Goal: Task Accomplishment & Management: Use online tool/utility

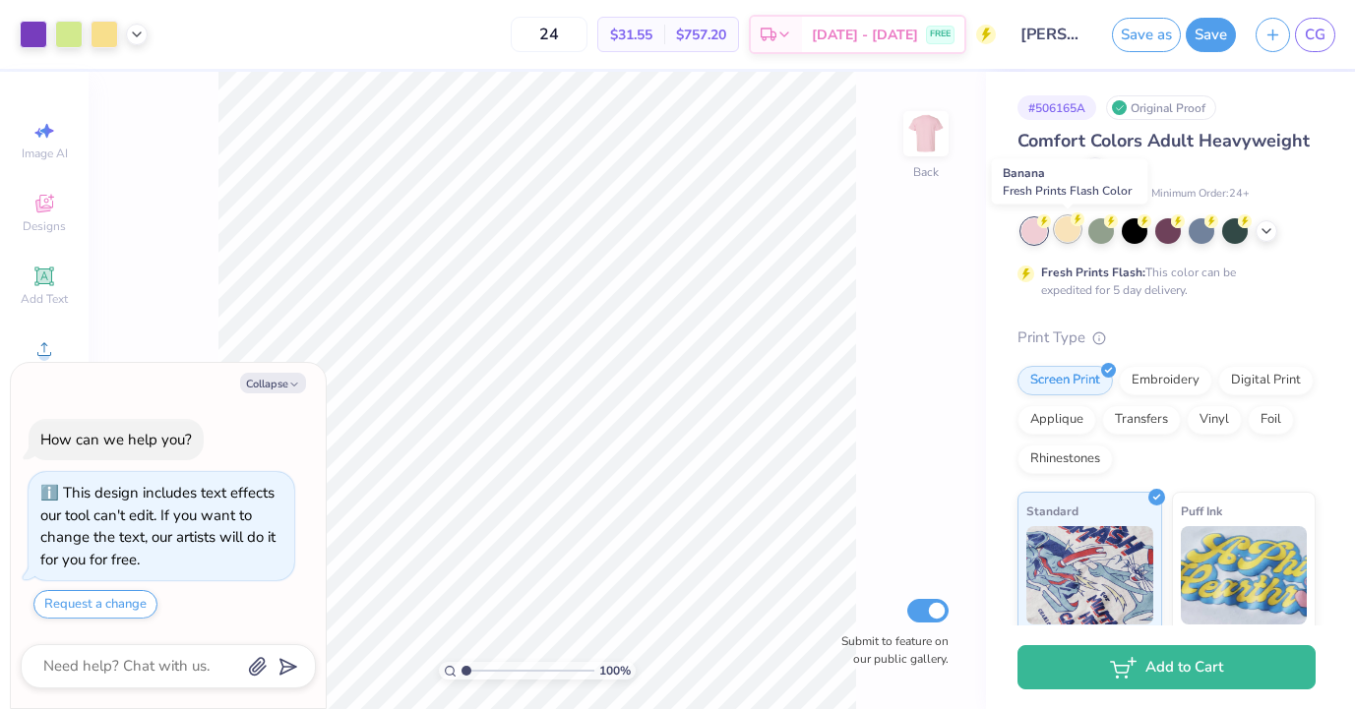
click at [1068, 235] on div at bounding box center [1068, 229] width 26 height 26
click at [1265, 234] on icon at bounding box center [1267, 229] width 16 height 16
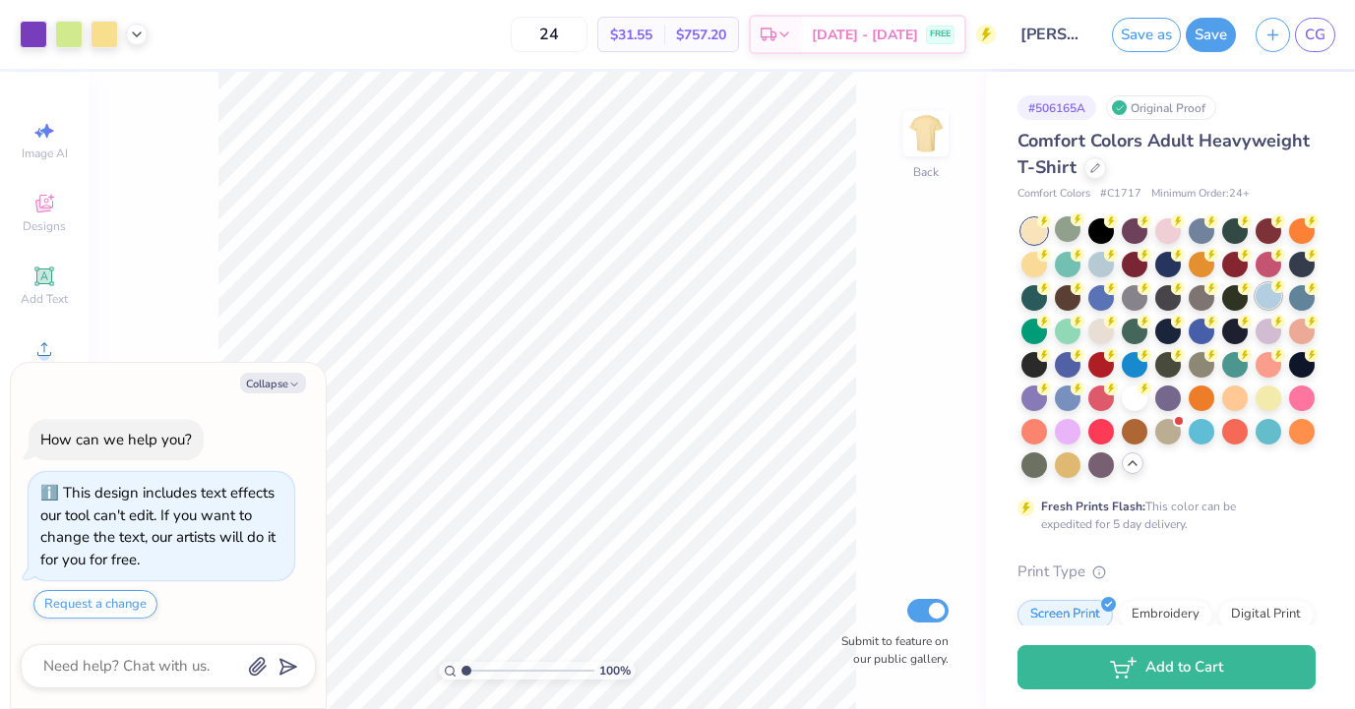
click at [1260, 297] on div at bounding box center [1269, 296] width 26 height 26
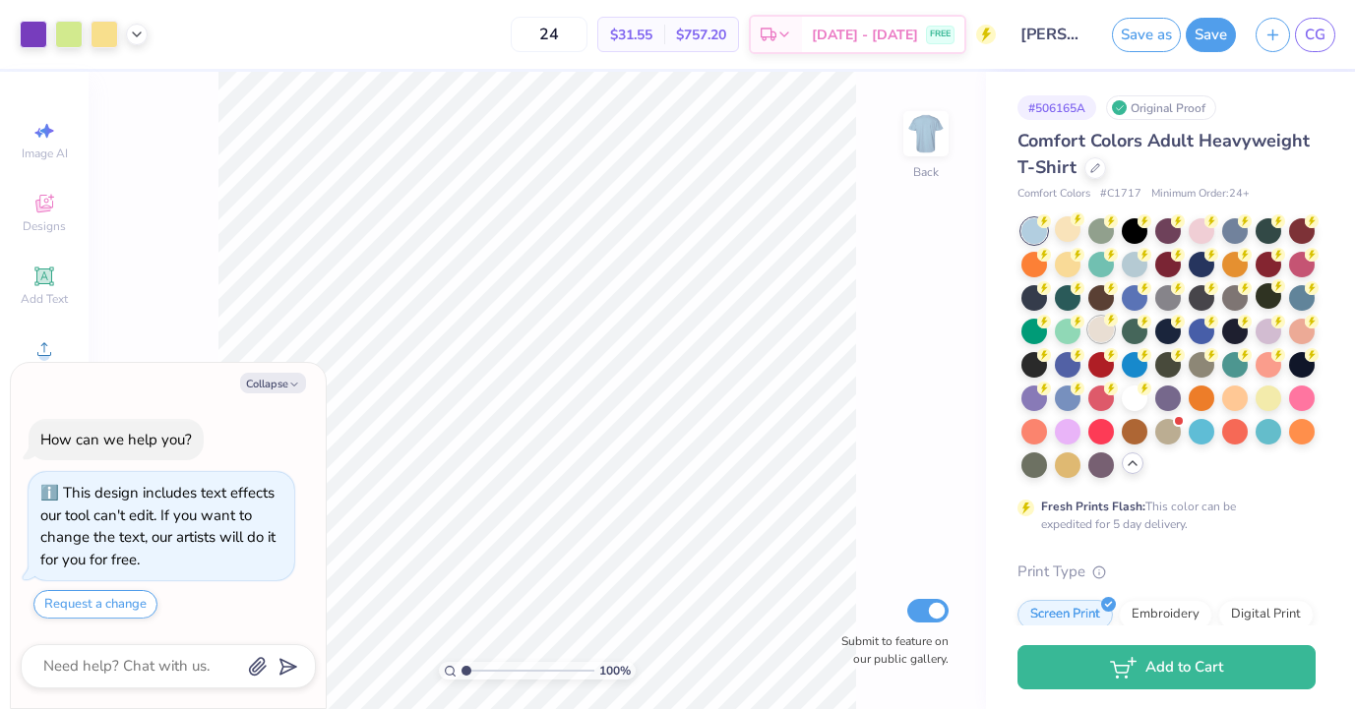
click at [1093, 333] on div at bounding box center [1101, 330] width 26 height 26
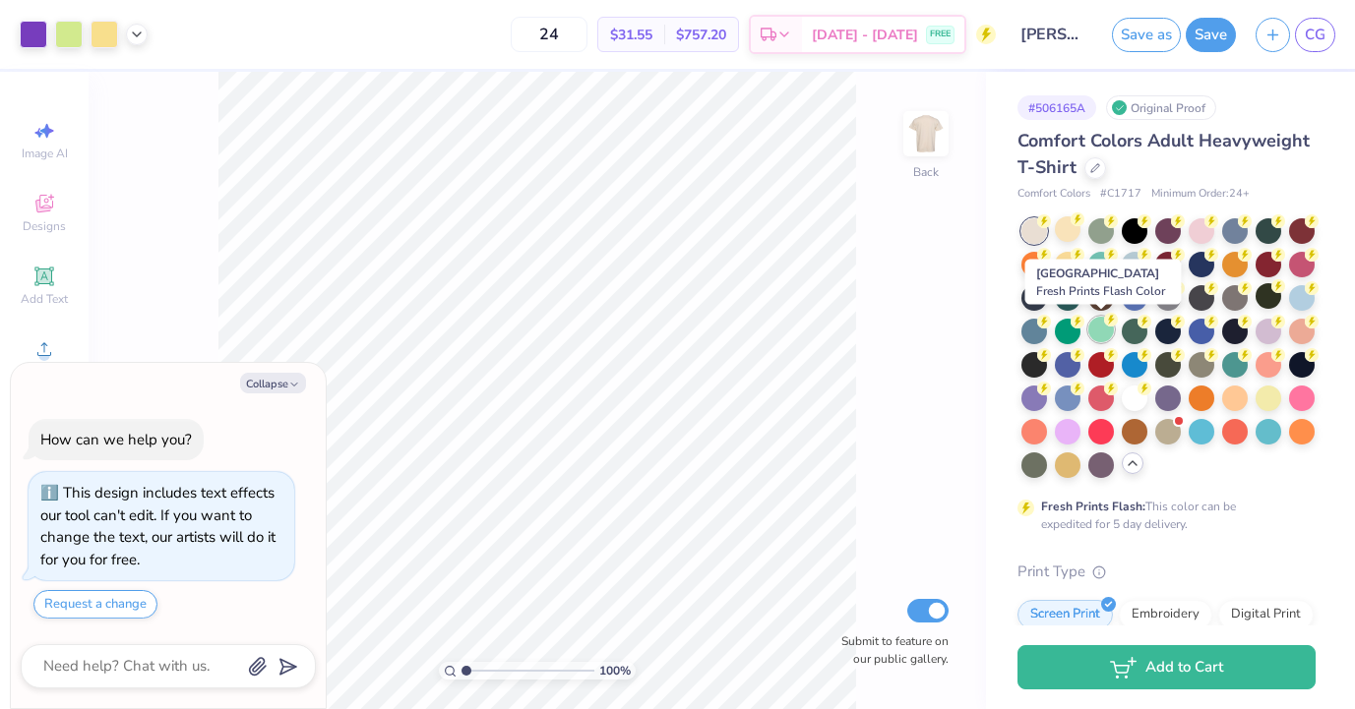
click at [1103, 335] on div at bounding box center [1101, 330] width 26 height 26
click at [1301, 305] on div at bounding box center [1302, 296] width 26 height 26
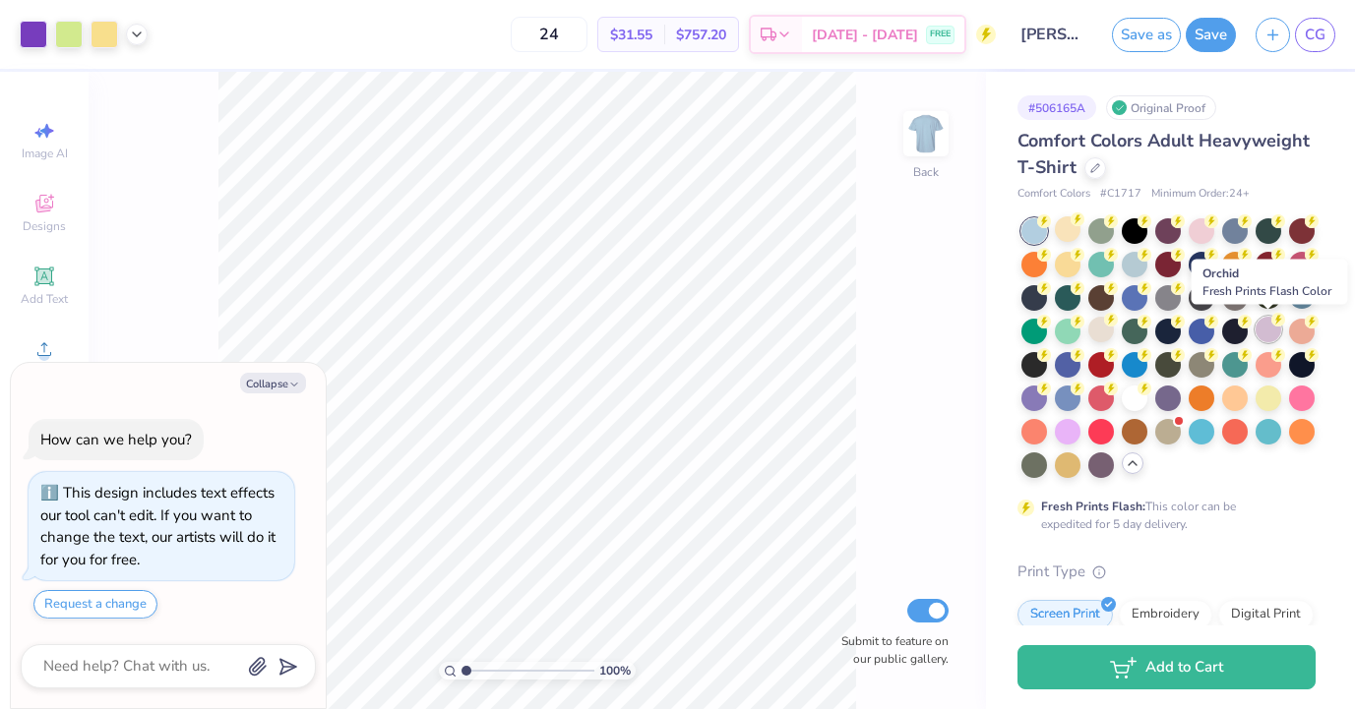
click at [1268, 331] on div at bounding box center [1269, 330] width 26 height 26
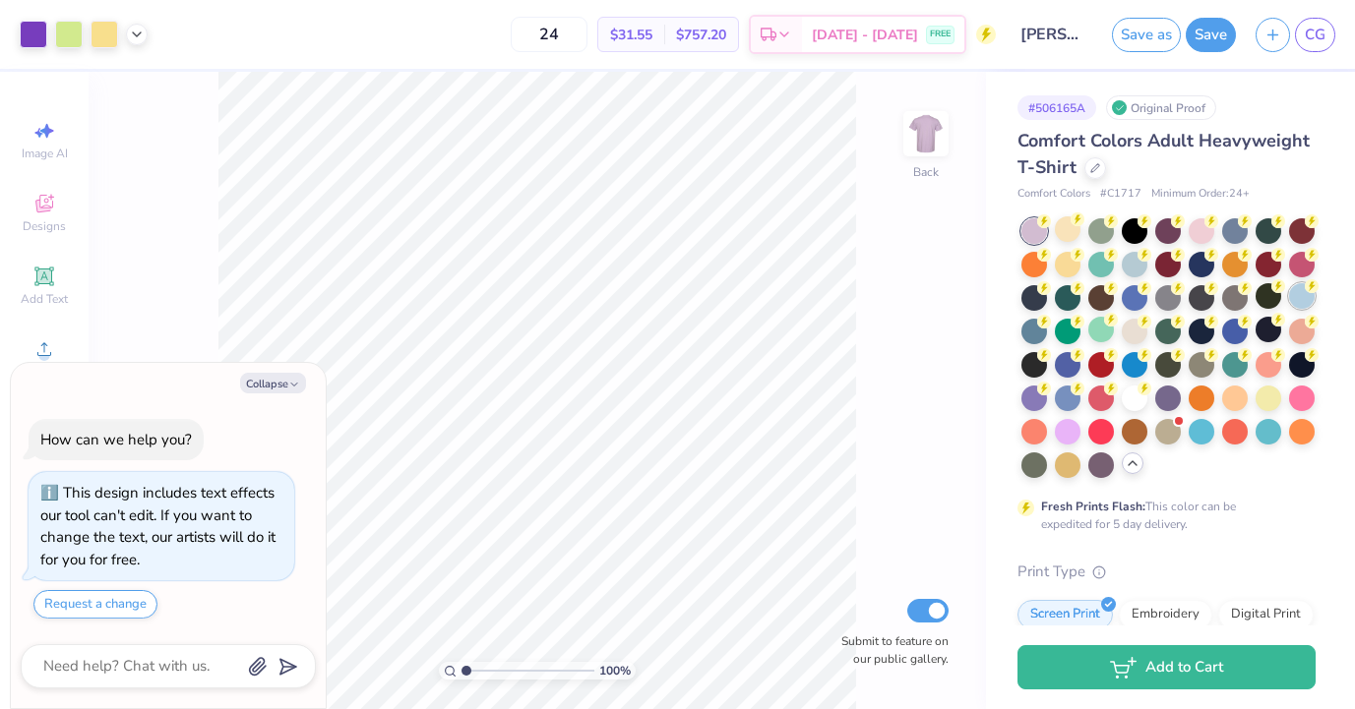
click at [1295, 294] on div at bounding box center [1302, 296] width 26 height 26
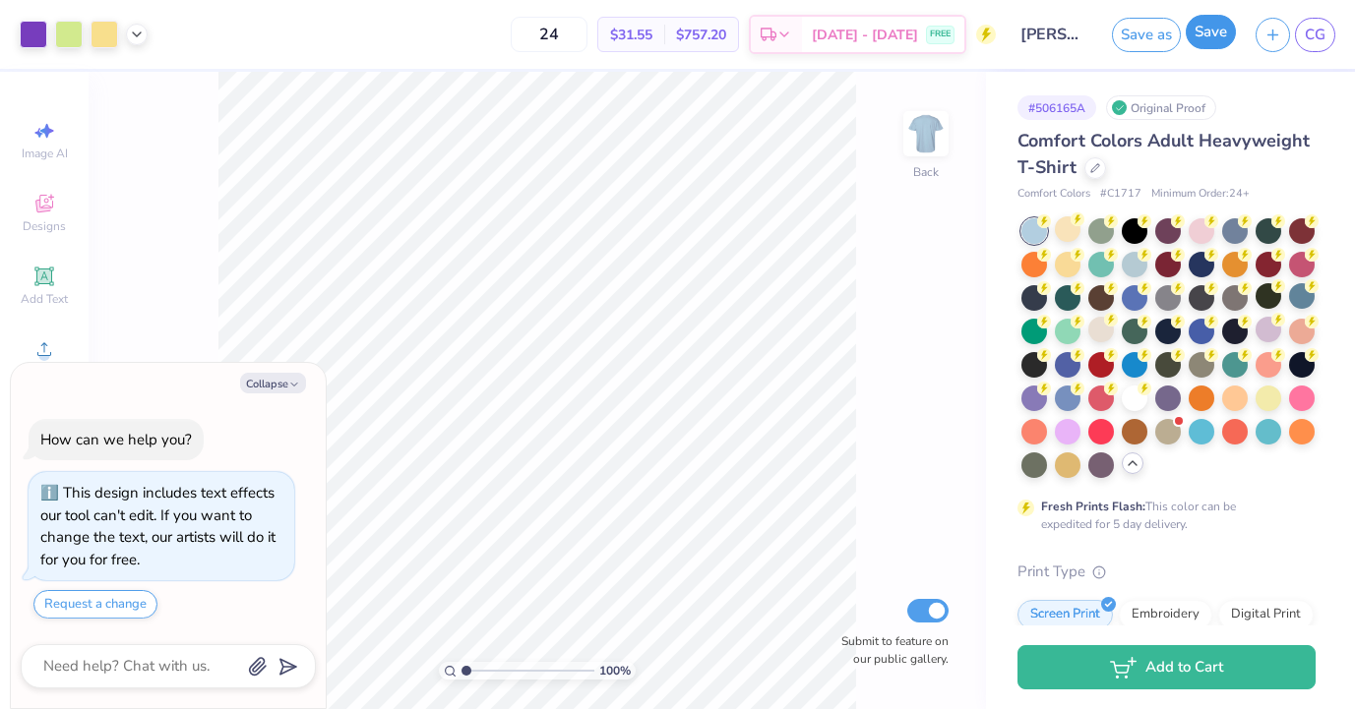
click at [1205, 46] on button "Save" at bounding box center [1211, 32] width 50 height 34
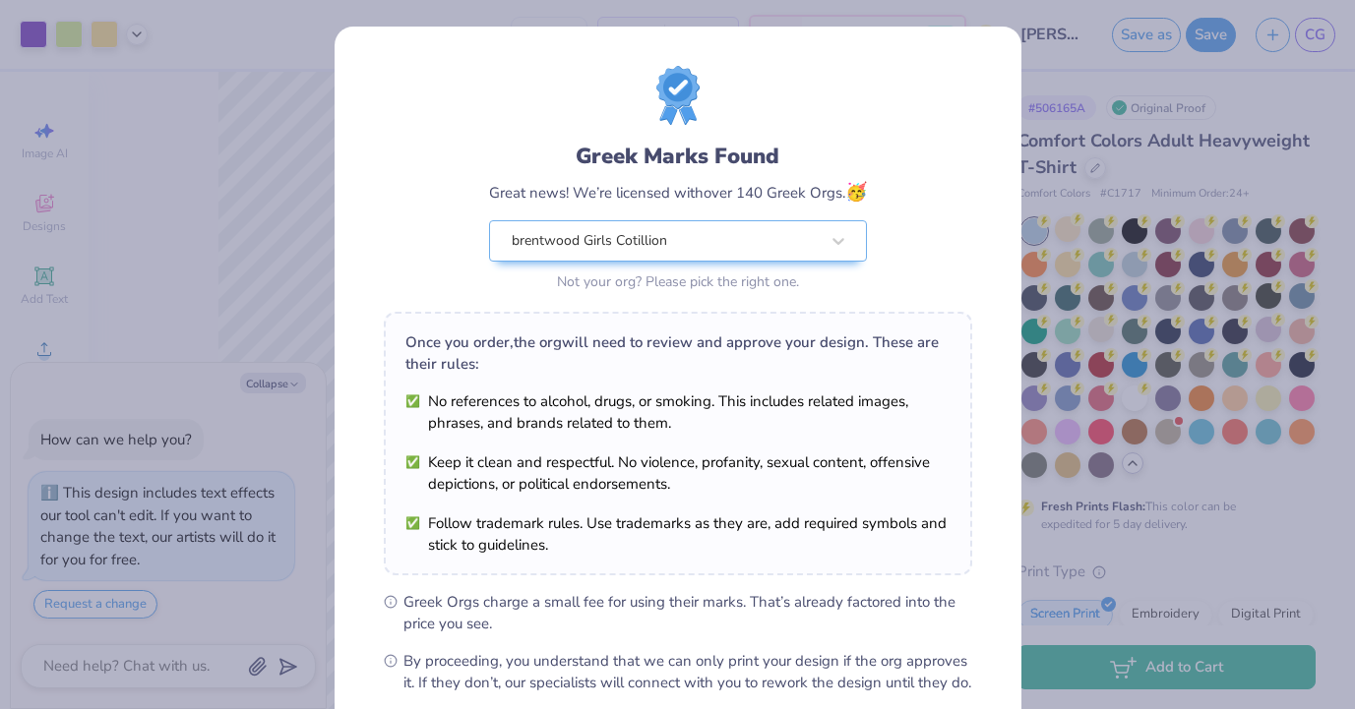
click at [41, 39] on div "Greek Marks Found Great news! We’re licensed with over 140 Greek Orgs. 🥳 brentw…" at bounding box center [677, 354] width 1355 height 709
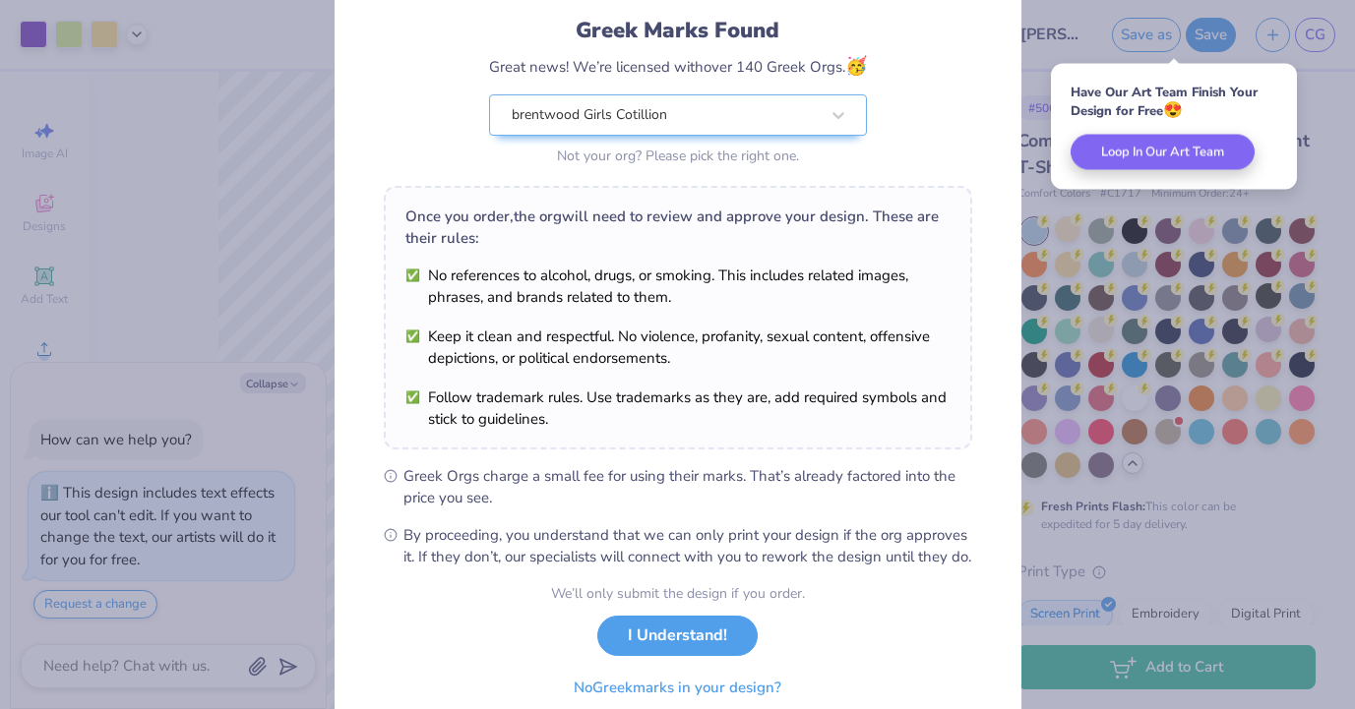
scroll to position [212, 0]
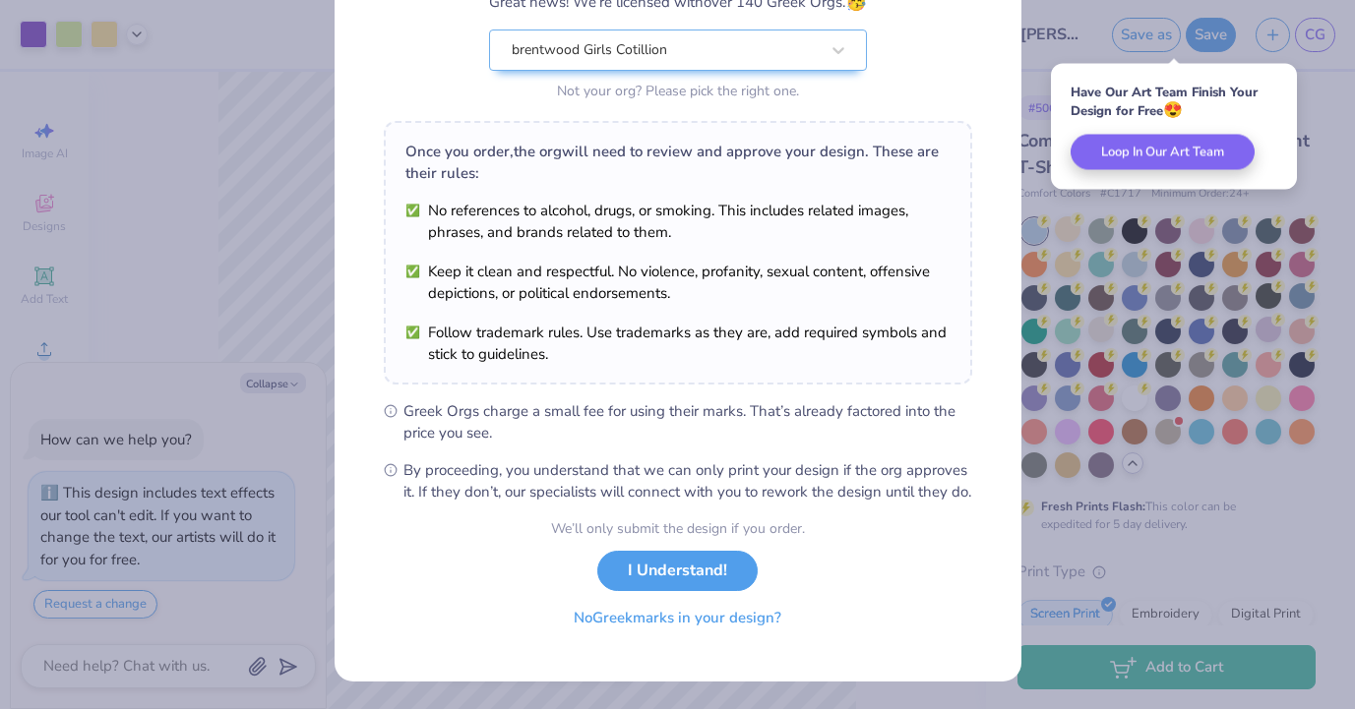
click at [701, 616] on button "No Greek marks in your design?" at bounding box center [677, 618] width 241 height 40
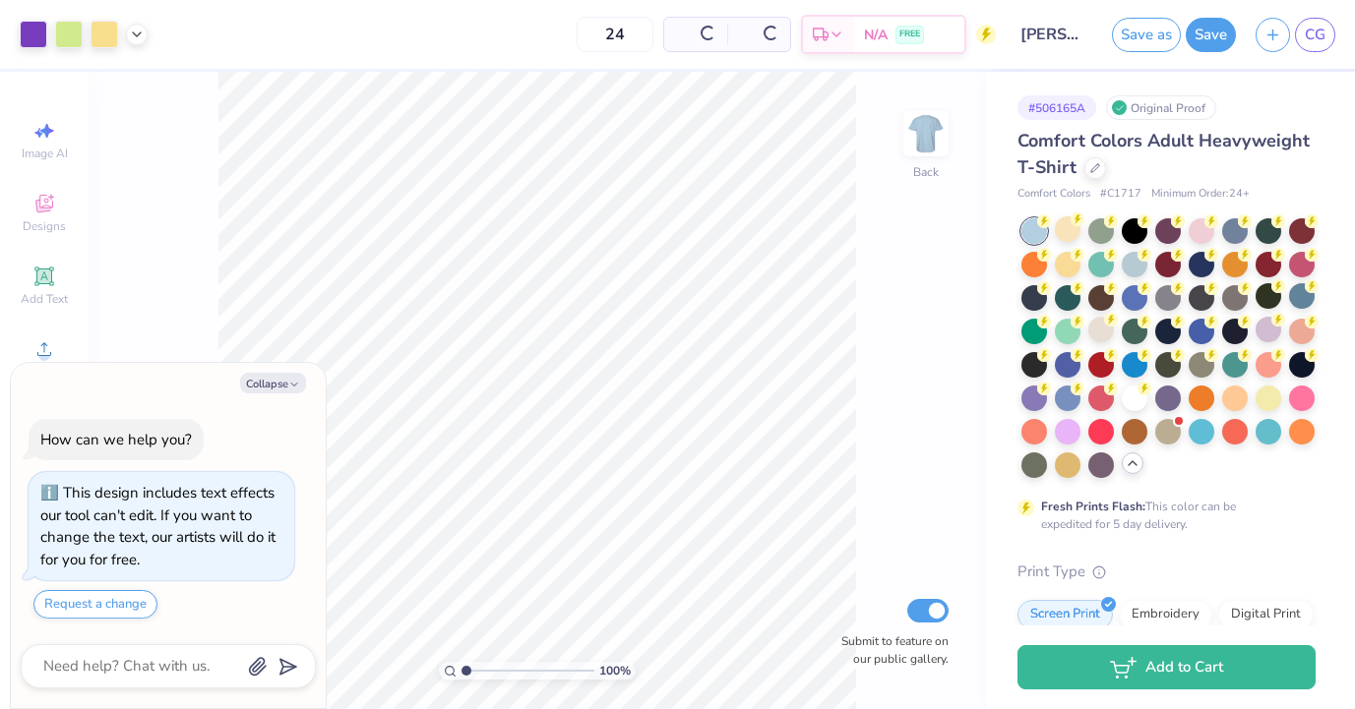
scroll to position [0, 0]
click at [38, 45] on div at bounding box center [34, 33] width 28 height 28
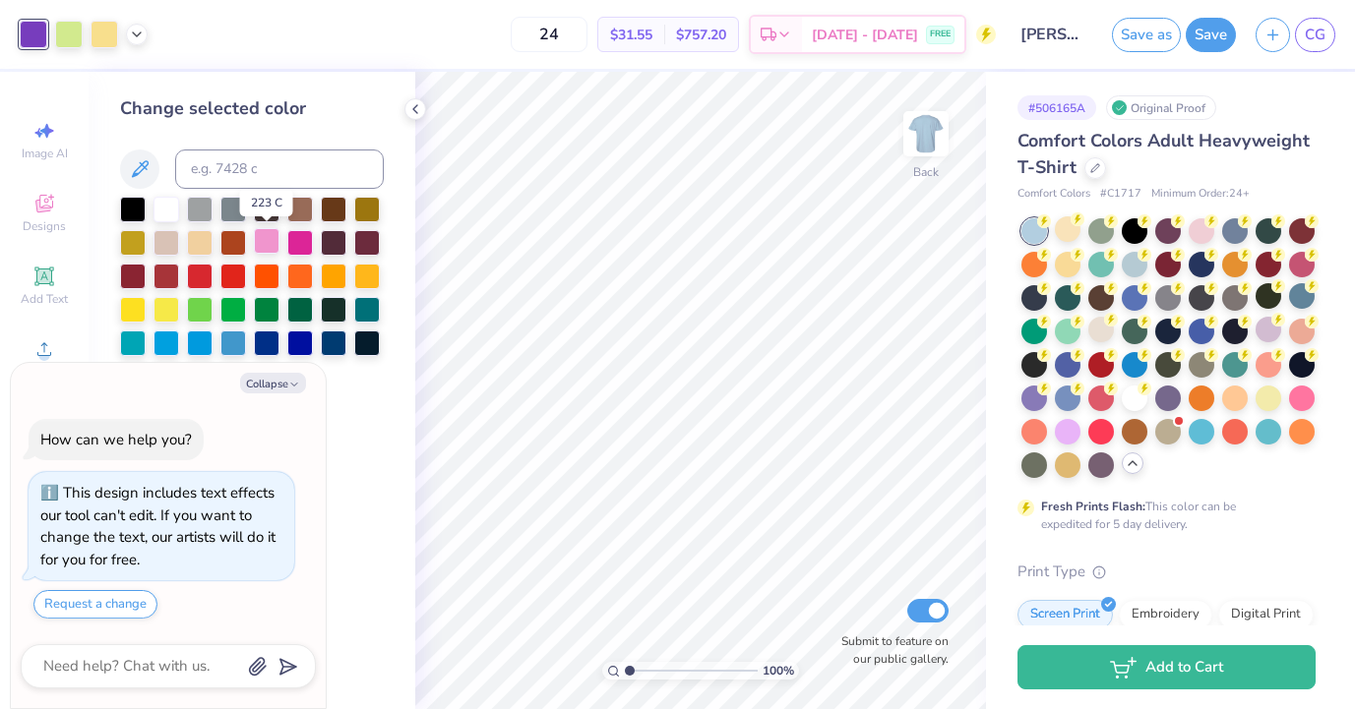
click at [272, 240] on div at bounding box center [267, 241] width 26 height 26
click at [364, 273] on div at bounding box center [367, 275] width 26 height 26
click at [154, 311] on div at bounding box center [167, 308] width 26 height 26
click at [208, 342] on div at bounding box center [200, 342] width 26 height 26
click at [225, 345] on div at bounding box center [233, 342] width 26 height 26
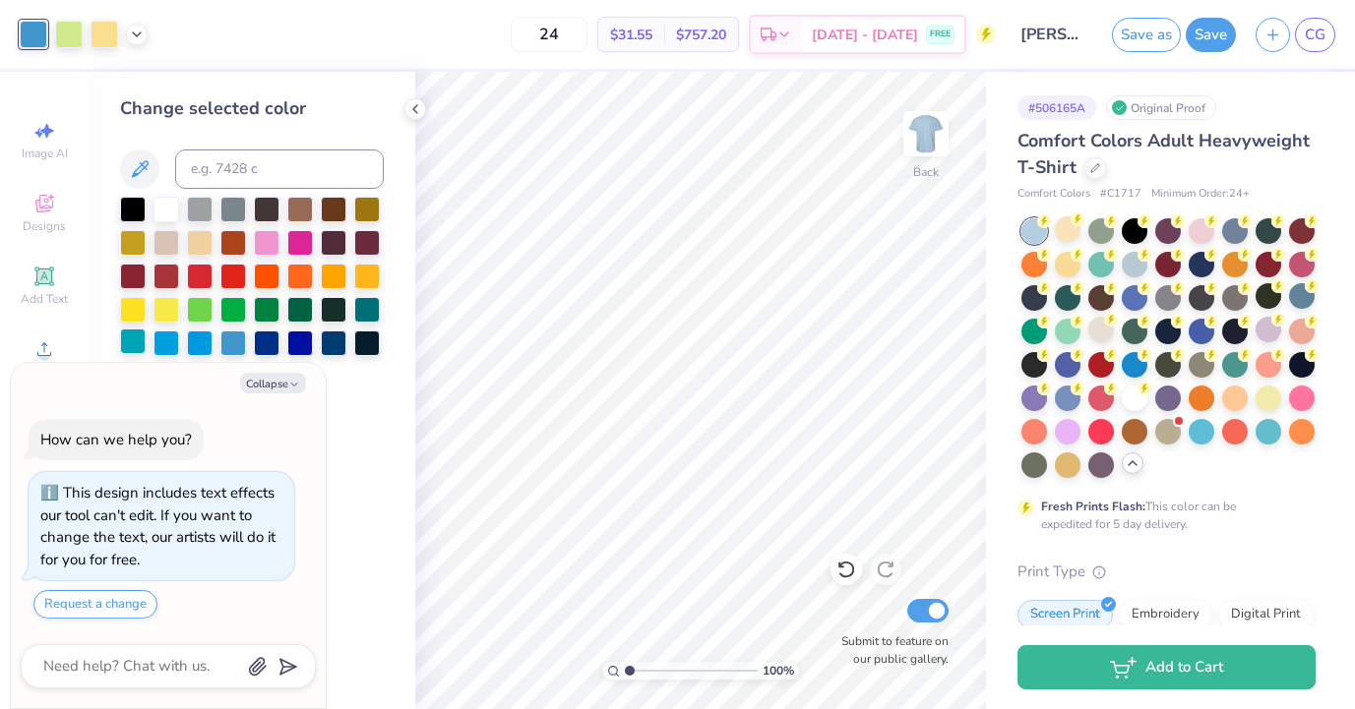
click at [136, 346] on div at bounding box center [133, 342] width 26 height 26
click at [155, 344] on div at bounding box center [167, 342] width 26 height 26
click at [71, 34] on div at bounding box center [69, 33] width 28 height 28
click at [283, 390] on button "Collapse" at bounding box center [273, 383] width 66 height 21
type textarea "x"
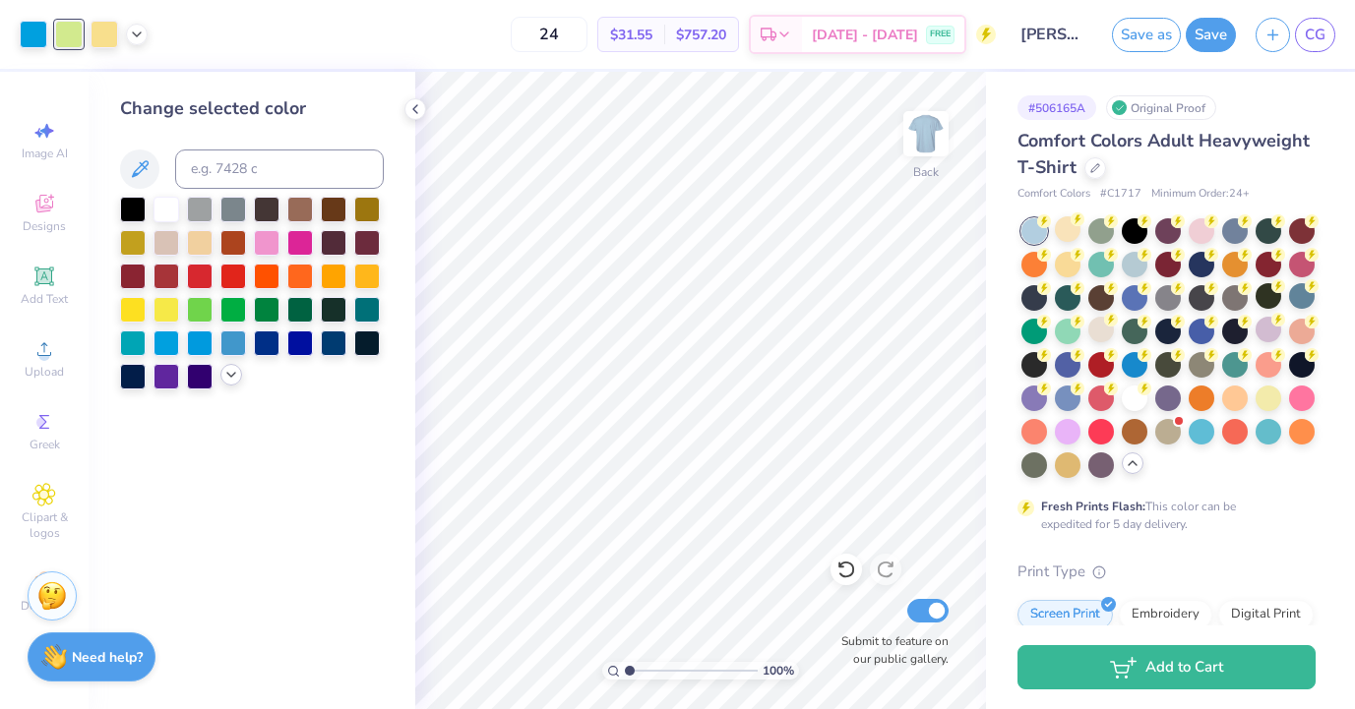
click at [231, 371] on icon at bounding box center [231, 375] width 16 height 16
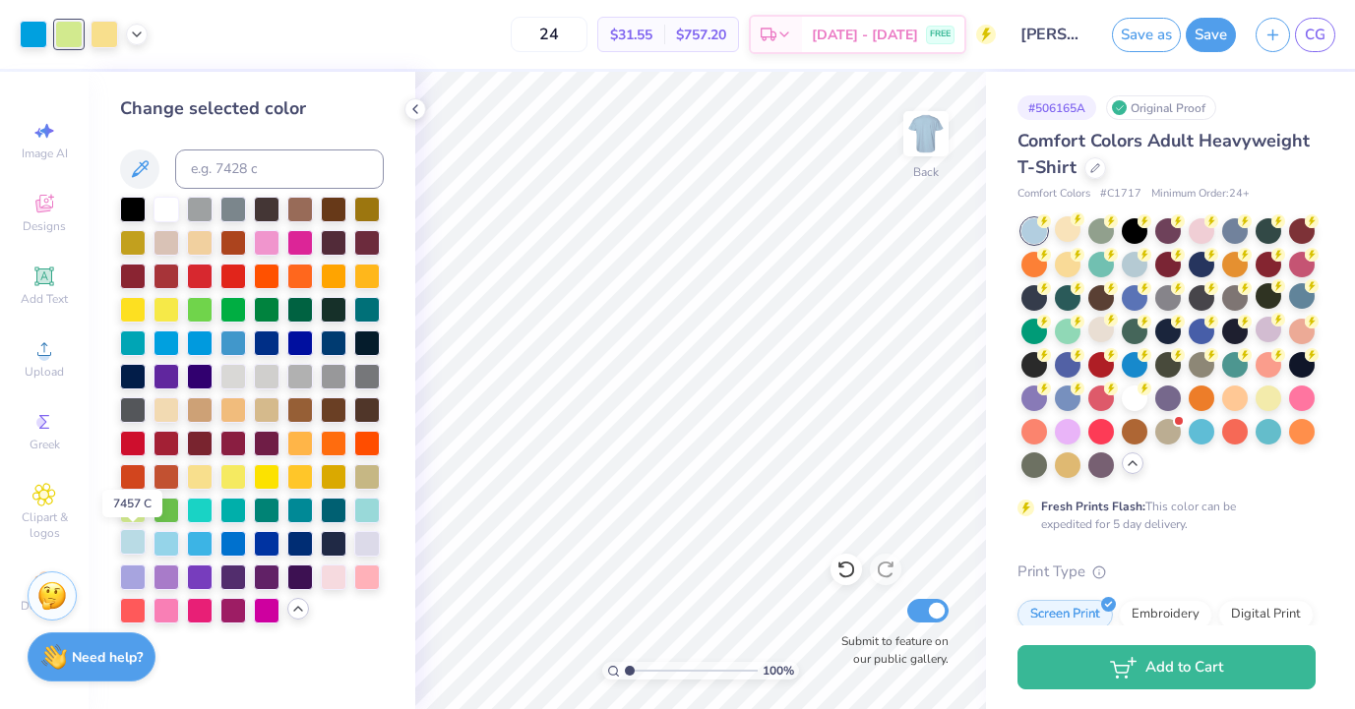
click at [134, 542] on div at bounding box center [133, 542] width 26 height 26
click at [164, 544] on div at bounding box center [167, 542] width 26 height 26
click at [204, 537] on div at bounding box center [200, 542] width 26 height 26
click at [156, 540] on div at bounding box center [167, 542] width 26 height 26
click at [143, 39] on icon at bounding box center [137, 33] width 16 height 16
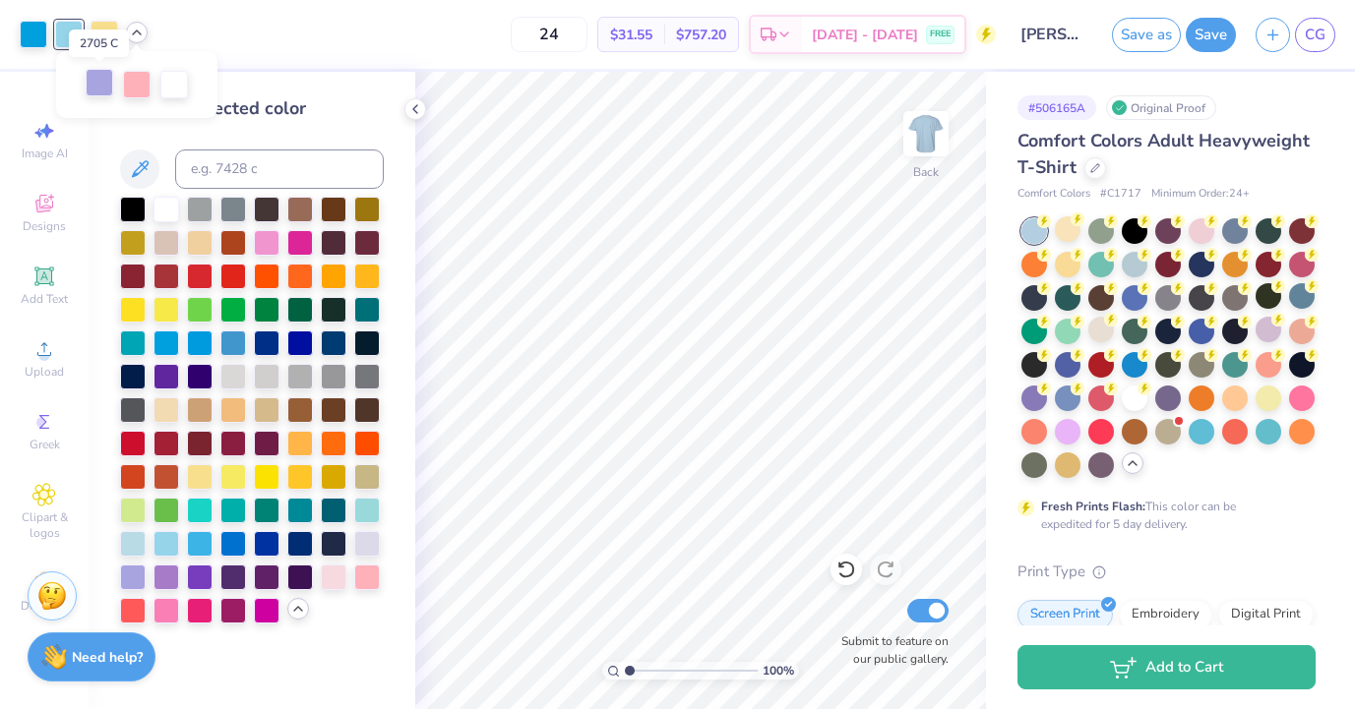
click at [106, 79] on div at bounding box center [100, 83] width 28 height 28
click at [368, 579] on div at bounding box center [367, 576] width 26 height 26
click at [338, 579] on div at bounding box center [334, 576] width 26 height 26
click at [370, 581] on div at bounding box center [367, 576] width 26 height 26
click at [172, 581] on div at bounding box center [167, 576] width 26 height 26
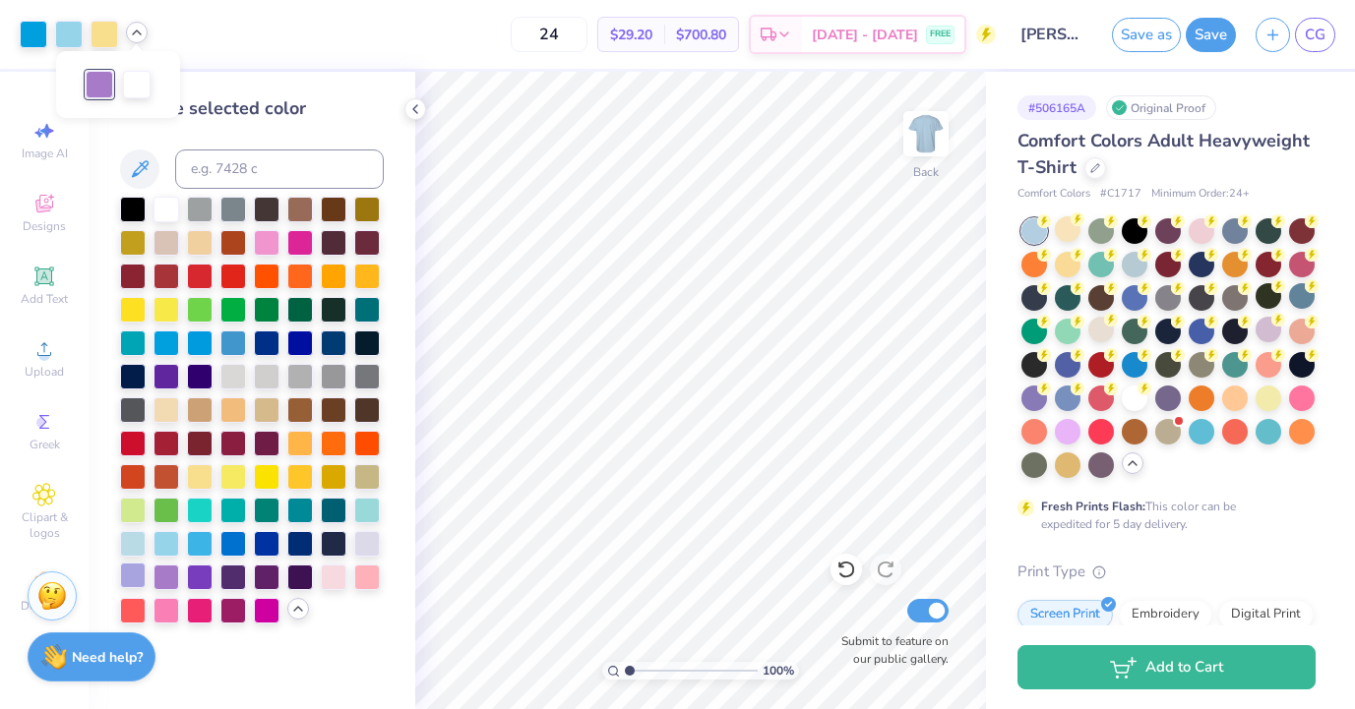
click at [132, 575] on div at bounding box center [133, 576] width 26 height 26
click at [365, 540] on div at bounding box center [367, 542] width 26 height 26
click at [340, 572] on div at bounding box center [334, 576] width 26 height 26
click at [372, 580] on div at bounding box center [367, 576] width 26 height 26
click at [29, 31] on div at bounding box center [34, 33] width 28 height 28
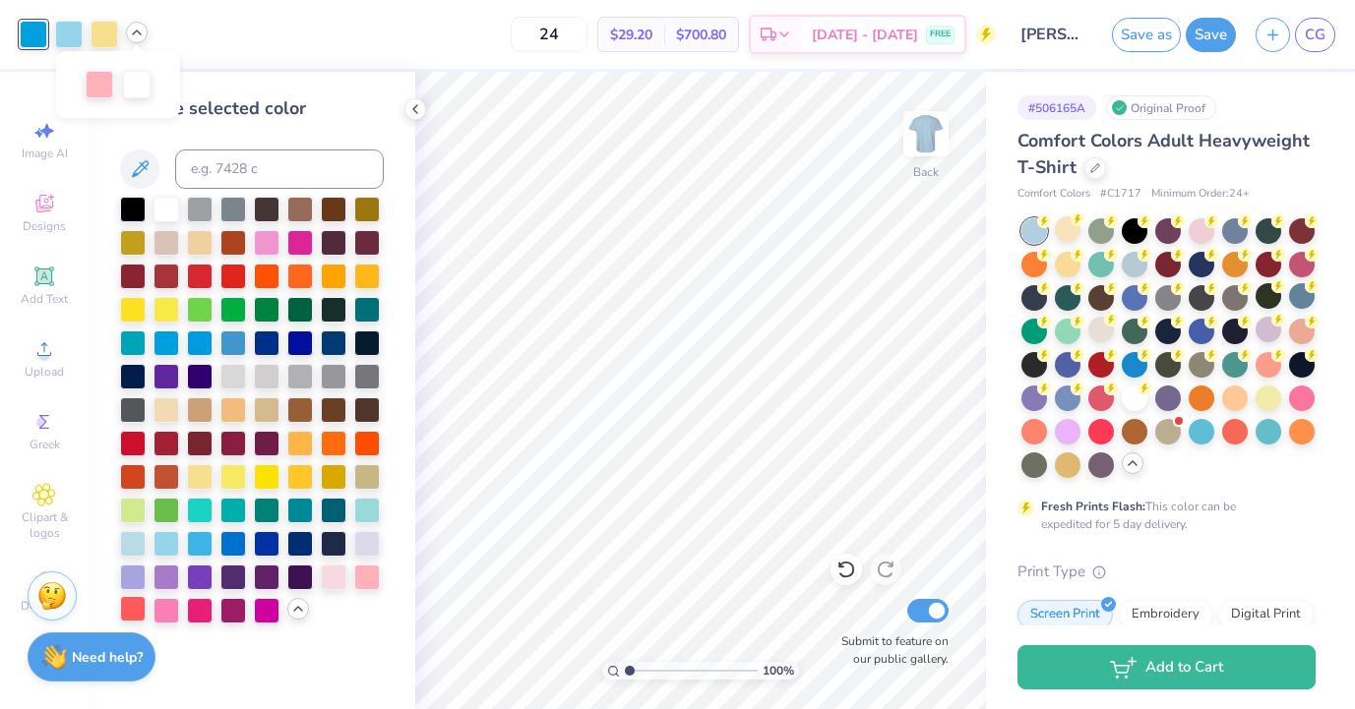
click at [137, 612] on div at bounding box center [133, 609] width 26 height 26
click at [366, 579] on div at bounding box center [367, 576] width 26 height 26
click at [338, 576] on div at bounding box center [334, 576] width 26 height 26
click at [207, 612] on div at bounding box center [200, 609] width 26 height 26
click at [209, 546] on div at bounding box center [200, 542] width 26 height 26
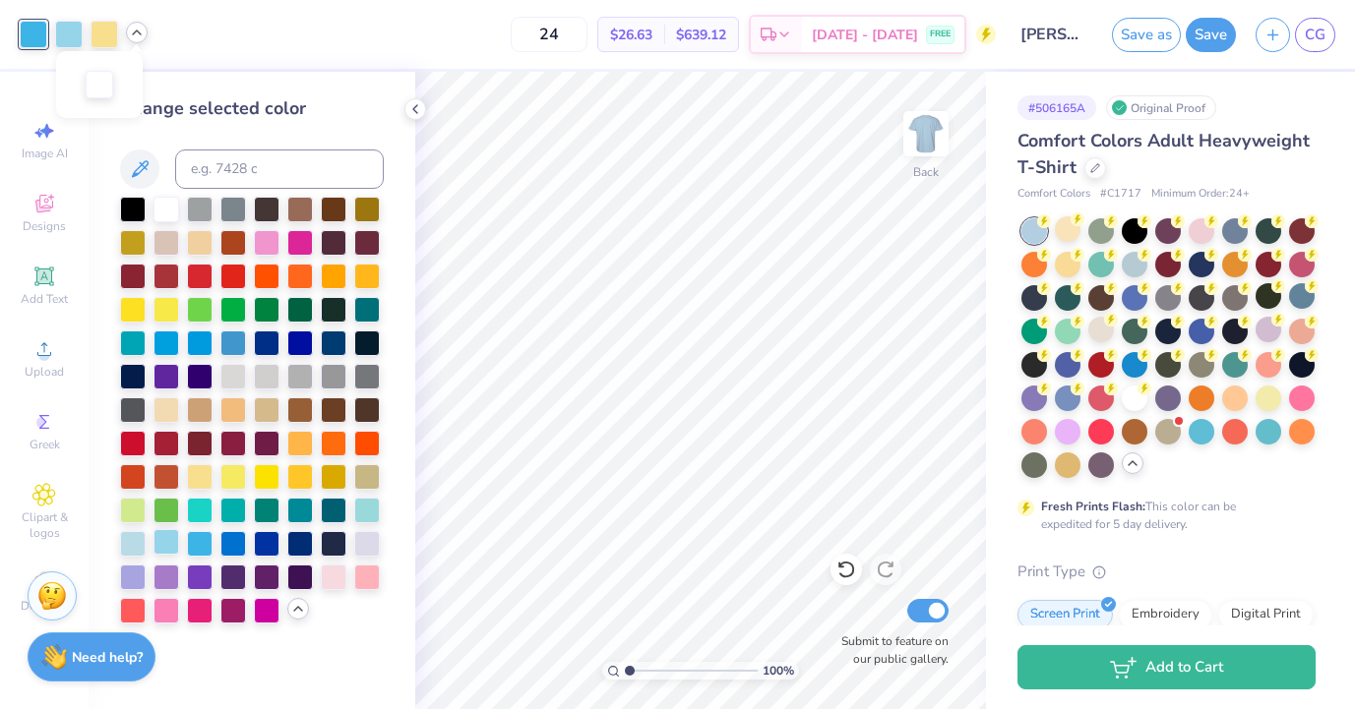
click at [162, 547] on div at bounding box center [167, 542] width 26 height 26
click at [141, 542] on div at bounding box center [133, 542] width 26 height 26
click at [358, 508] on div at bounding box center [367, 509] width 26 height 26
click at [210, 481] on div at bounding box center [200, 475] width 26 height 26
click at [853, 572] on icon at bounding box center [845, 571] width 17 height 18
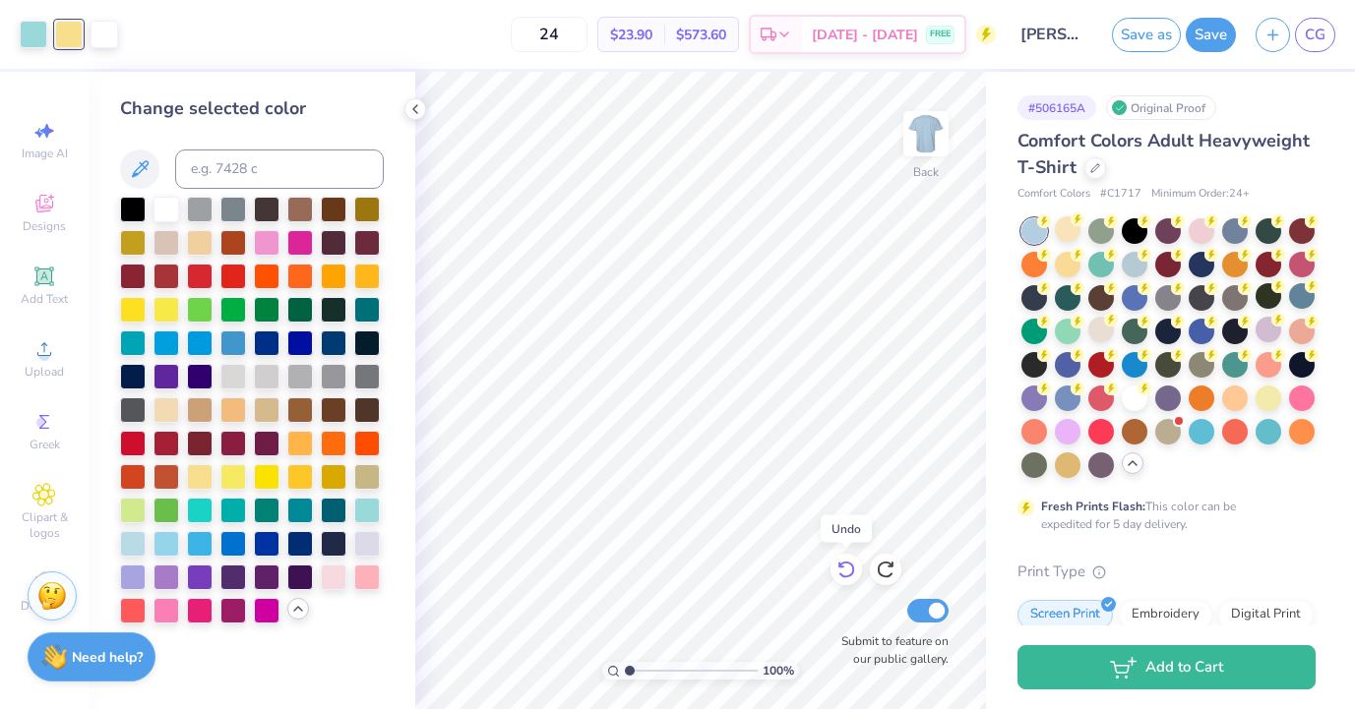
click at [853, 572] on icon at bounding box center [845, 571] width 17 height 18
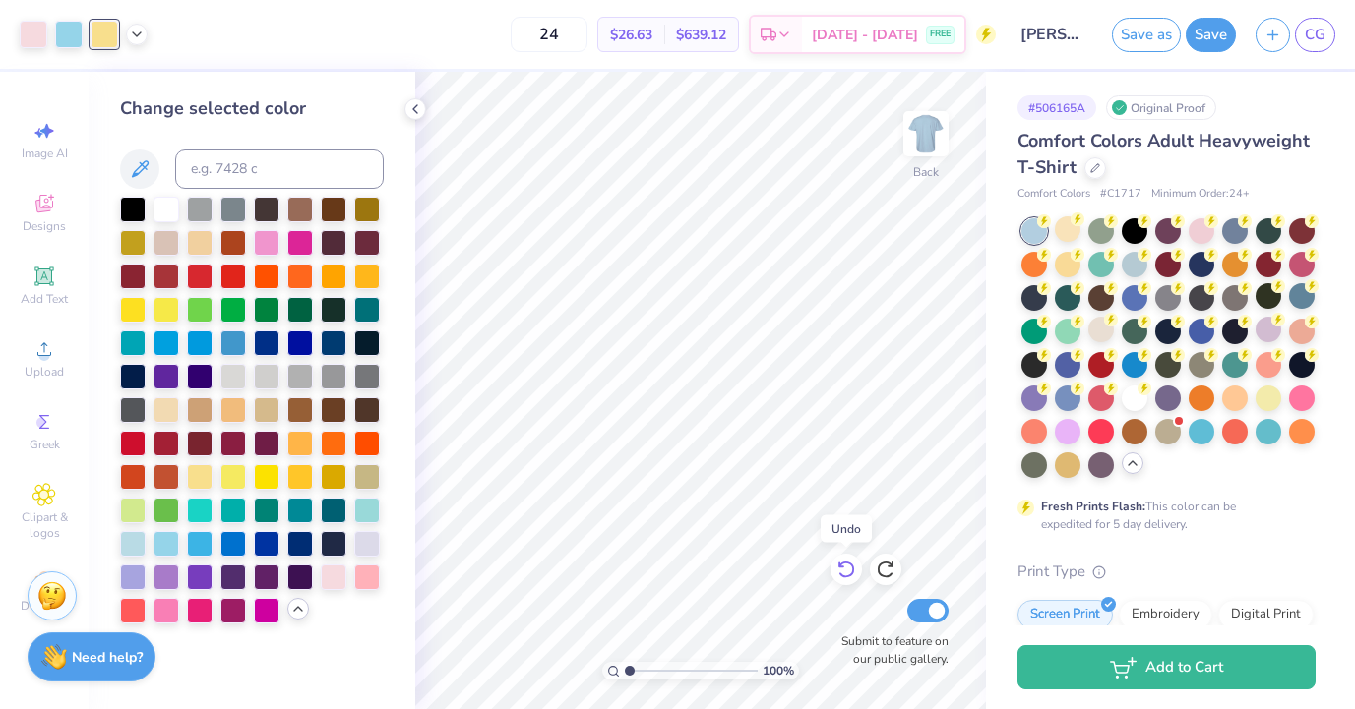
click at [853, 572] on icon at bounding box center [845, 571] width 17 height 18
click at [136, 37] on icon at bounding box center [137, 33] width 16 height 16
click at [123, 84] on div at bounding box center [118, 83] width 28 height 28
click at [337, 580] on div at bounding box center [334, 576] width 26 height 26
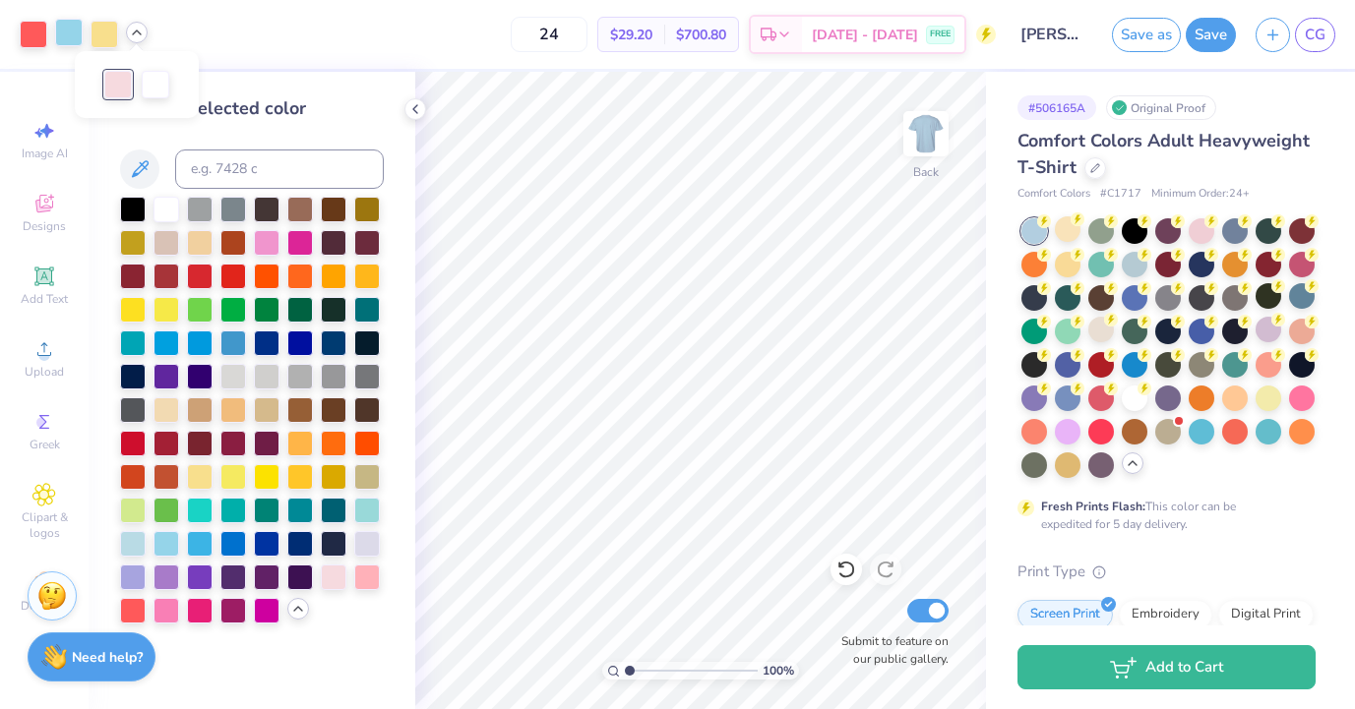
click at [78, 43] on div at bounding box center [69, 33] width 28 height 28
click at [208, 544] on div at bounding box center [200, 542] width 26 height 26
click at [175, 546] on div at bounding box center [167, 542] width 26 height 26
click at [1206, 33] on button "Save" at bounding box center [1211, 32] width 50 height 34
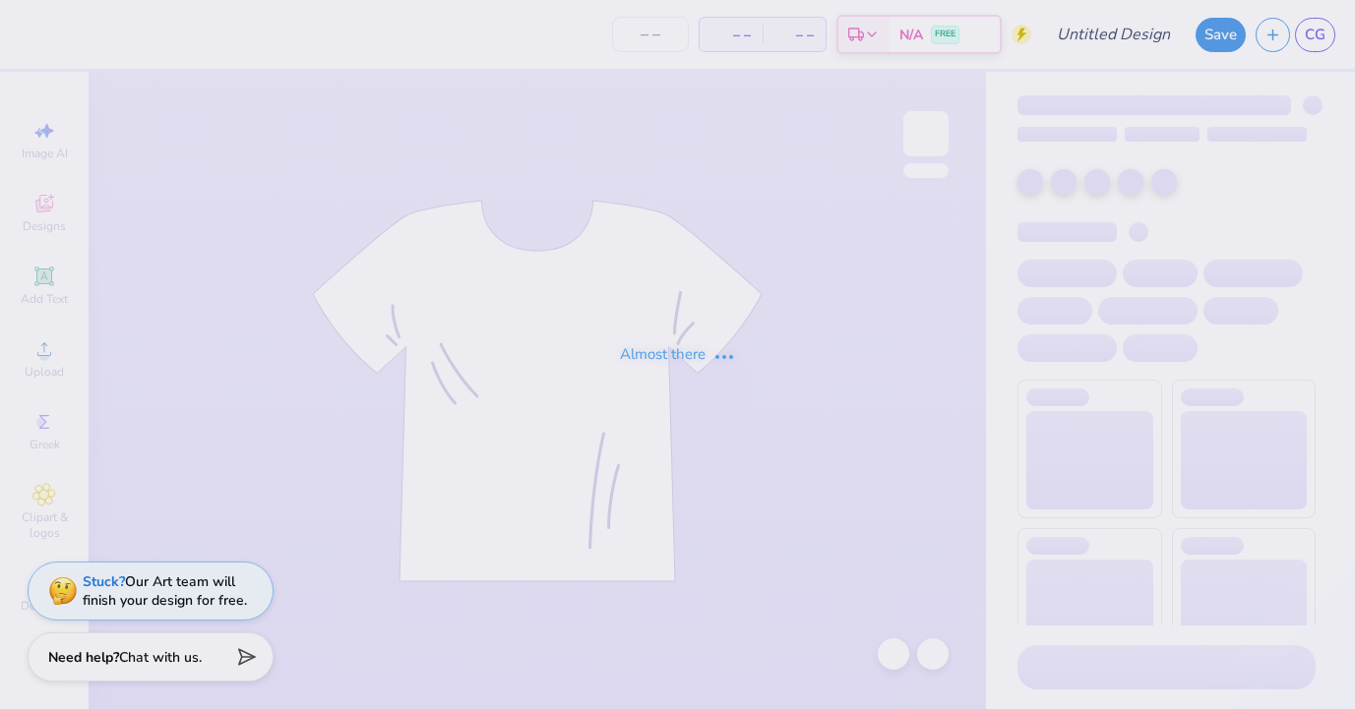
type input "[PERSON_NAME] : [GEOGRAPHIC_DATA]"
type input "24"
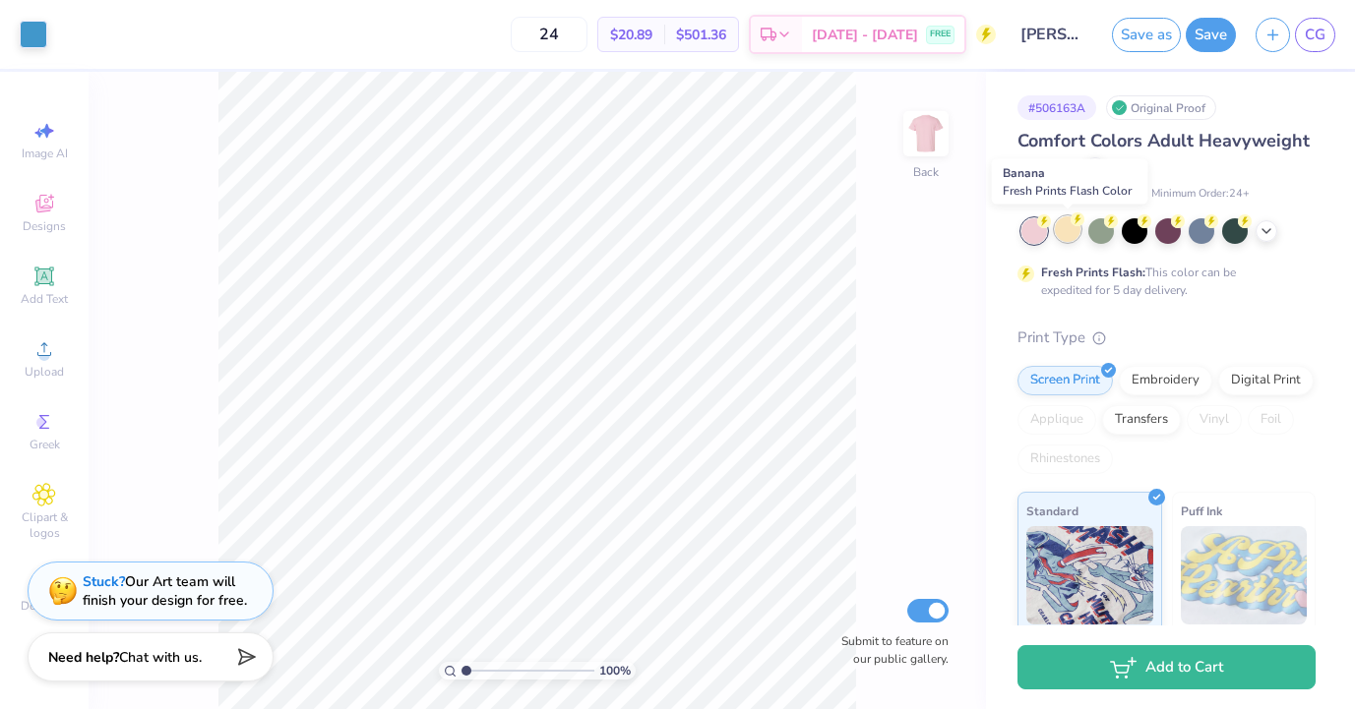
click at [1069, 233] on div at bounding box center [1068, 229] width 26 height 26
click at [1263, 233] on icon at bounding box center [1267, 229] width 16 height 16
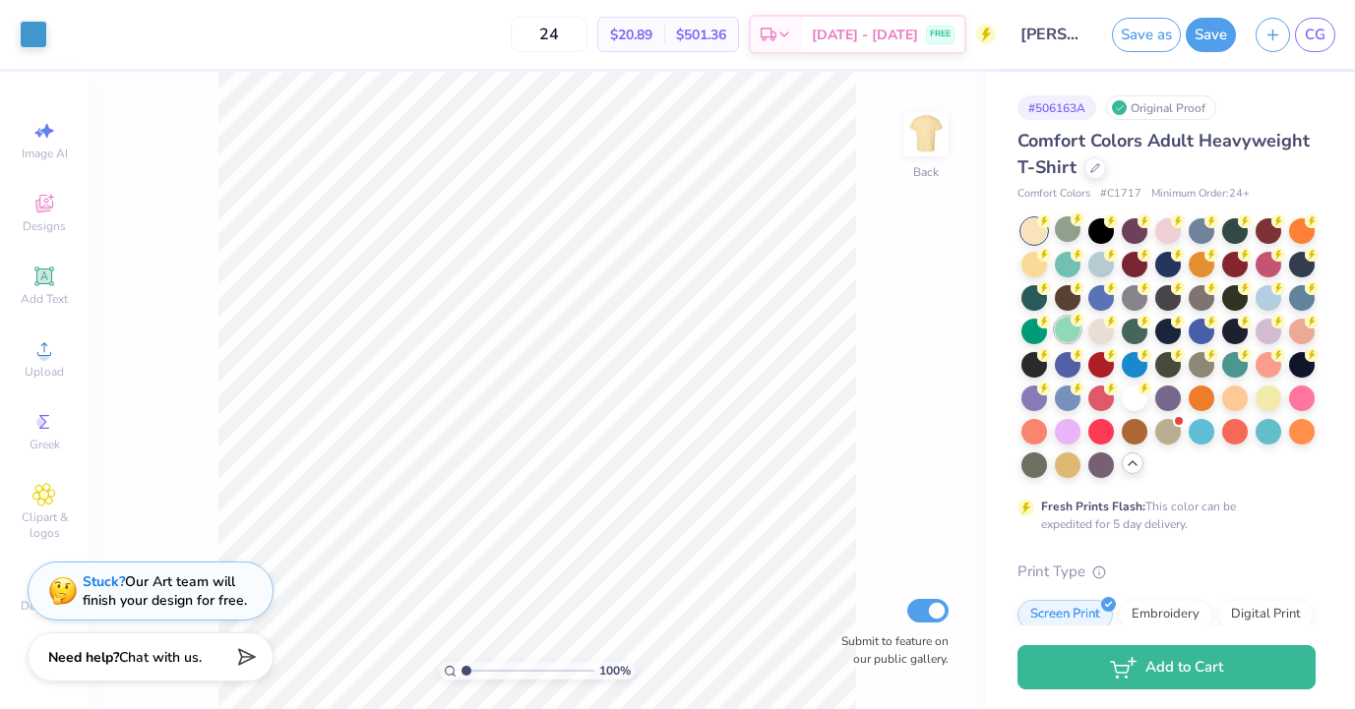
click at [1058, 332] on div at bounding box center [1068, 330] width 26 height 26
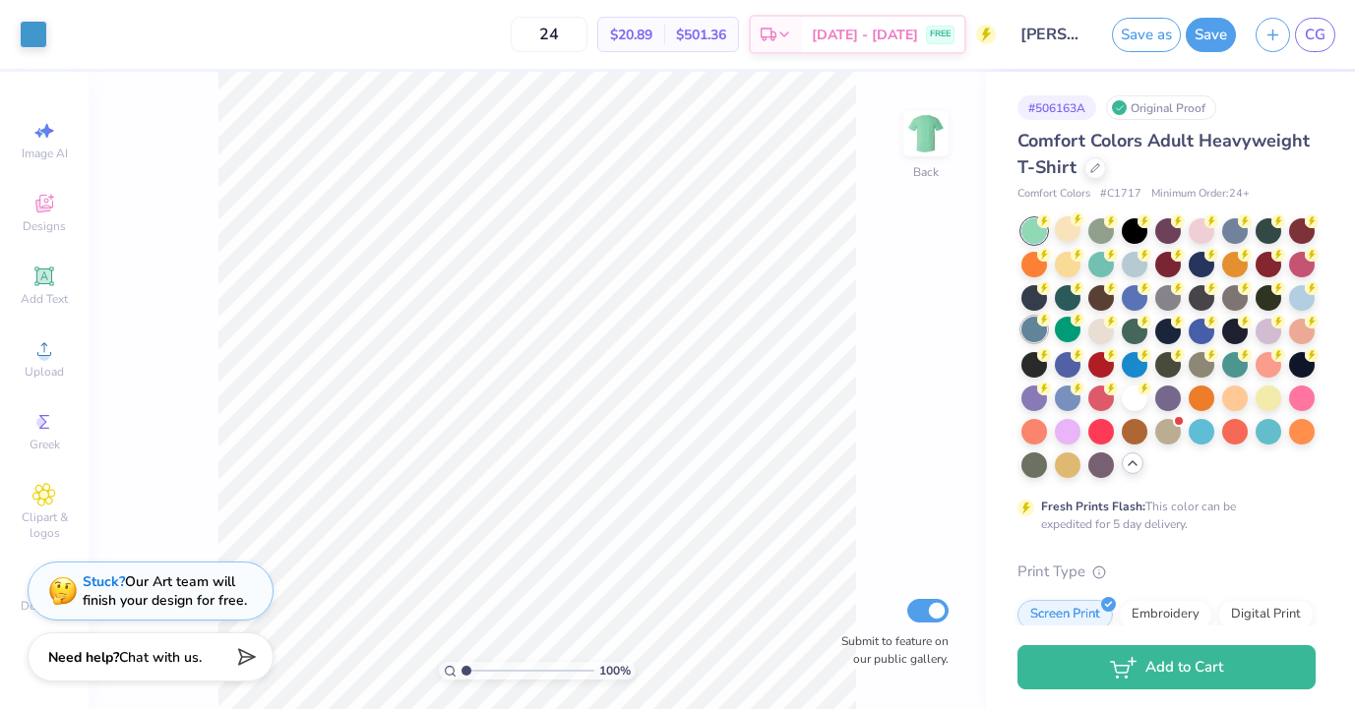
click at [1027, 340] on div at bounding box center [1034, 330] width 26 height 26
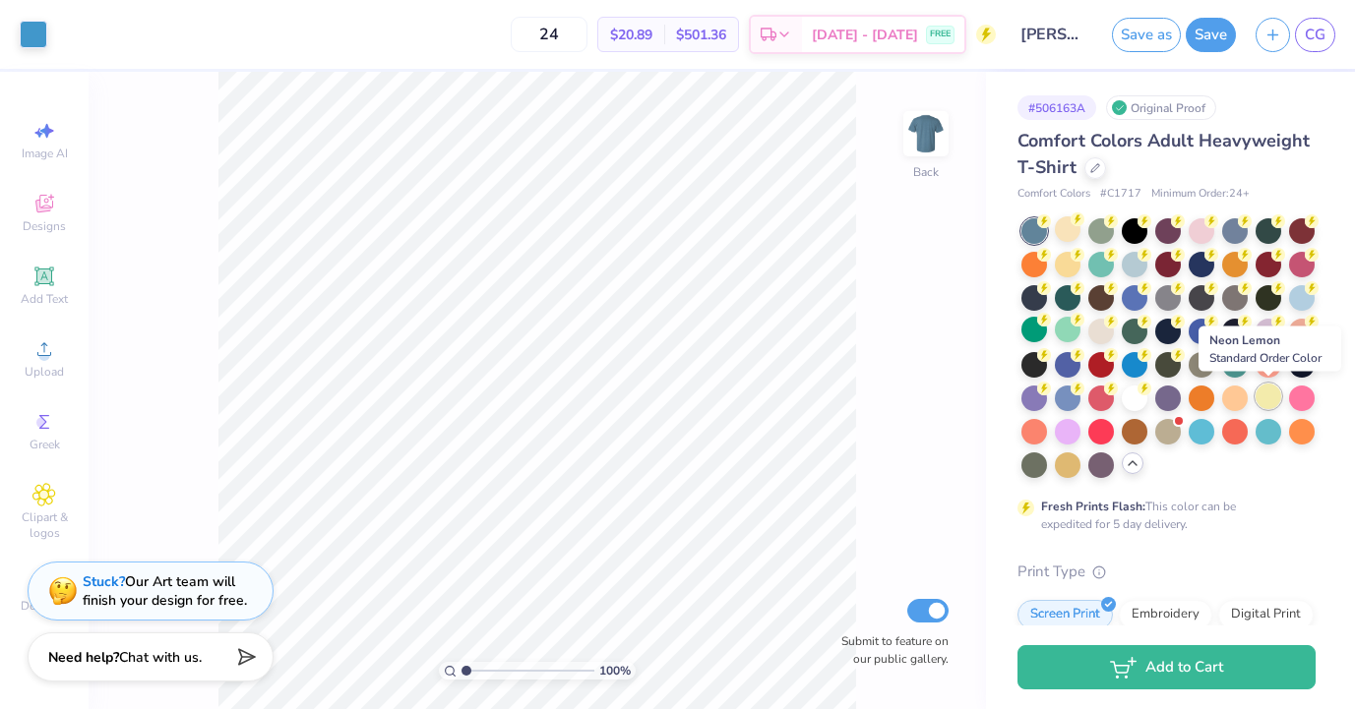
click at [1273, 402] on div at bounding box center [1269, 397] width 26 height 26
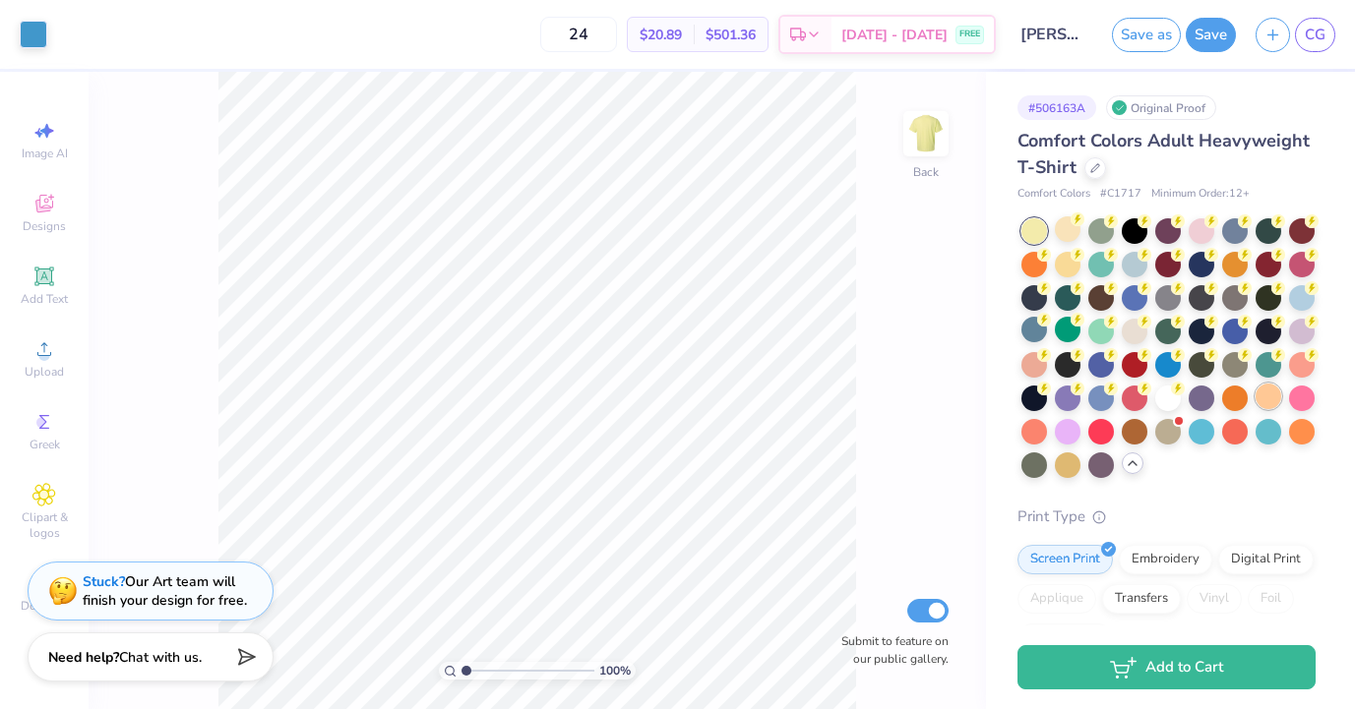
click at [1267, 402] on div at bounding box center [1269, 397] width 26 height 26
click at [1203, 234] on div at bounding box center [1202, 229] width 26 height 26
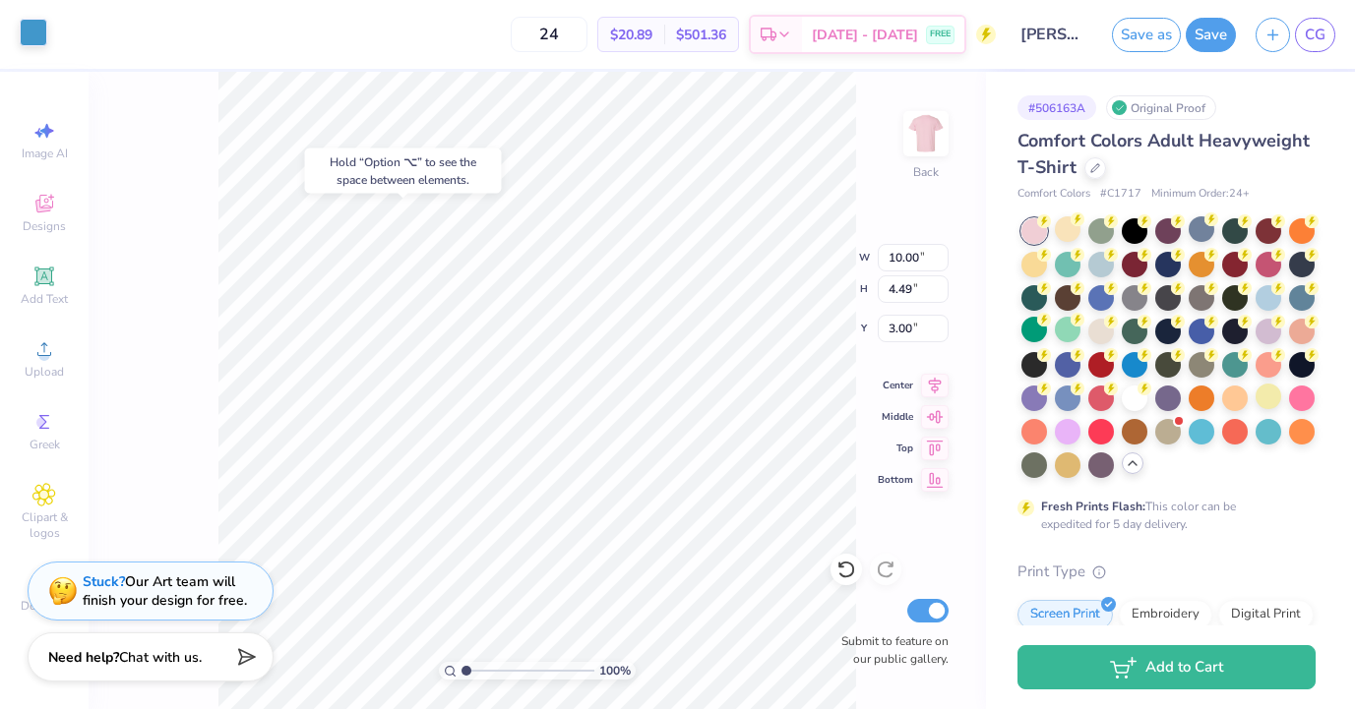
click at [36, 28] on div at bounding box center [34, 33] width 28 height 28
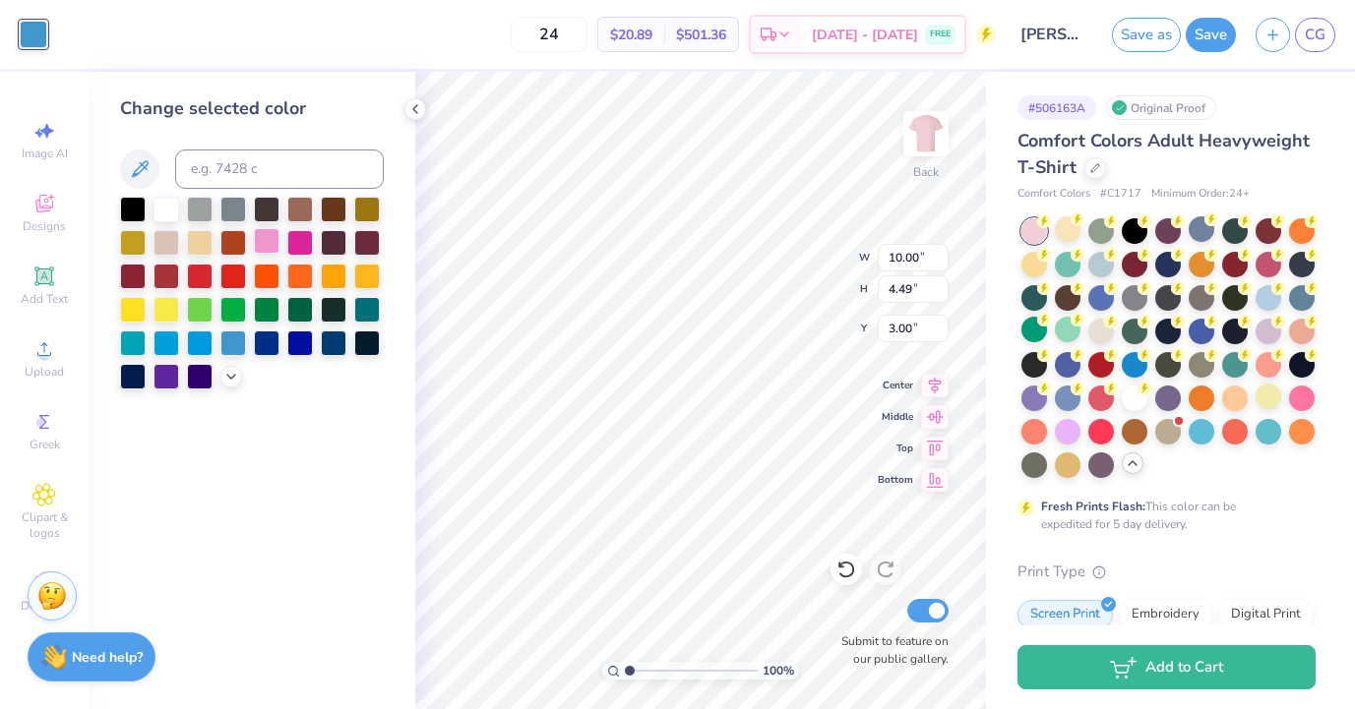
click at [270, 239] on div at bounding box center [267, 241] width 26 height 26
click at [240, 379] on div at bounding box center [231, 375] width 22 height 22
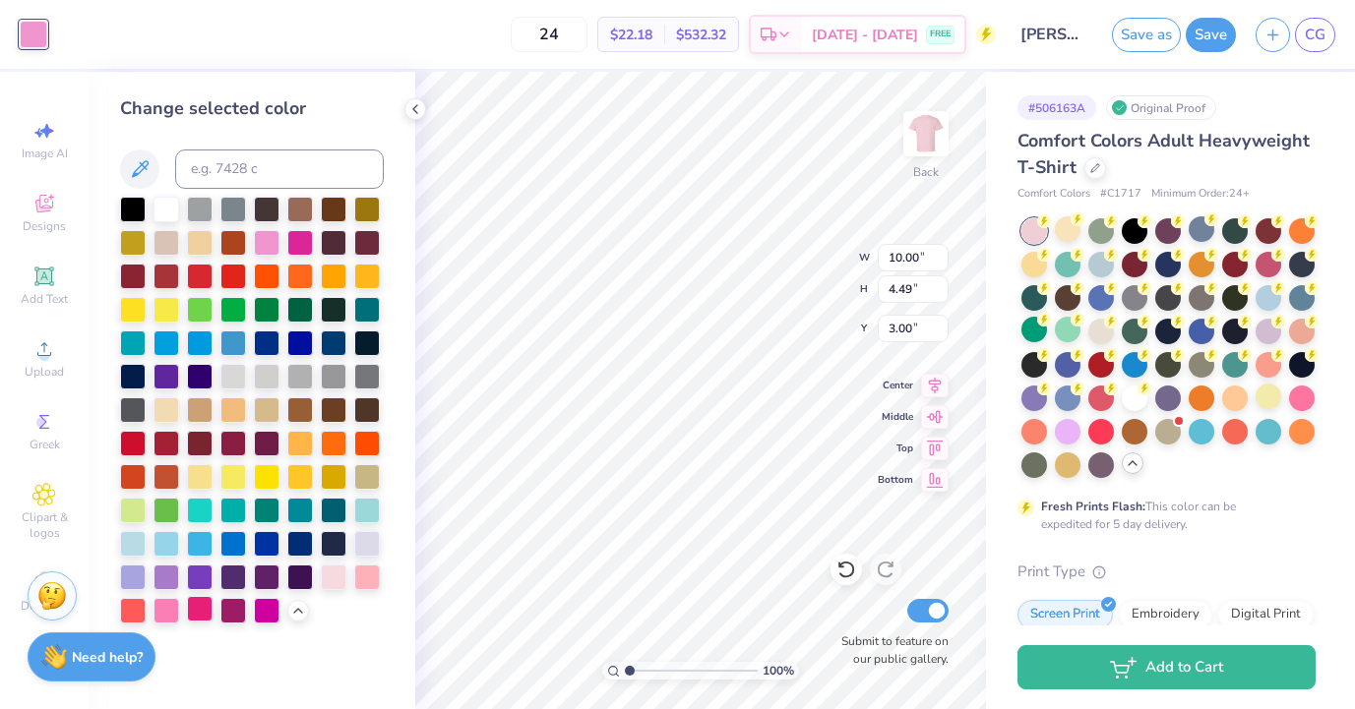
click at [199, 613] on div at bounding box center [200, 609] width 26 height 26
click at [136, 607] on div at bounding box center [133, 609] width 26 height 26
click at [172, 608] on div at bounding box center [167, 609] width 26 height 26
click at [189, 608] on div at bounding box center [200, 609] width 26 height 26
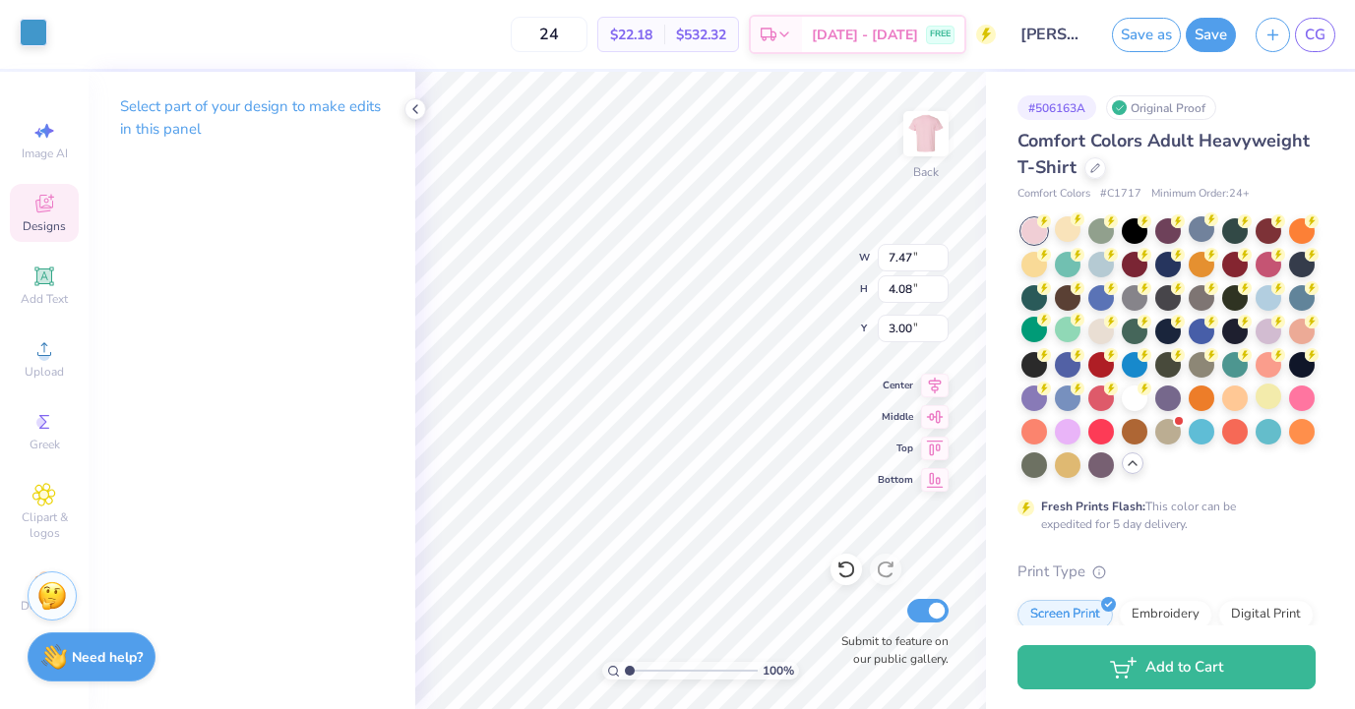
click at [36, 37] on div at bounding box center [34, 33] width 28 height 28
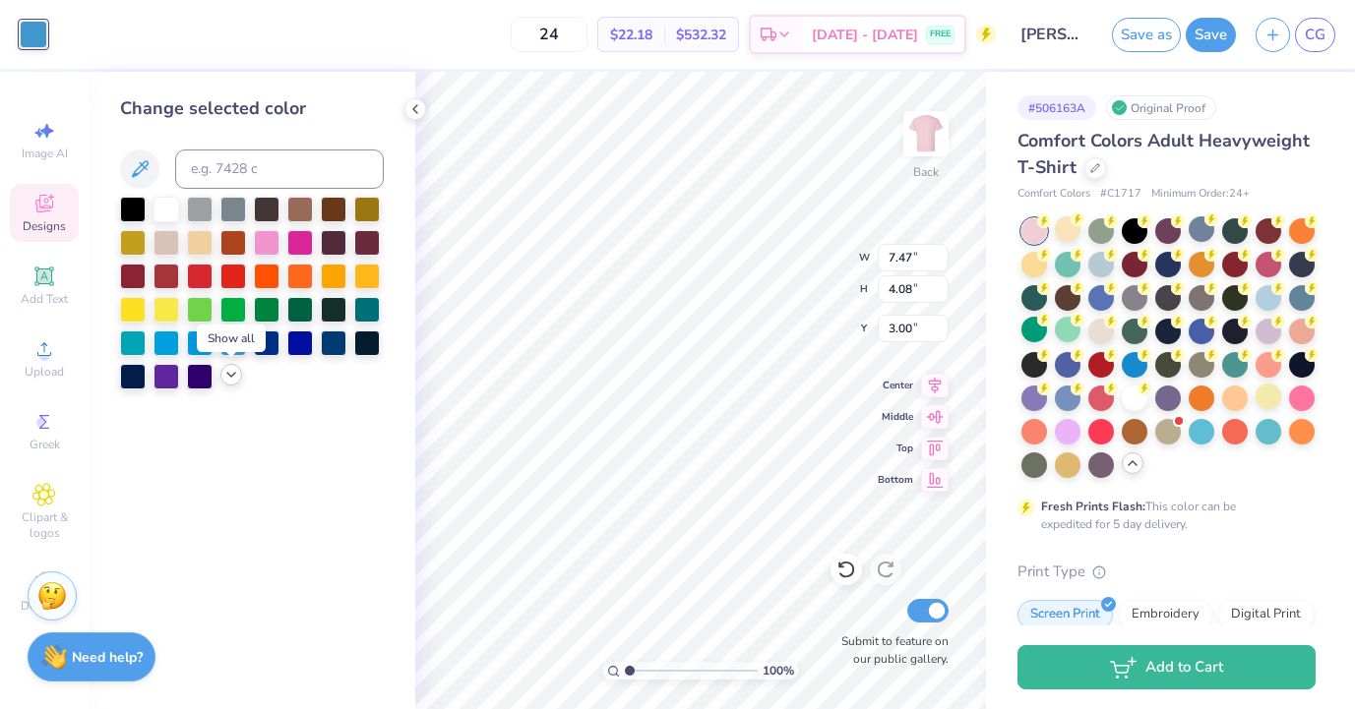
click at [236, 369] on icon at bounding box center [231, 375] width 16 height 16
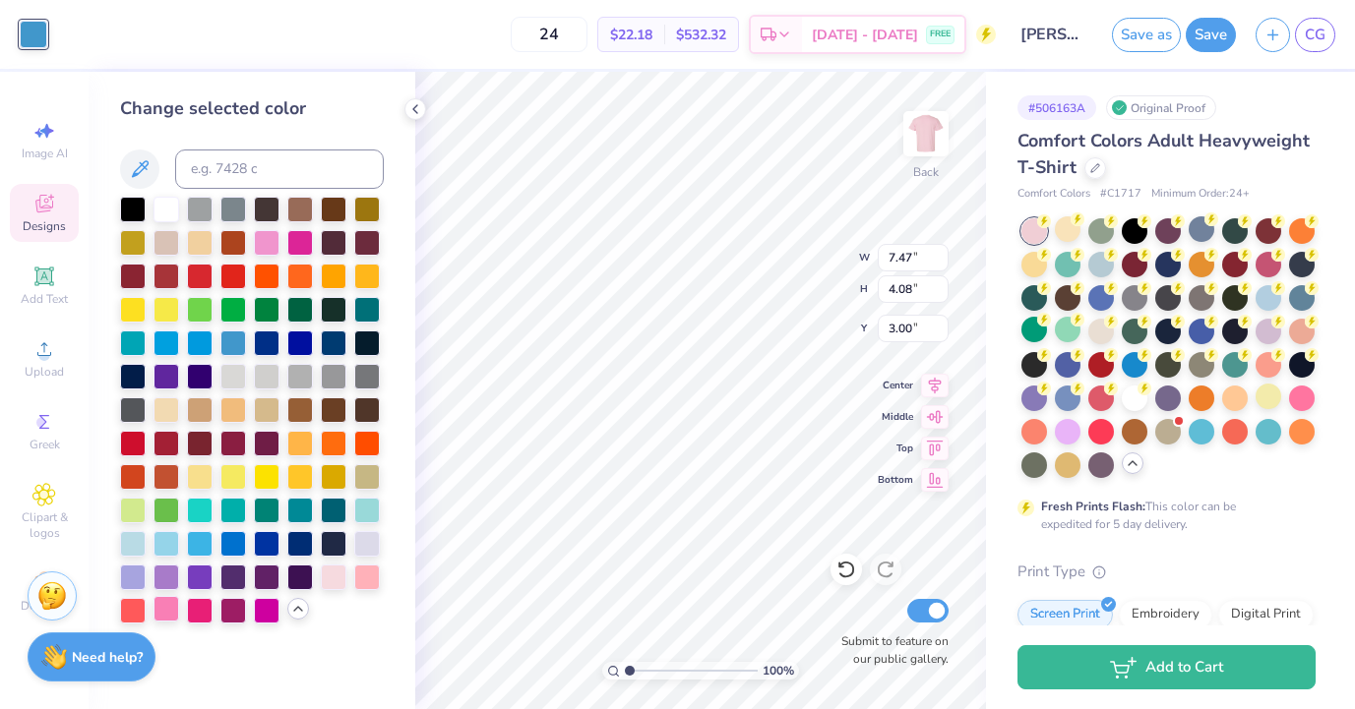
click at [155, 610] on div at bounding box center [167, 609] width 26 height 26
click at [340, 582] on div at bounding box center [334, 576] width 26 height 26
click at [371, 580] on div at bounding box center [367, 576] width 26 height 26
click at [206, 605] on div at bounding box center [200, 609] width 26 height 26
click at [225, 605] on div at bounding box center [233, 609] width 26 height 26
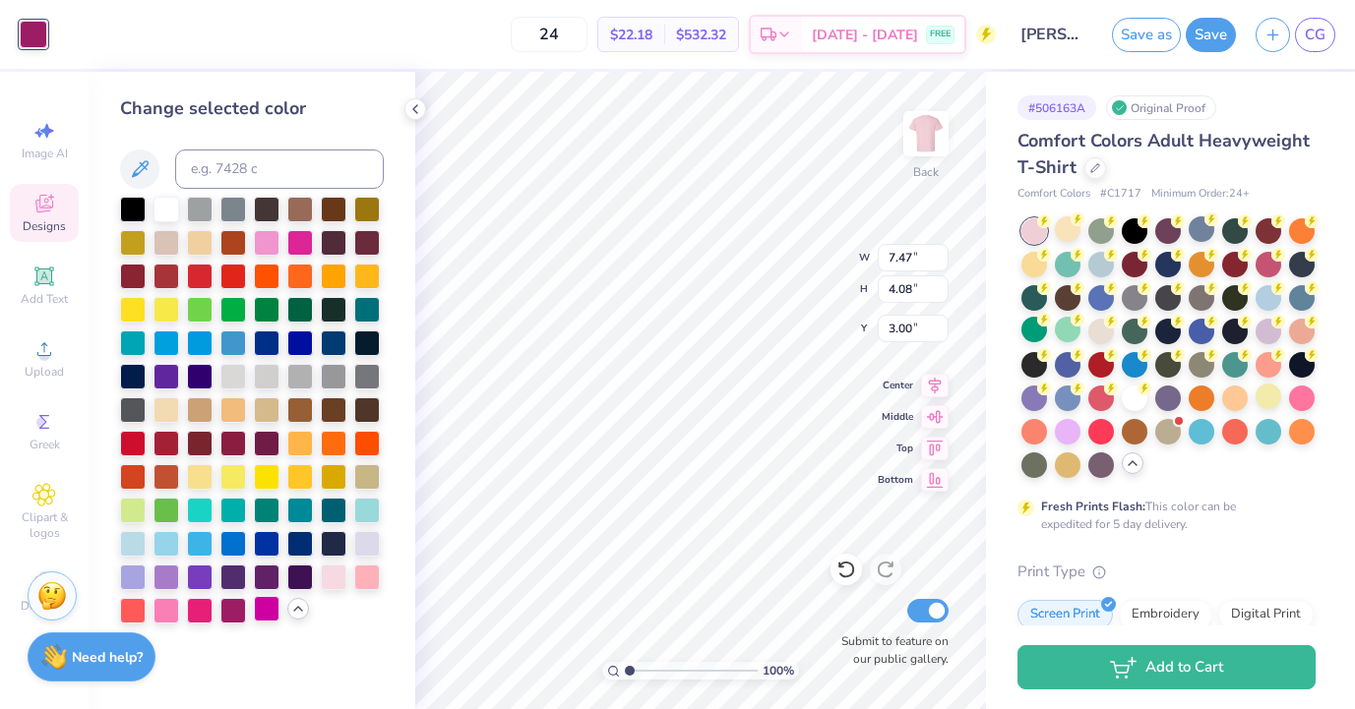
click at [262, 603] on div at bounding box center [267, 609] width 26 height 26
click at [300, 242] on div at bounding box center [300, 241] width 26 height 26
click at [268, 242] on div at bounding box center [267, 241] width 26 height 26
click at [305, 236] on div at bounding box center [300, 241] width 26 height 26
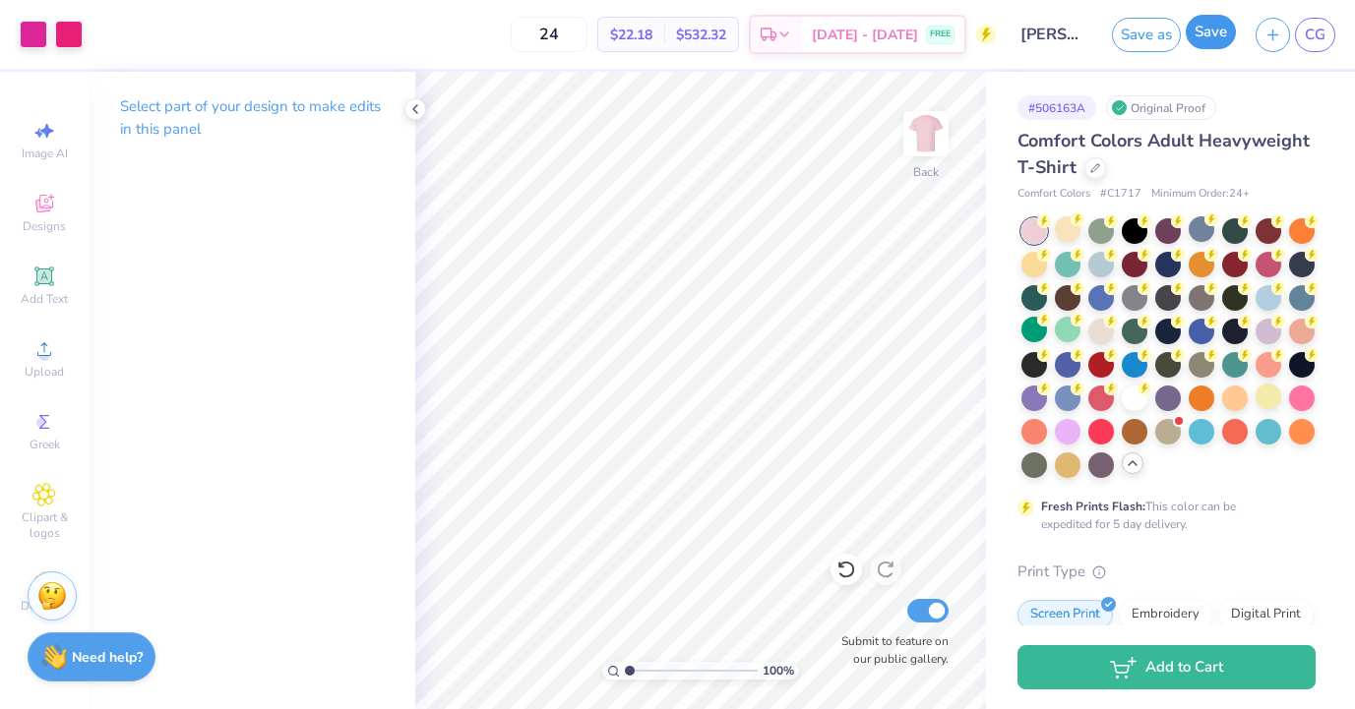
click at [1219, 31] on button "Save" at bounding box center [1211, 32] width 50 height 34
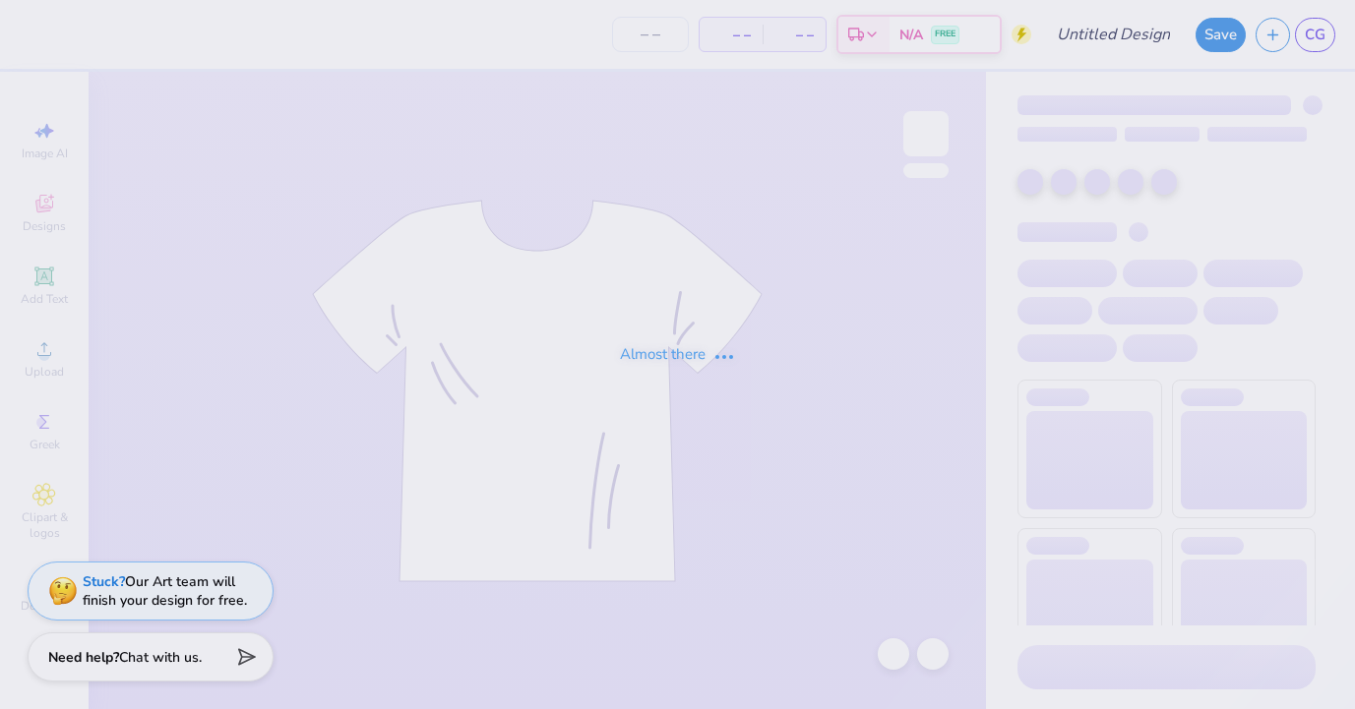
type input "bgc"
type input "340"
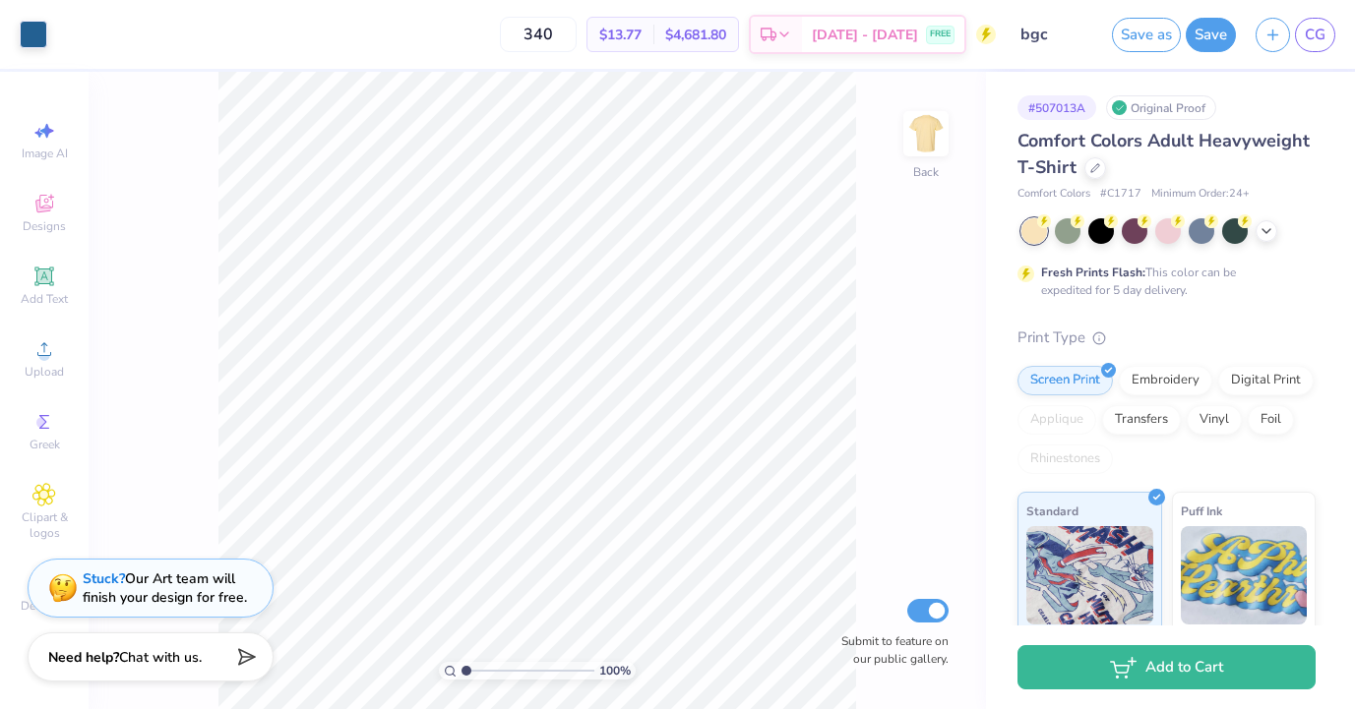
click at [206, 598] on div "Stuck? Our Art team will finish your design for free." at bounding box center [165, 588] width 164 height 37
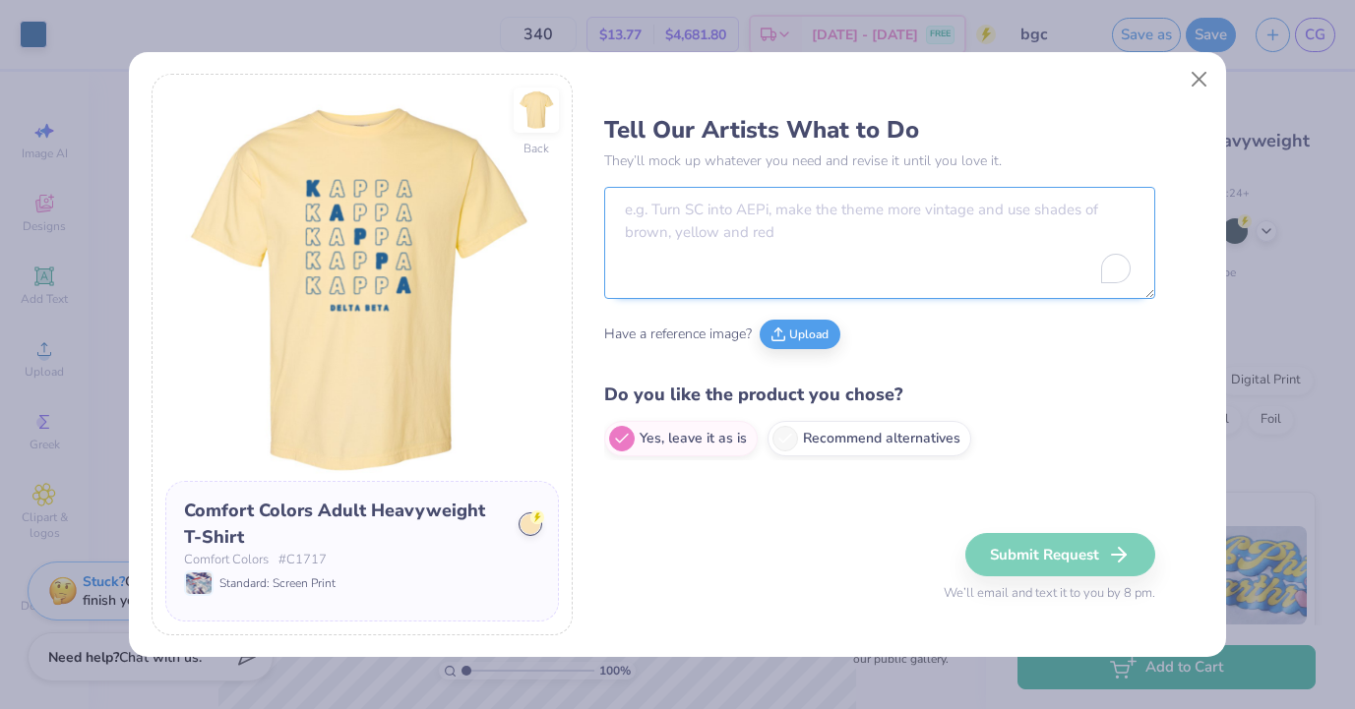
click at [722, 263] on textarea "To enrich screen reader interactions, please activate Accessibility in Grammarl…" at bounding box center [879, 243] width 551 height 112
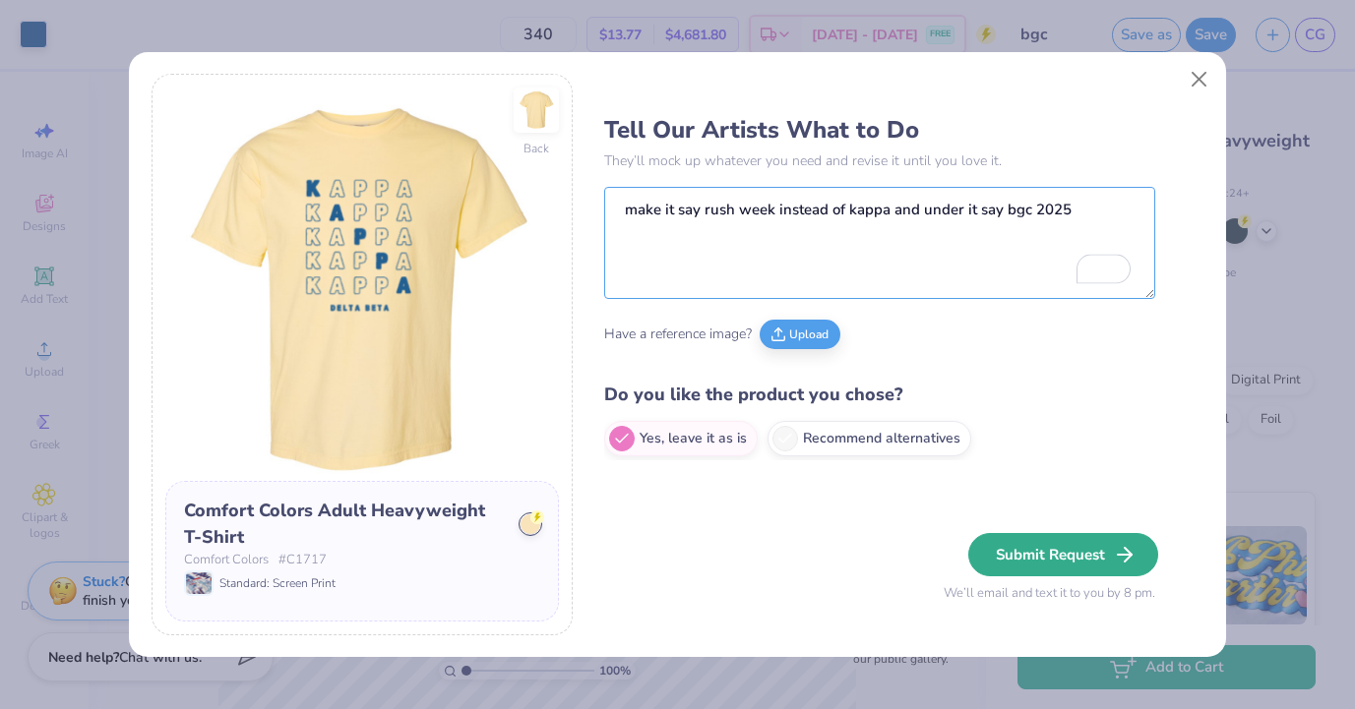
type textarea "make it say rush week instead of kappa and under it say bgc 2025"
click at [1041, 554] on button "Submit Request" at bounding box center [1063, 554] width 190 height 43
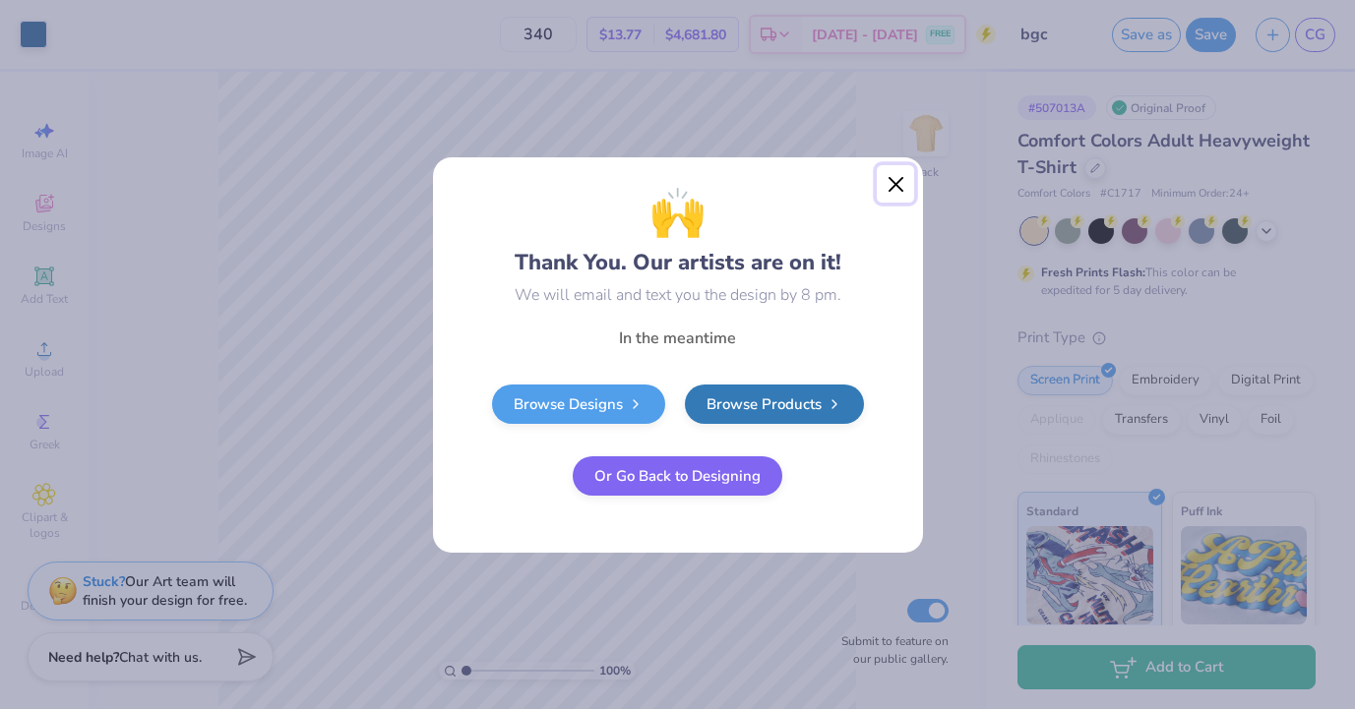
click at [891, 186] on button "Close" at bounding box center [895, 183] width 37 height 37
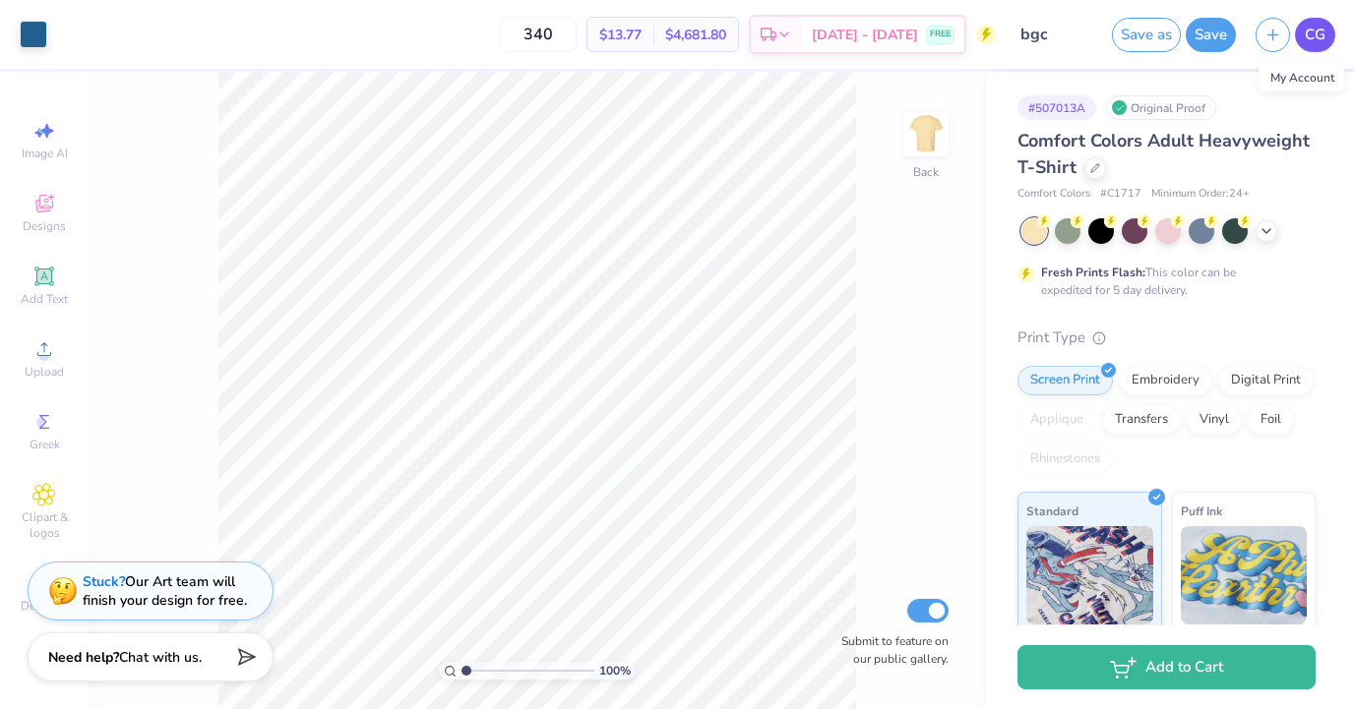
click at [1326, 37] on link "CG" at bounding box center [1315, 35] width 40 height 34
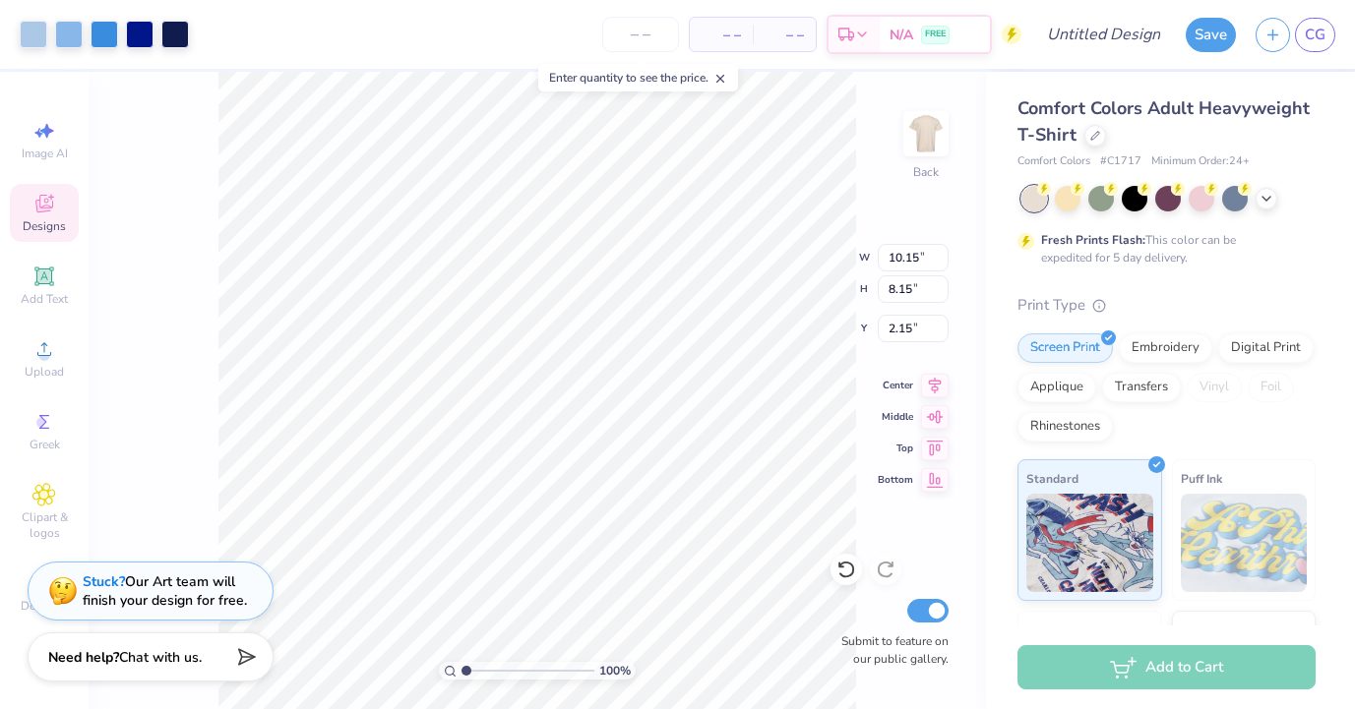
type input "3.50"
type input "4.35"
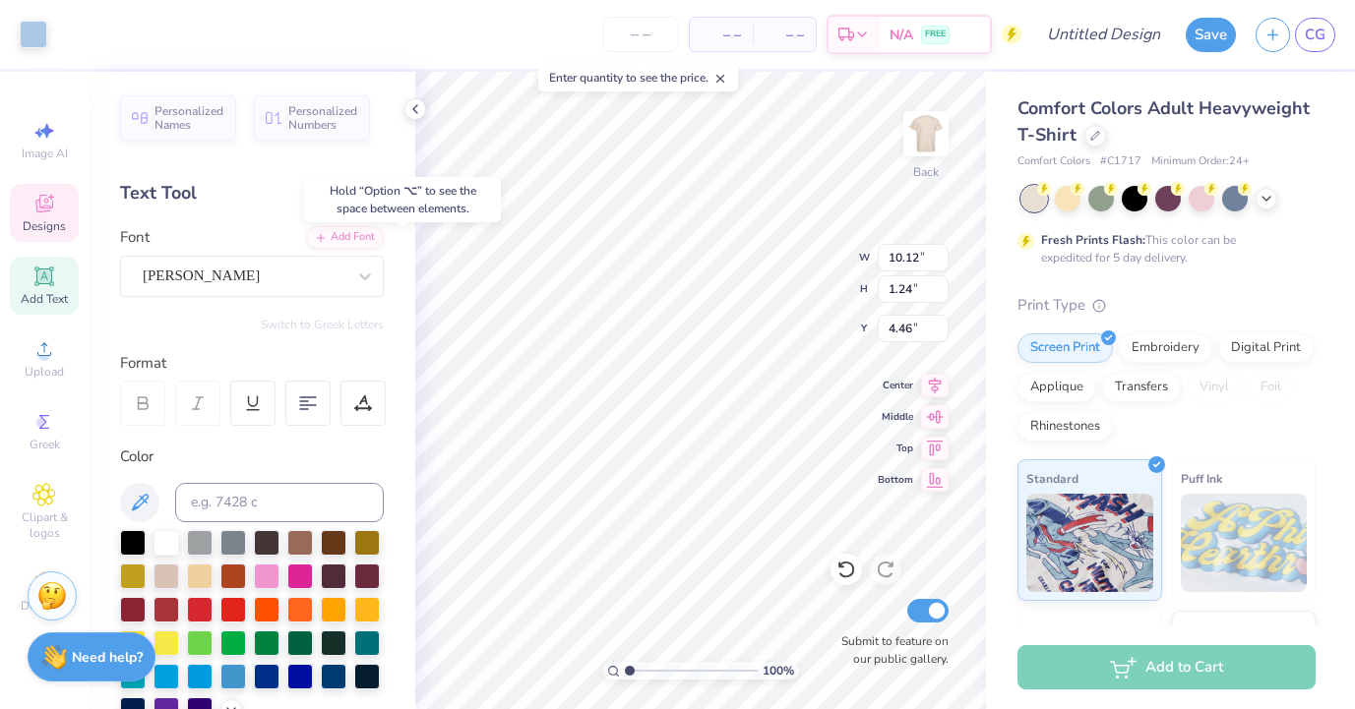
type input "4.59"
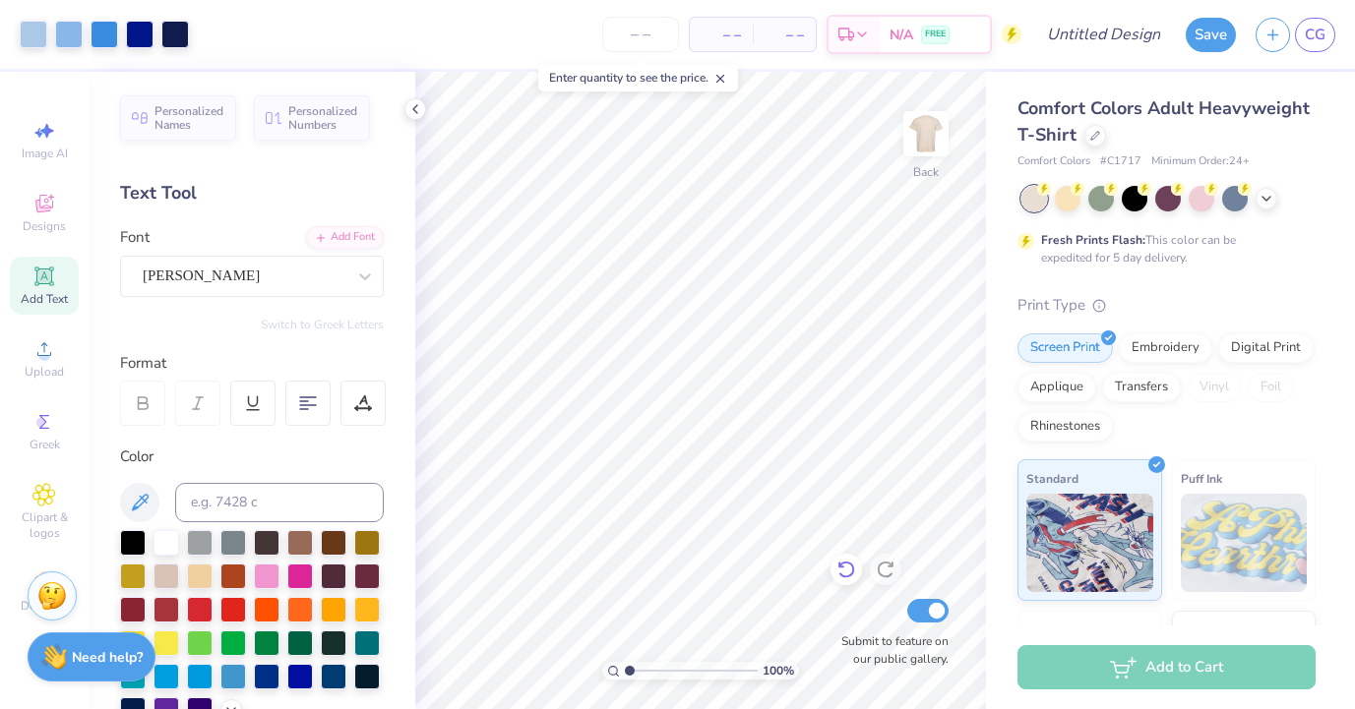
click at [852, 573] on icon at bounding box center [845, 571] width 17 height 18
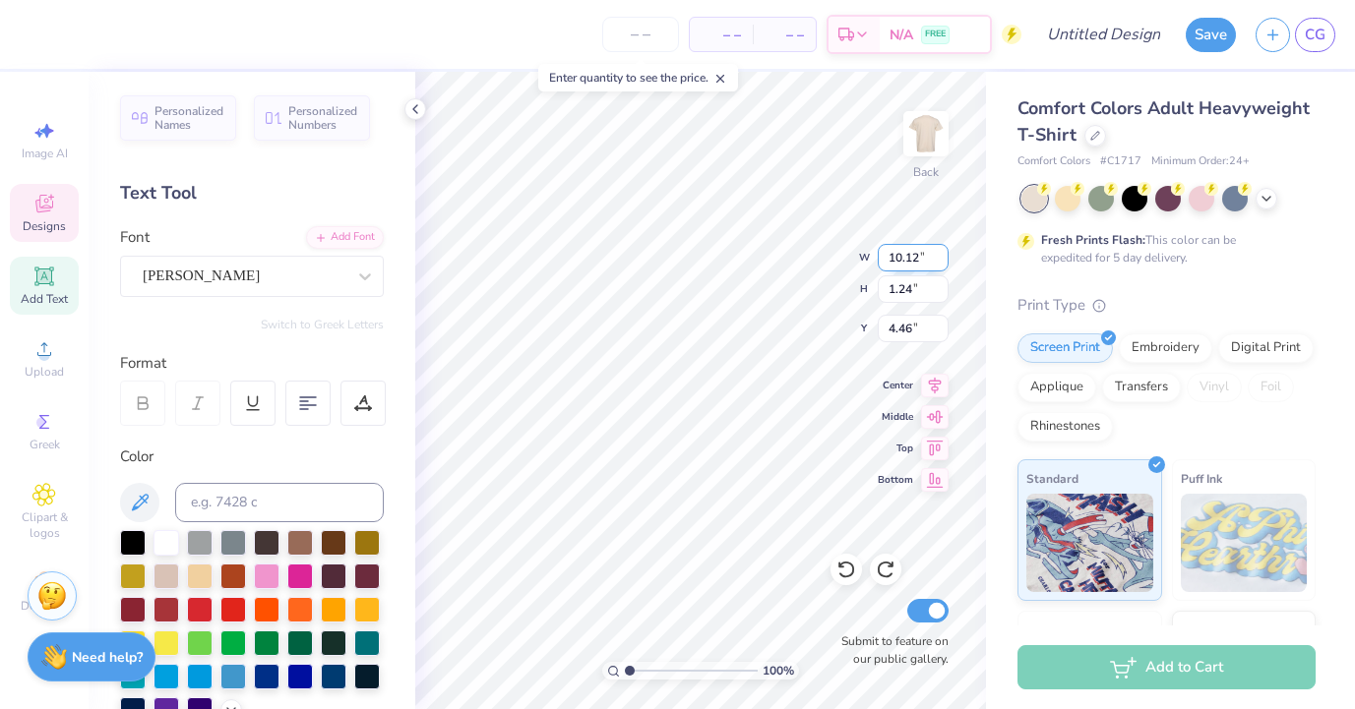
scroll to position [0, 2]
type textarea "RUSH WEEK"
type input "10.42"
type input "4.44"
type input "0.50"
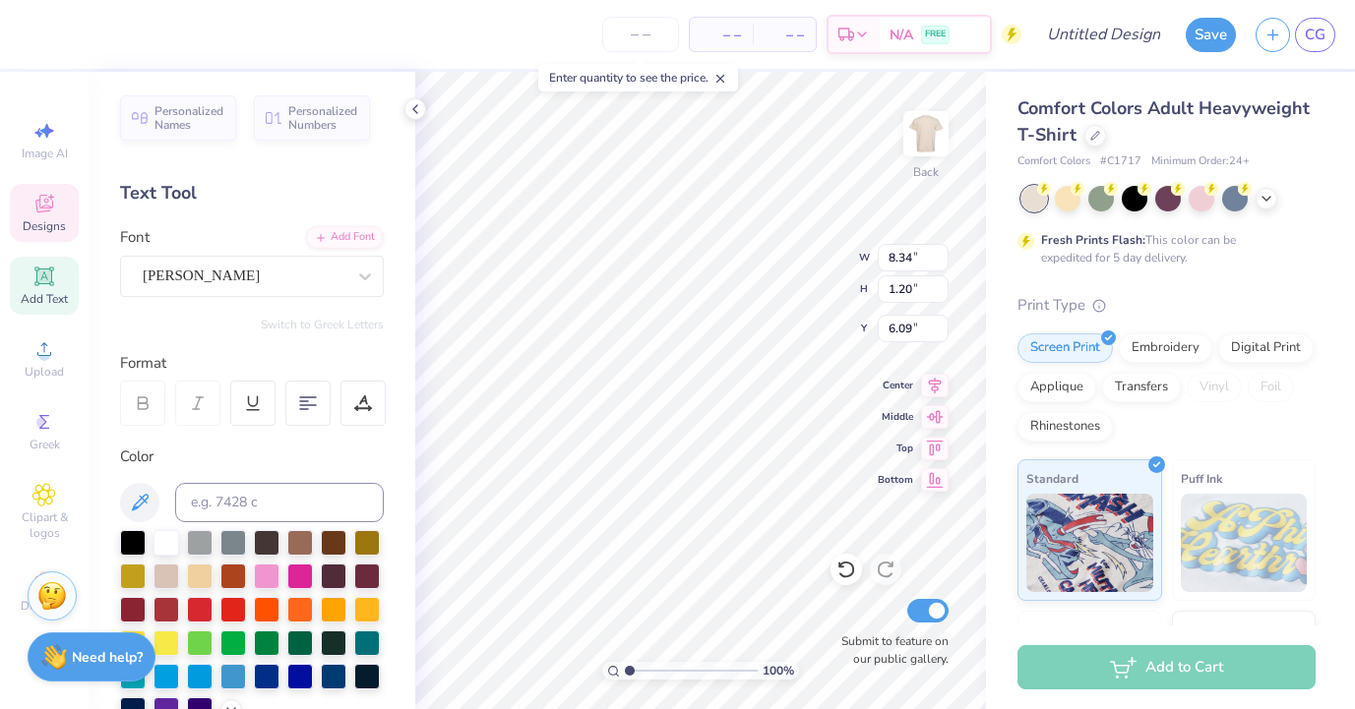
type input "1.39"
type input "5.83"
type input "6.13"
type input "4.48"
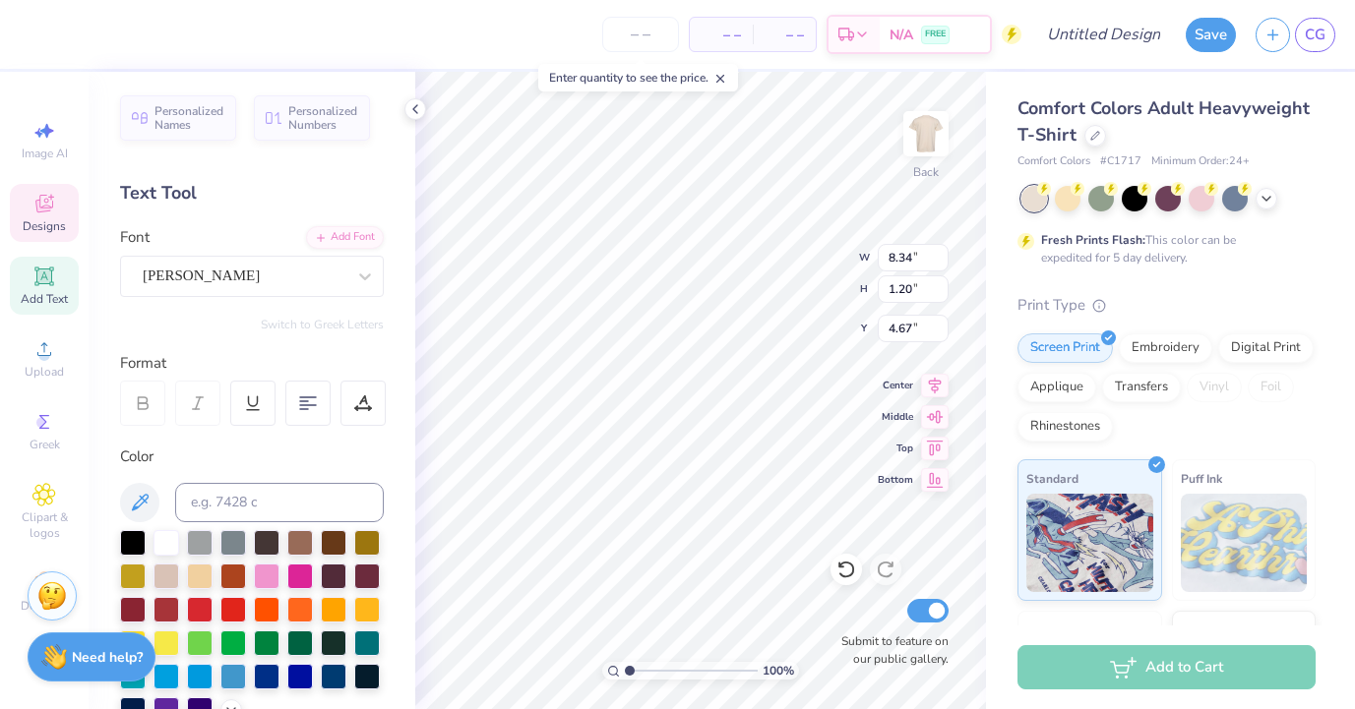
type input "4.67"
type input "7.60"
type input "0.50"
type input "1.39"
type input "7.29"
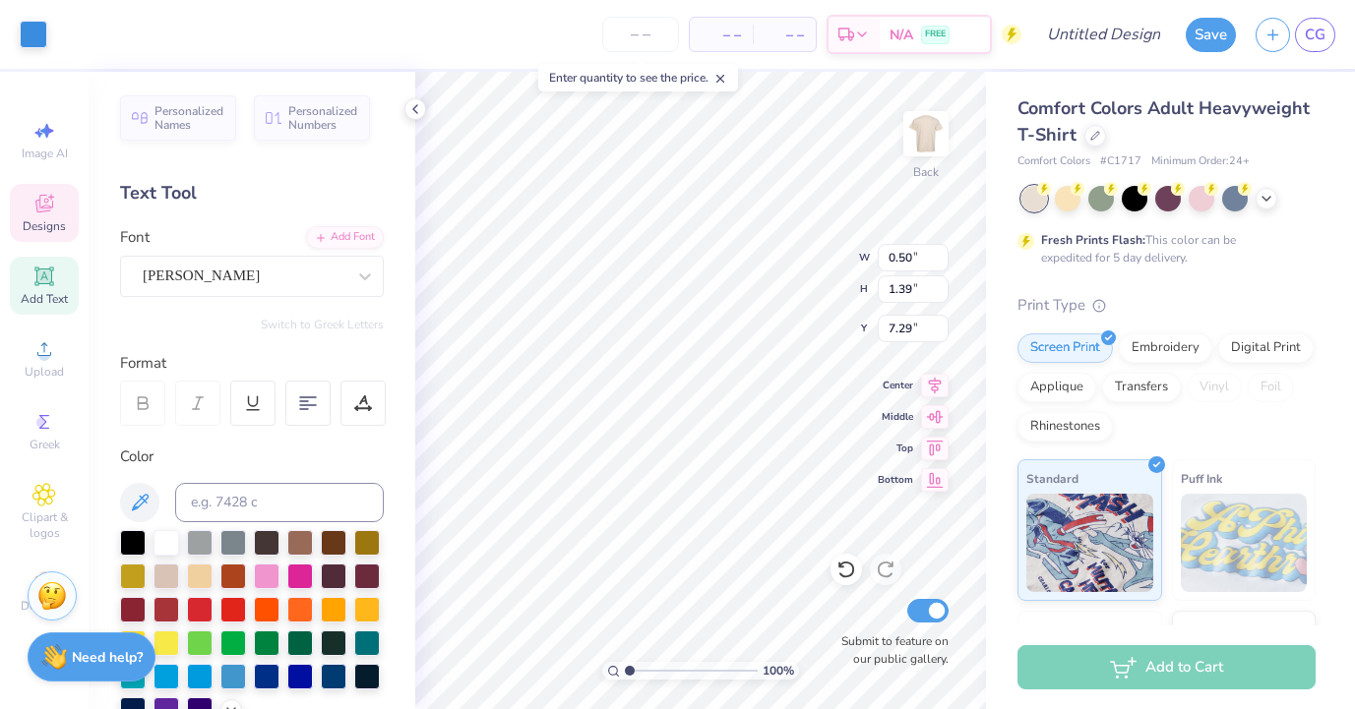
type input "8.34"
type input "1.20"
type input "7.60"
type input "0.50"
type input "1.39"
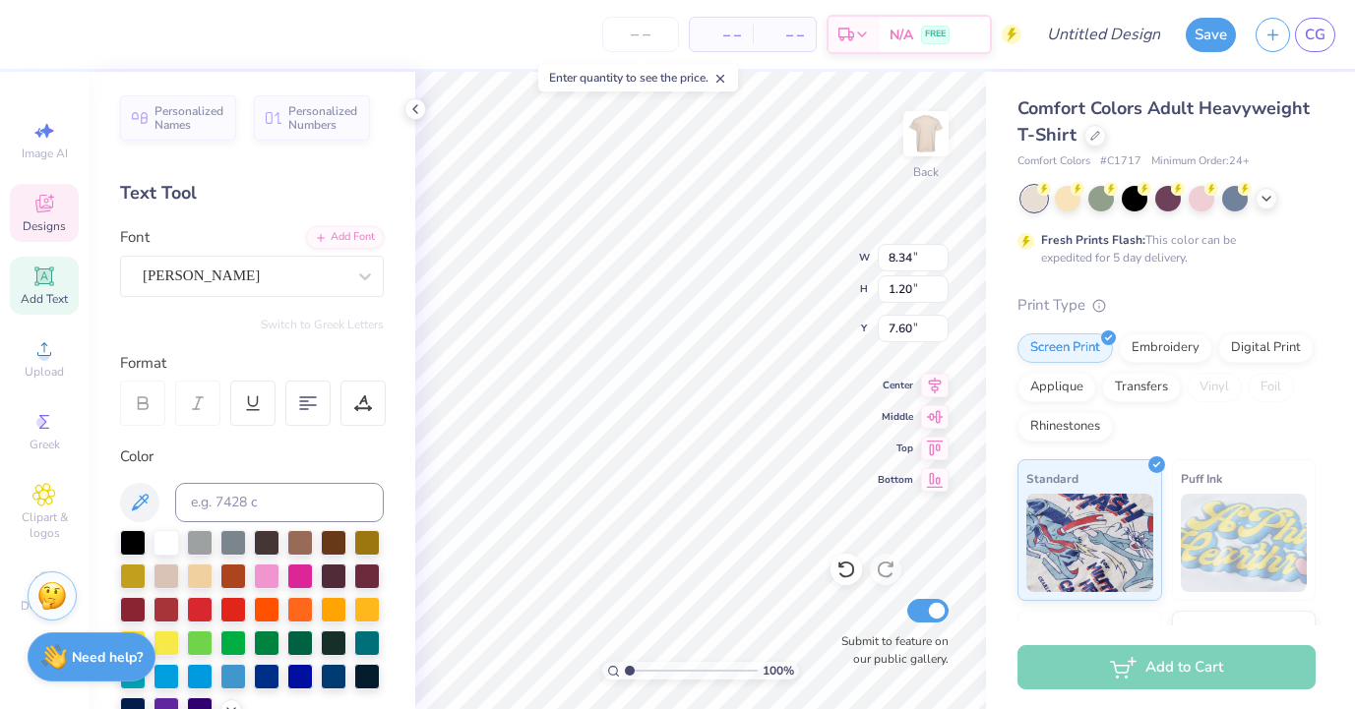
type input "7.29"
type input "8.34"
type input "1.20"
type input "7.60"
type input "0.50"
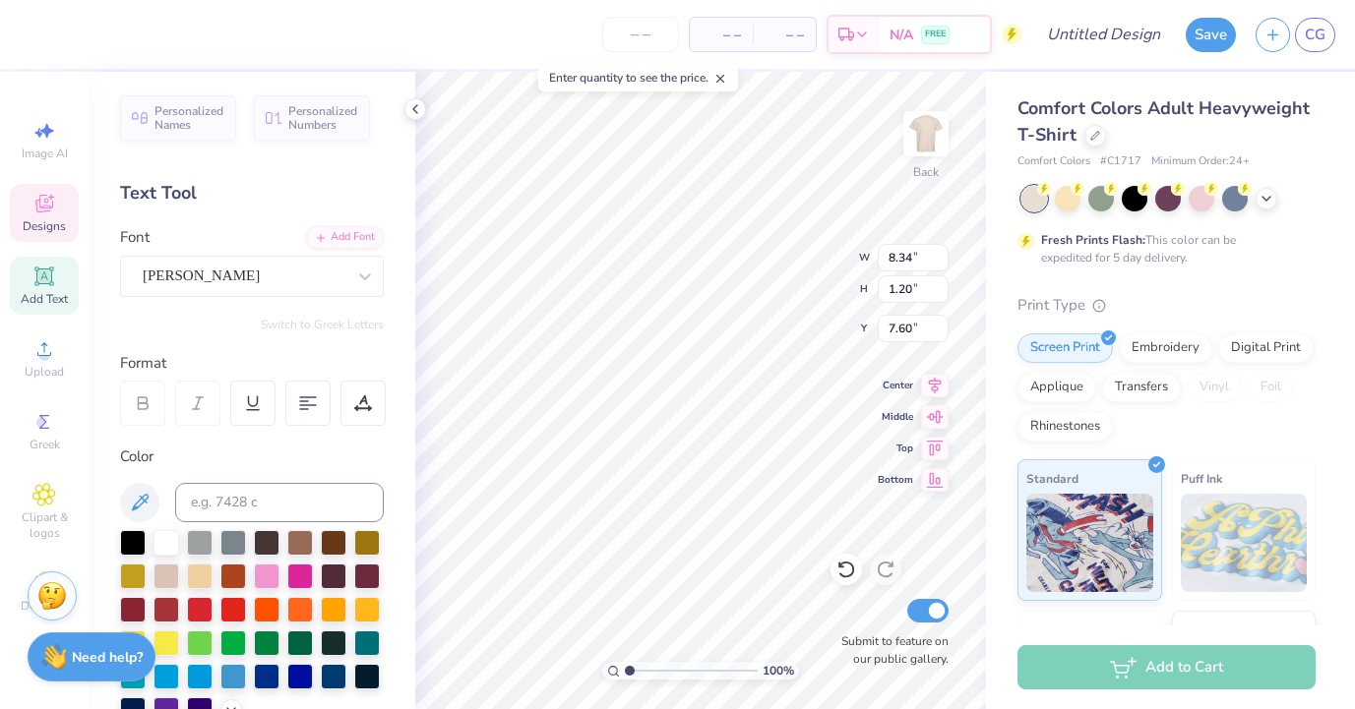
type input "1.39"
type input "7.41"
type input "8.34"
type input "1.20"
type input "7.60"
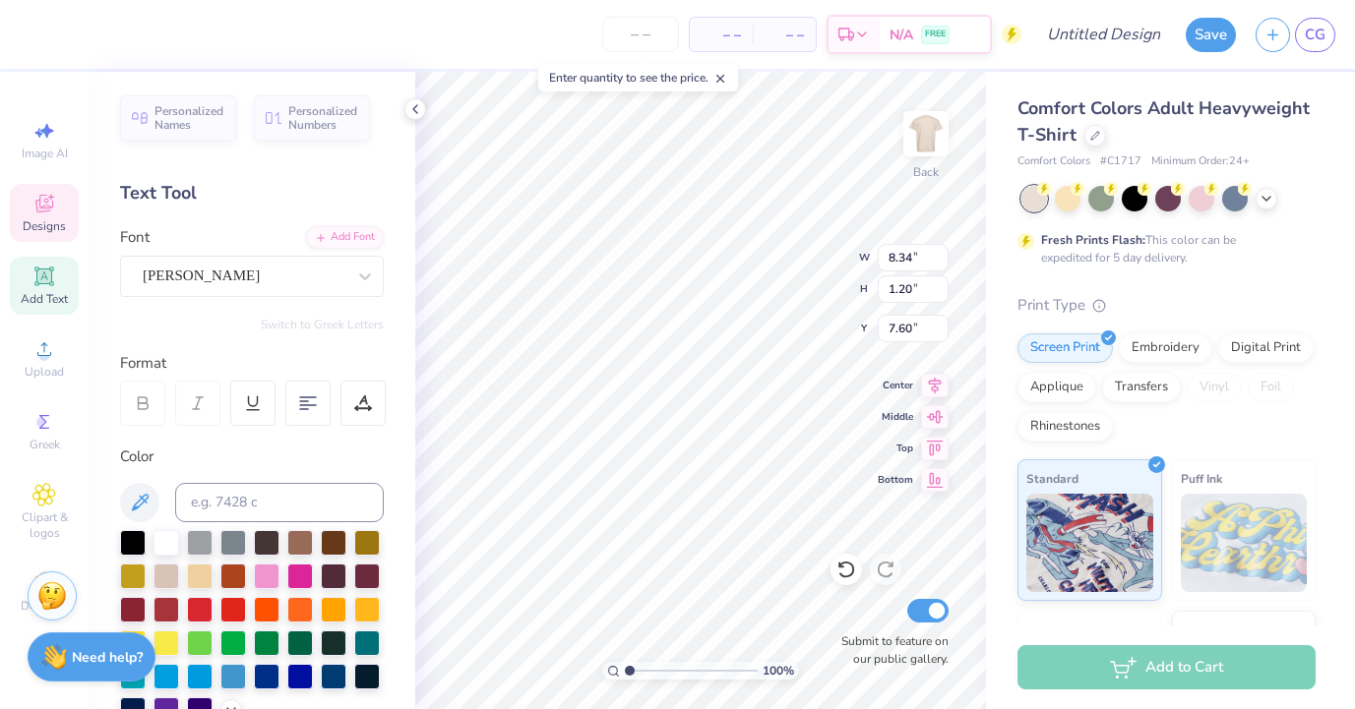
type input "0.50"
type input "1.39"
type input "10.23"
type input "8.34"
type input "1.20"
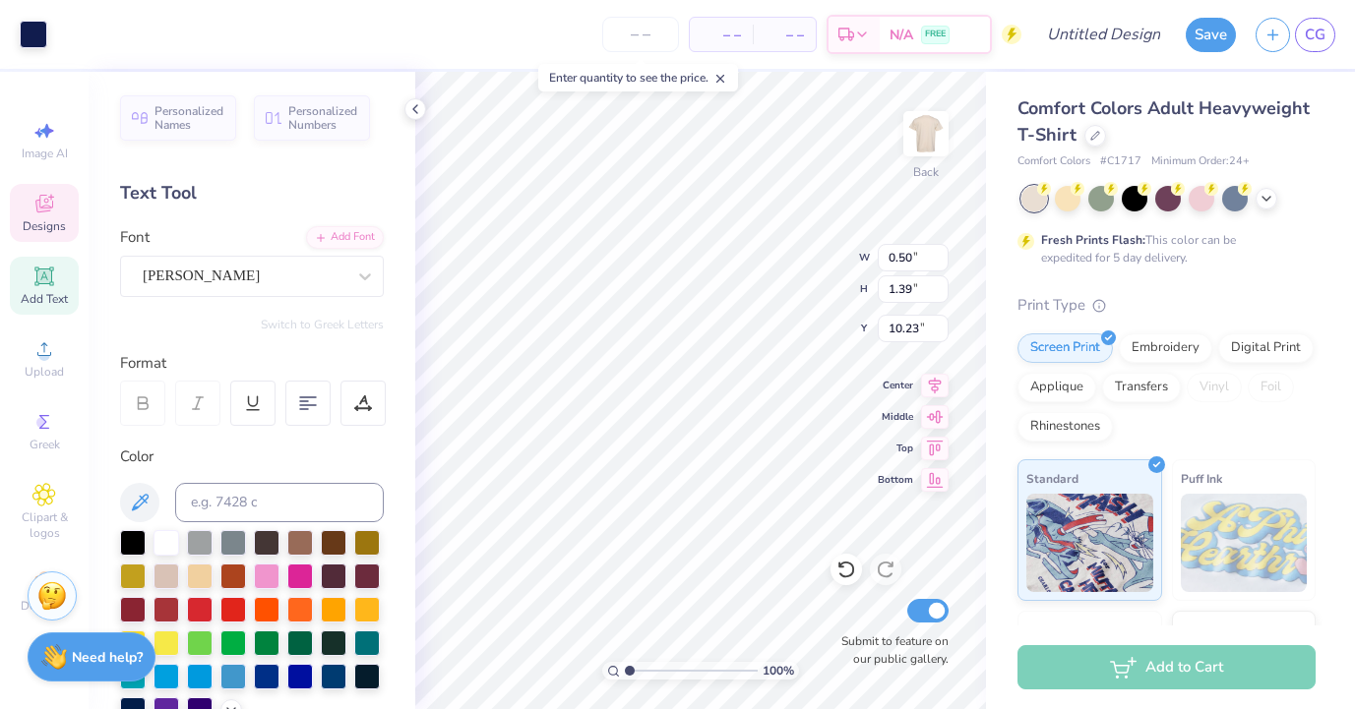
type input "10.42"
type input "0.50"
type input "1.39"
type input "10.23"
type textarea "RUSH WEEK"
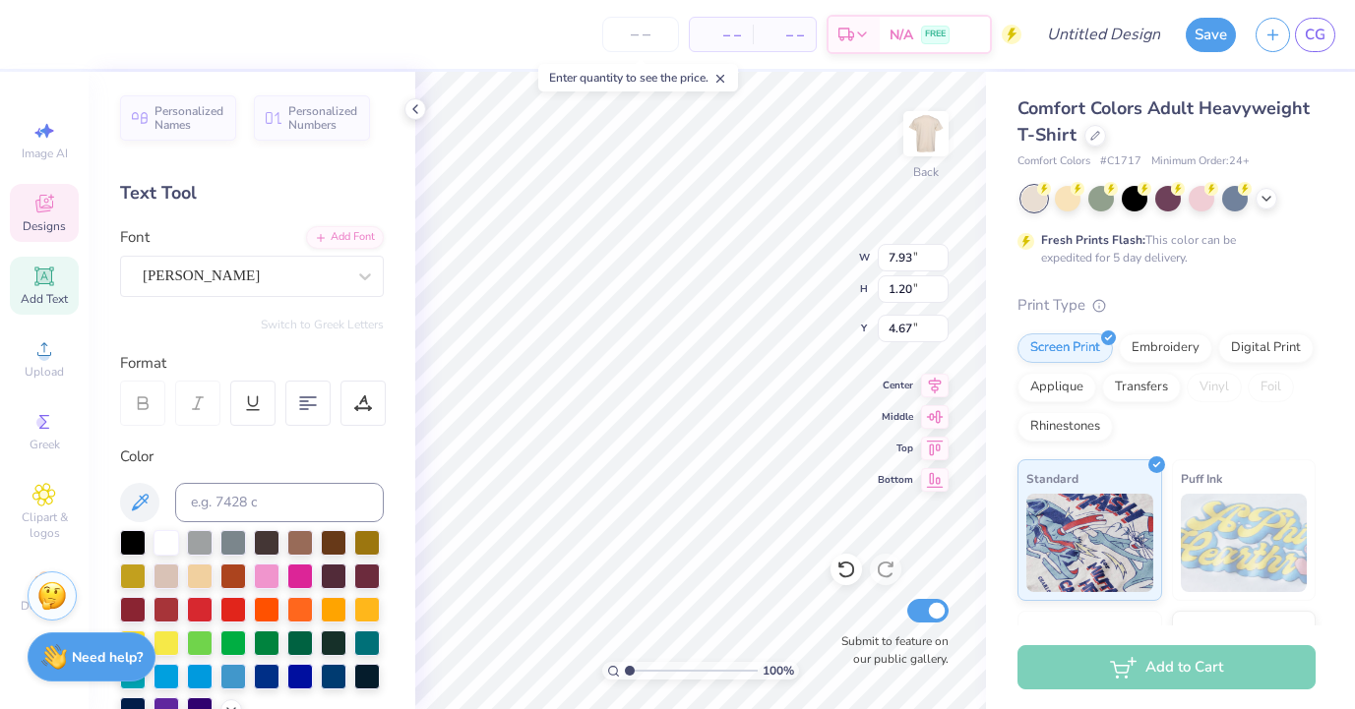
type textarea "RUSH WEEK"
type input "0.50"
type input "1.39"
type input "4.48"
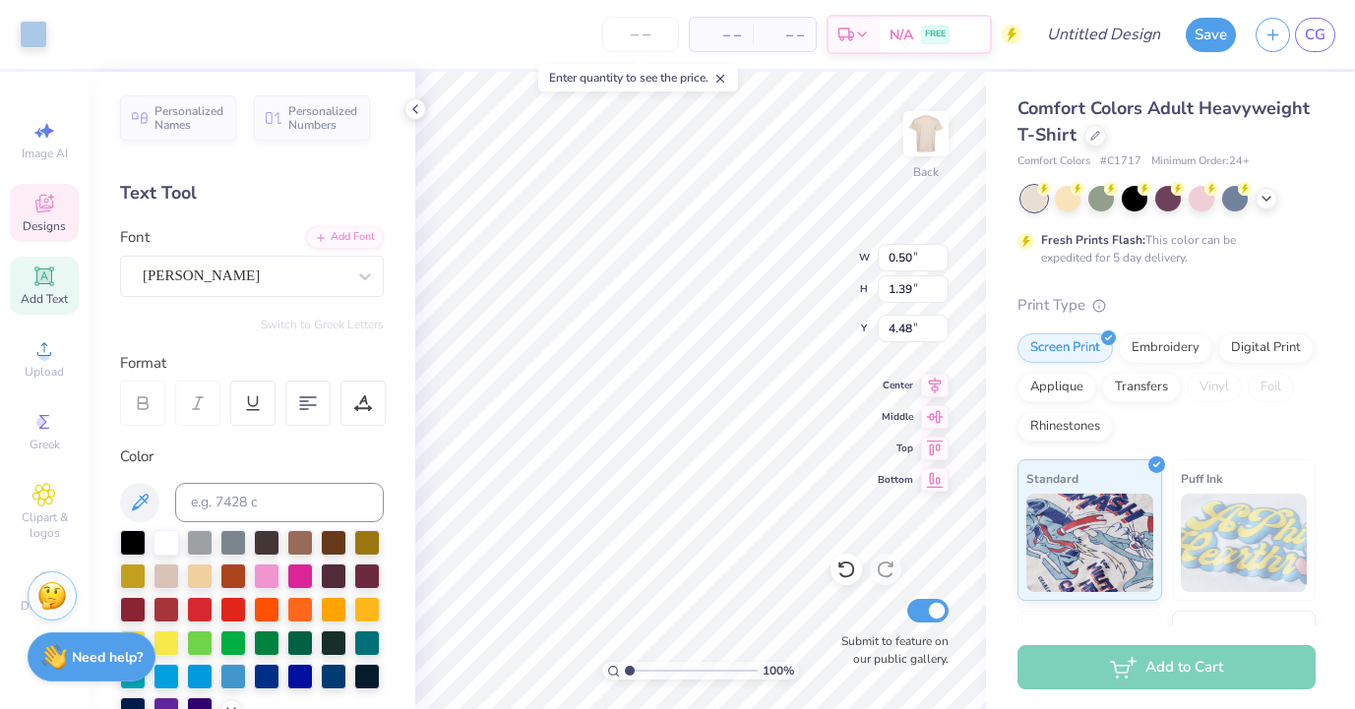
type input "8.75"
type input "1.20"
type input "4.67"
type input "0.50"
type input "1.39"
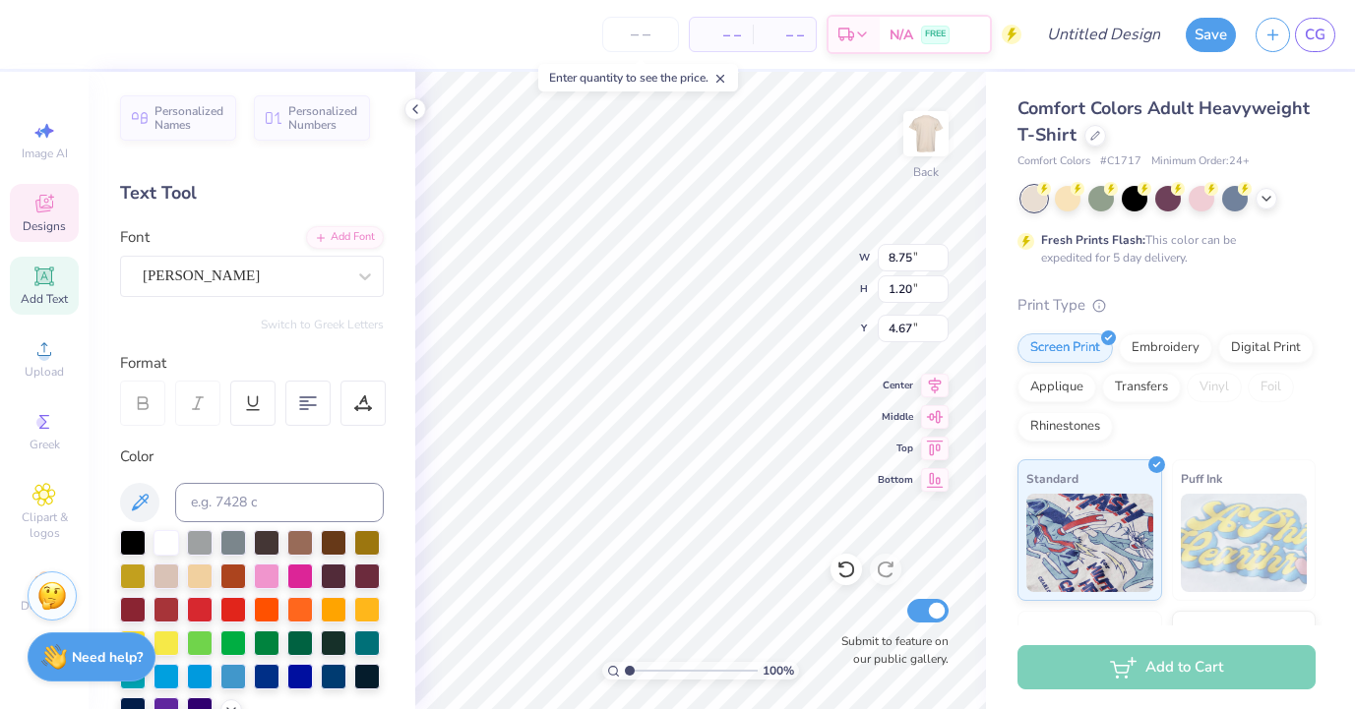
type input "4.48"
type textarea "RUSH WEEK"
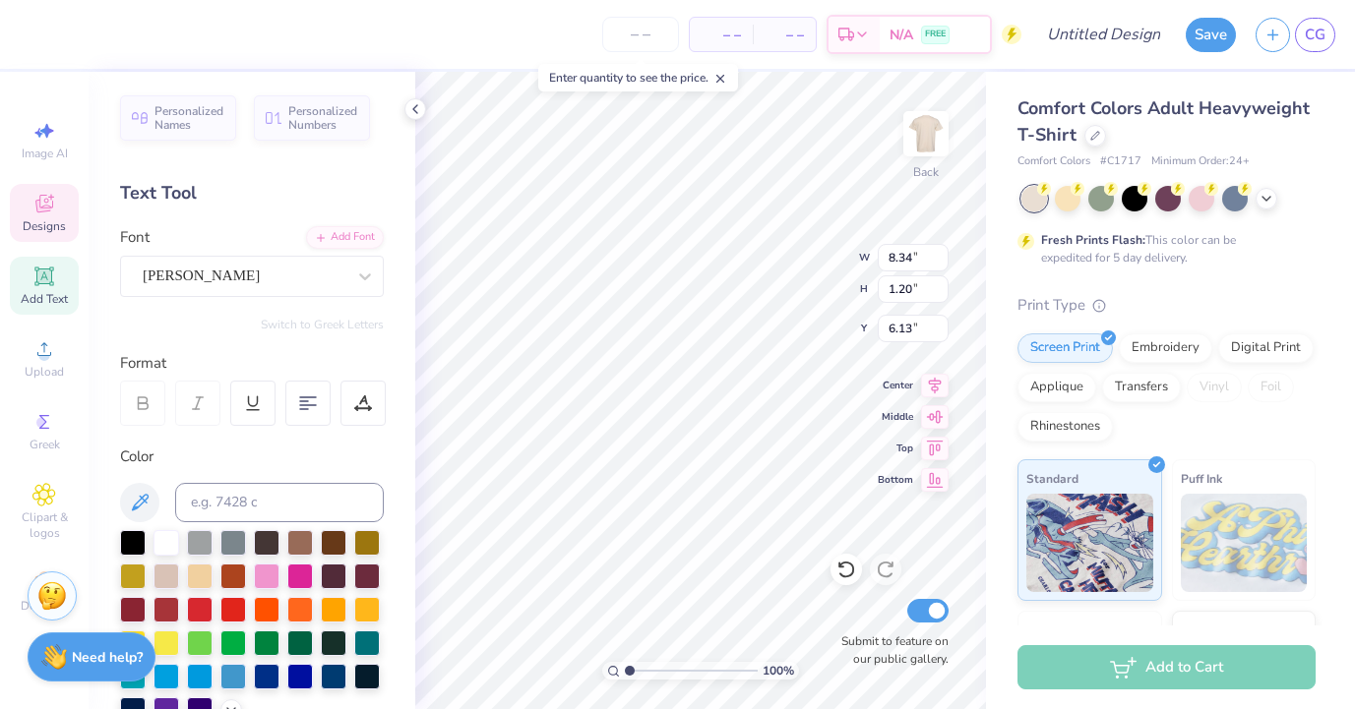
type input "7.60"
type textarea "RUSH WEEK"
type input "9.03"
type textarea "RUSH WEEK"
type input "10.42"
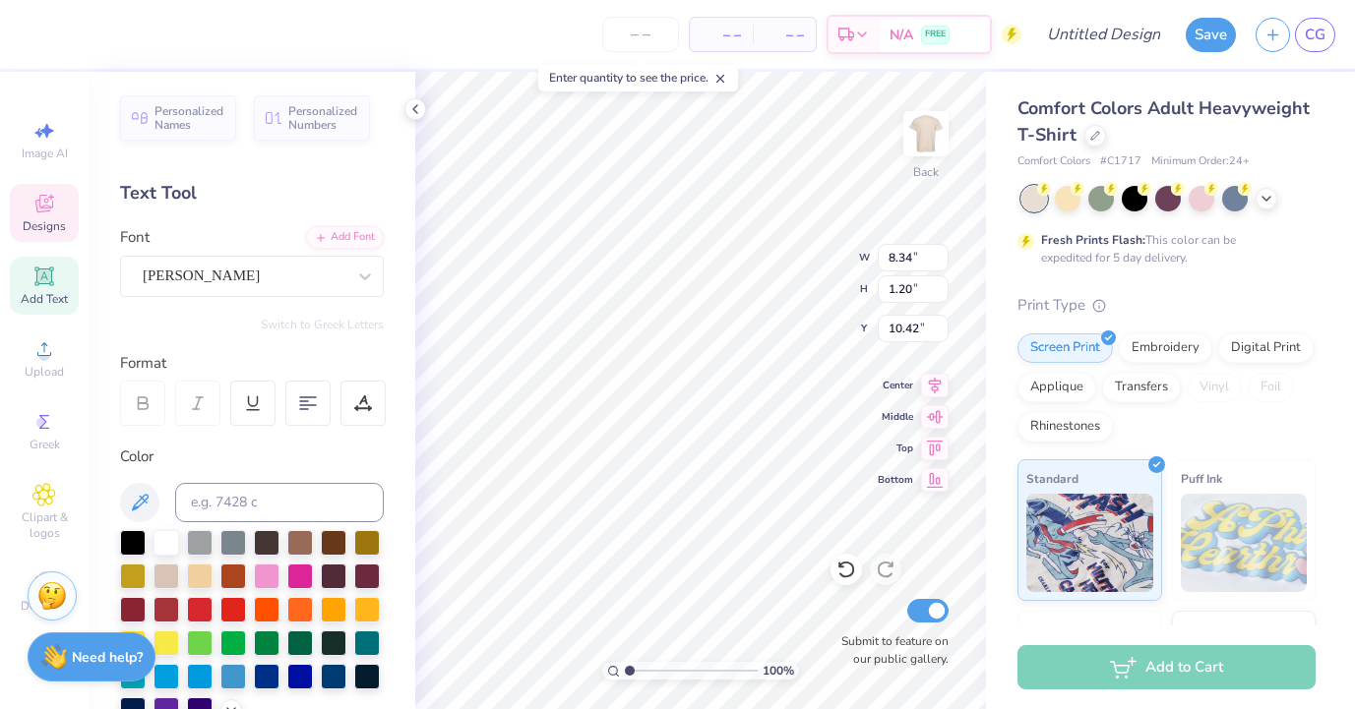
type textarea "RUSH WEEK"
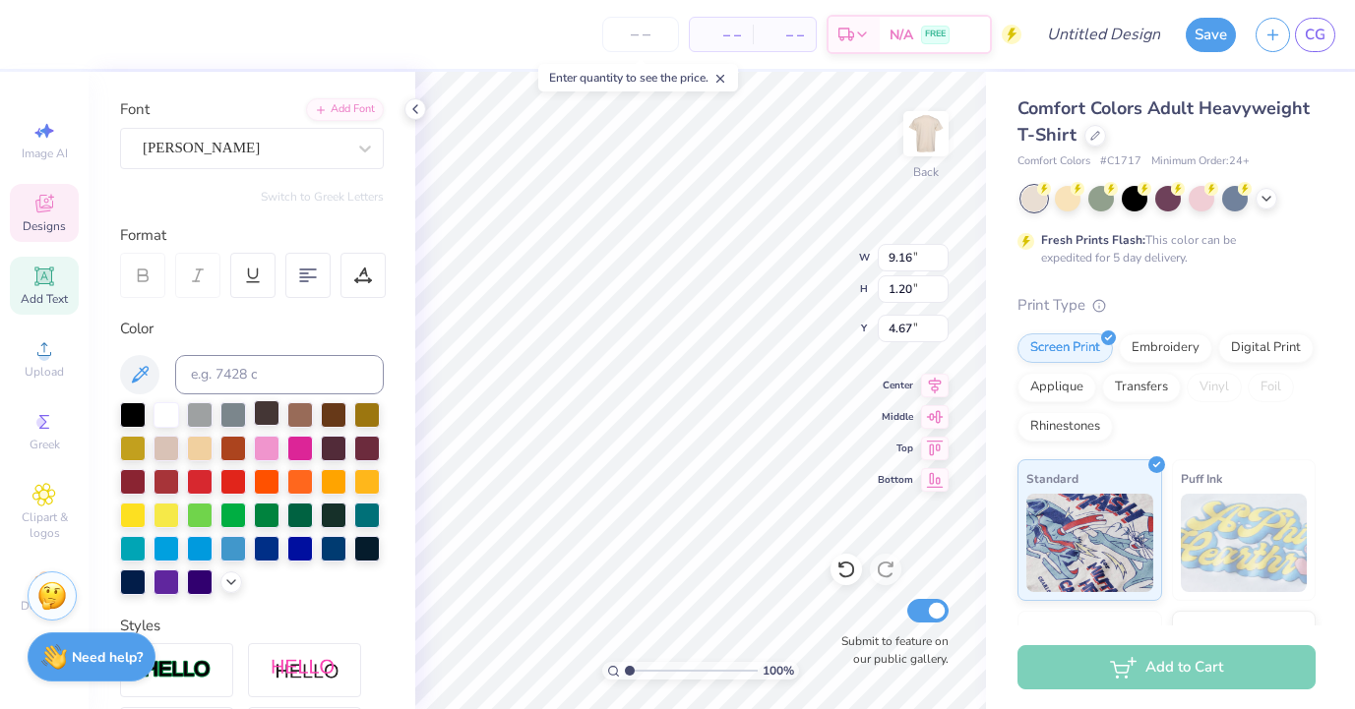
scroll to position [131, 0]
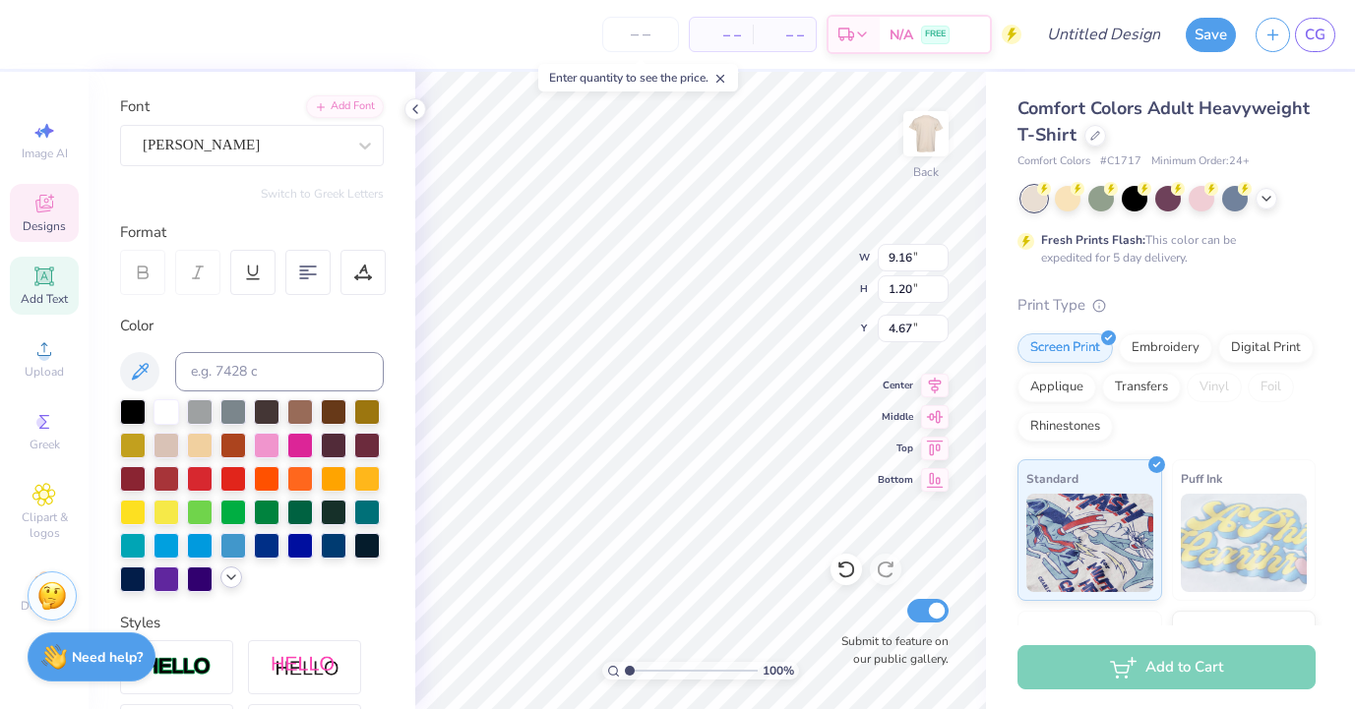
click at [228, 584] on icon at bounding box center [231, 578] width 16 height 16
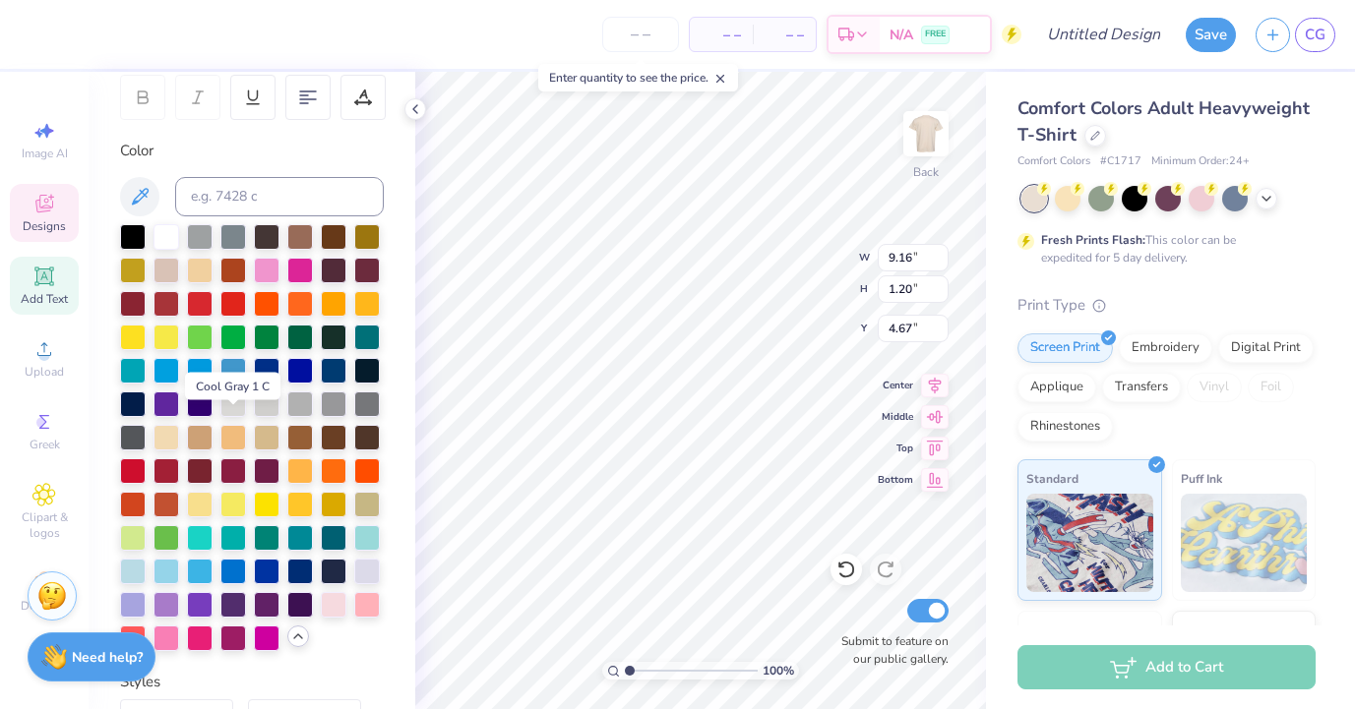
scroll to position [309, 0]
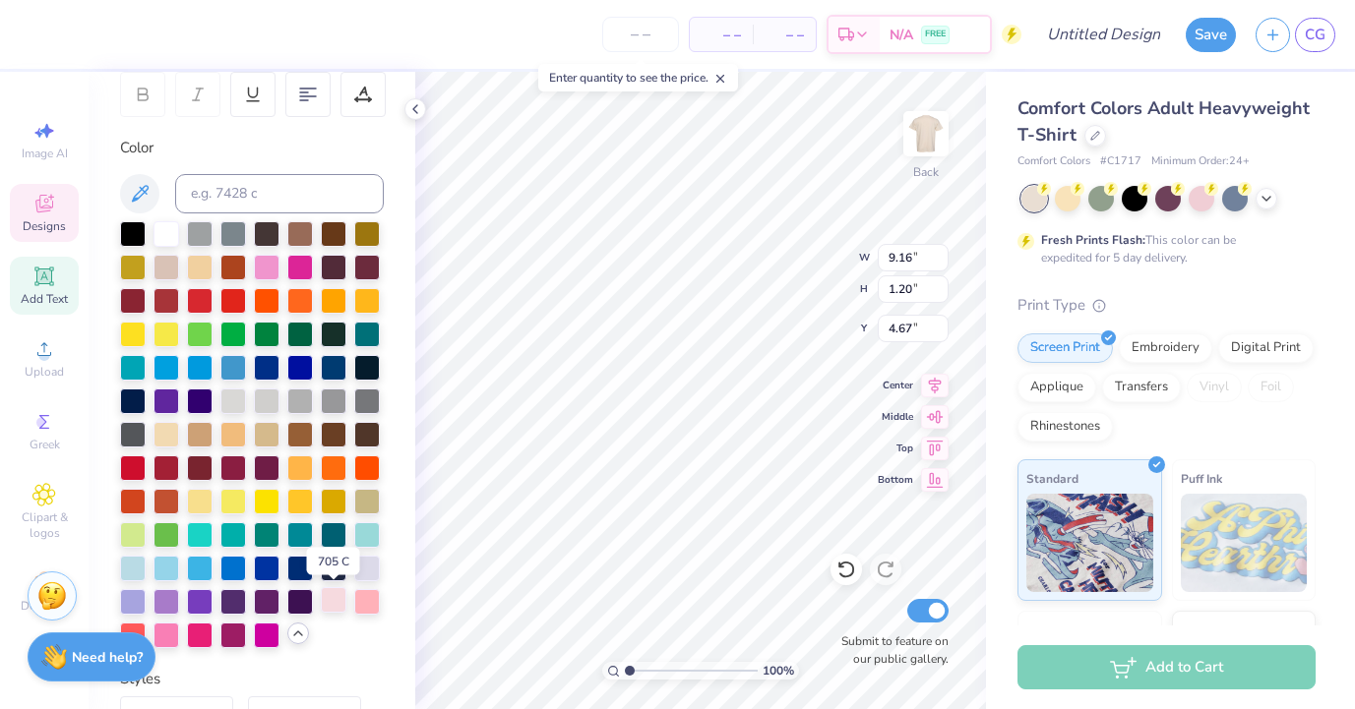
click at [334, 599] on div at bounding box center [334, 600] width 26 height 26
click at [380, 593] on div at bounding box center [367, 600] width 26 height 26
click at [144, 625] on div at bounding box center [133, 634] width 26 height 26
type input "9.03"
click at [171, 631] on div at bounding box center [167, 636] width 26 height 26
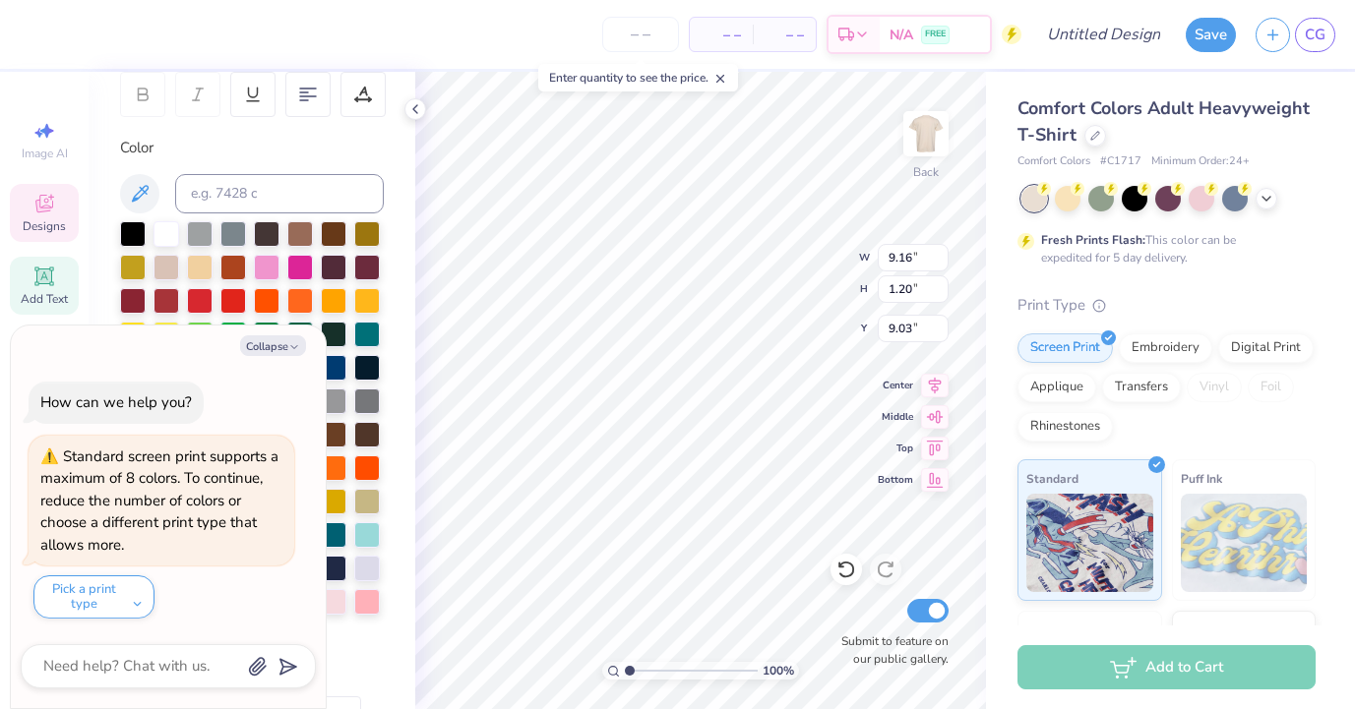
type textarea "x"
type input "10.42"
click at [297, 343] on icon "button" at bounding box center [294, 347] width 12 height 12
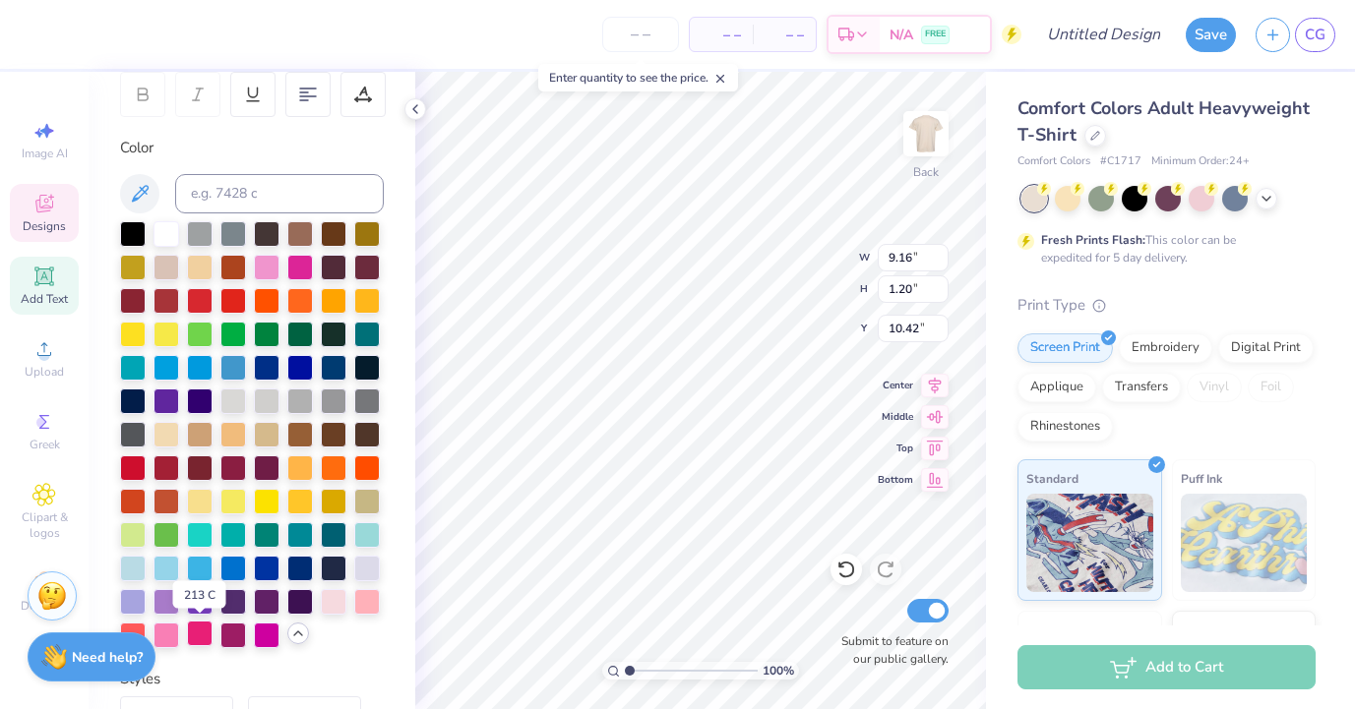
click at [213, 637] on div at bounding box center [200, 634] width 26 height 26
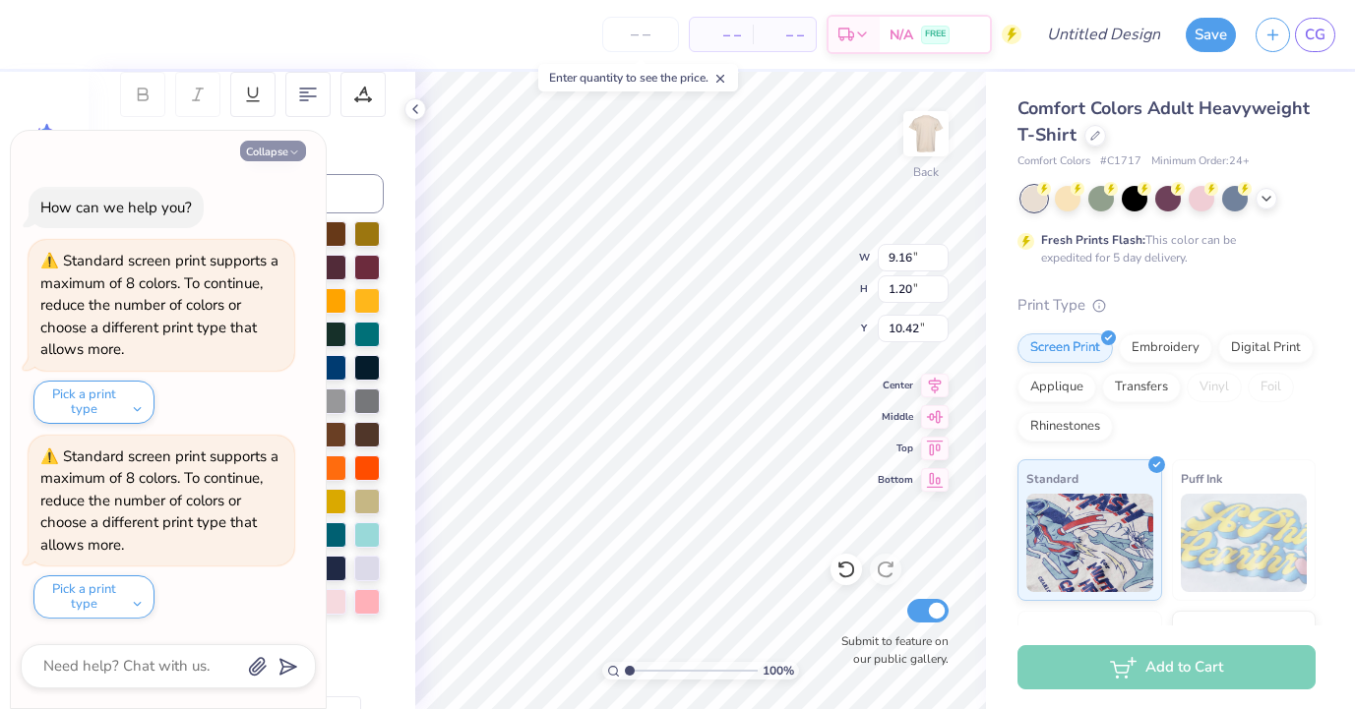
click at [285, 155] on button "Collapse" at bounding box center [273, 151] width 66 height 21
type textarea "x"
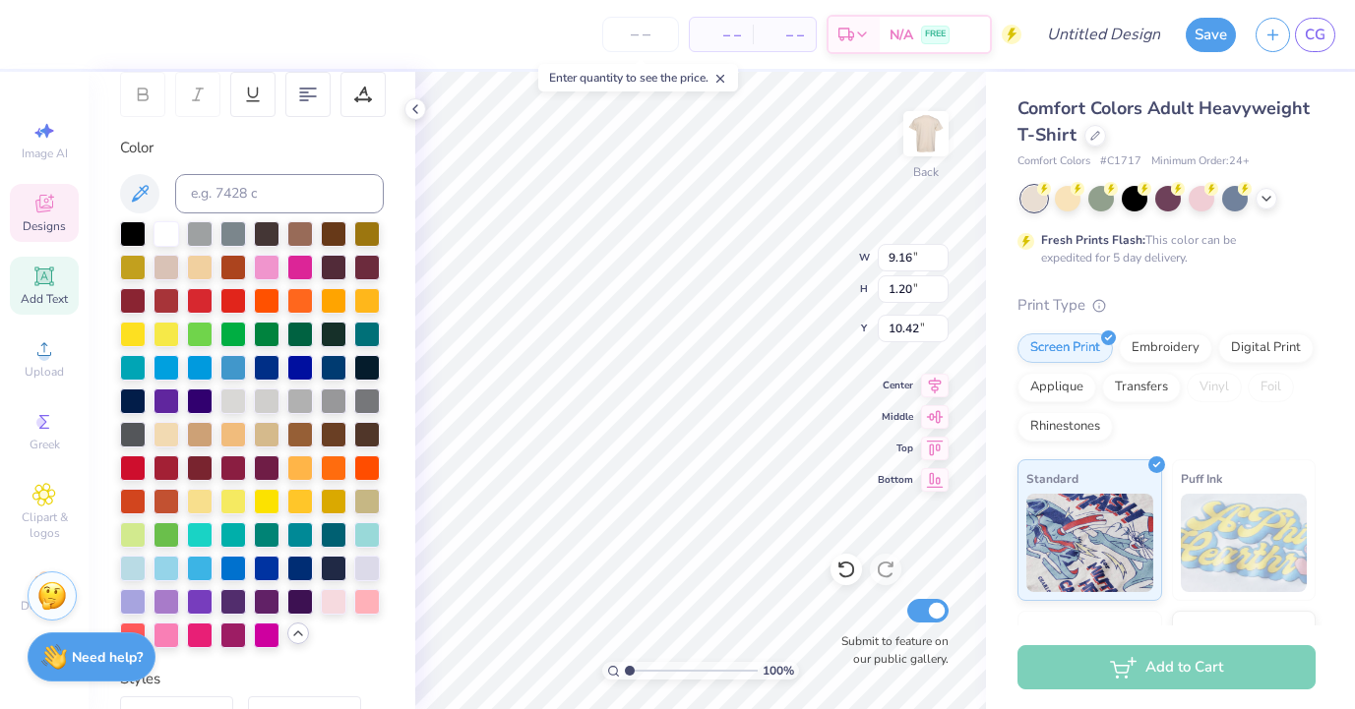
type input "4.67"
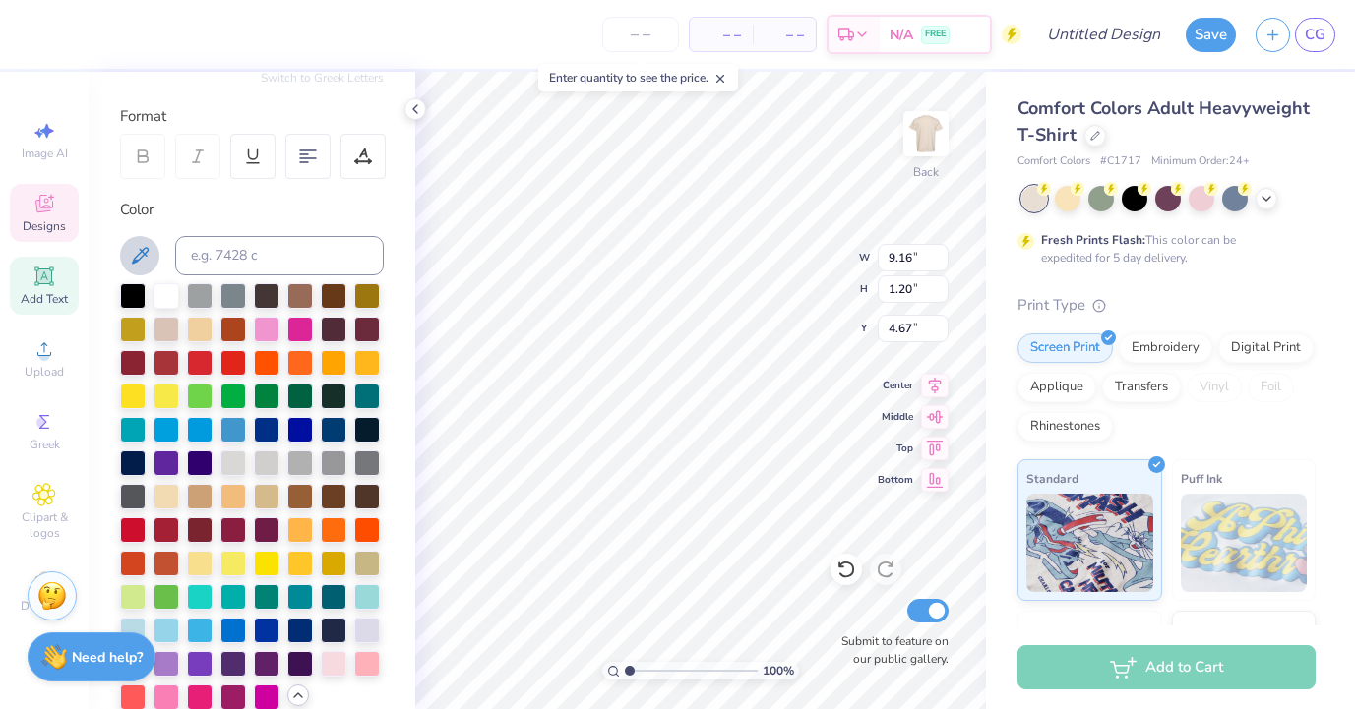
click at [145, 244] on icon at bounding box center [140, 256] width 24 height 24
click at [1209, 196] on div at bounding box center [1202, 197] width 26 height 26
click at [1271, 194] on icon at bounding box center [1267, 197] width 16 height 16
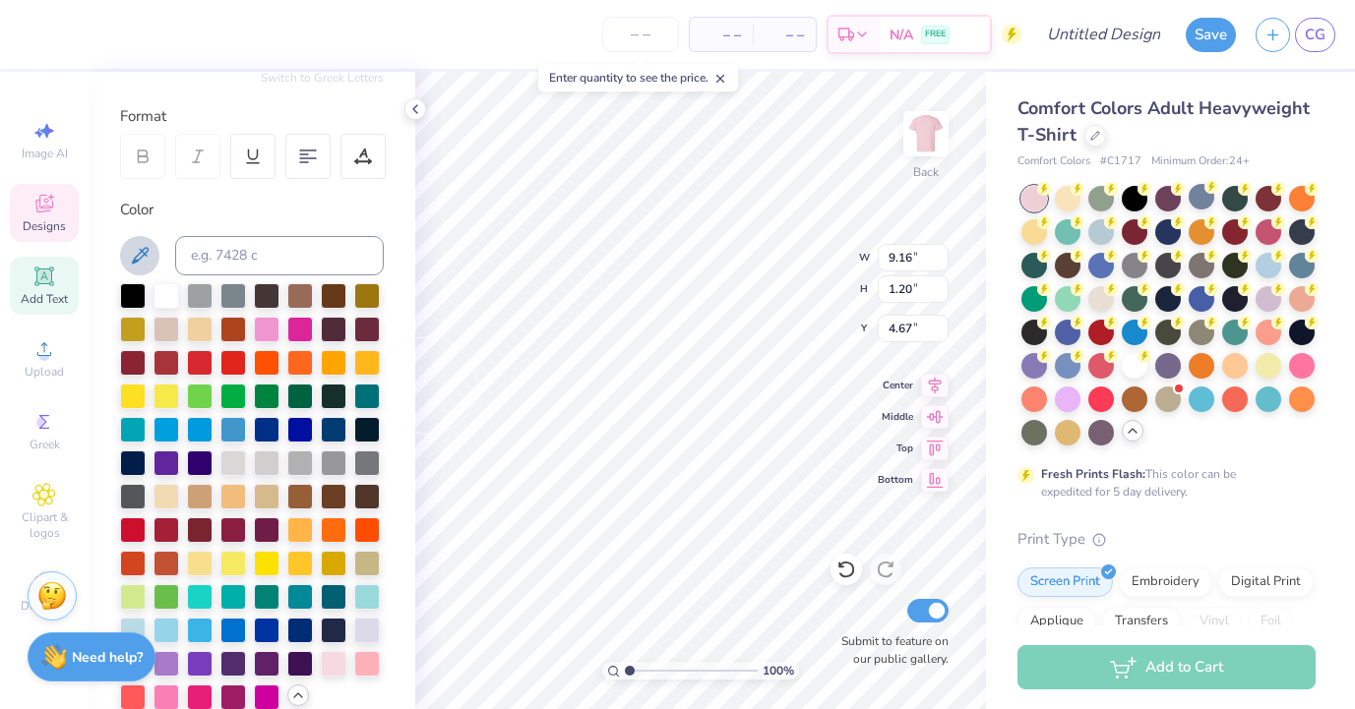
click at [143, 267] on icon at bounding box center [140, 256] width 24 height 24
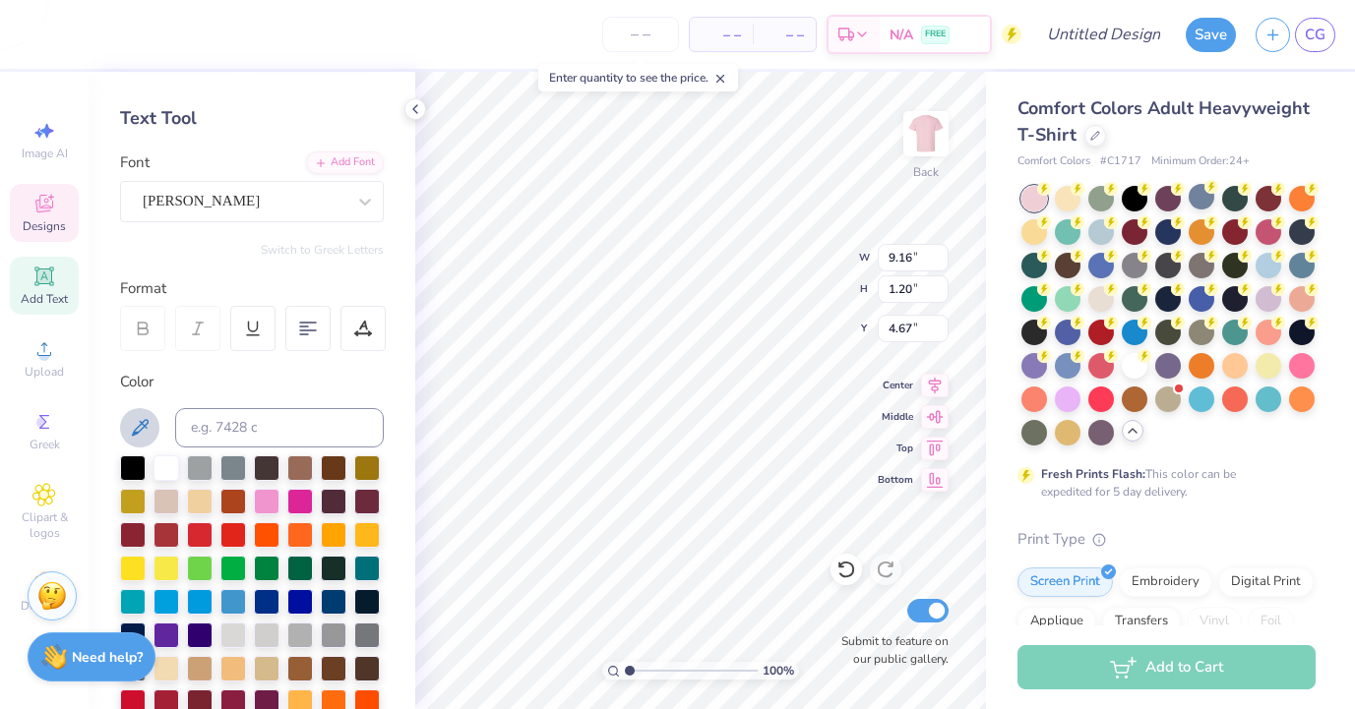
scroll to position [80, 0]
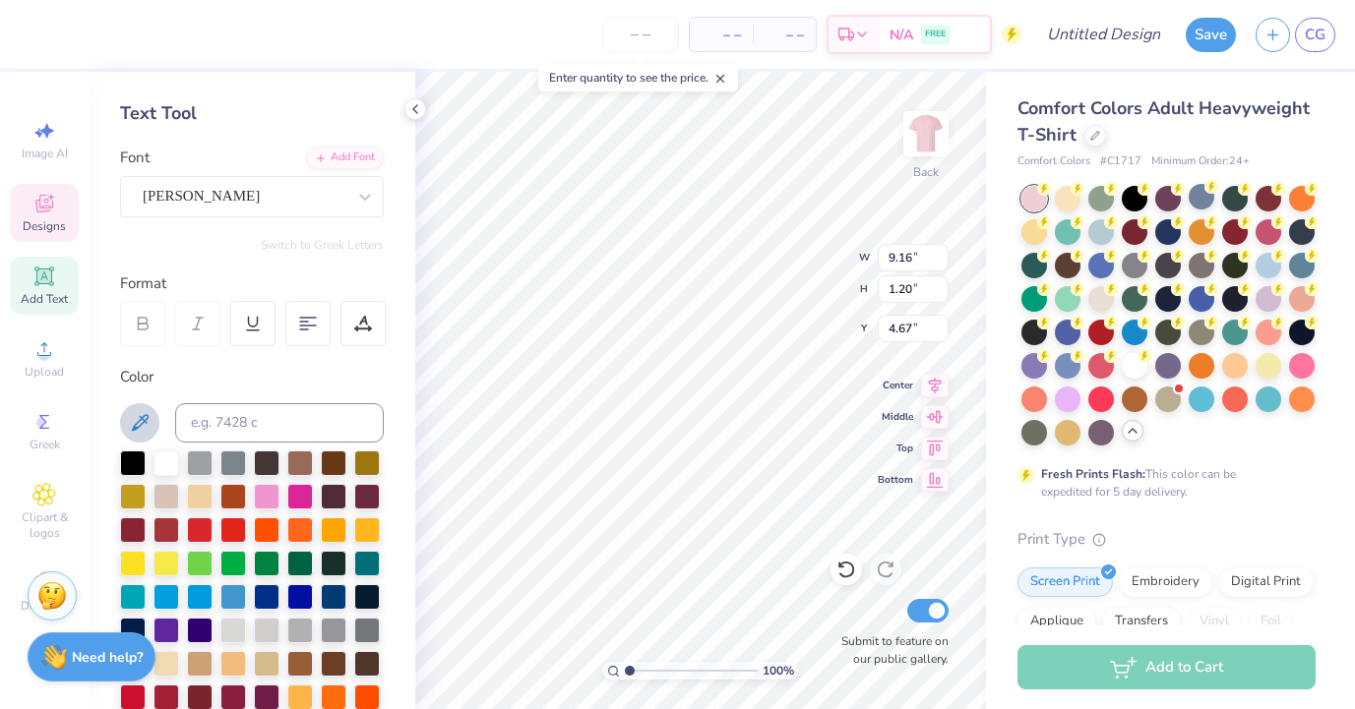
click at [141, 424] on icon at bounding box center [140, 422] width 17 height 17
click at [150, 423] on icon at bounding box center [140, 423] width 24 height 24
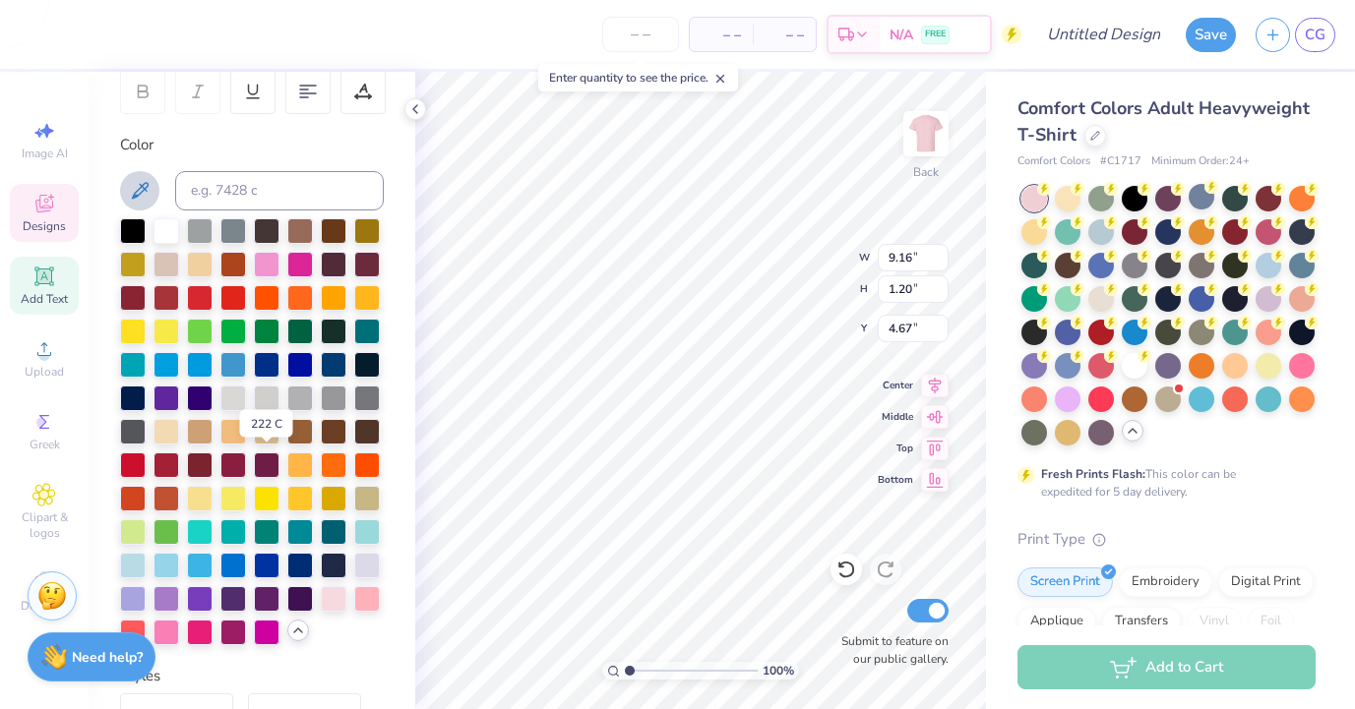
scroll to position [313, 0]
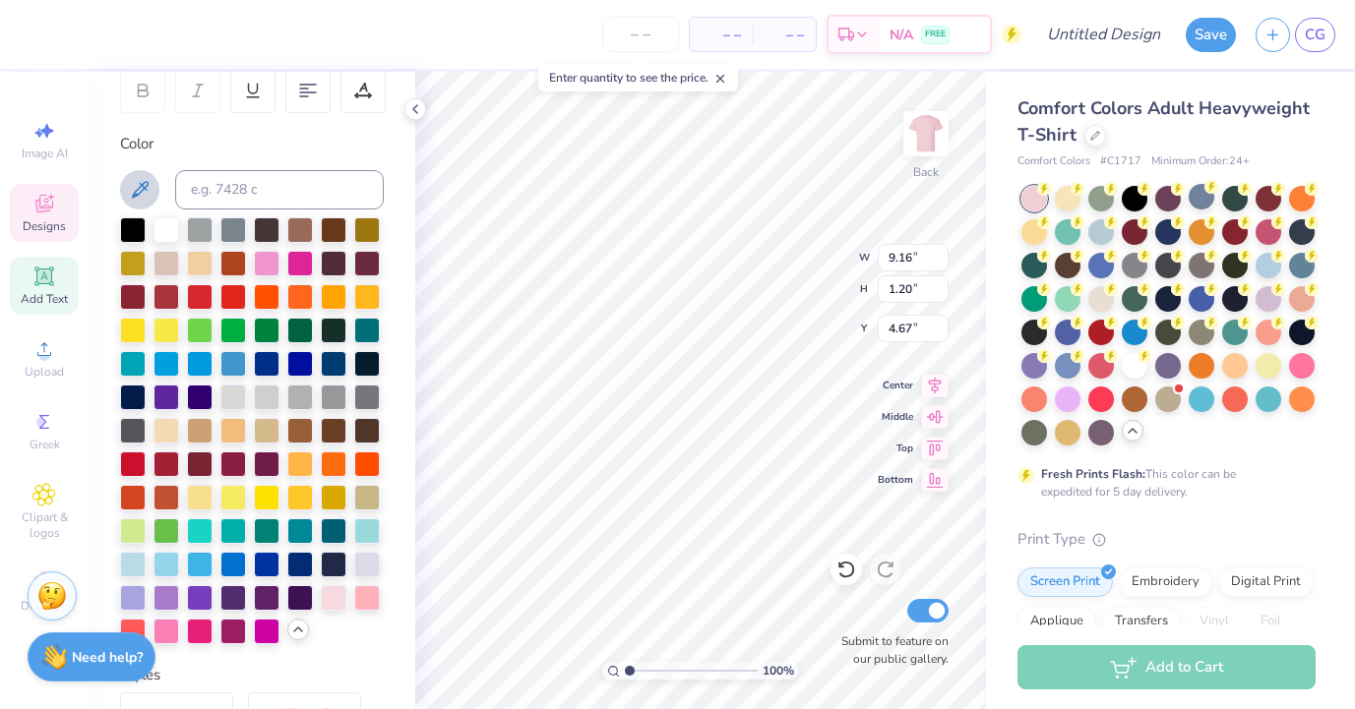
click at [136, 187] on icon at bounding box center [140, 190] width 24 height 24
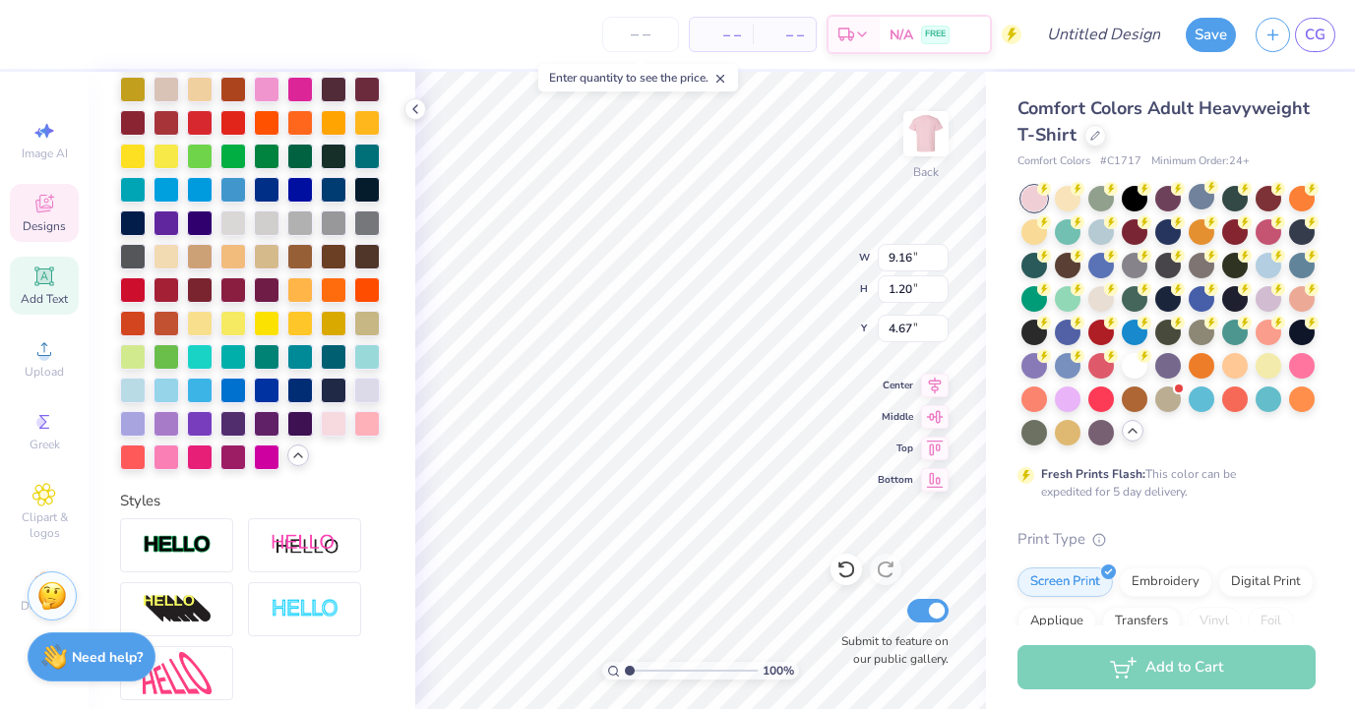
scroll to position [668, 0]
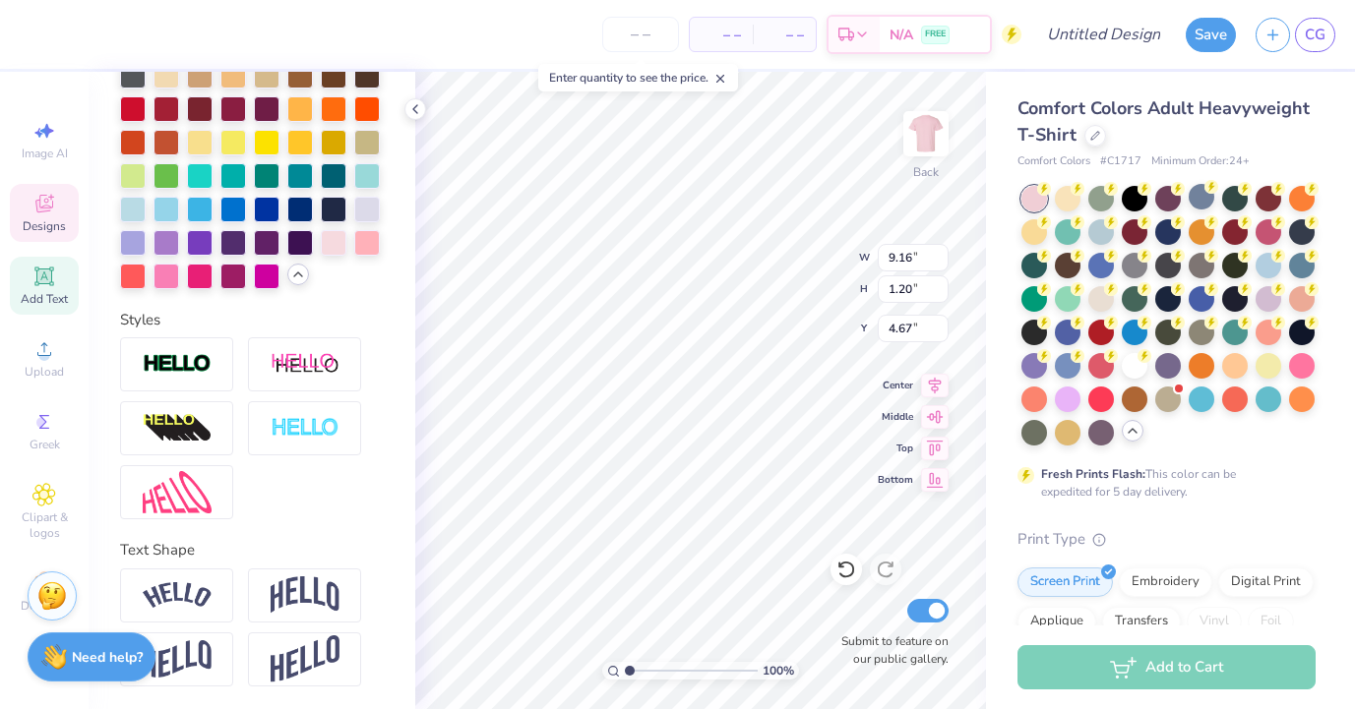
click at [303, 492] on div at bounding box center [252, 429] width 264 height 182
type input "0.50"
type input "1.39"
type input "4.48"
click at [335, 239] on div at bounding box center [334, 241] width 26 height 26
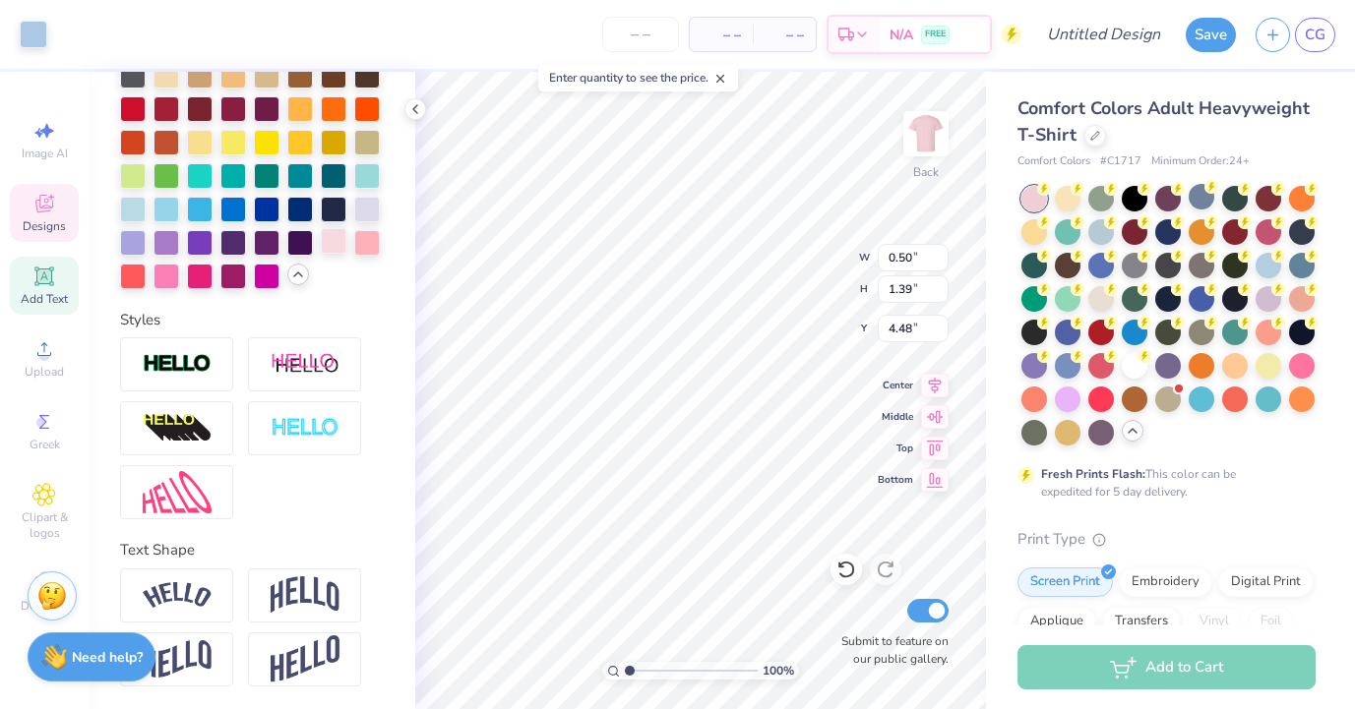
click at [336, 242] on div at bounding box center [334, 241] width 26 height 26
click at [336, 243] on div at bounding box center [334, 241] width 26 height 26
click at [44, 34] on div at bounding box center [34, 33] width 28 height 28
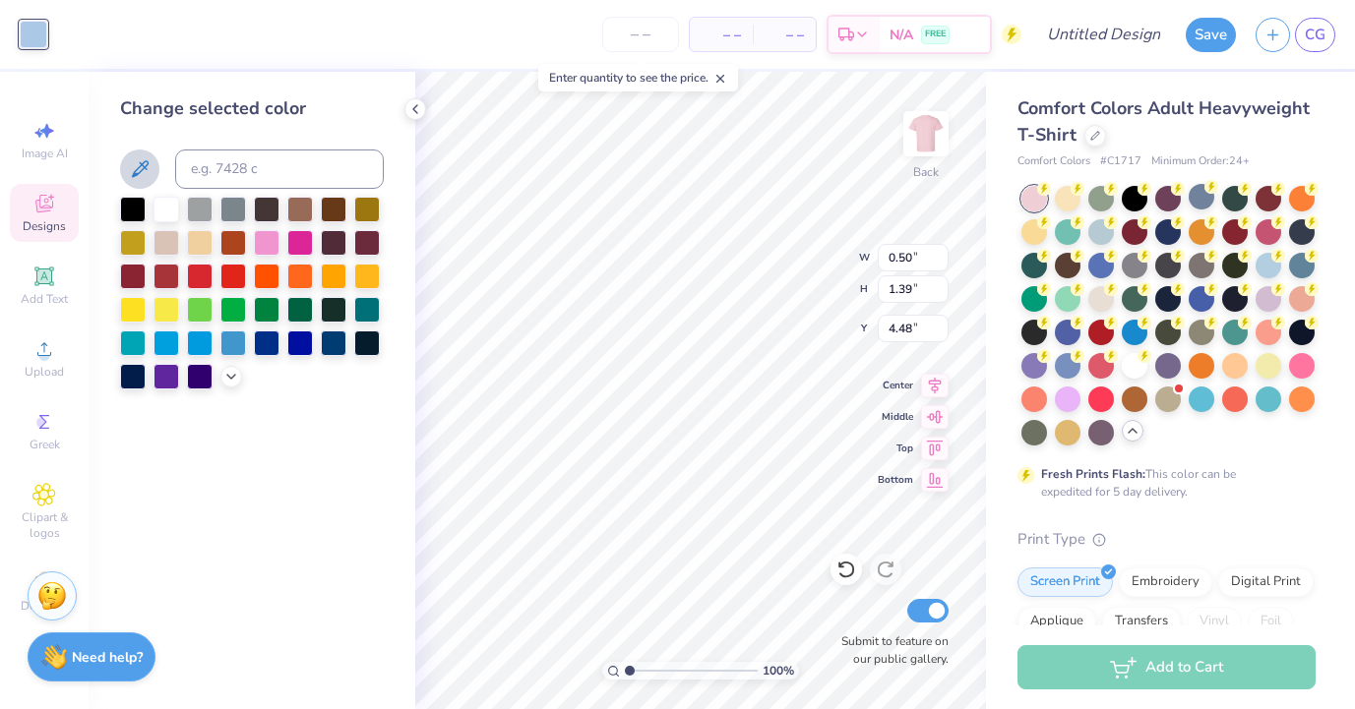
click at [145, 162] on icon at bounding box center [140, 169] width 24 height 24
click at [238, 378] on icon at bounding box center [231, 375] width 16 height 16
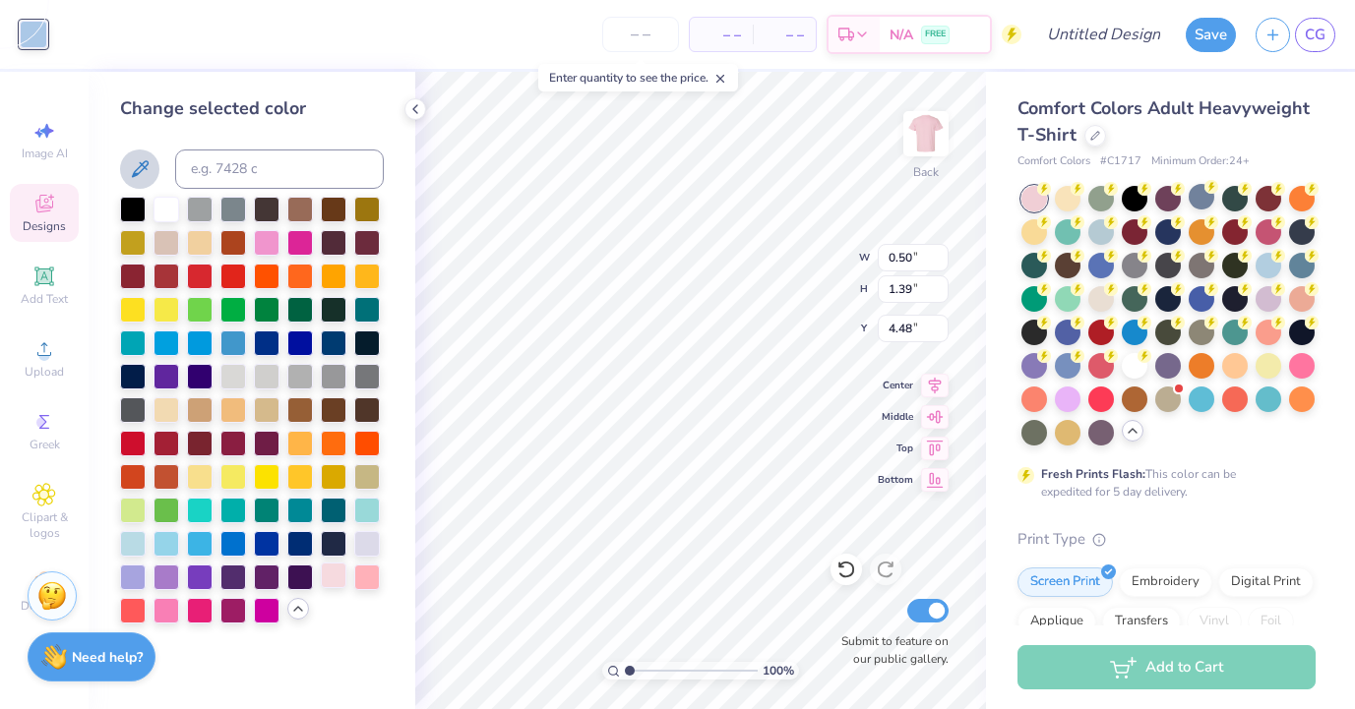
click at [336, 581] on div at bounding box center [334, 576] width 26 height 26
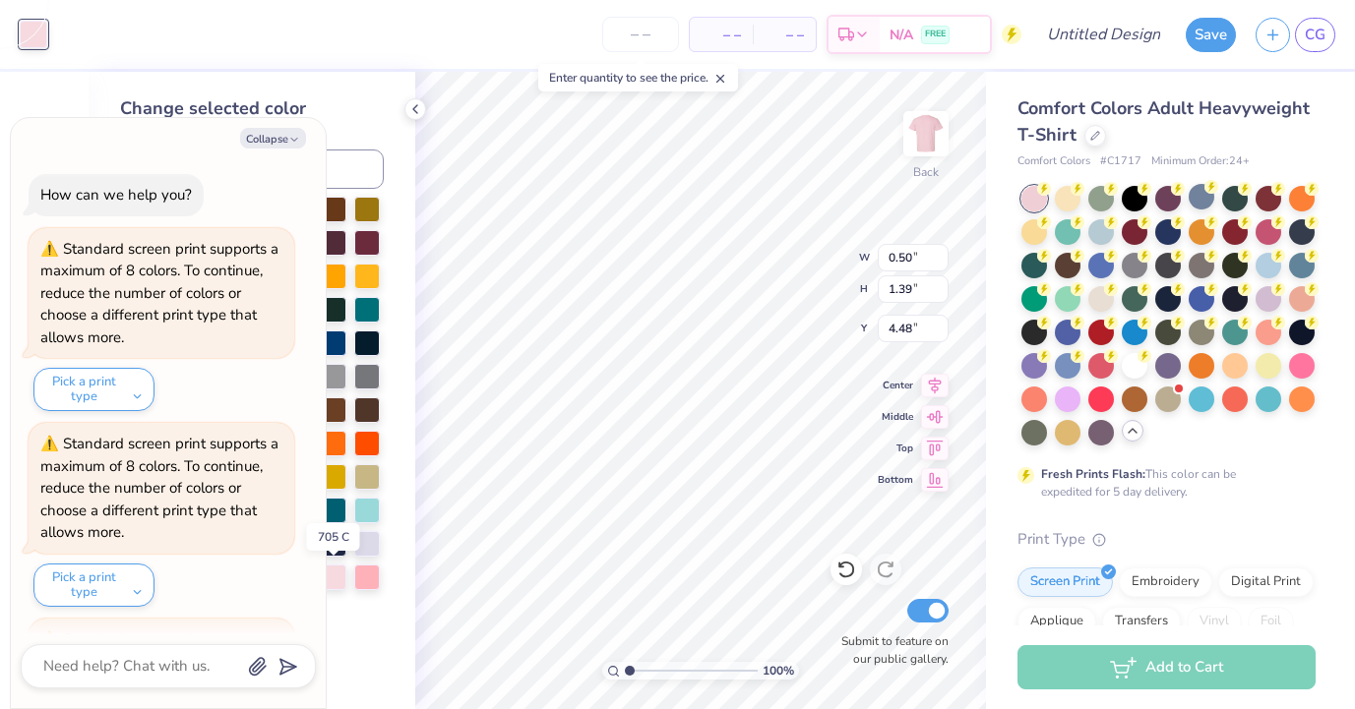
scroll to position [183, 0]
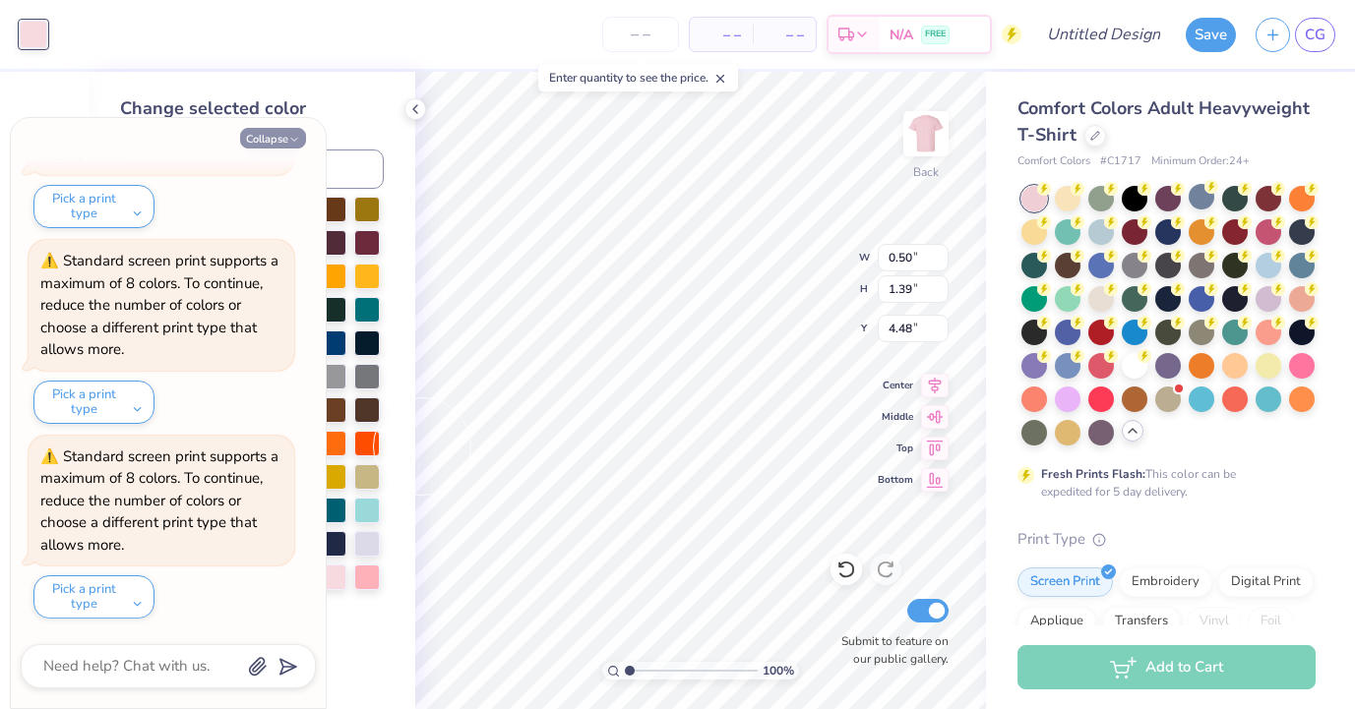
click at [274, 134] on button "Collapse" at bounding box center [273, 138] width 66 height 21
type textarea "x"
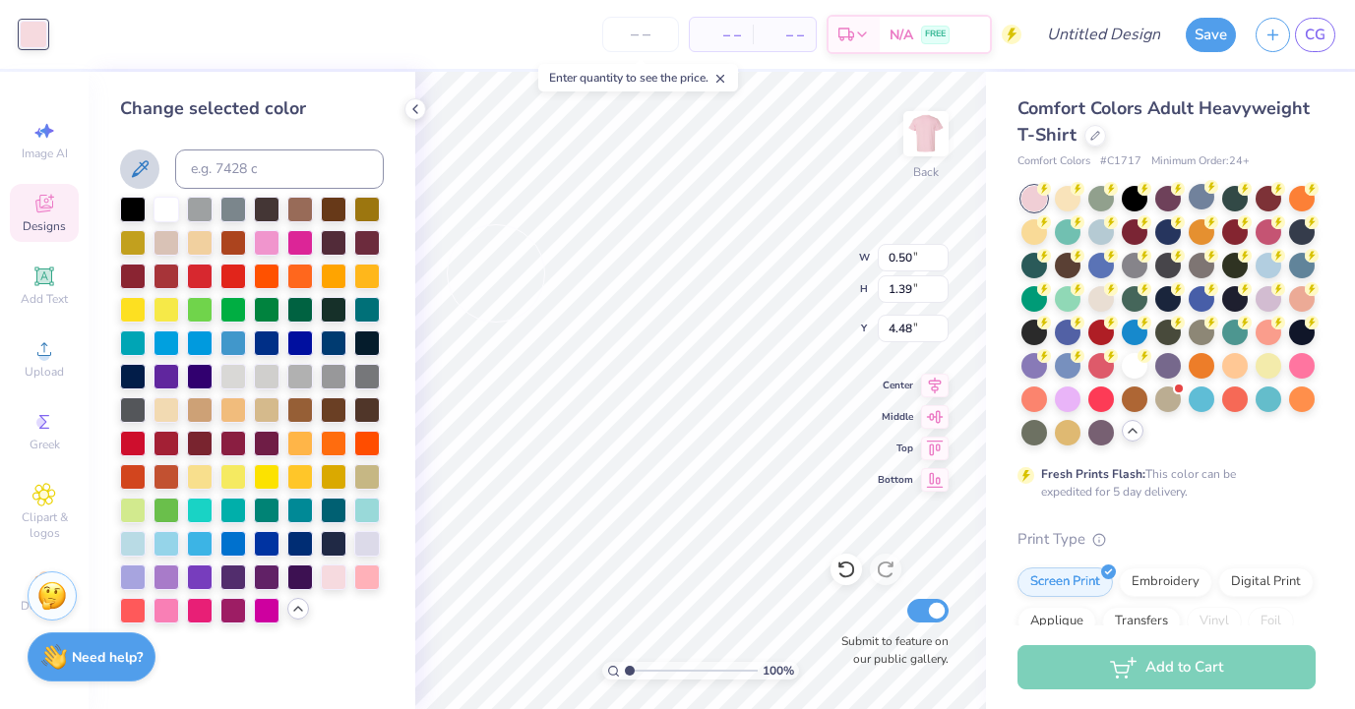
click at [139, 165] on icon at bounding box center [140, 169] width 24 height 24
type input "9.16"
type input "1.20"
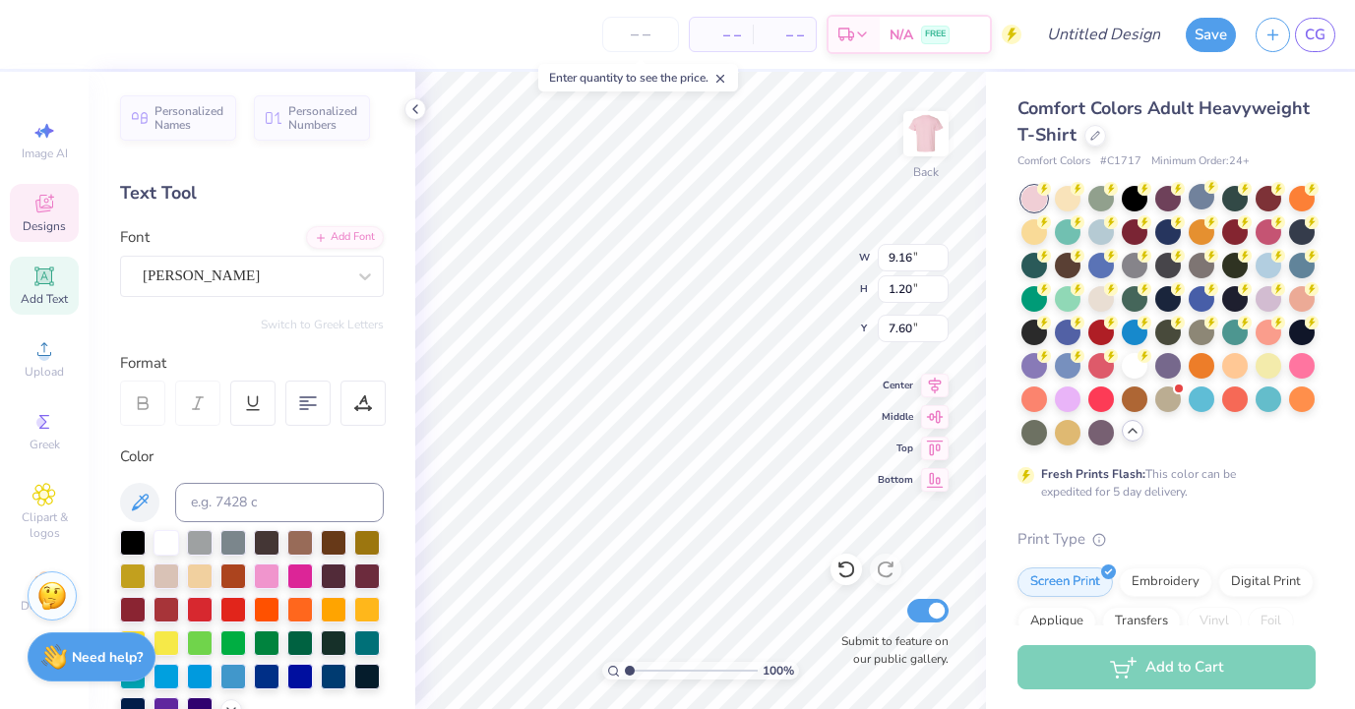
scroll to position [0, 3]
type input "6.13"
click at [25, 36] on div at bounding box center [34, 33] width 28 height 28
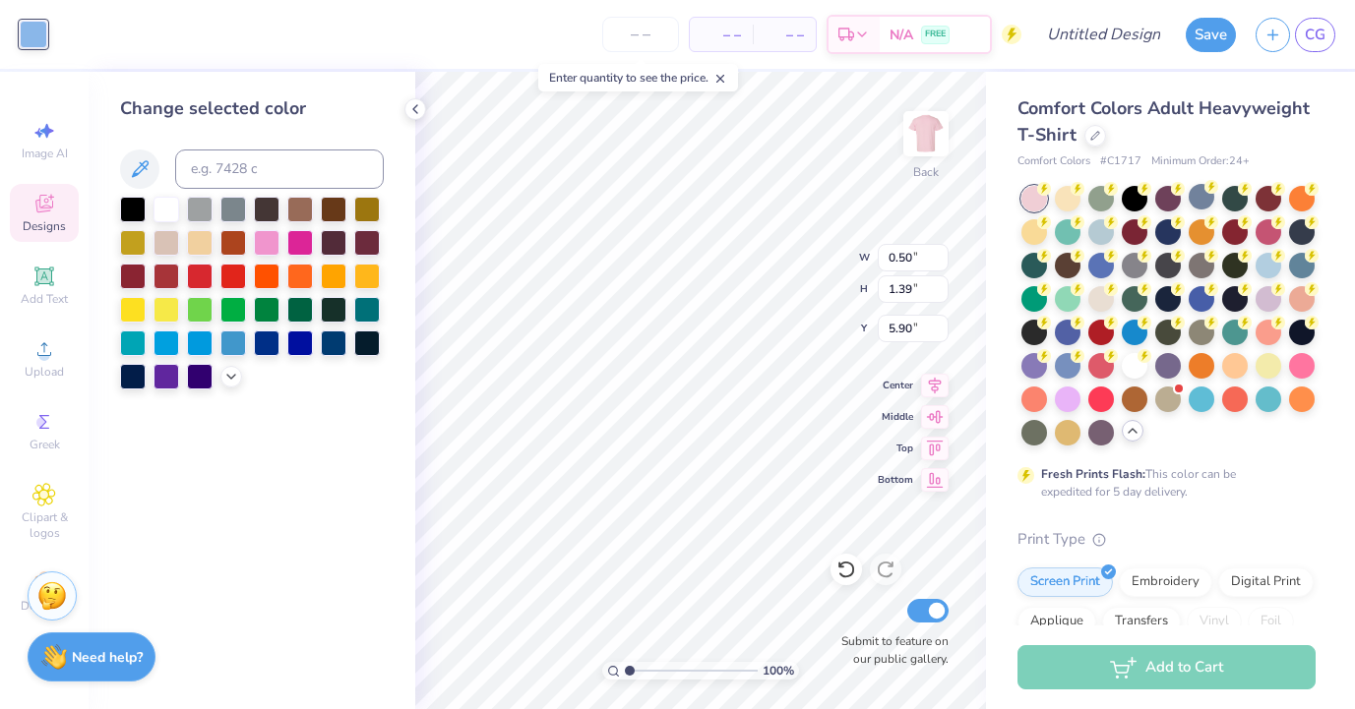
click at [228, 387] on div at bounding box center [252, 293] width 264 height 193
click at [228, 371] on icon at bounding box center [231, 375] width 16 height 16
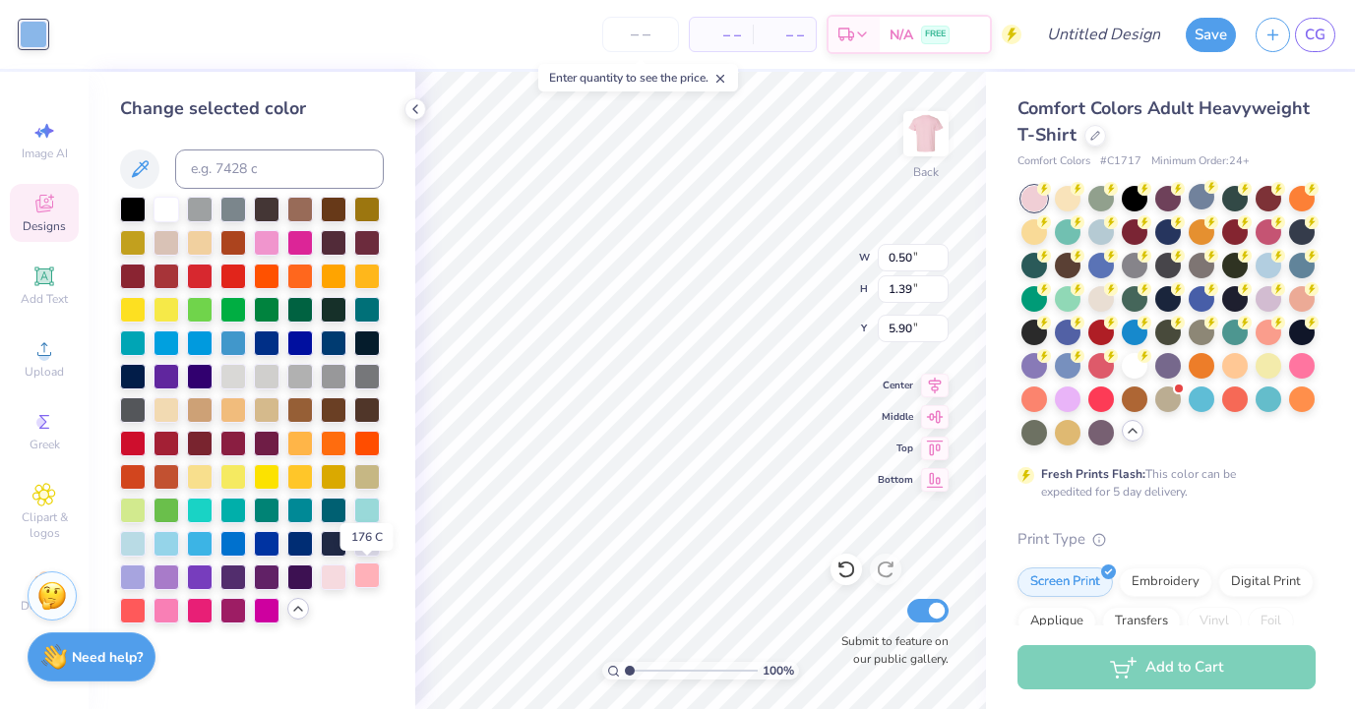
click at [371, 576] on div at bounding box center [367, 576] width 26 height 26
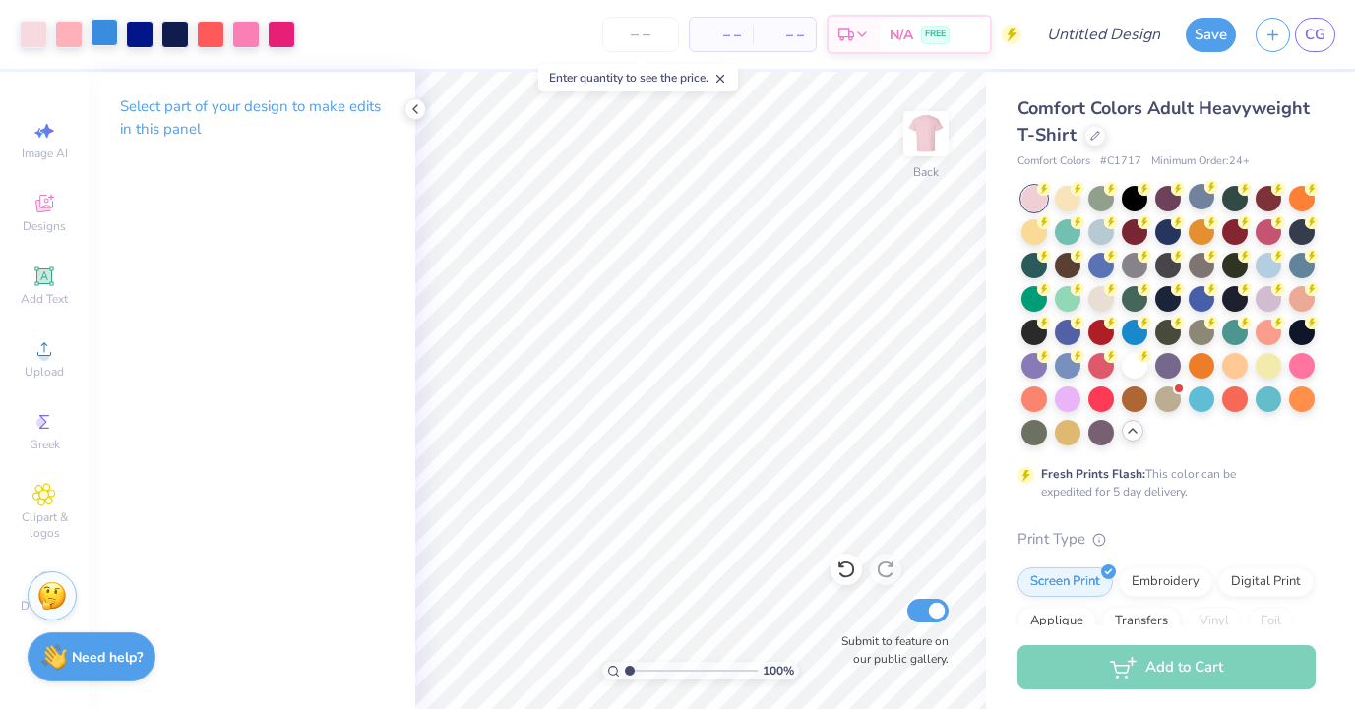
click at [110, 33] on div at bounding box center [105, 33] width 28 height 28
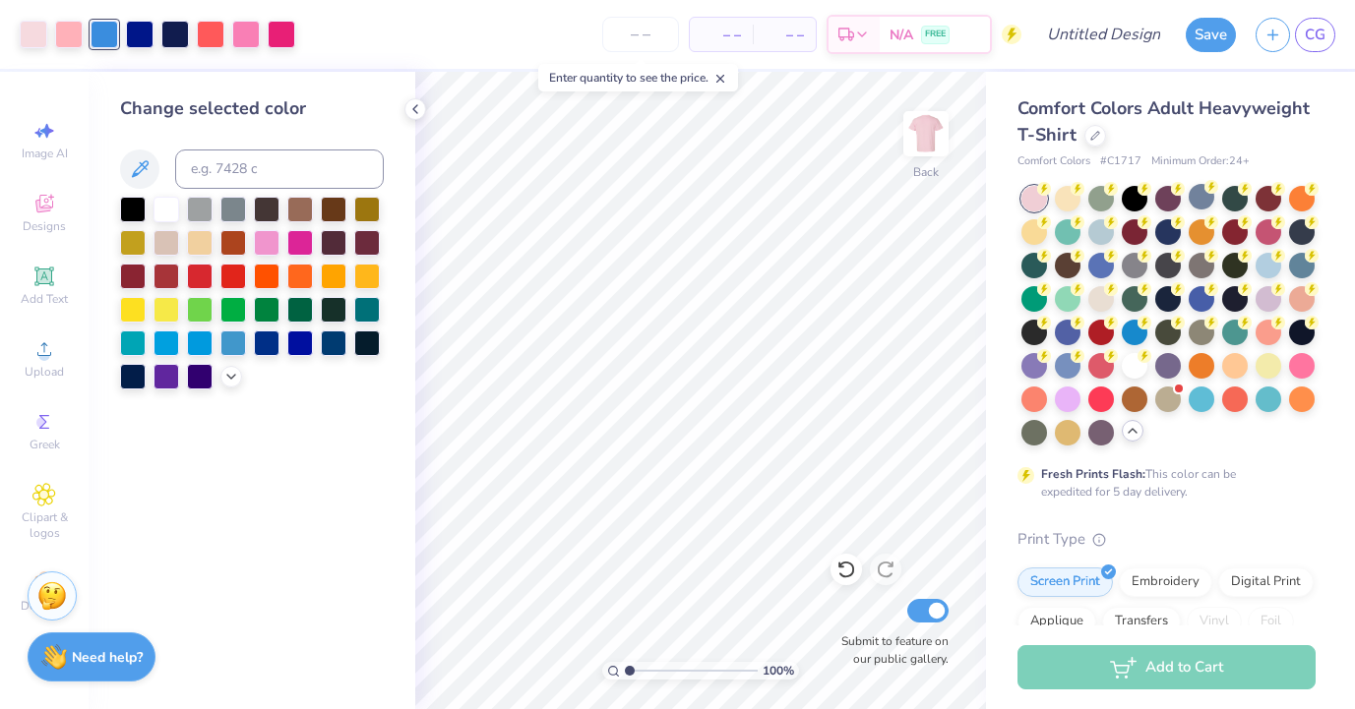
click at [230, 387] on div at bounding box center [252, 293] width 264 height 193
click at [231, 373] on icon at bounding box center [231, 375] width 16 height 16
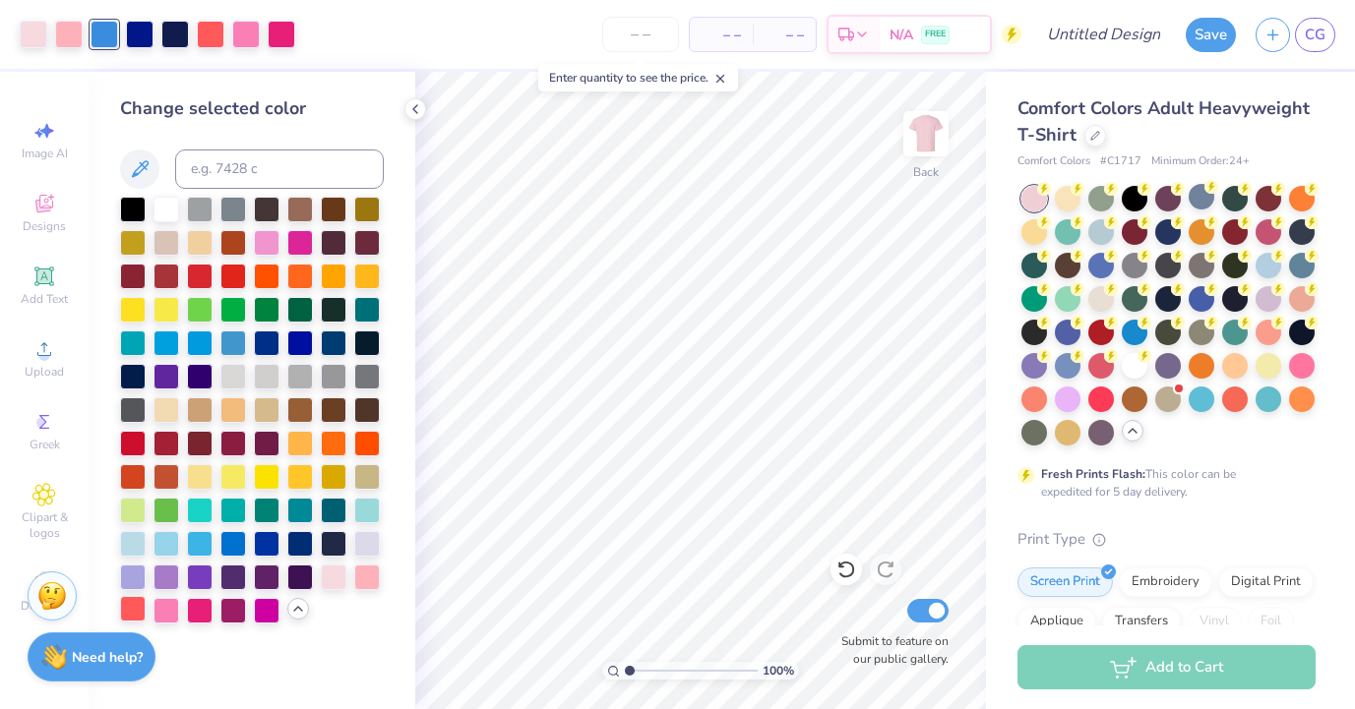
click at [129, 606] on div at bounding box center [133, 609] width 26 height 26
click at [137, 31] on div at bounding box center [140, 33] width 28 height 28
click at [166, 602] on div at bounding box center [167, 609] width 26 height 26
click at [175, 24] on div at bounding box center [175, 33] width 28 height 28
click at [197, 600] on div at bounding box center [200, 609] width 26 height 26
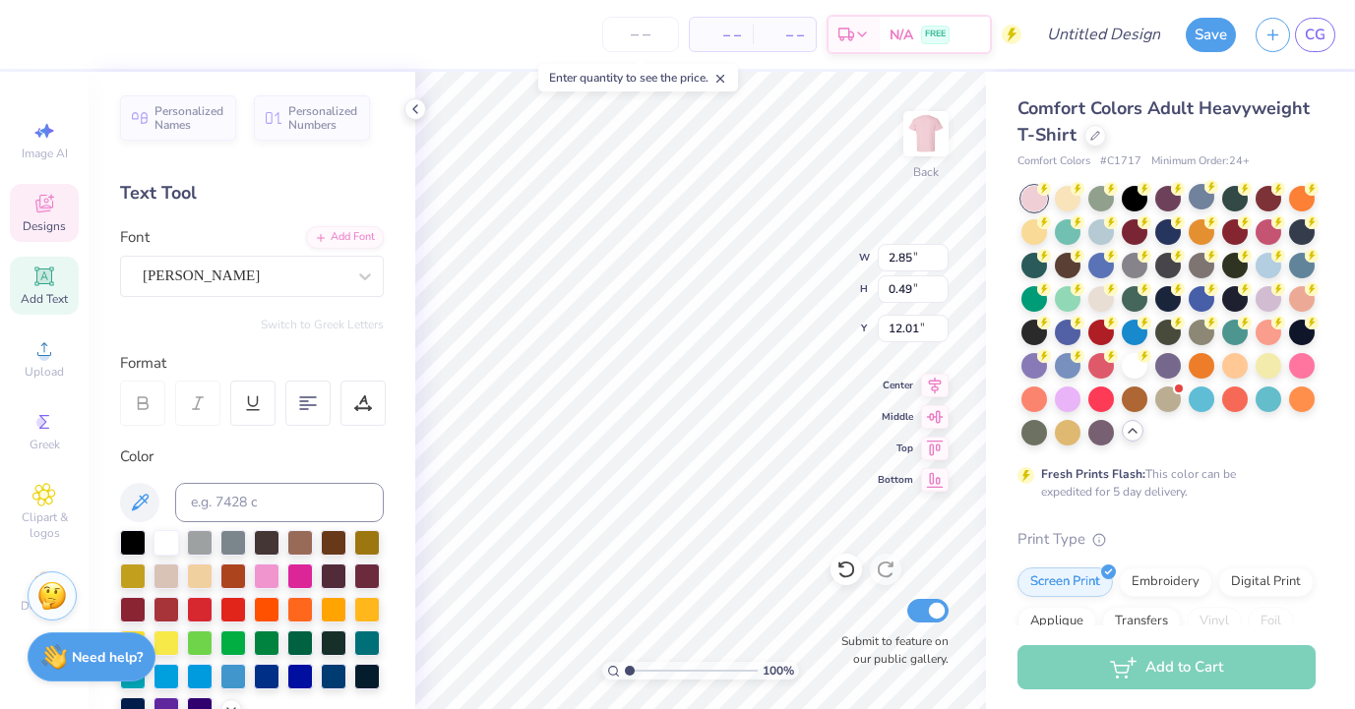
scroll to position [0, 0]
type textarea "C"
type textarea "BRENTWOOD GIRLS COTILLION"
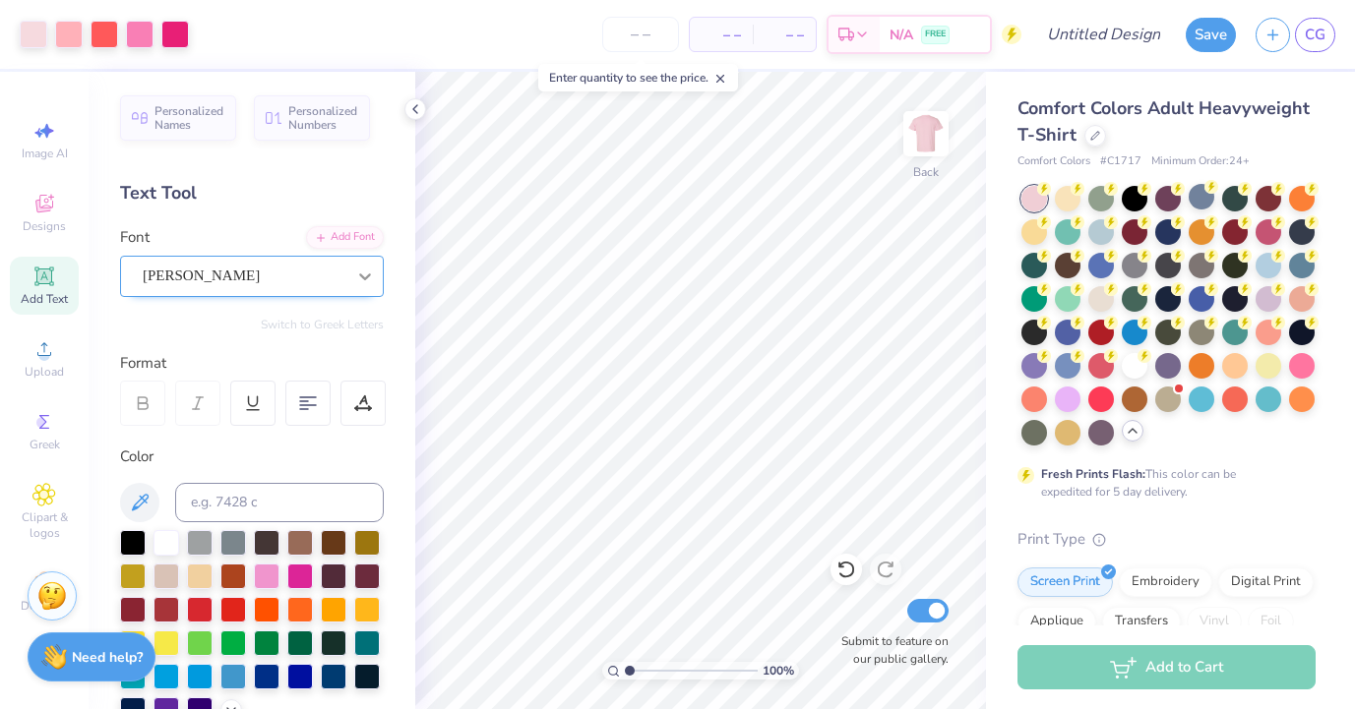
click at [361, 286] on div at bounding box center [364, 276] width 35 height 35
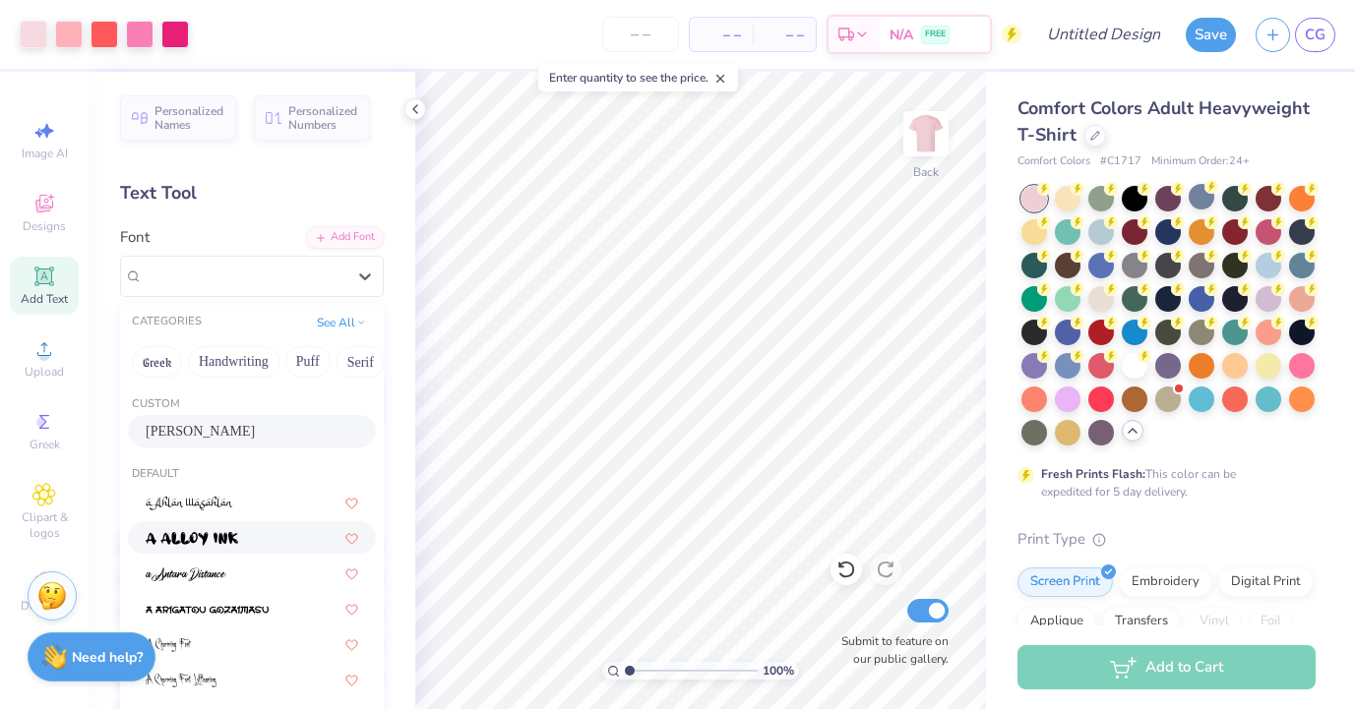
click at [208, 542] on img at bounding box center [192, 539] width 92 height 14
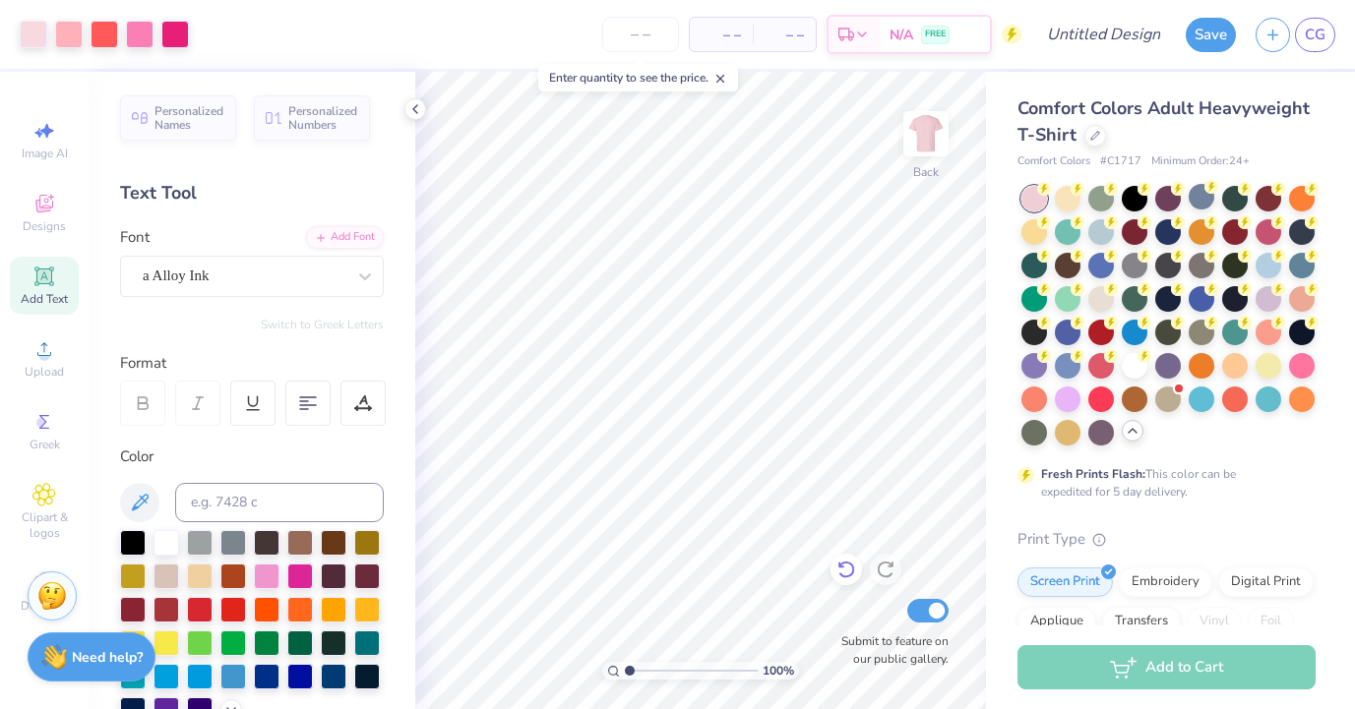
click at [848, 579] on icon at bounding box center [846, 570] width 20 height 20
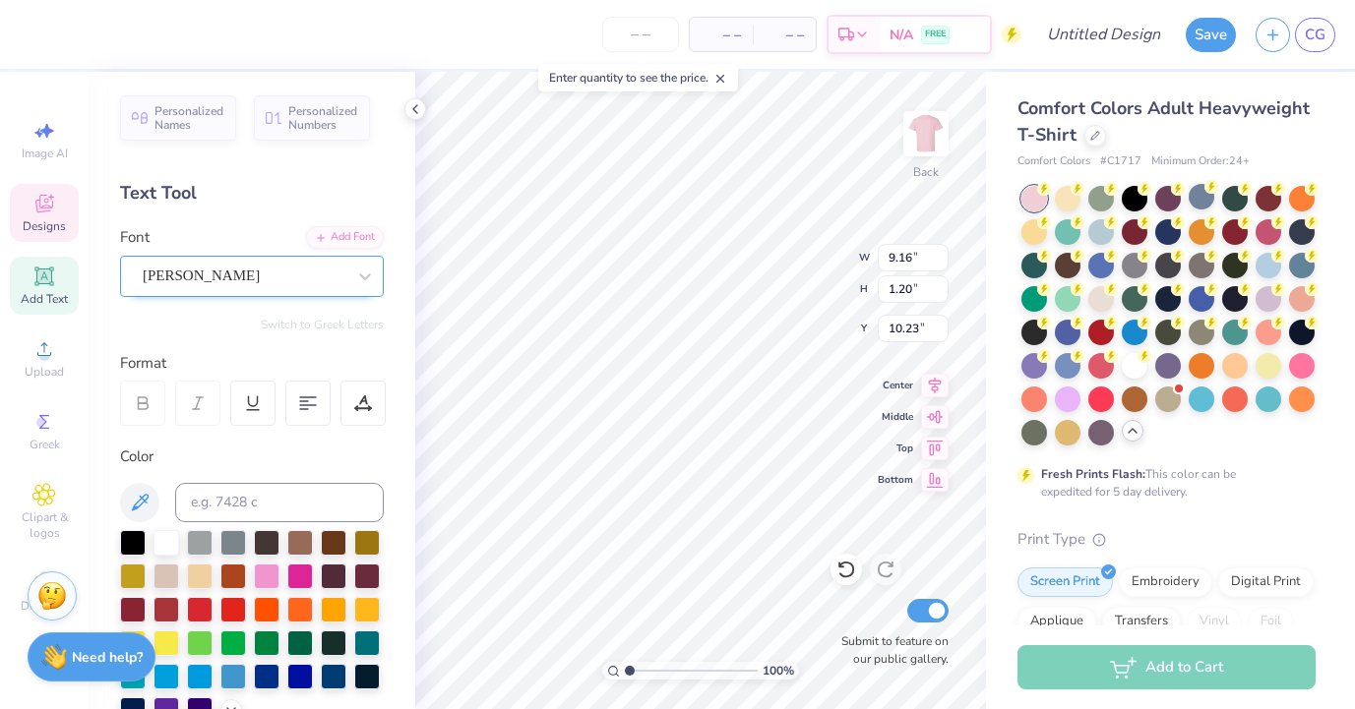
click at [314, 277] on div "Legrand" at bounding box center [244, 276] width 207 height 31
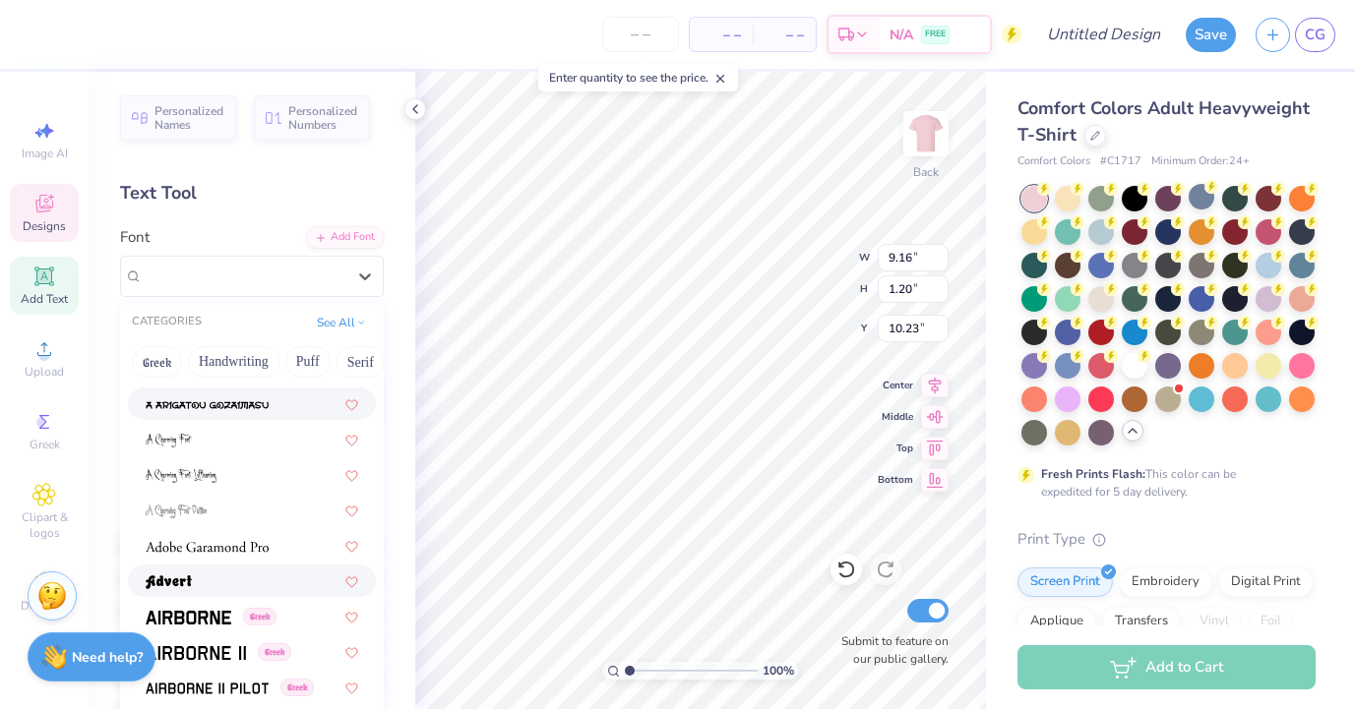
scroll to position [211, 0]
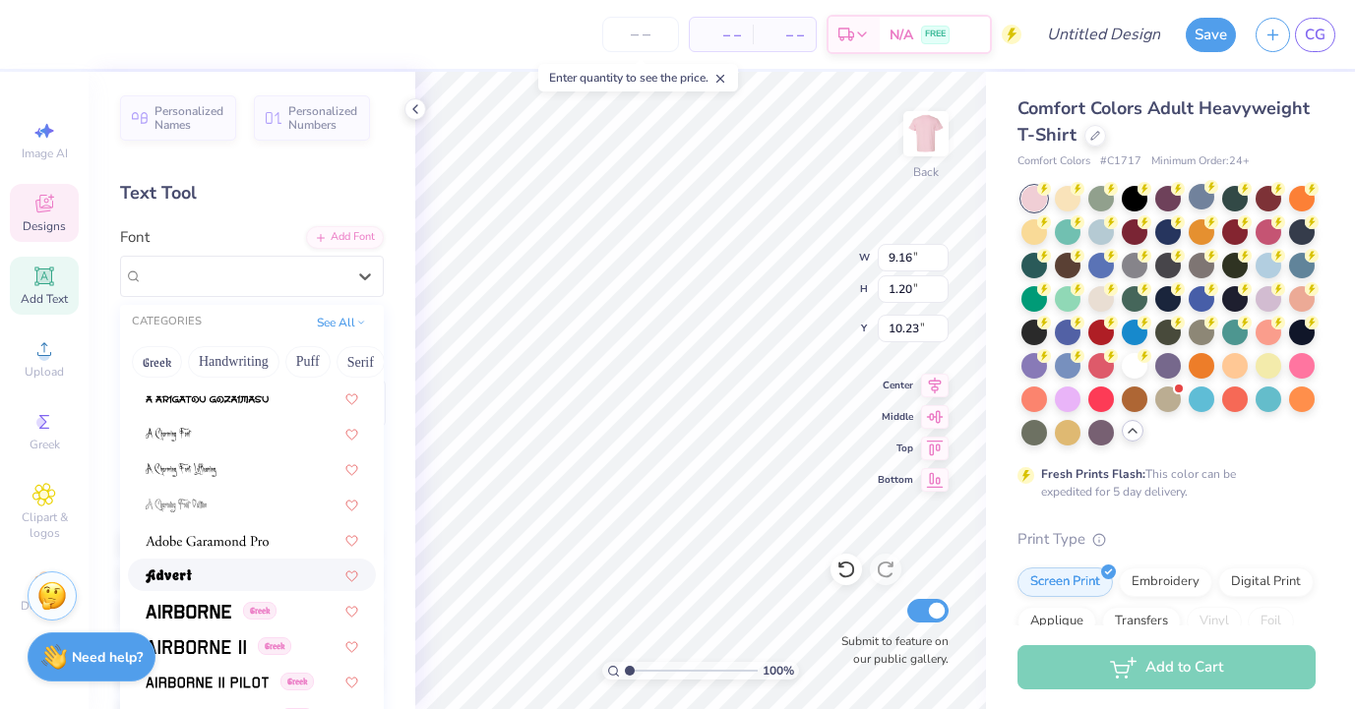
click at [214, 579] on div at bounding box center [252, 575] width 213 height 21
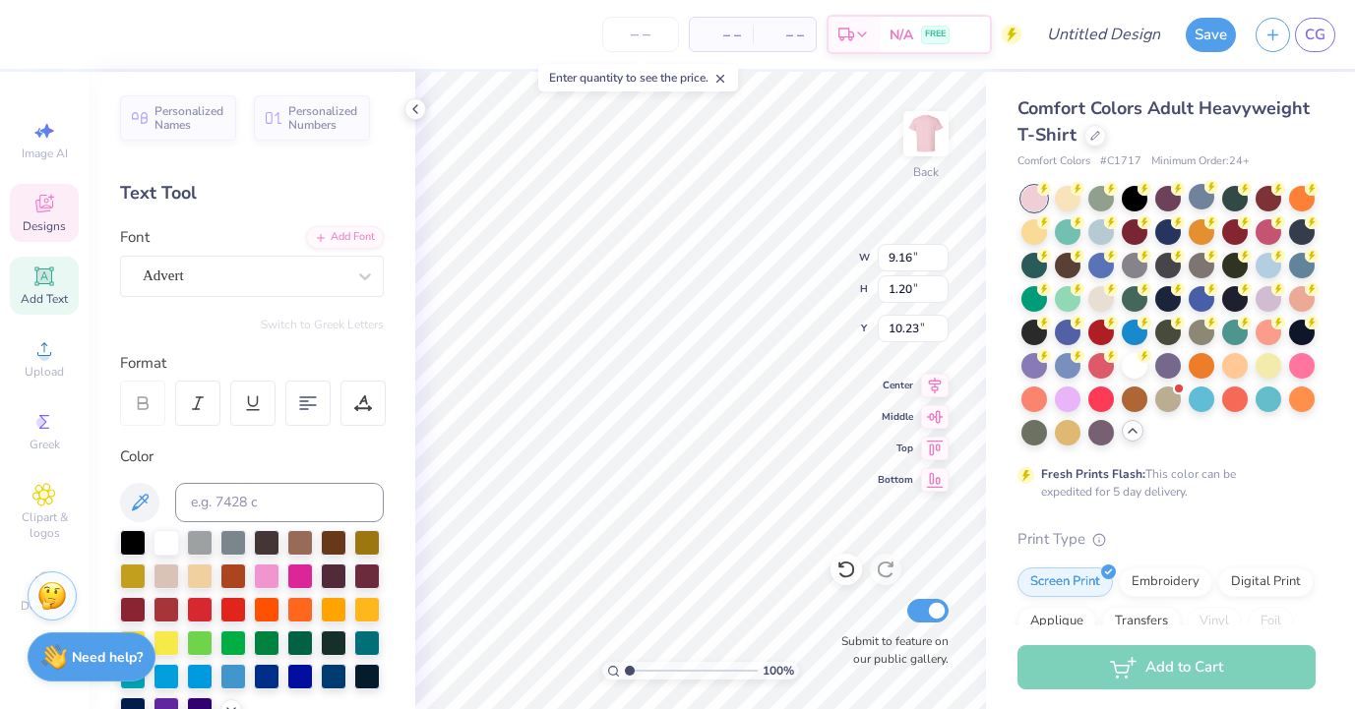
type input "11.23"
type input "1.67"
type input "9.99"
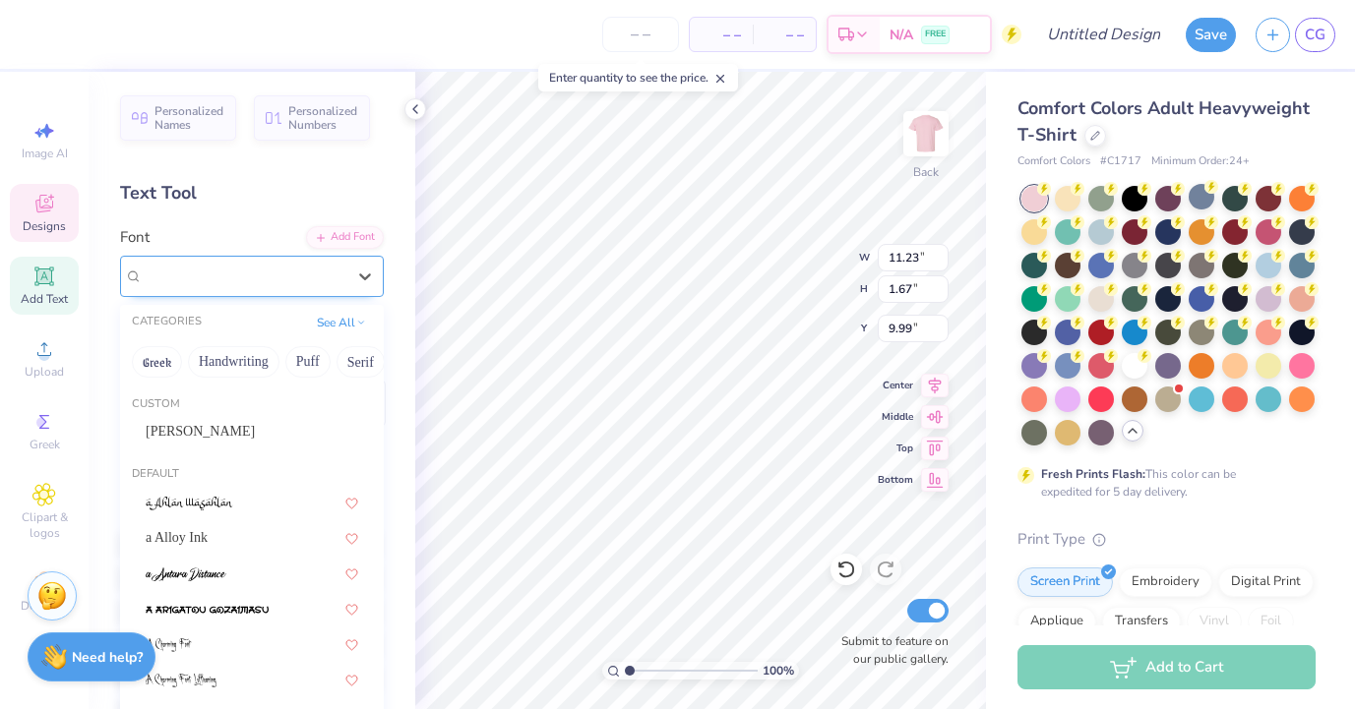
click at [210, 287] on div at bounding box center [244, 276] width 203 height 27
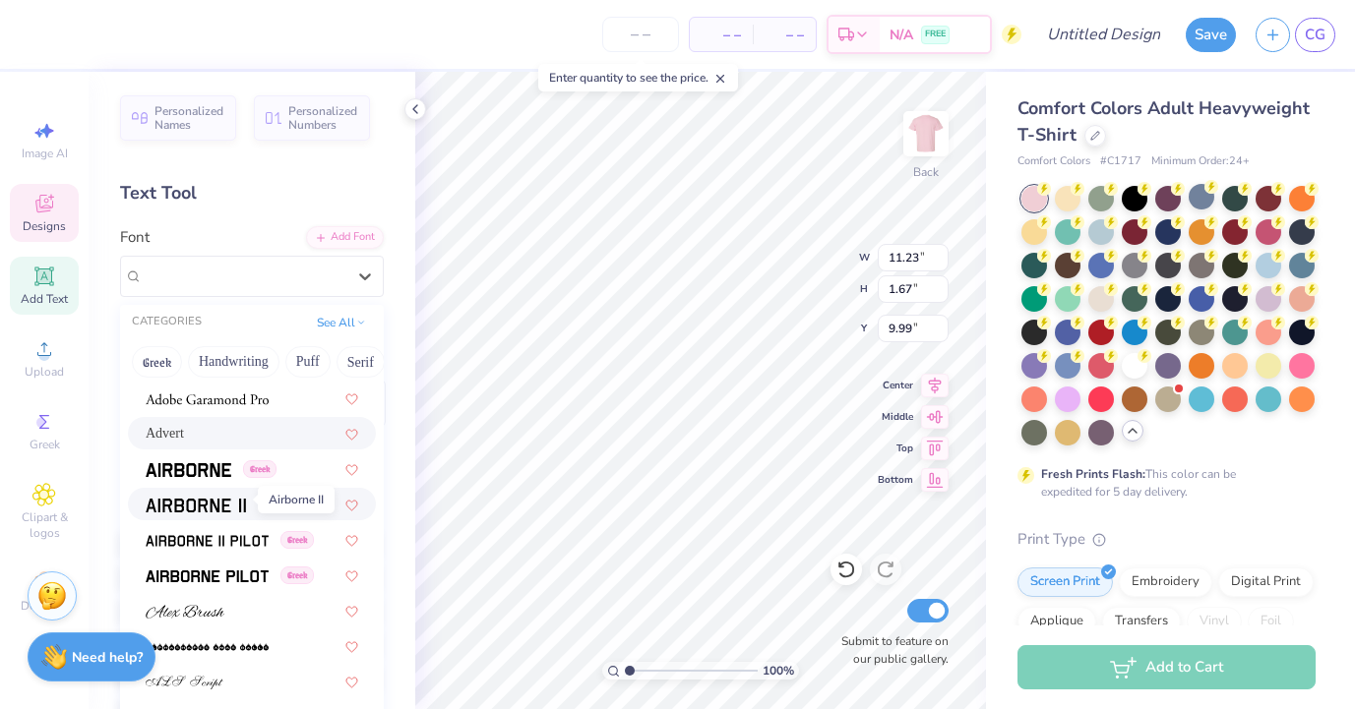
scroll to position [358, 0]
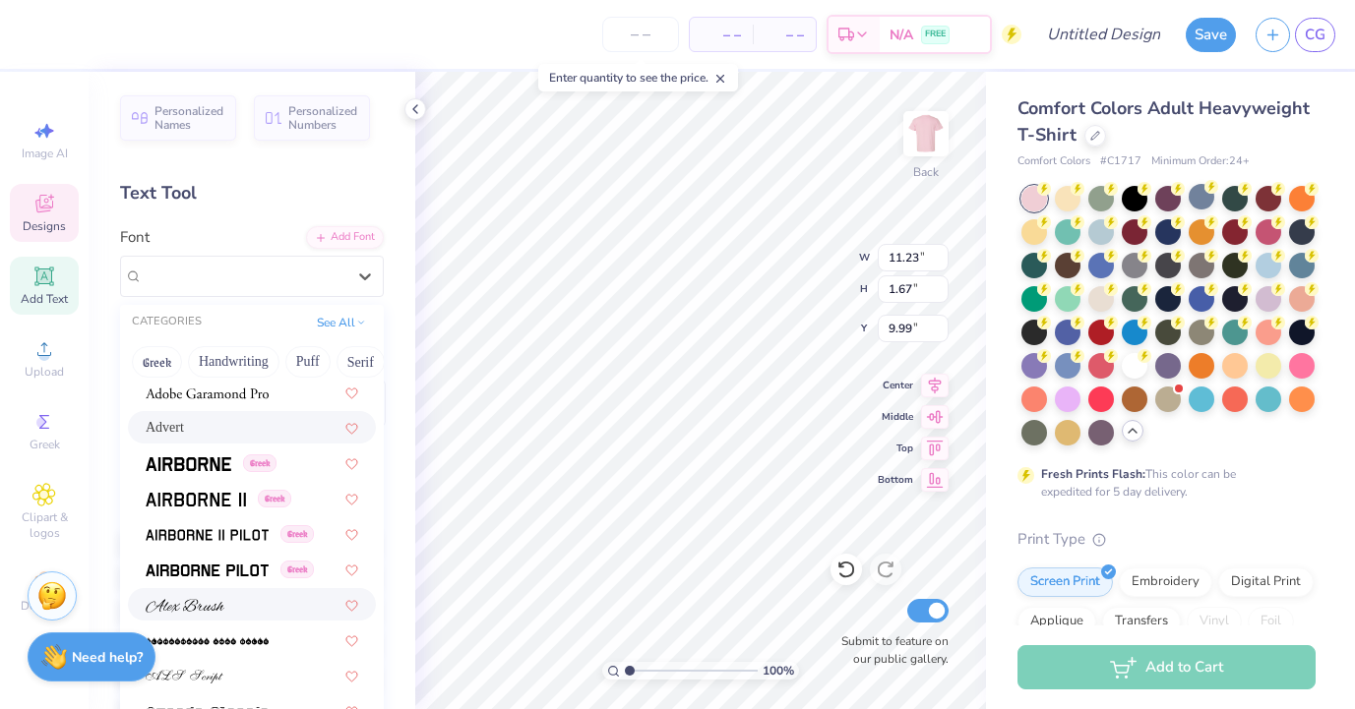
click at [233, 614] on div at bounding box center [252, 604] width 213 height 21
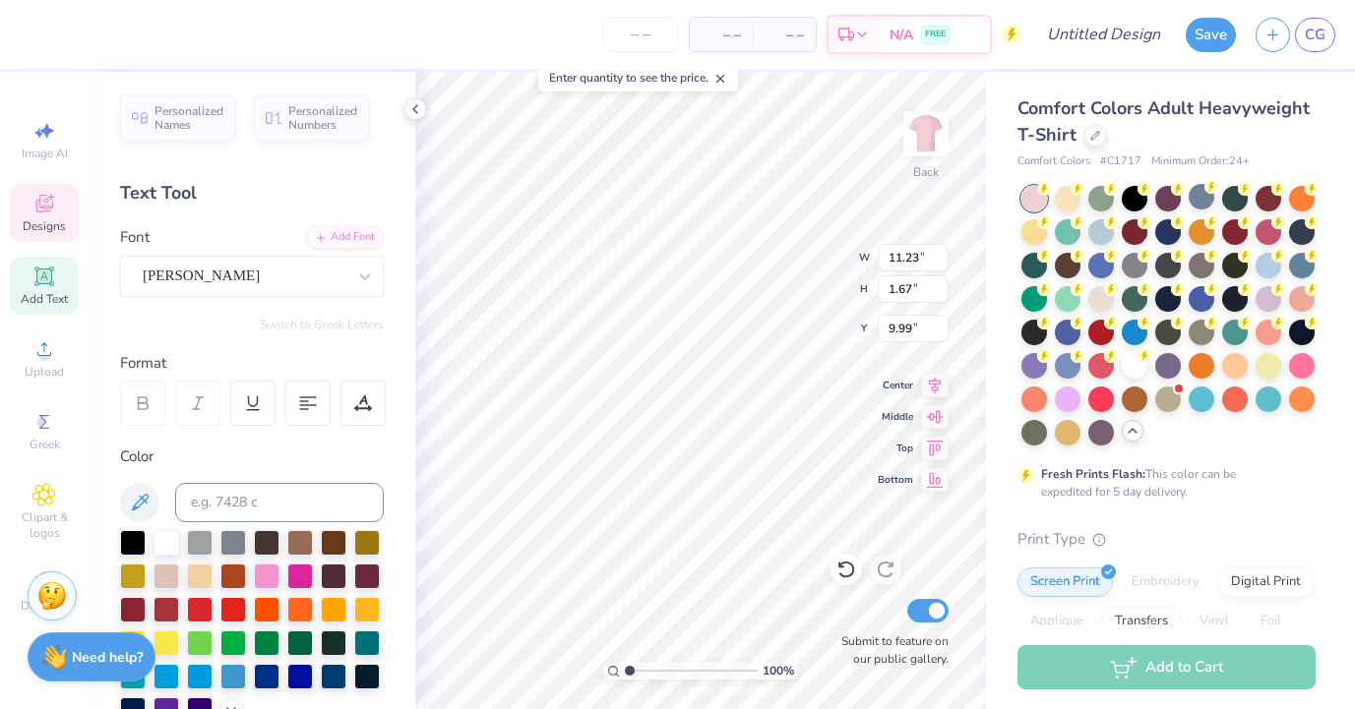
type input "14.17"
type input "1.51"
type input "10.08"
click at [233, 261] on div "Alex Brush" at bounding box center [244, 276] width 207 height 31
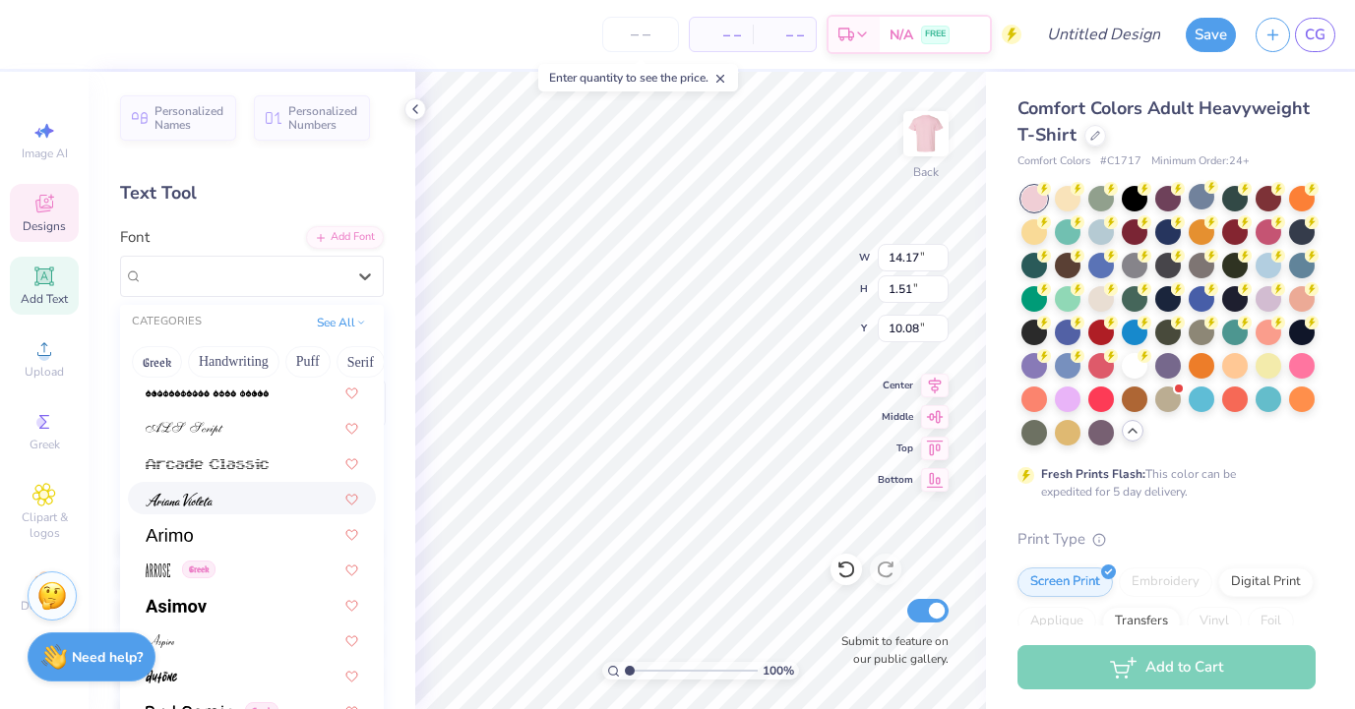
scroll to position [609, 0]
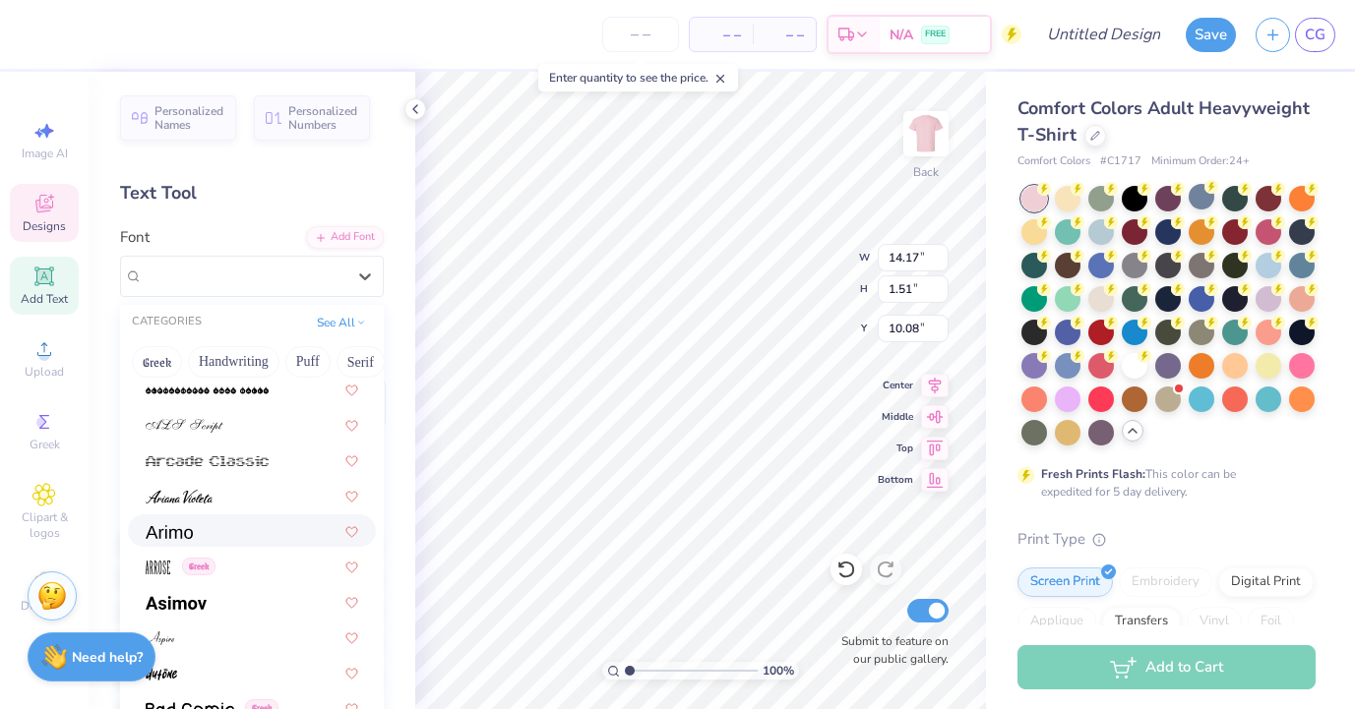
click at [231, 531] on div at bounding box center [252, 531] width 213 height 21
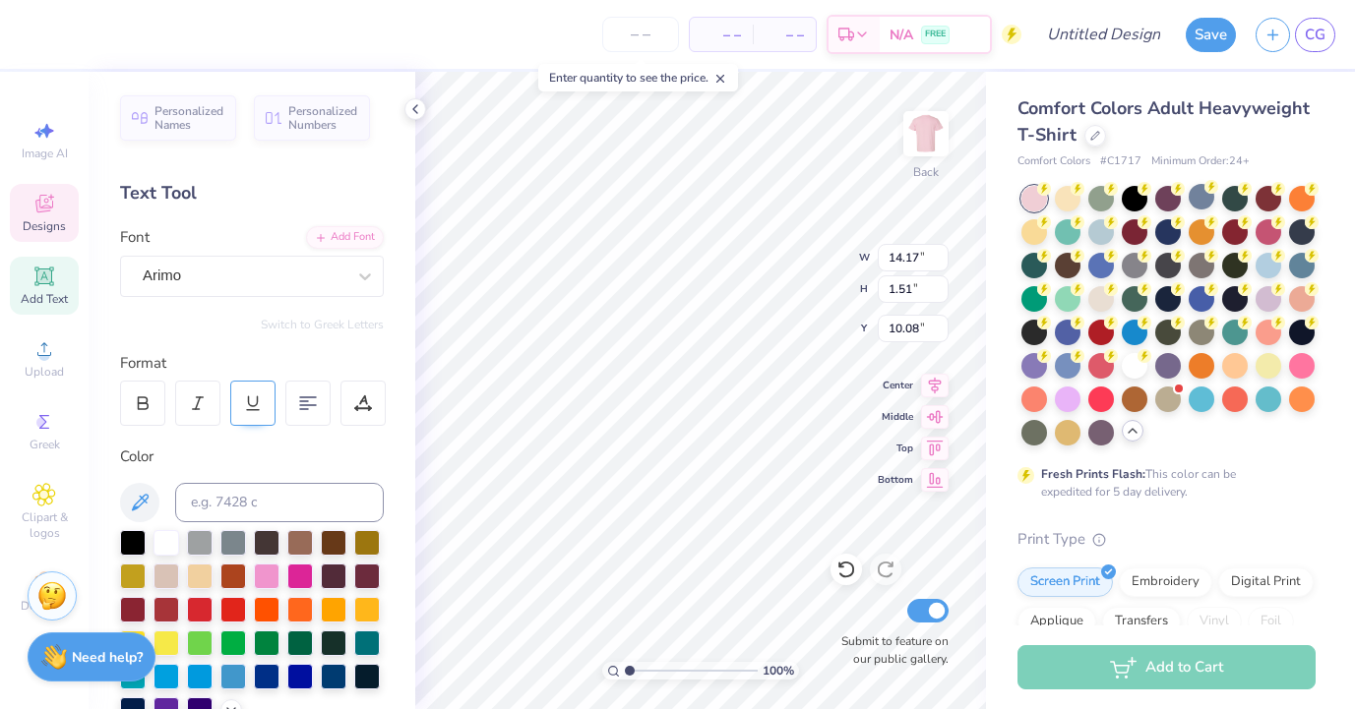
type input "11.76"
type input "1.23"
type input "10.22"
click at [237, 270] on div "Arimo" at bounding box center [244, 276] width 207 height 31
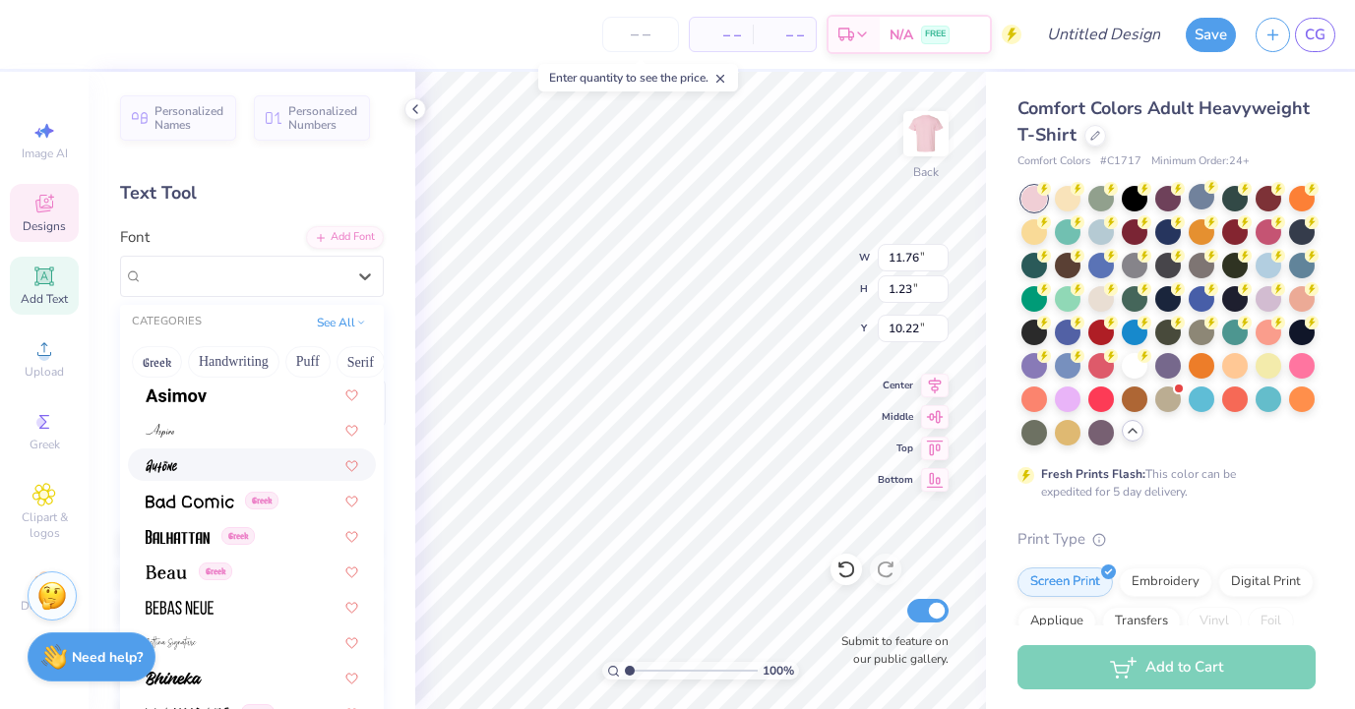
scroll to position [825, 0]
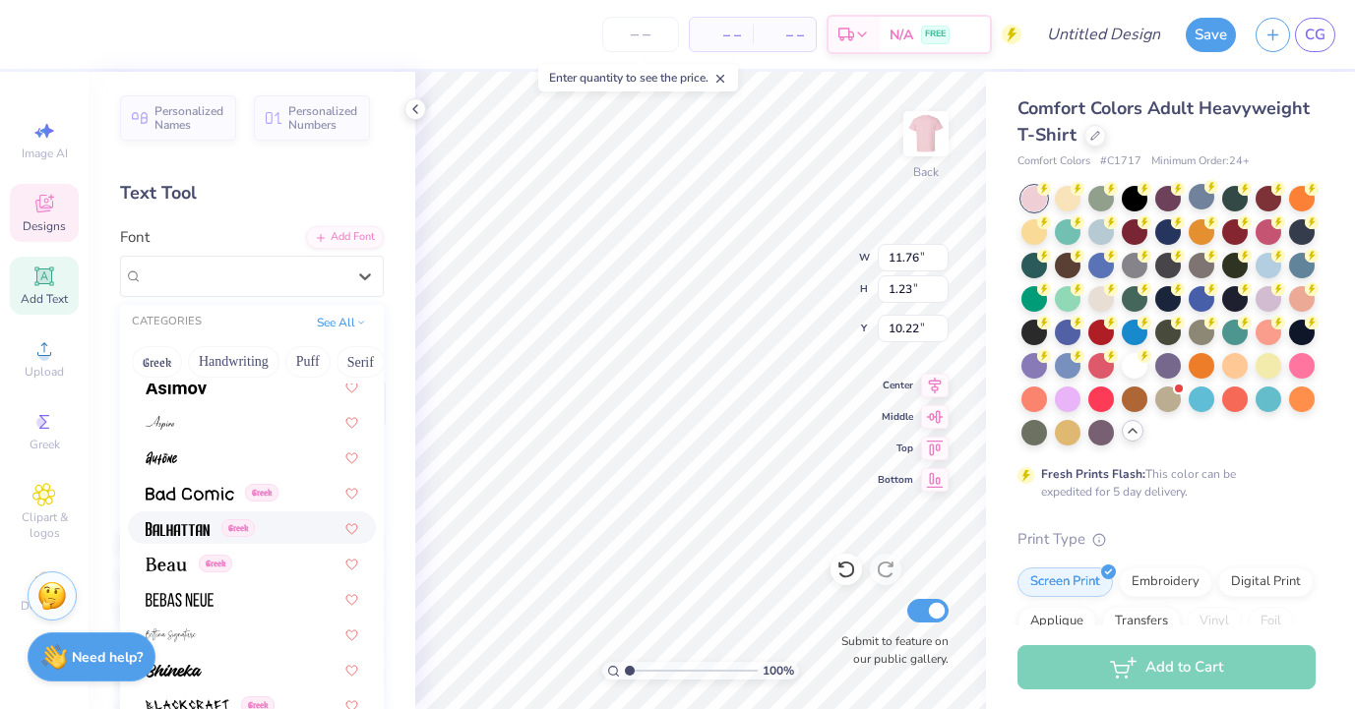
click at [261, 525] on div "Greek" at bounding box center [252, 528] width 213 height 21
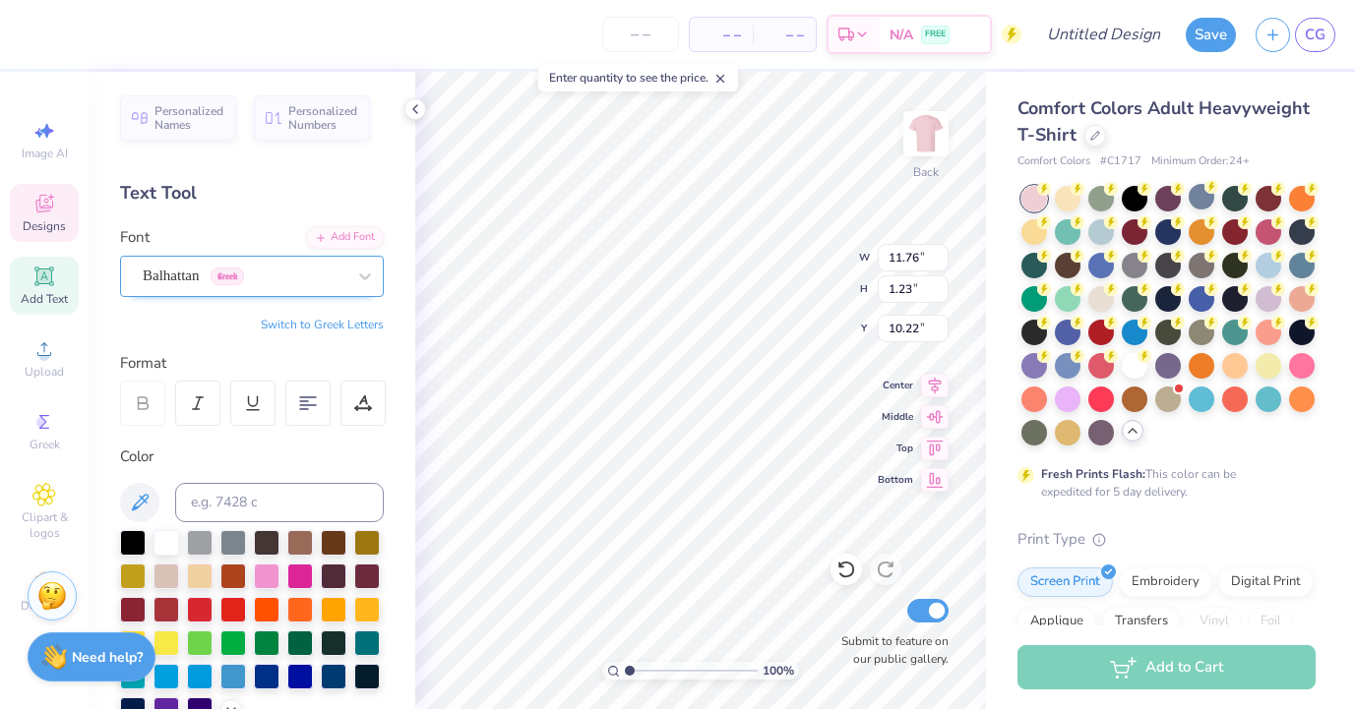
type input "7.90"
type input "1.41"
type input "10.13"
click at [254, 279] on div "Balhattan Greek" at bounding box center [244, 276] width 207 height 31
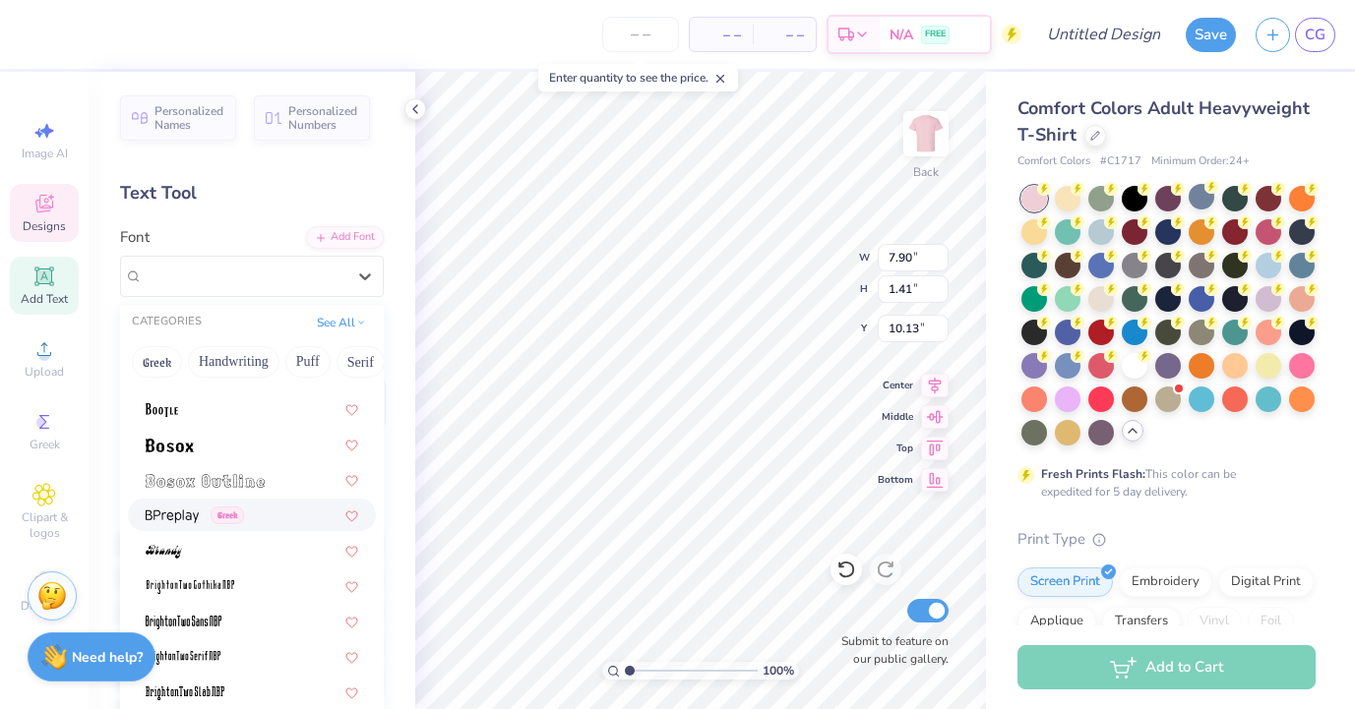
scroll to position [1370, 0]
click at [271, 481] on div at bounding box center [252, 478] width 213 height 21
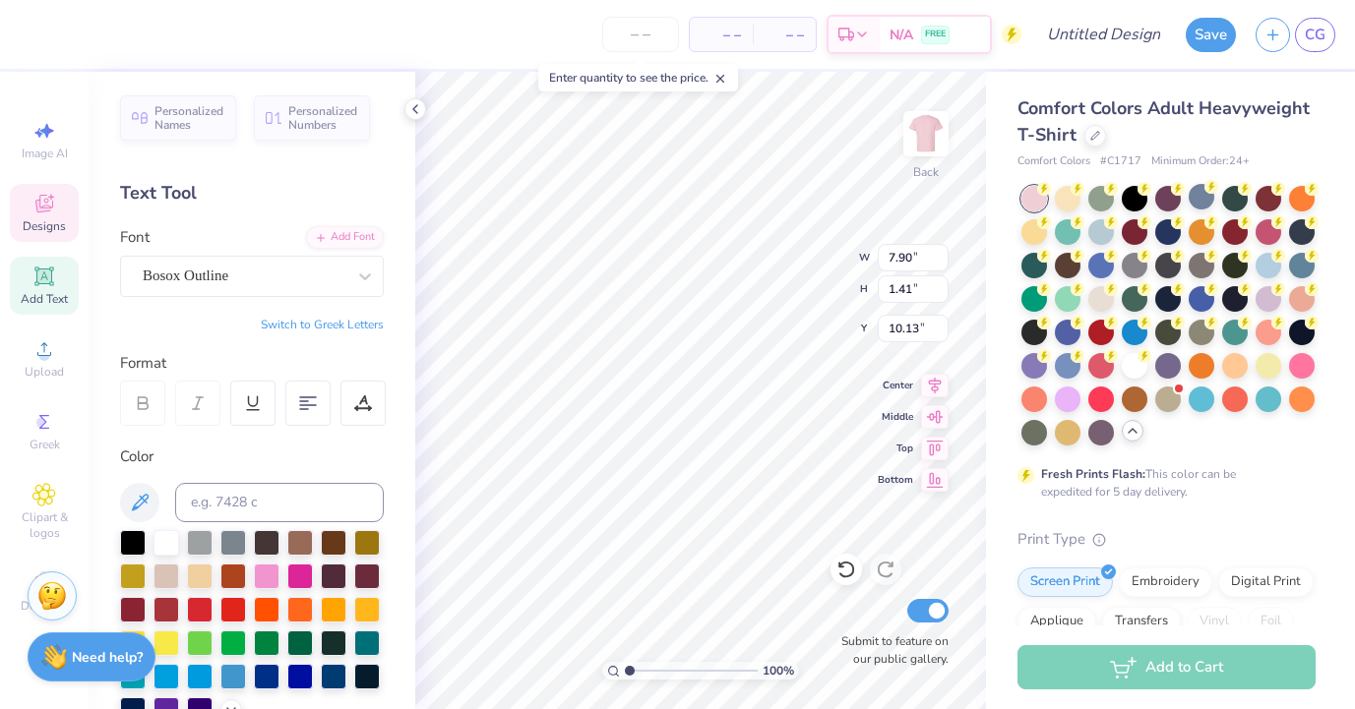
type input "8.91"
type input "1.05"
type input "10.31"
click at [236, 259] on div "Bosox Outline" at bounding box center [252, 276] width 264 height 41
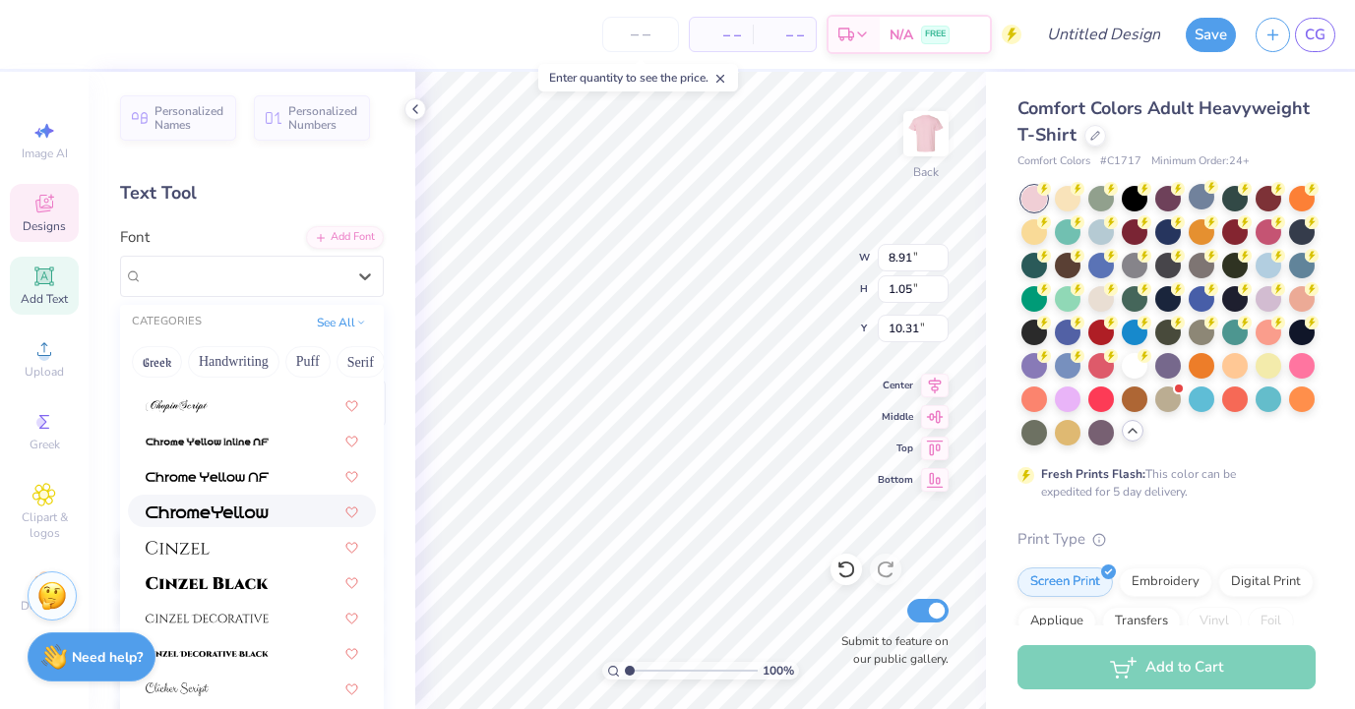
scroll to position [2295, 0]
click at [262, 576] on img at bounding box center [207, 583] width 123 height 14
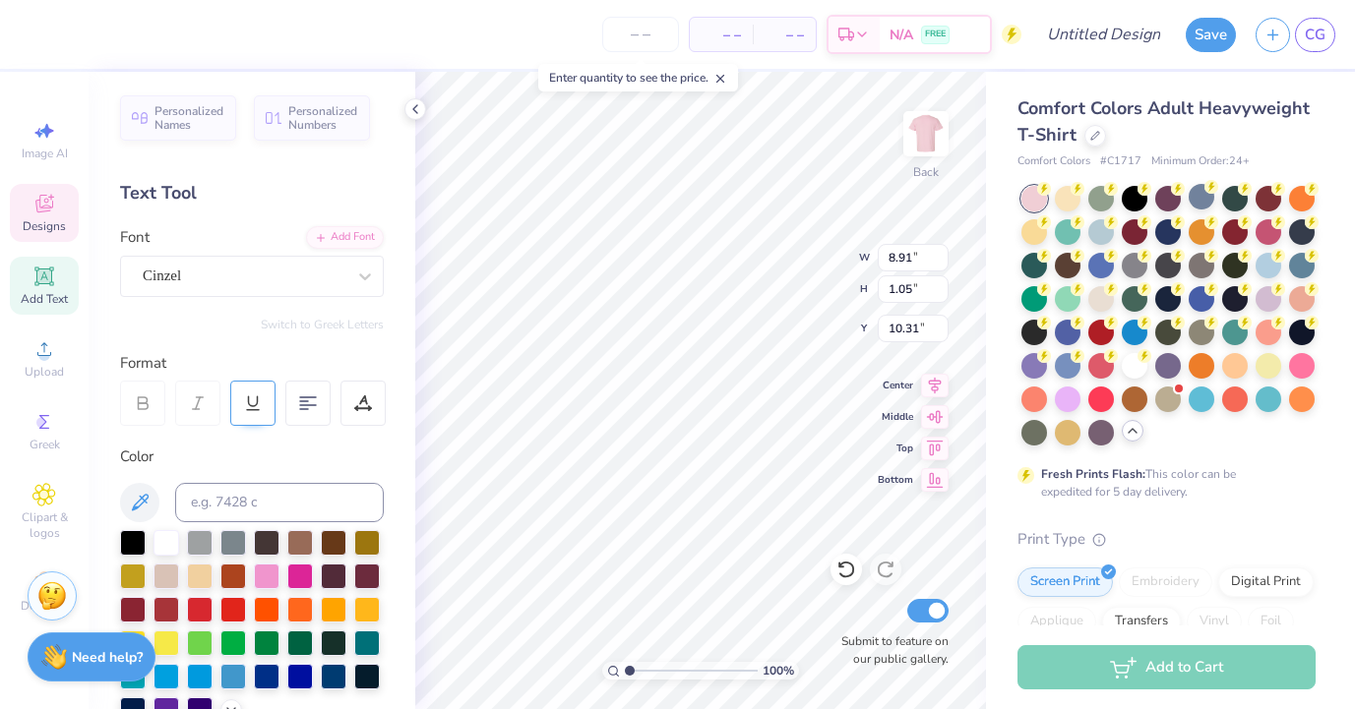
type input "12.53"
type input "1.28"
type input "10.19"
type input "12.53"
type input "1.28"
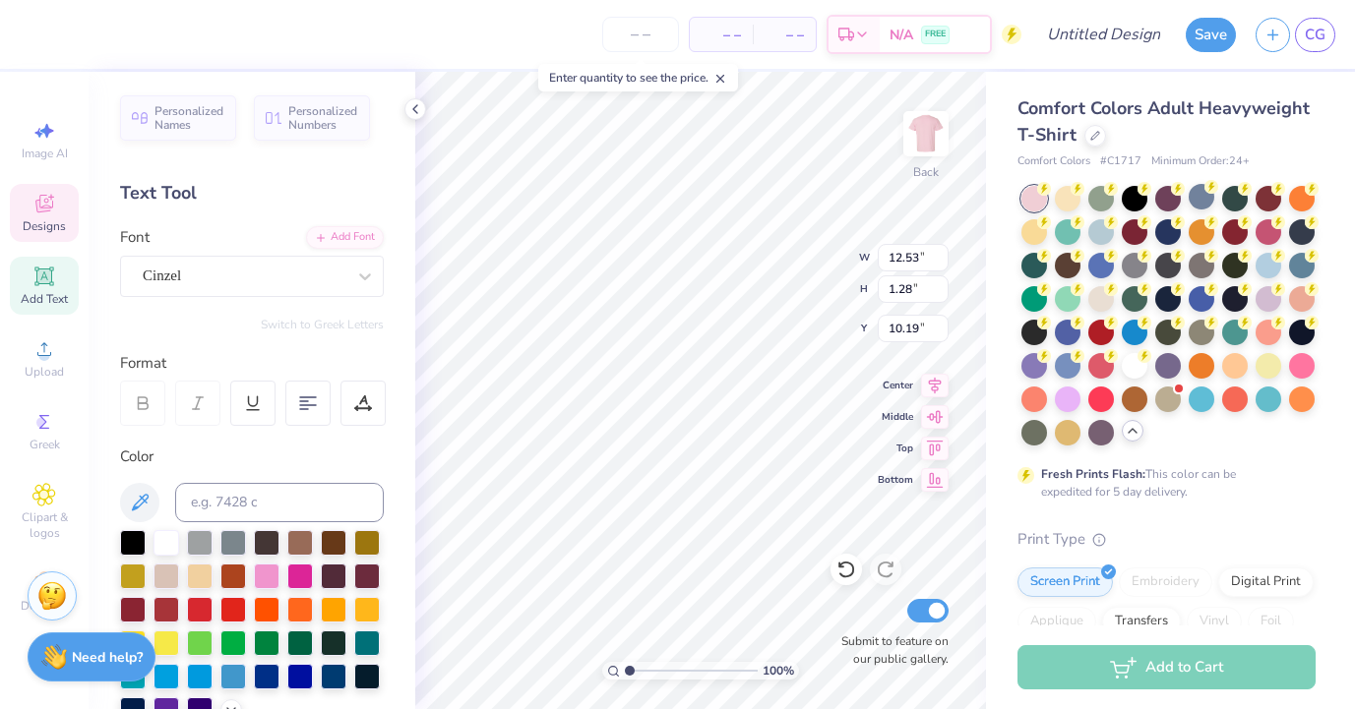
type input "10.23"
type input "9.16"
type input "1.20"
type input "9.03"
click at [323, 280] on div "Legrand" at bounding box center [244, 276] width 207 height 31
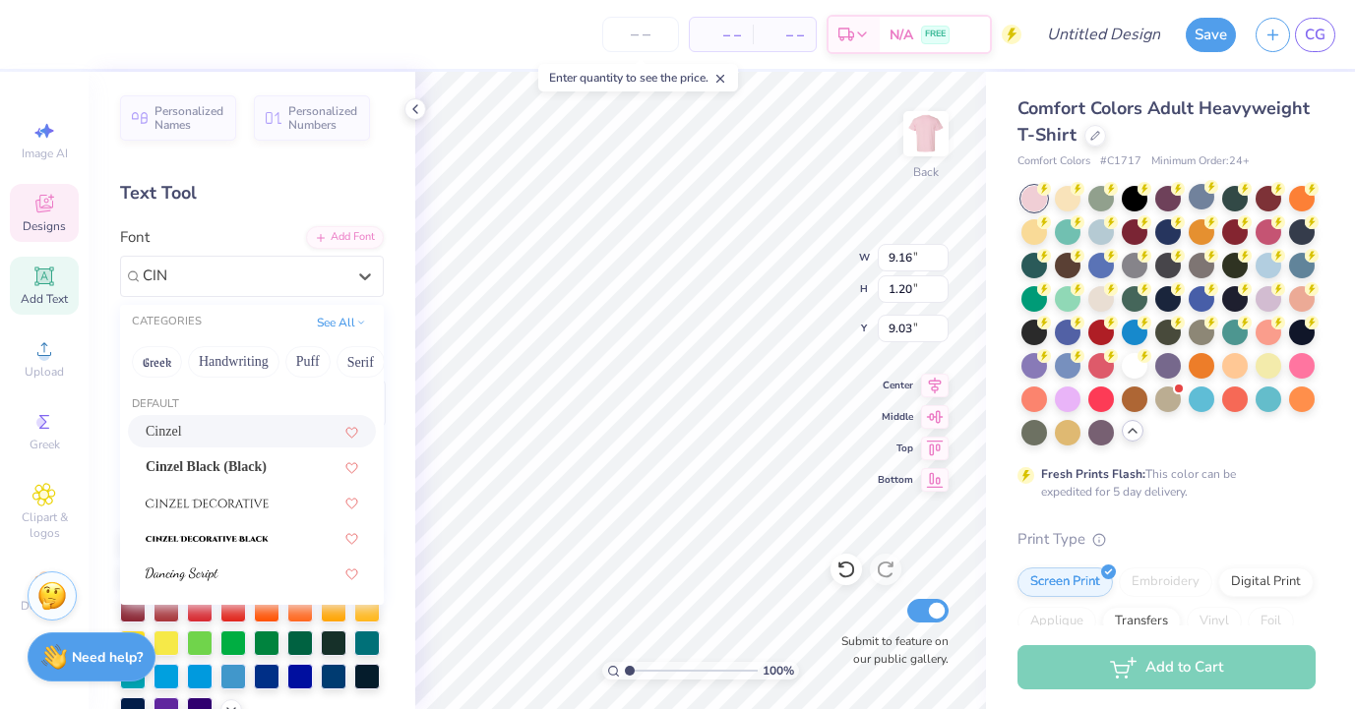
click at [219, 440] on div "Cinzel" at bounding box center [252, 431] width 213 height 21
type input "CIN"
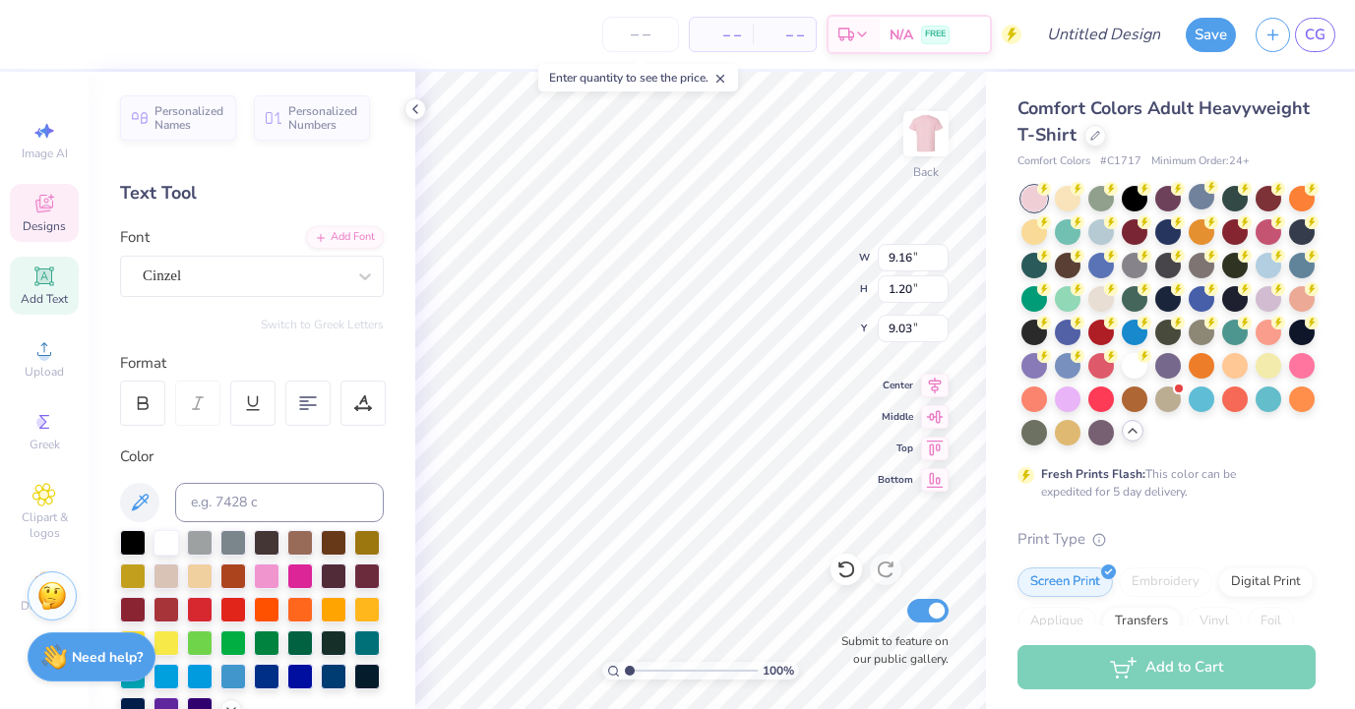
type input "11.43"
type input "1.30"
type input "8.98"
click at [319, 292] on div "Cinzel" at bounding box center [252, 276] width 264 height 41
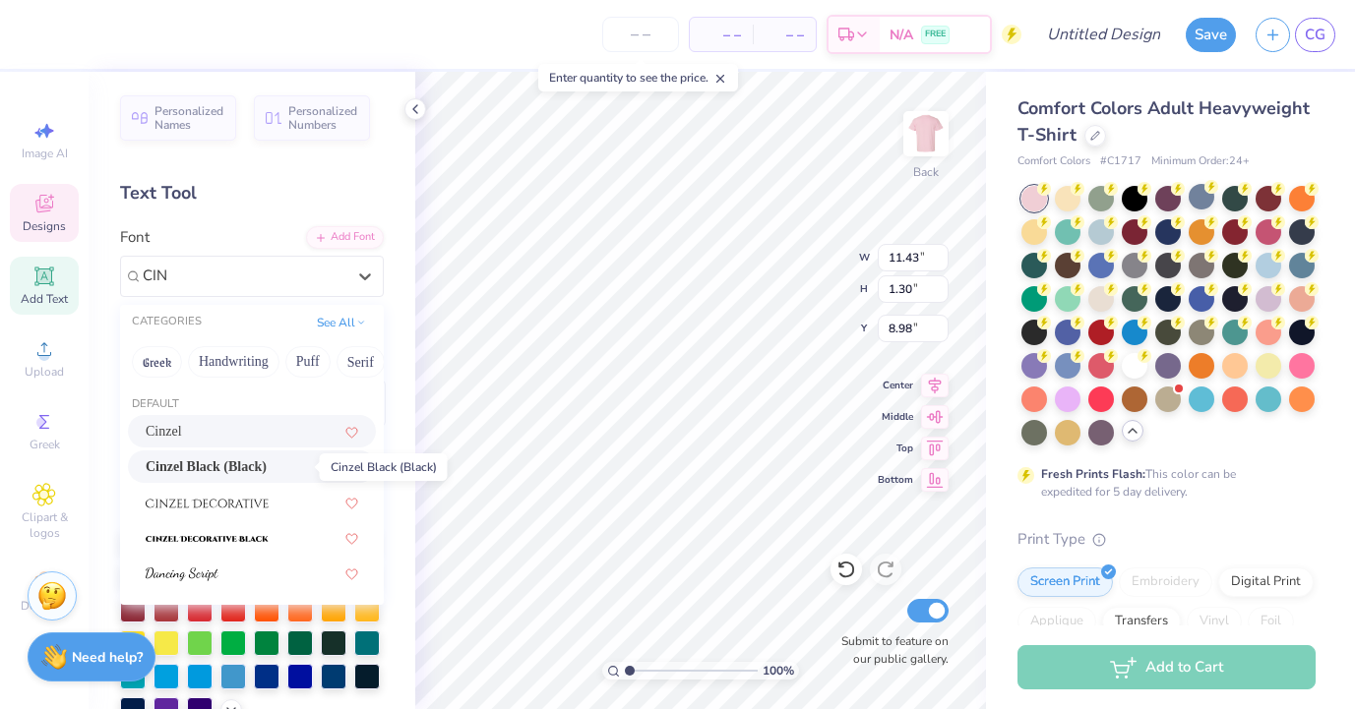
click at [267, 462] on span "Cinzel Black (Black)" at bounding box center [206, 467] width 121 height 21
type input "CIN"
type input "12.89"
type input "1.32"
type input "8.97"
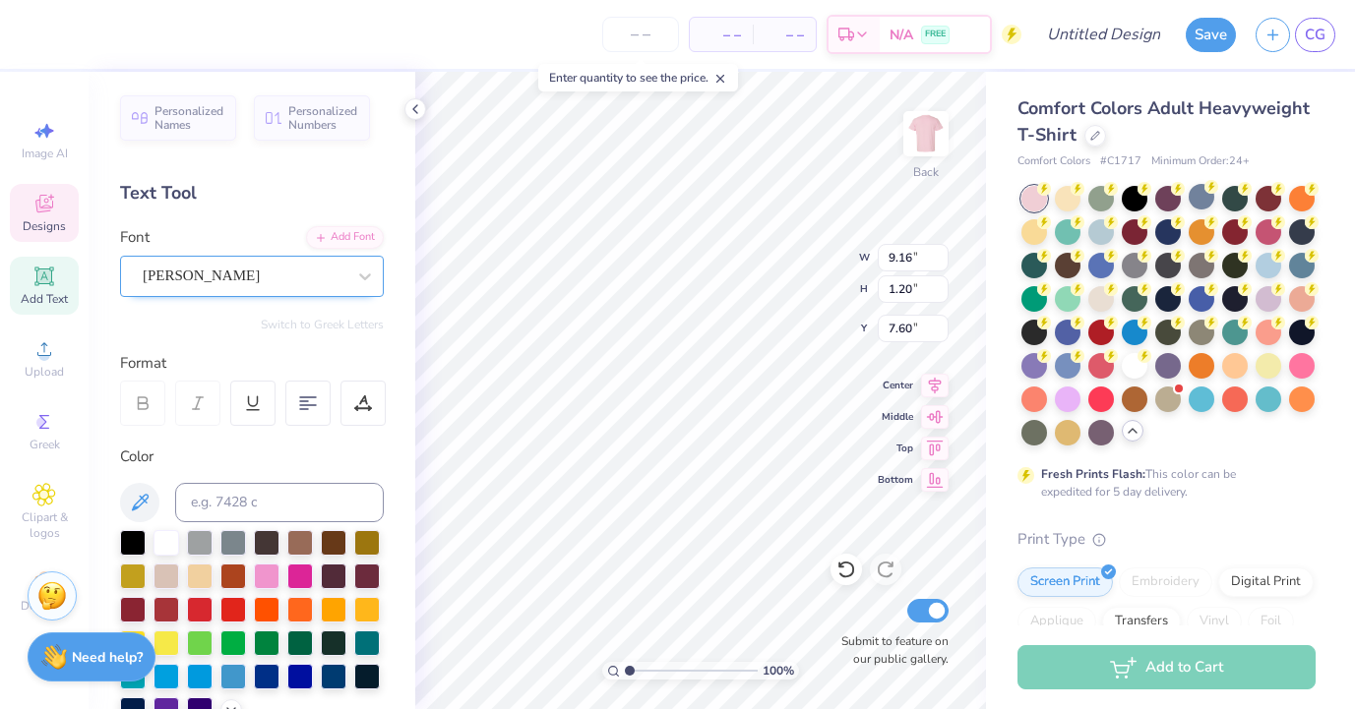
click at [277, 285] on div "Legrand" at bounding box center [244, 276] width 207 height 31
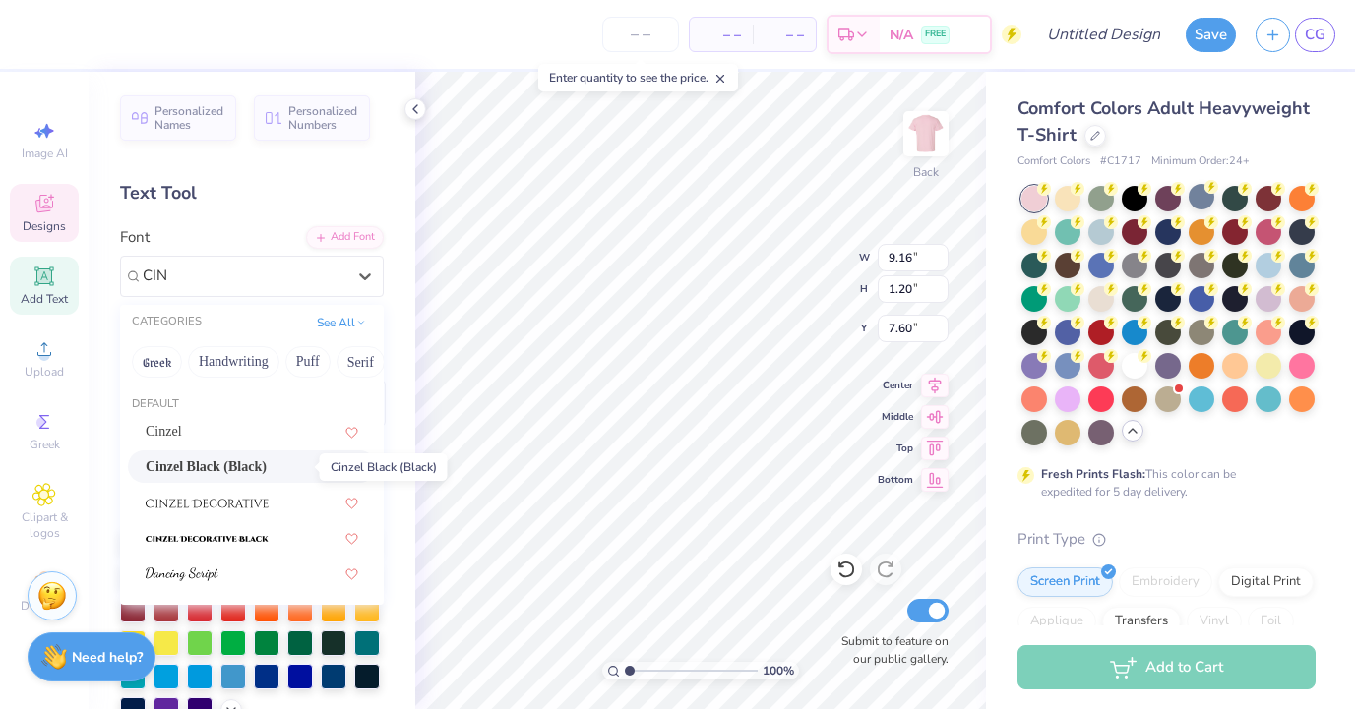
click at [267, 470] on span "Cinzel Black (Black)" at bounding box center [206, 467] width 121 height 21
type input "CIN"
type input "12.89"
type input "1.32"
type input "7.54"
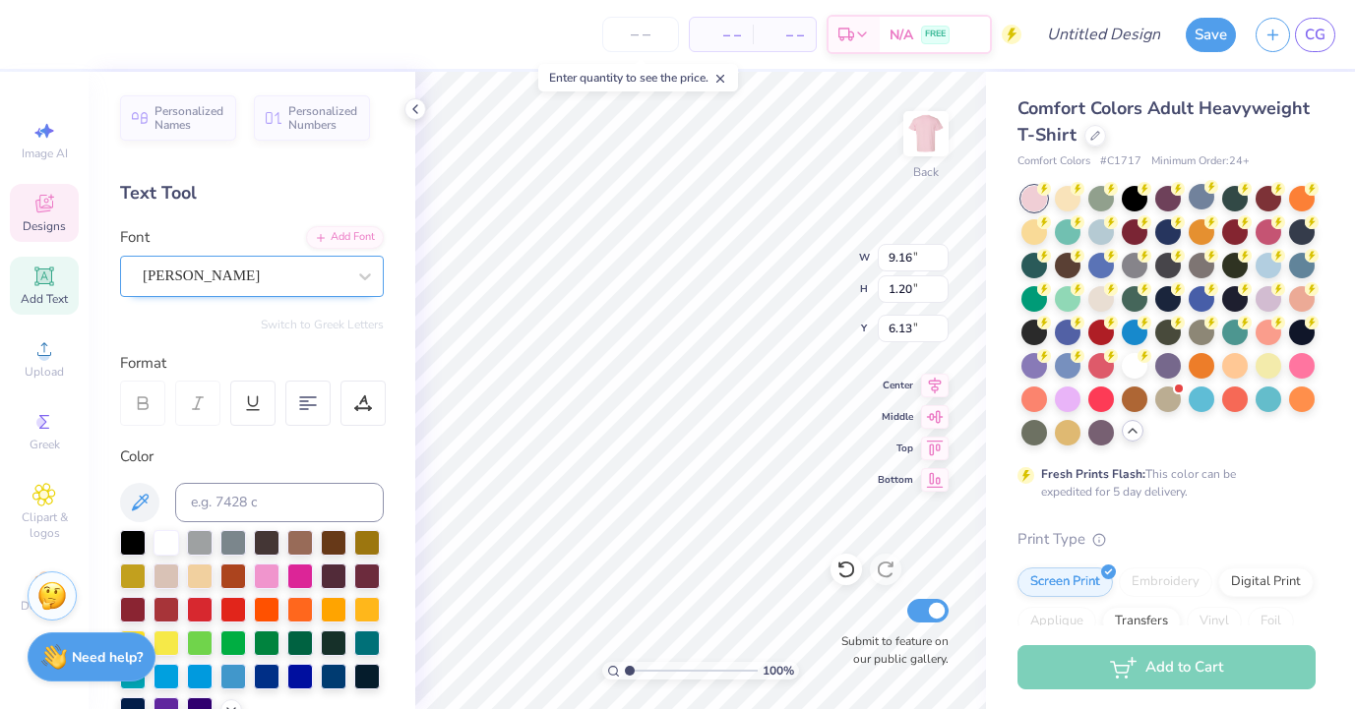
click at [321, 266] on div "Legrand" at bounding box center [244, 276] width 207 height 31
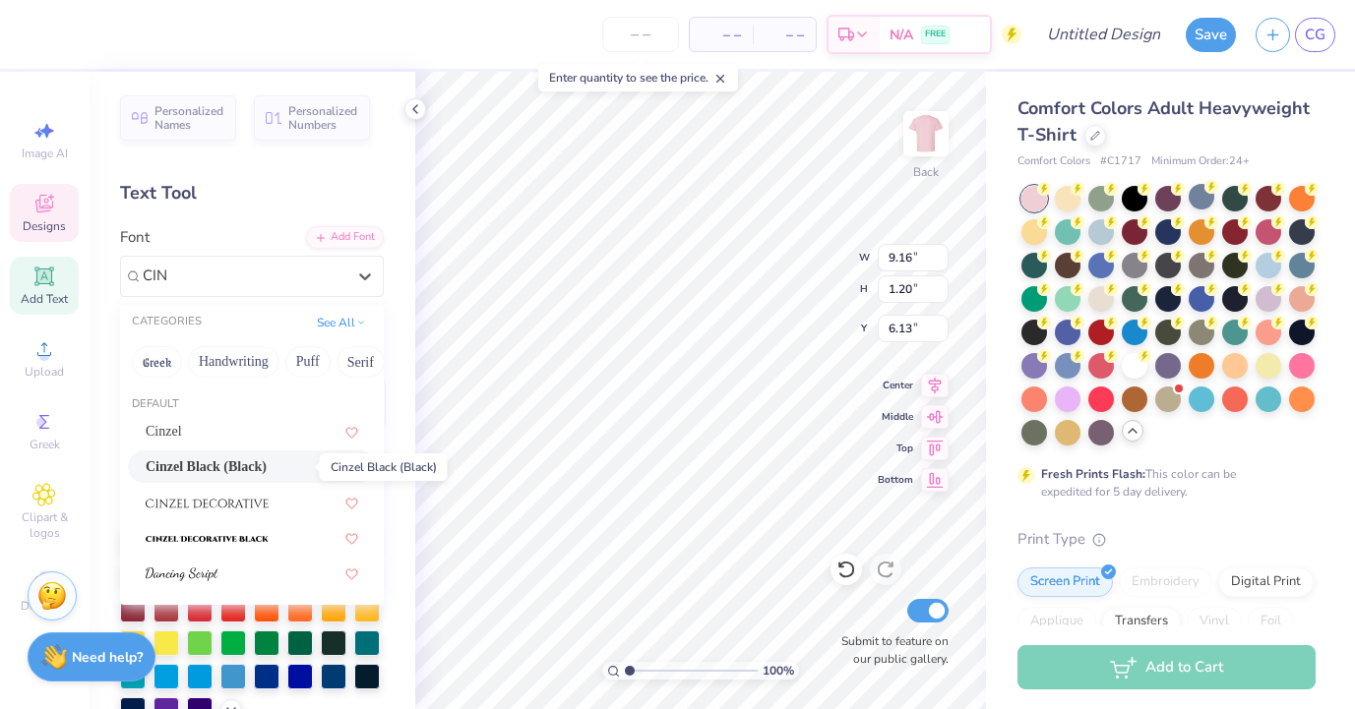
click at [253, 468] on span "Cinzel Black (Black)" at bounding box center [206, 467] width 121 height 21
type input "CIN"
type input "12.89"
type input "1.32"
type input "6.07"
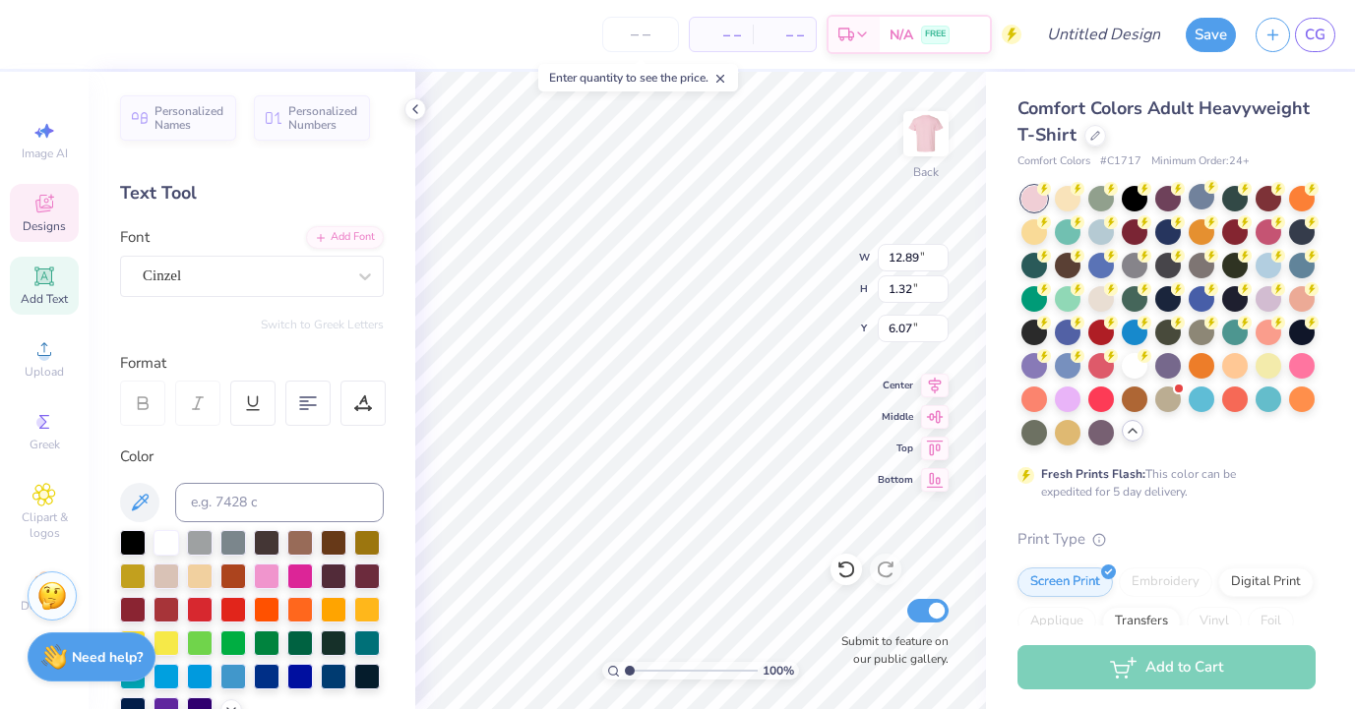
type input "9.16"
type input "1.20"
type input "4.67"
click at [283, 281] on div "Legrand" at bounding box center [244, 276] width 207 height 31
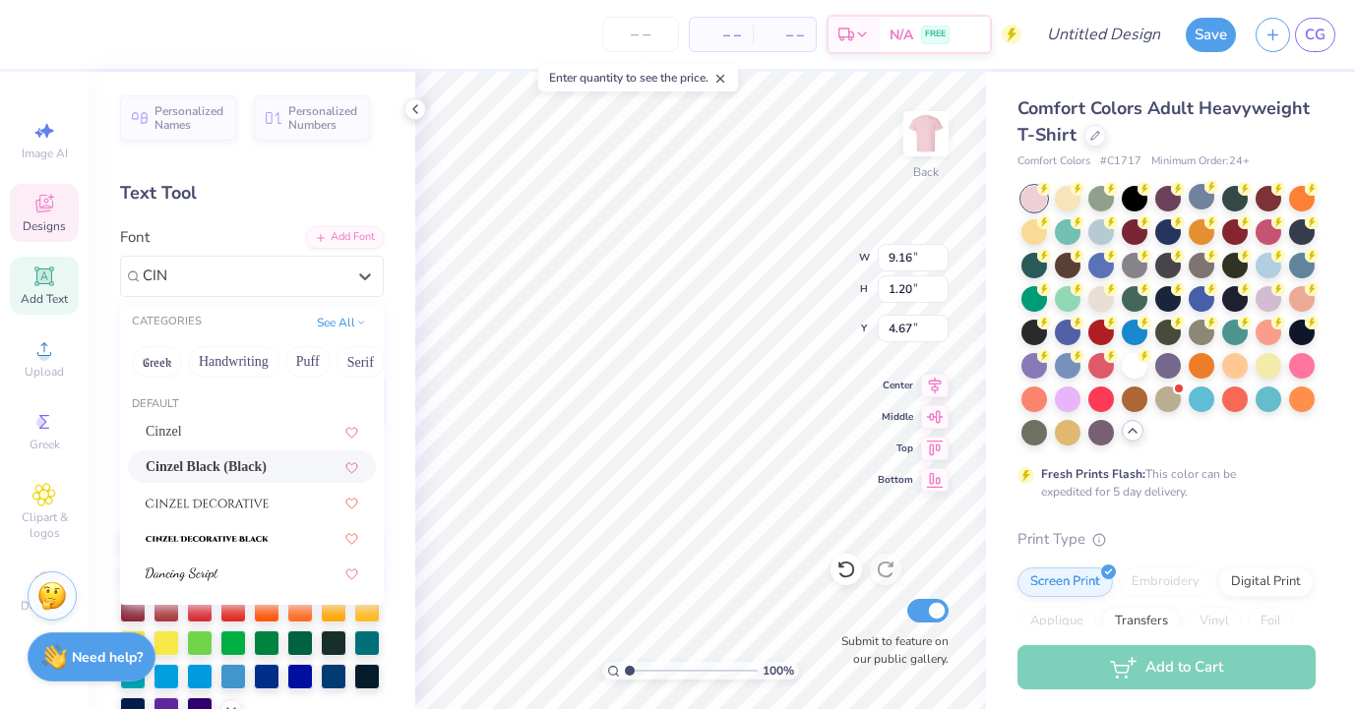
click at [267, 463] on span "Cinzel Black (Black)" at bounding box center [206, 467] width 121 height 21
type input "CIN"
type input "12.89"
type input "1.32"
type input "4.61"
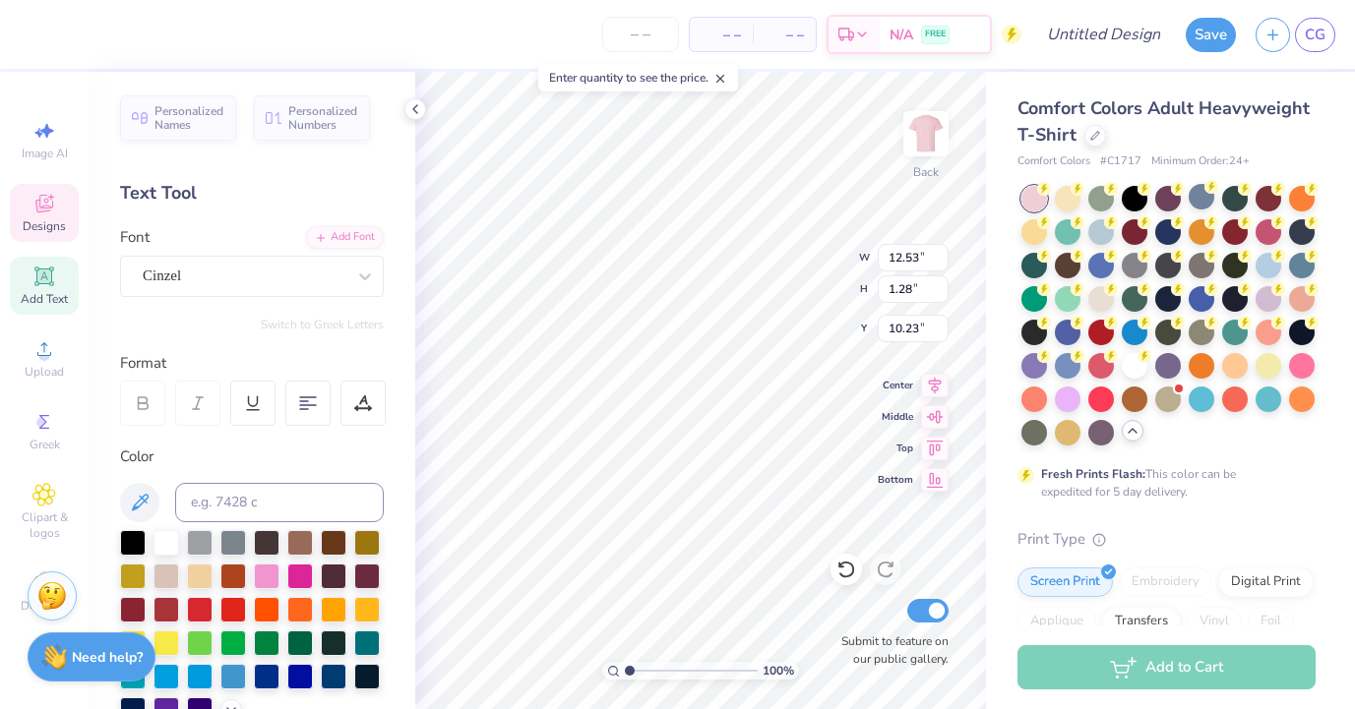
type input "10.29"
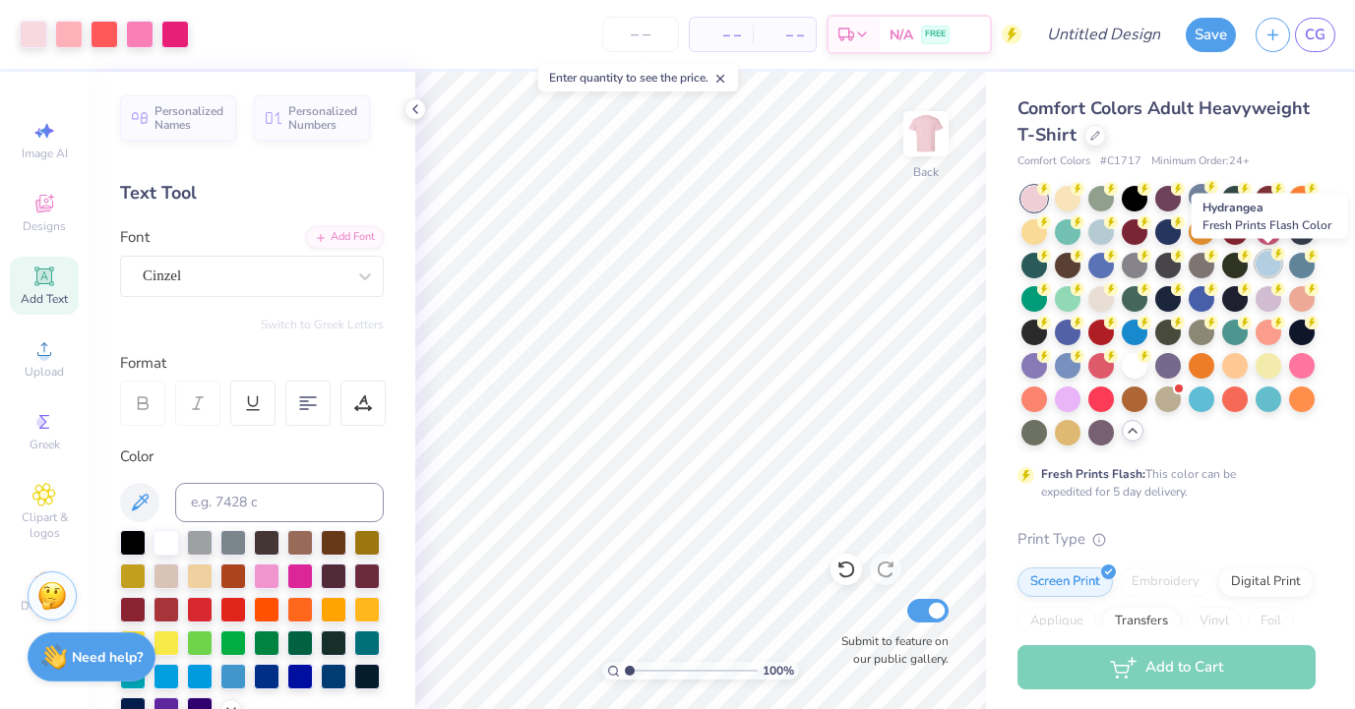
click at [1269, 271] on div at bounding box center [1269, 264] width 26 height 26
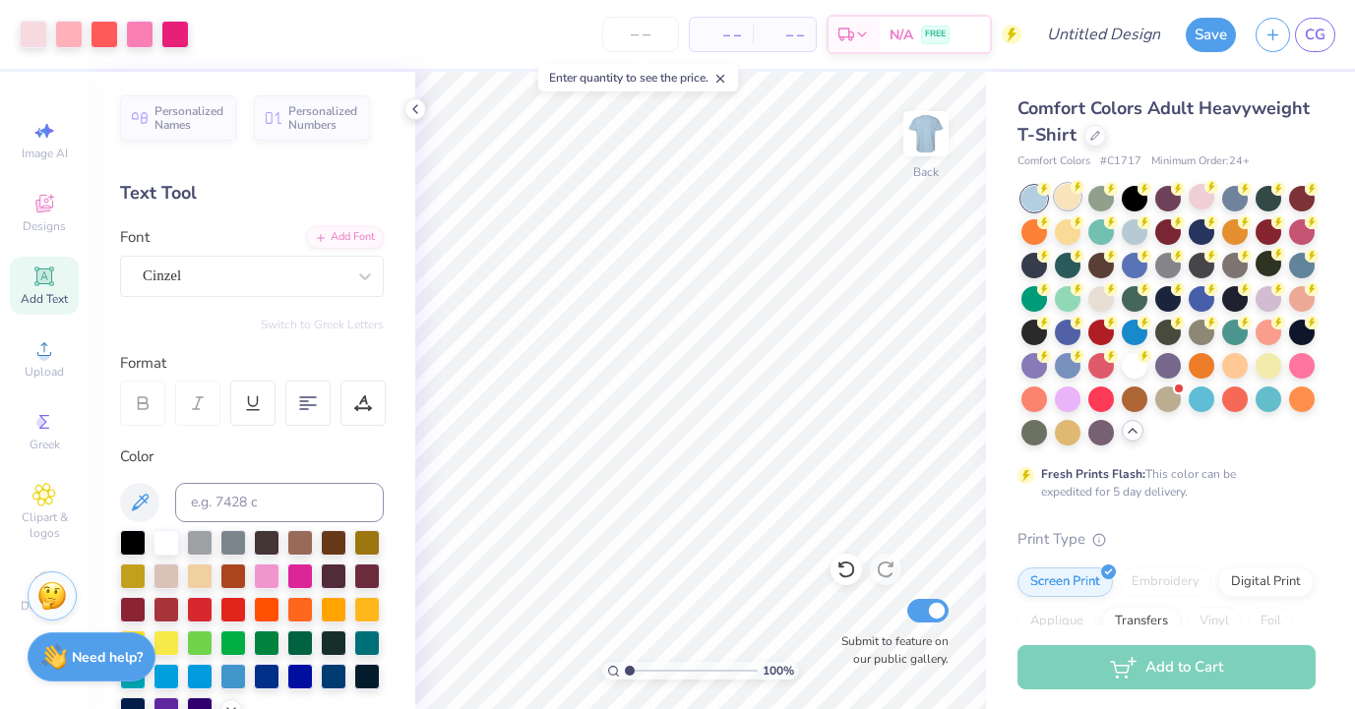
click at [1060, 189] on div at bounding box center [1068, 197] width 26 height 26
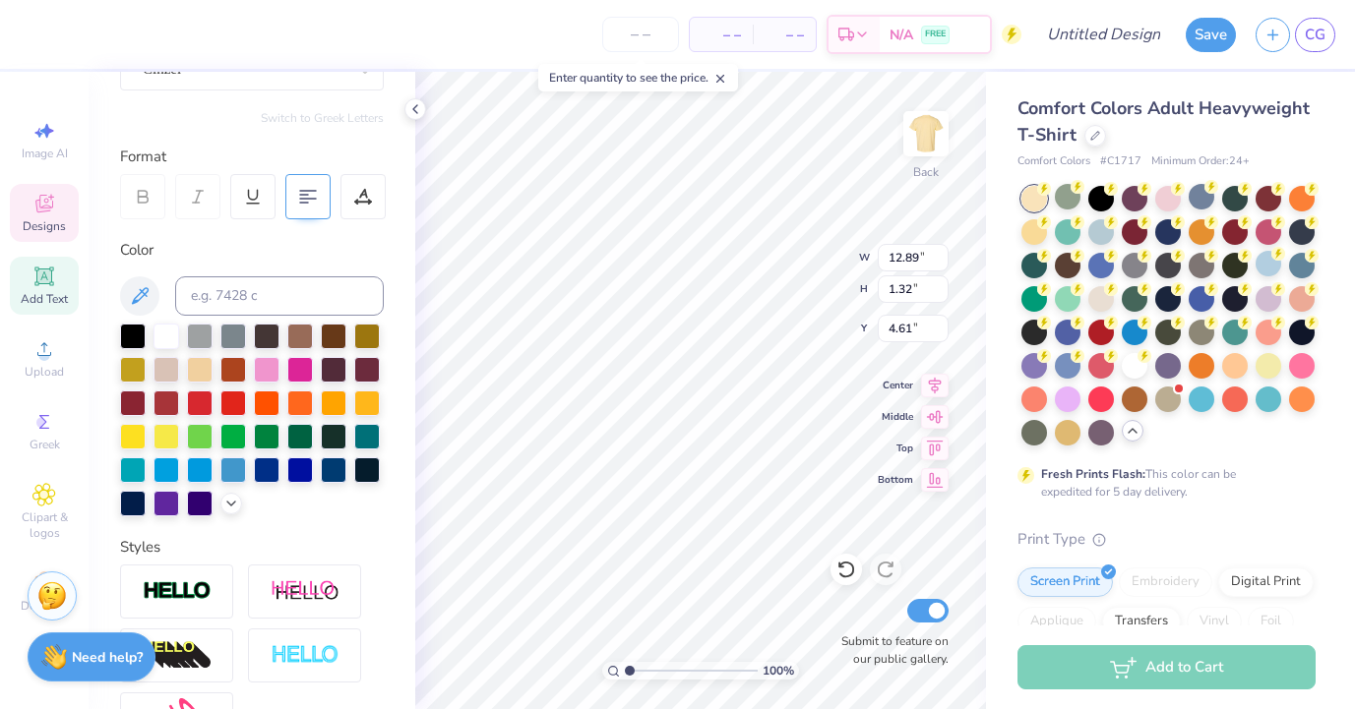
scroll to position [216, 0]
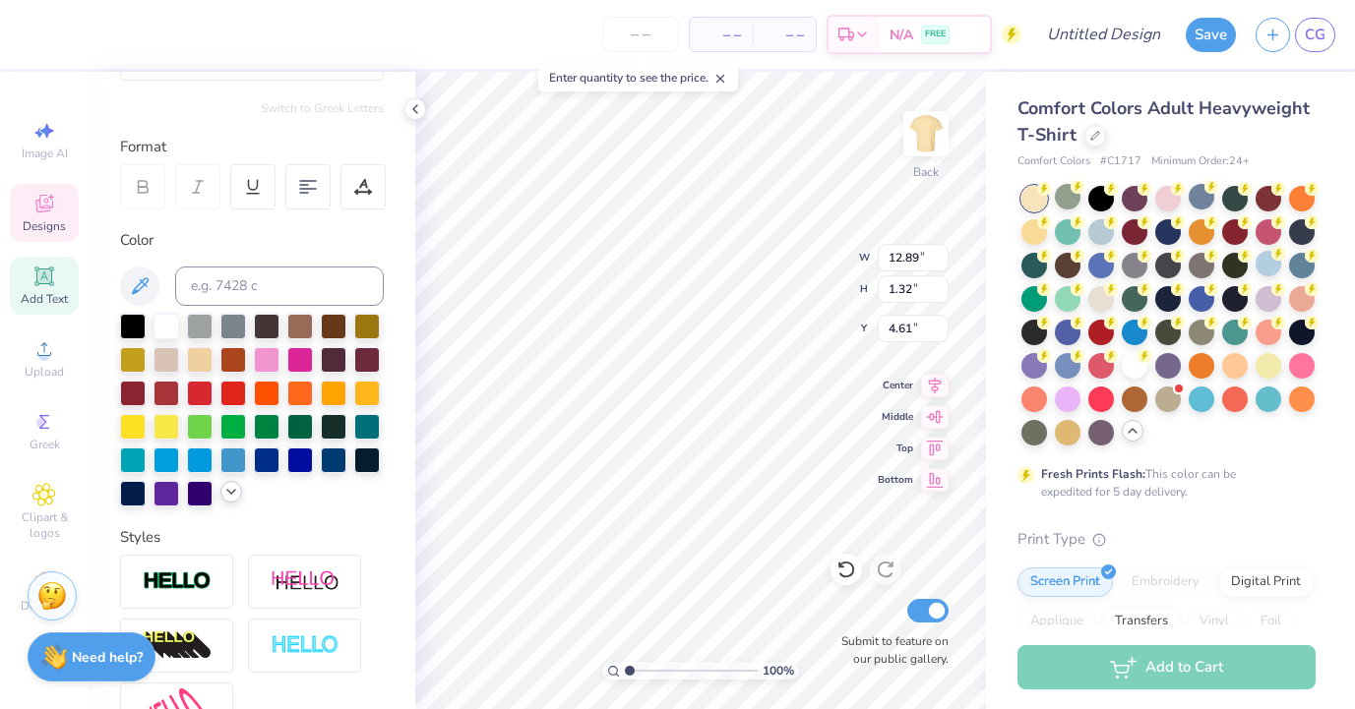
click at [232, 489] on icon at bounding box center [231, 492] width 16 height 16
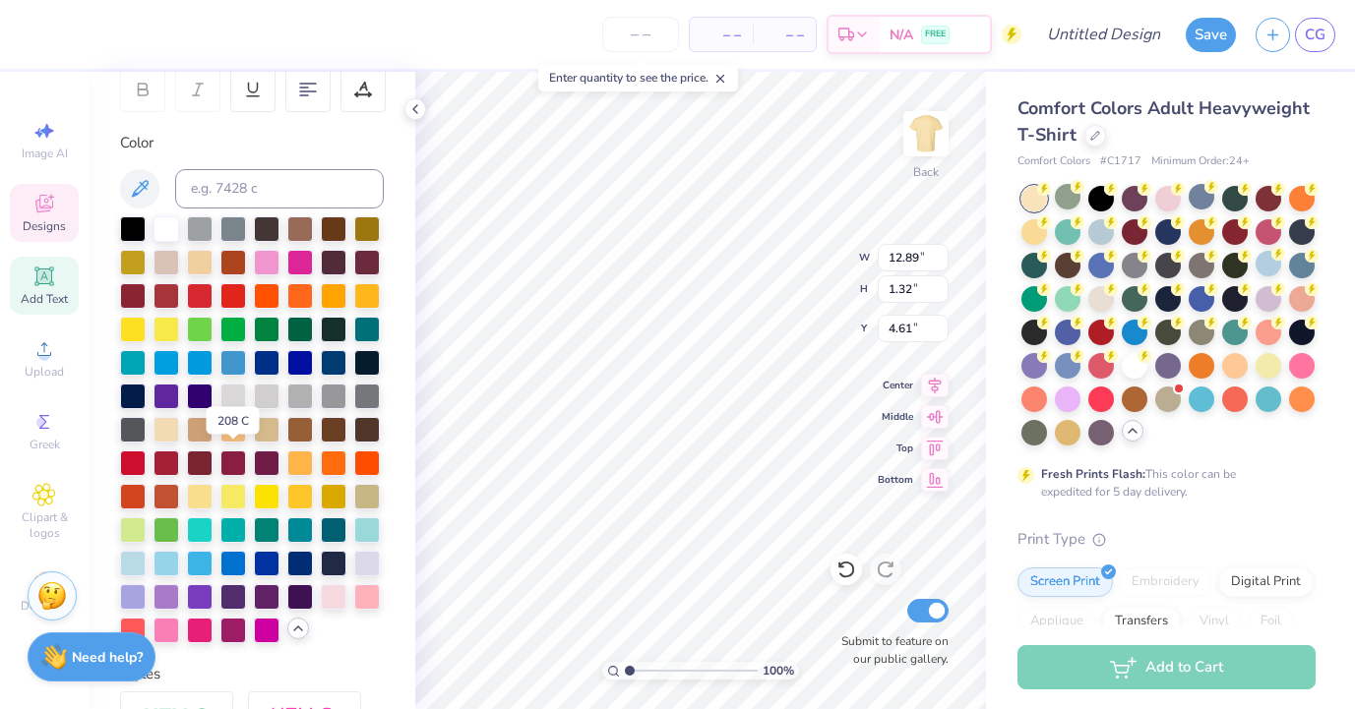
scroll to position [319, 0]
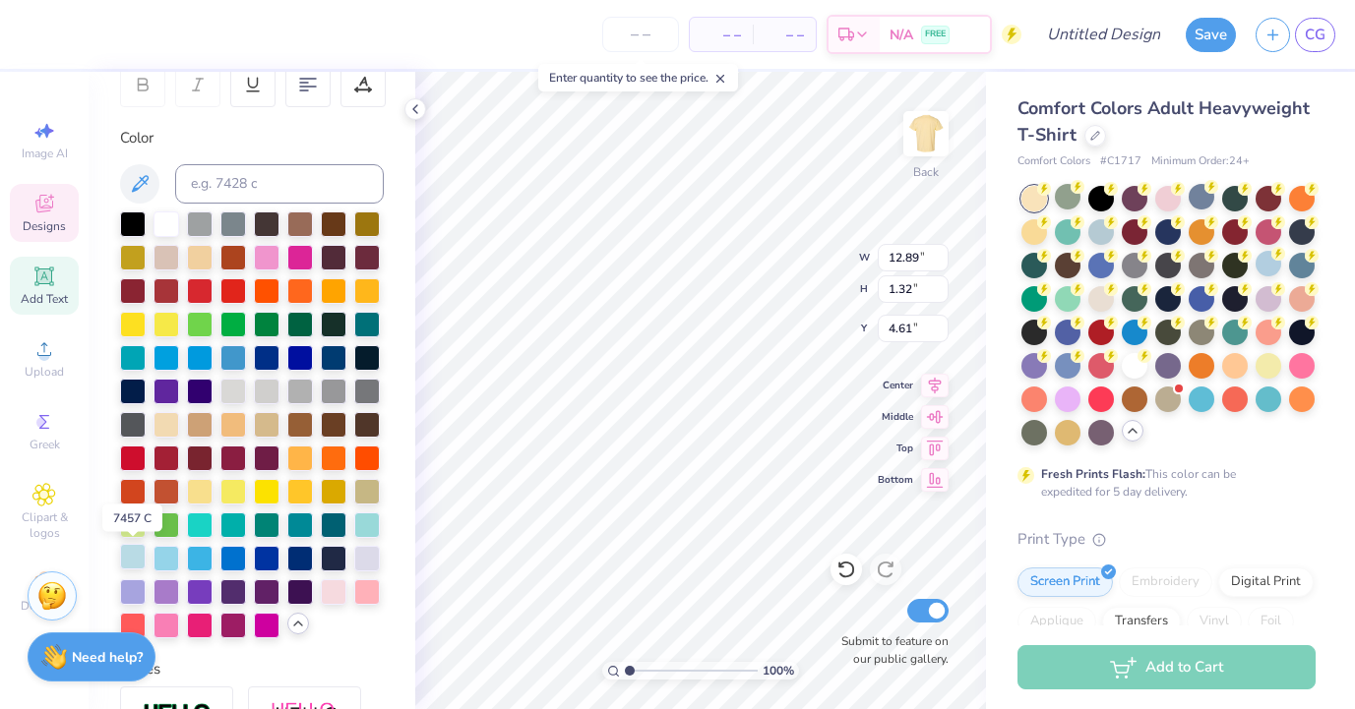
click at [128, 560] on div at bounding box center [133, 557] width 26 height 26
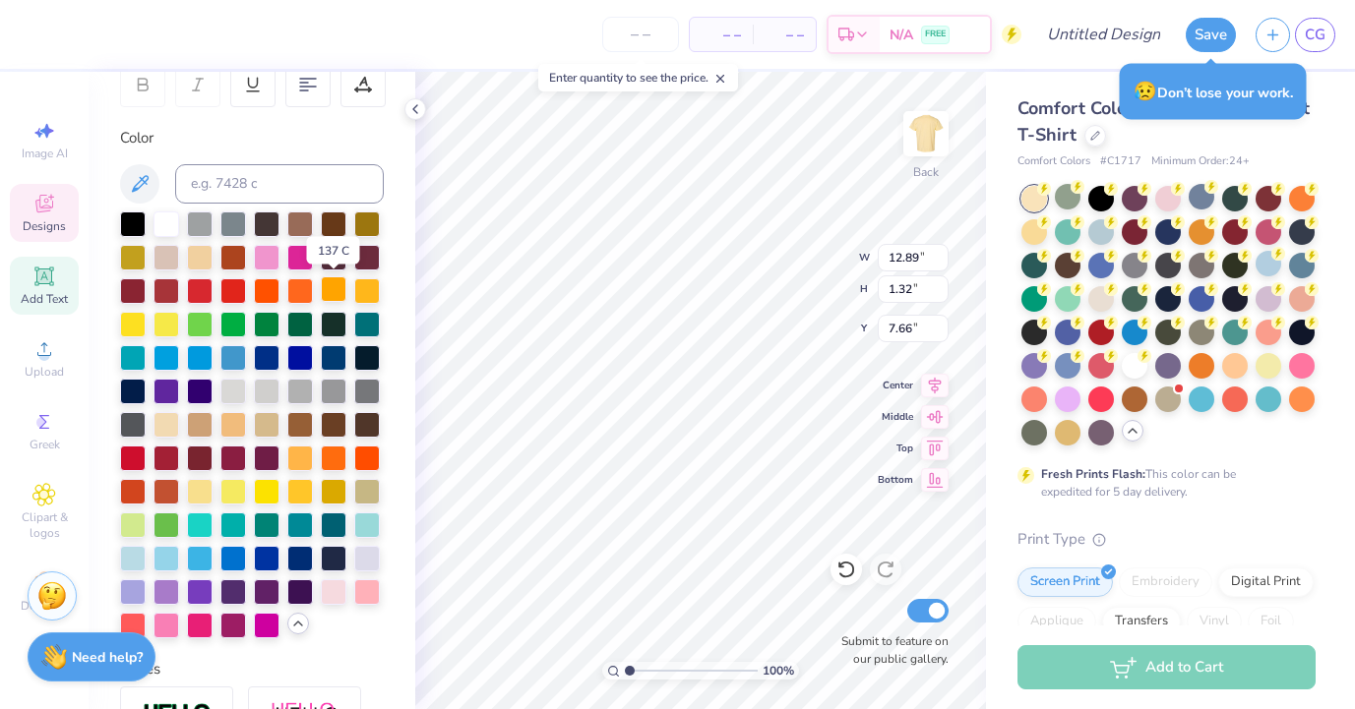
click at [340, 297] on div at bounding box center [334, 290] width 26 height 26
click at [372, 294] on div at bounding box center [367, 290] width 26 height 26
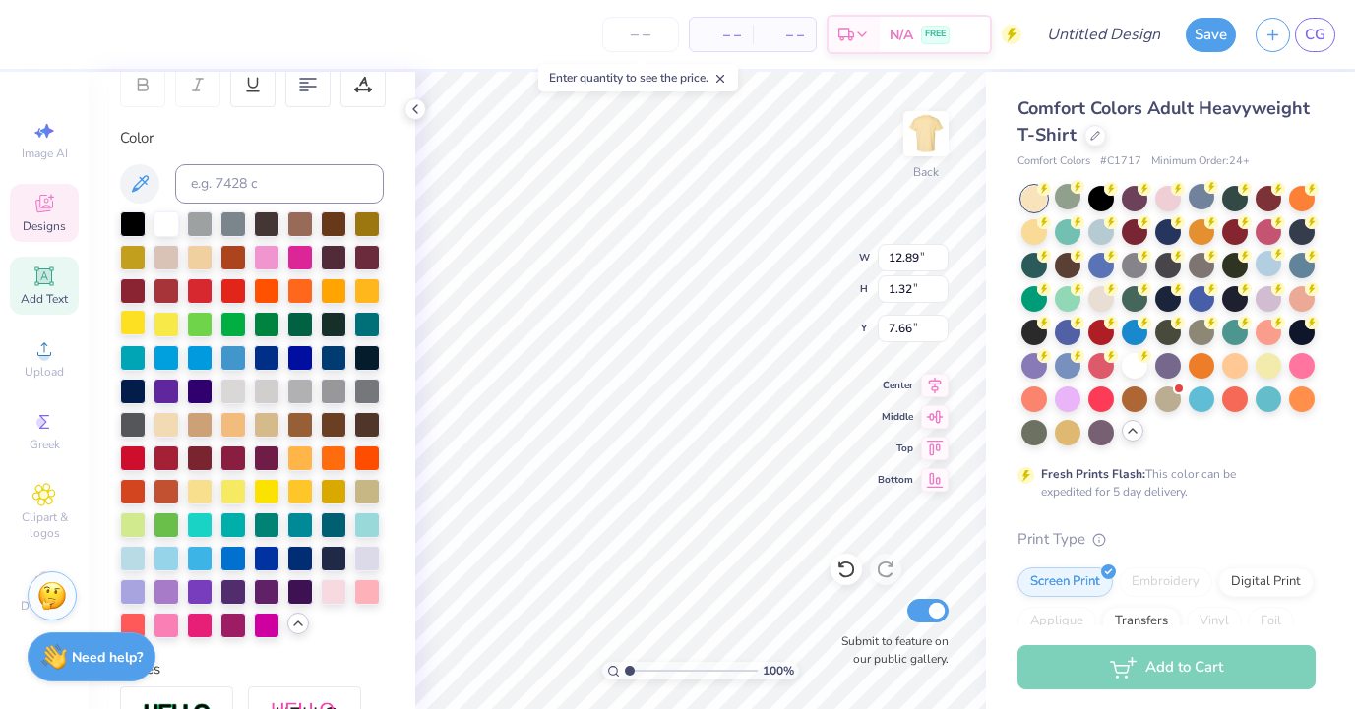
click at [127, 335] on div at bounding box center [133, 323] width 26 height 26
click at [364, 460] on div at bounding box center [367, 457] width 26 height 26
click at [136, 614] on div at bounding box center [133, 624] width 26 height 26
type input "8.97"
click at [138, 590] on div at bounding box center [133, 591] width 26 height 26
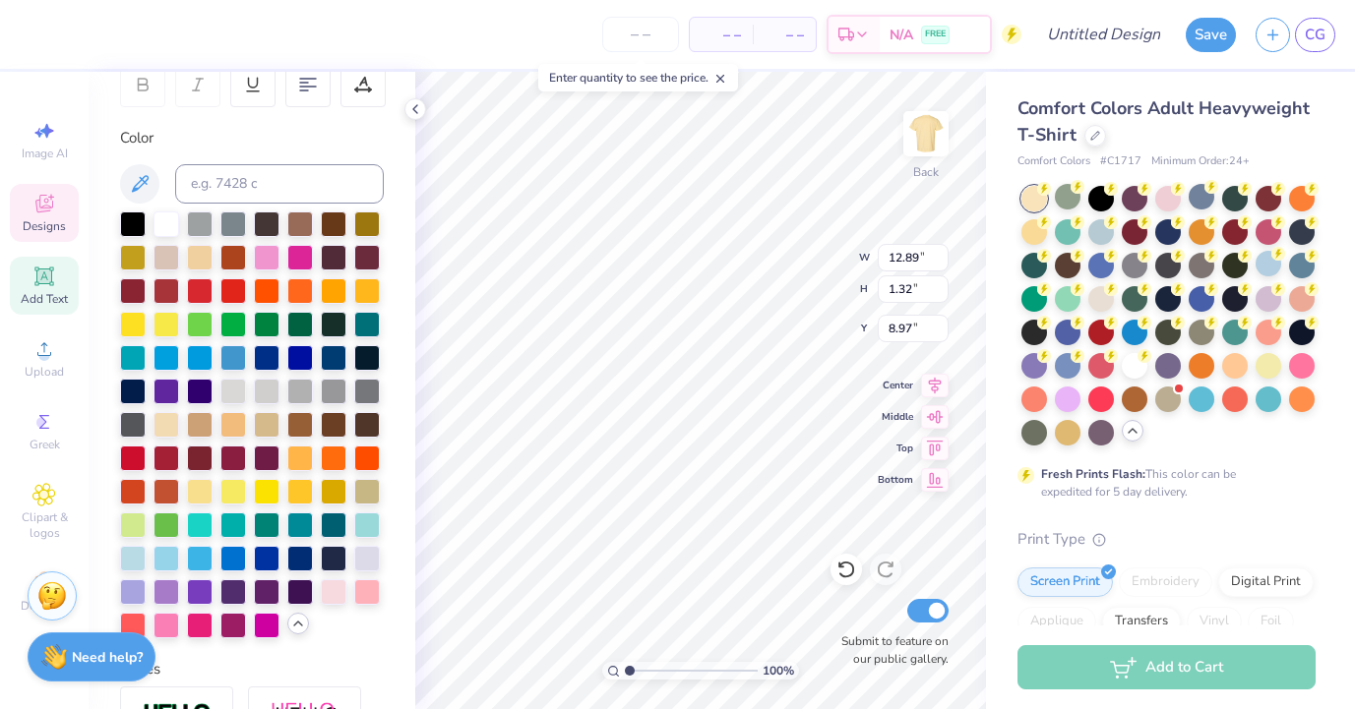
click at [383, 563] on div at bounding box center [252, 425] width 264 height 427
click at [364, 560] on div at bounding box center [367, 557] width 26 height 26
click at [241, 565] on div at bounding box center [233, 557] width 26 height 26
type input "12.53"
type input "1.28"
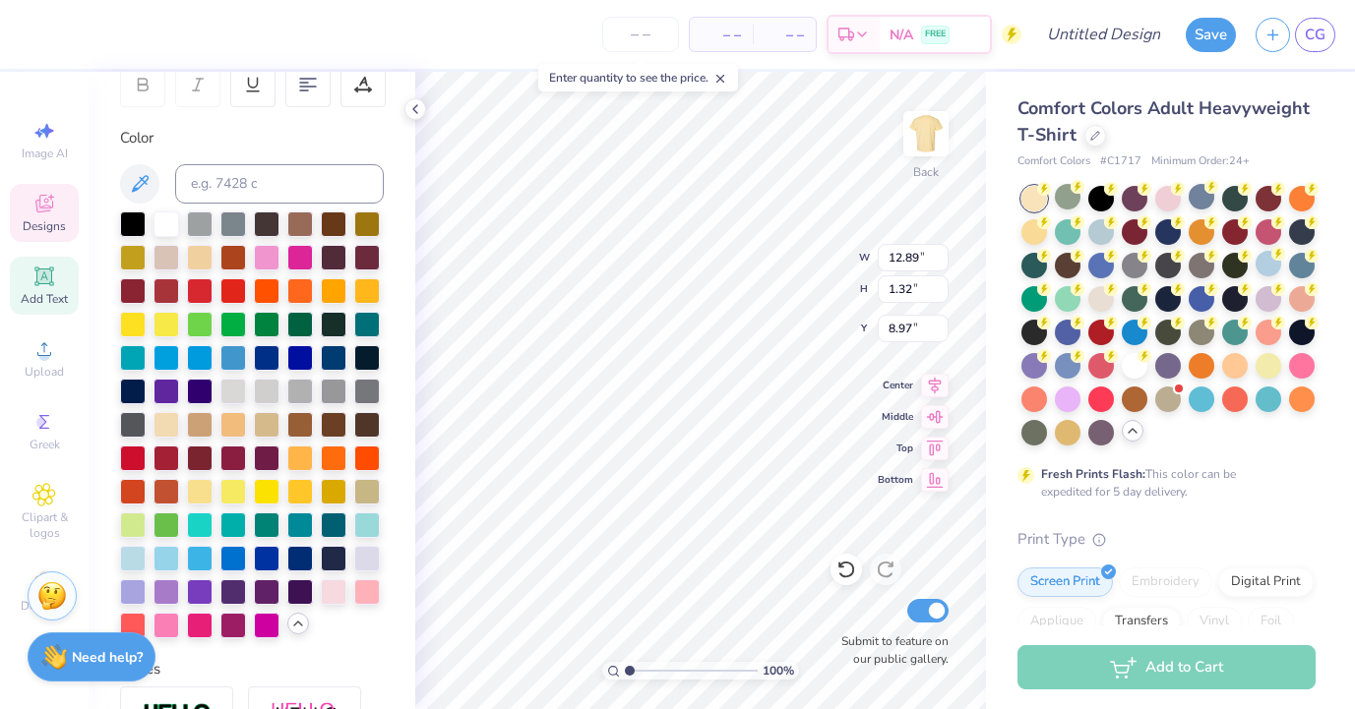
type input "10.29"
click at [130, 527] on div at bounding box center [133, 524] width 26 height 26
click at [171, 529] on div at bounding box center [167, 524] width 26 height 26
click at [209, 314] on div at bounding box center [200, 323] width 26 height 26
click at [362, 323] on div at bounding box center [367, 323] width 26 height 26
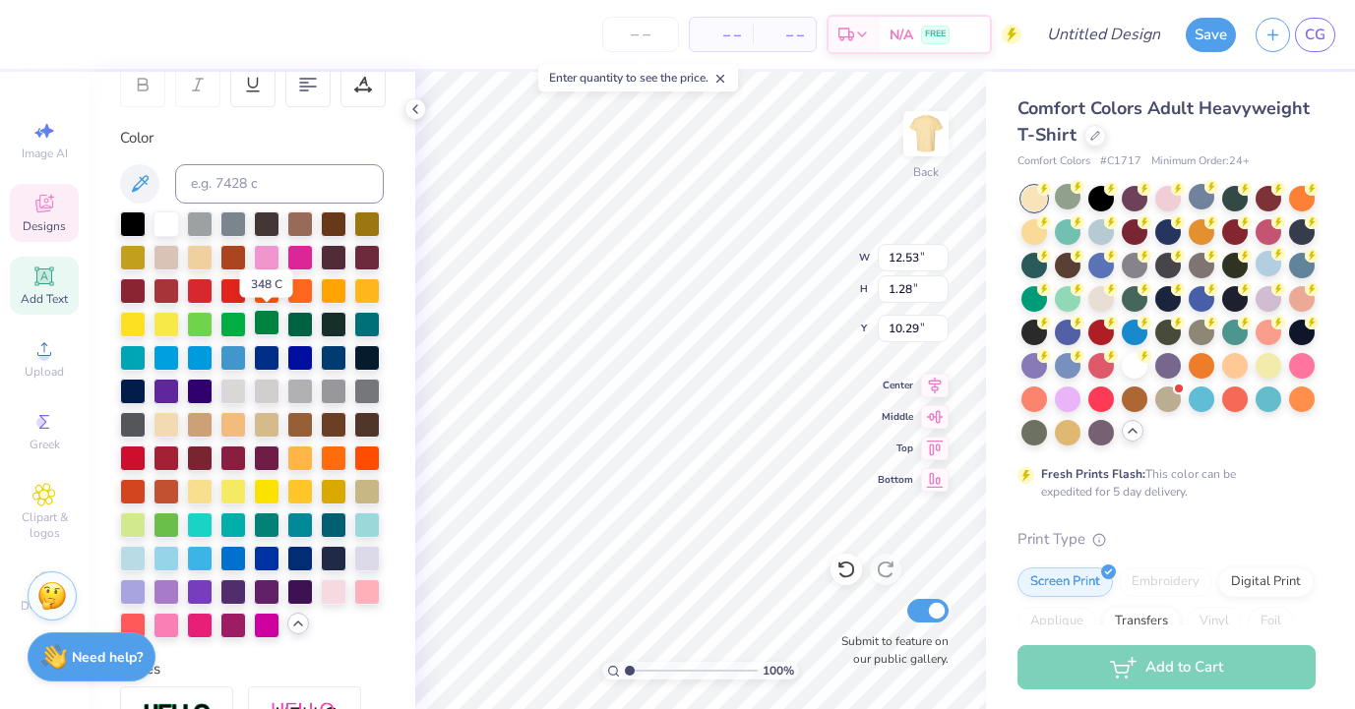
click at [260, 329] on div at bounding box center [267, 323] width 26 height 26
click at [301, 493] on div at bounding box center [300, 490] width 26 height 26
click at [302, 460] on div at bounding box center [300, 457] width 26 height 26
click at [236, 491] on div at bounding box center [233, 490] width 26 height 26
click at [260, 485] on div at bounding box center [267, 490] width 26 height 26
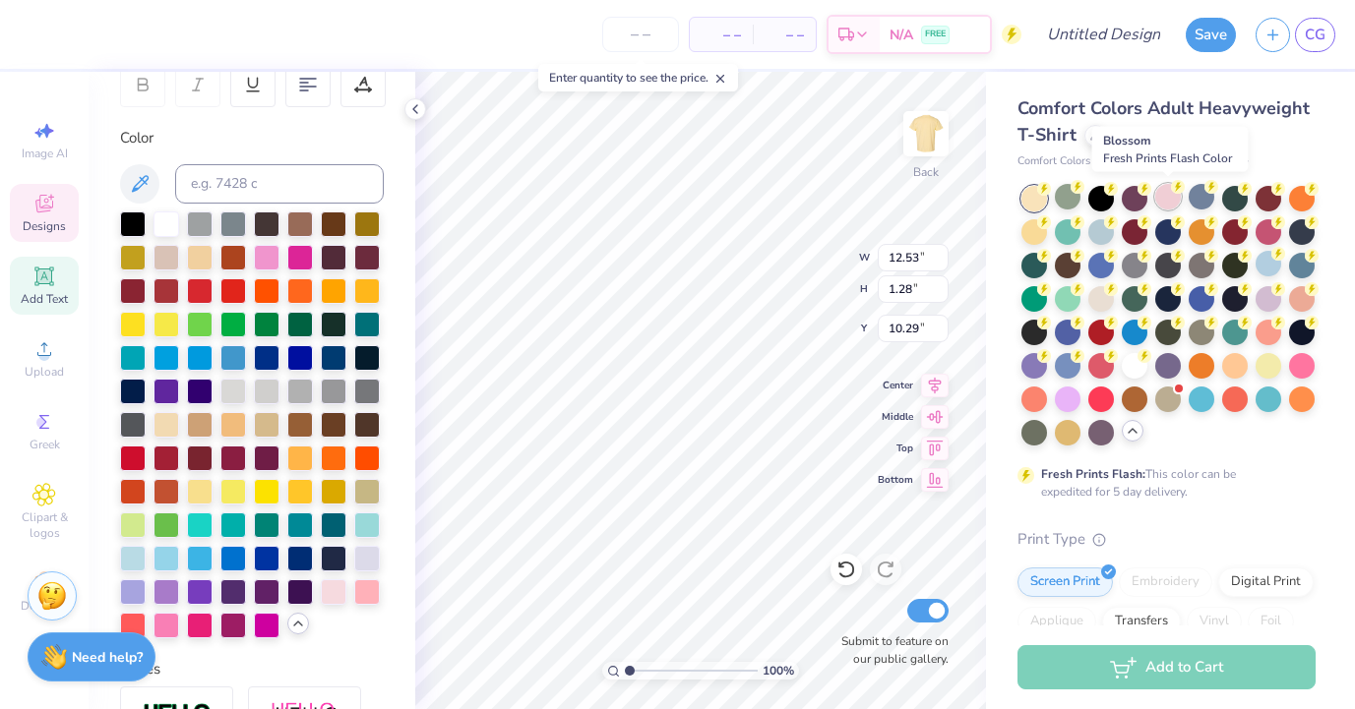
click at [1168, 199] on div at bounding box center [1168, 197] width 26 height 26
click at [301, 487] on div at bounding box center [300, 490] width 26 height 26
click at [375, 557] on div at bounding box center [367, 557] width 26 height 26
click at [132, 589] on div at bounding box center [133, 591] width 26 height 26
click at [376, 586] on div at bounding box center [367, 591] width 26 height 26
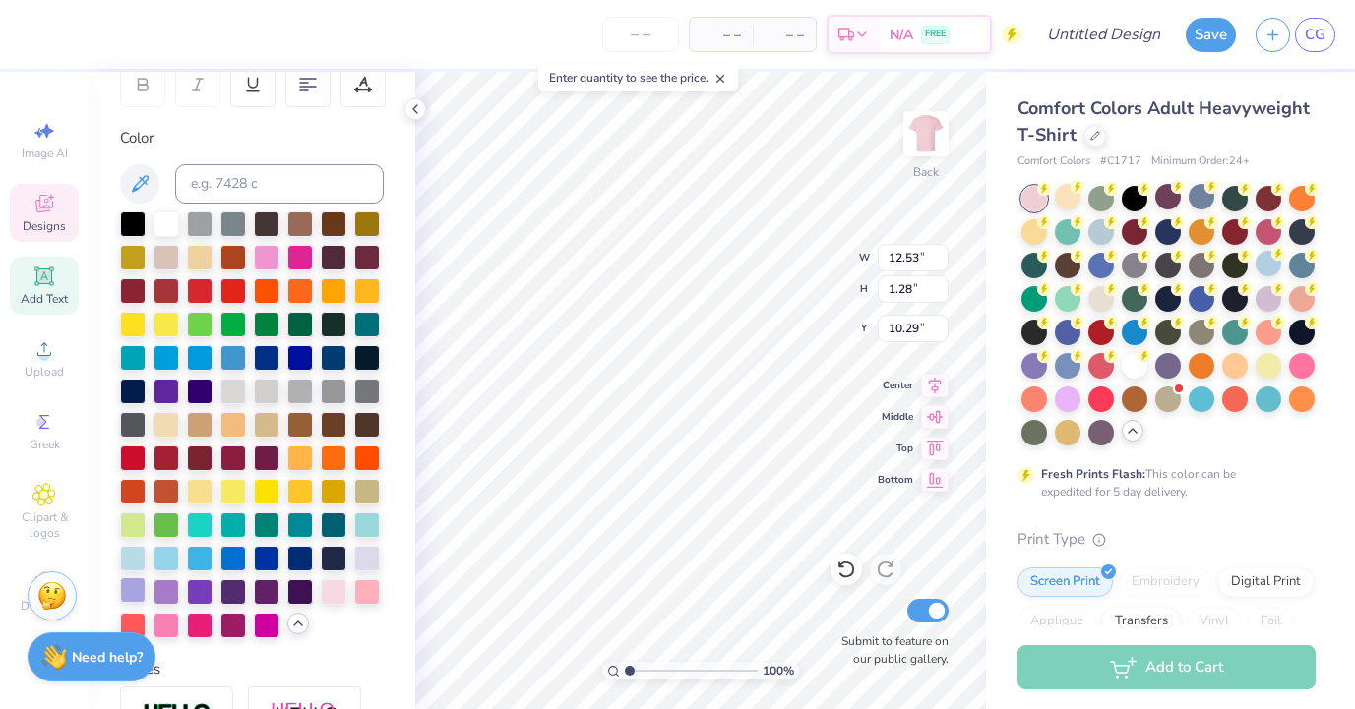
click at [139, 587] on div at bounding box center [133, 591] width 26 height 26
click at [172, 589] on div at bounding box center [167, 591] width 26 height 26
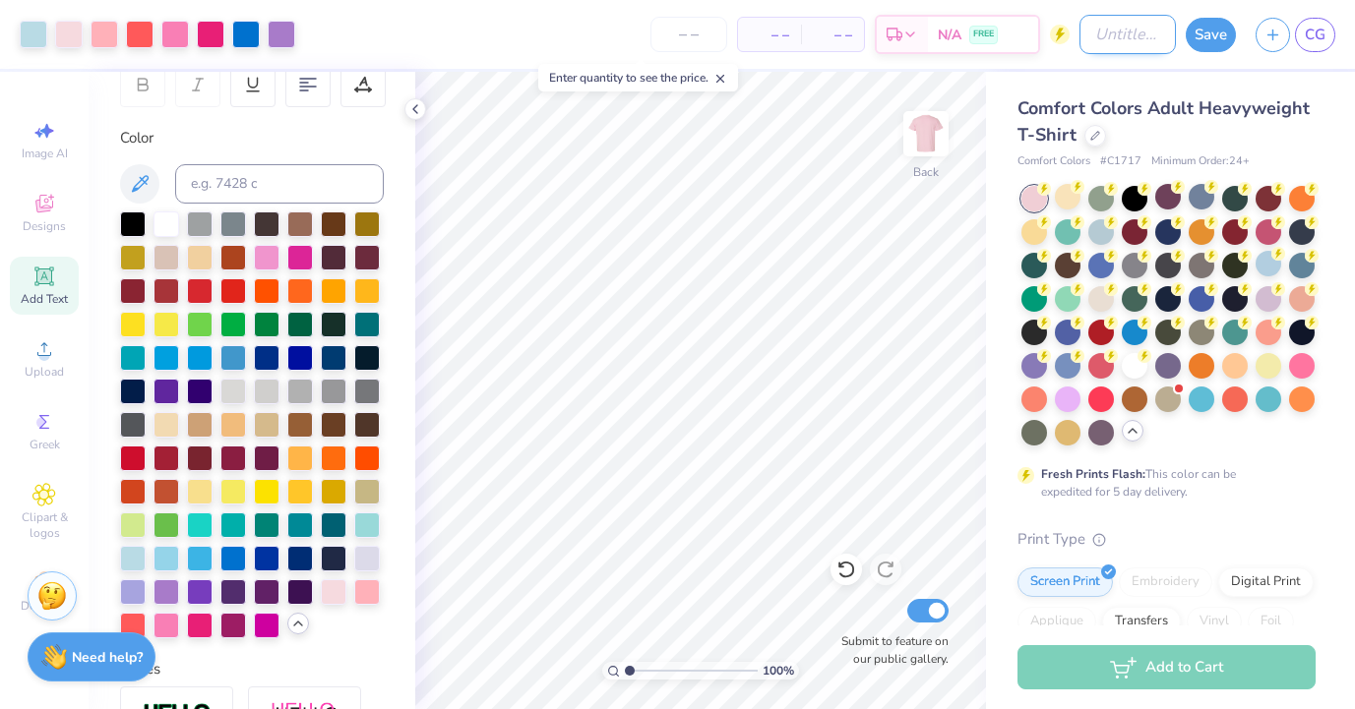
click at [1114, 39] on input "Design Title" at bounding box center [1127, 34] width 96 height 39
type input "BGCV"
click at [1216, 21] on button "Save" at bounding box center [1211, 32] width 50 height 34
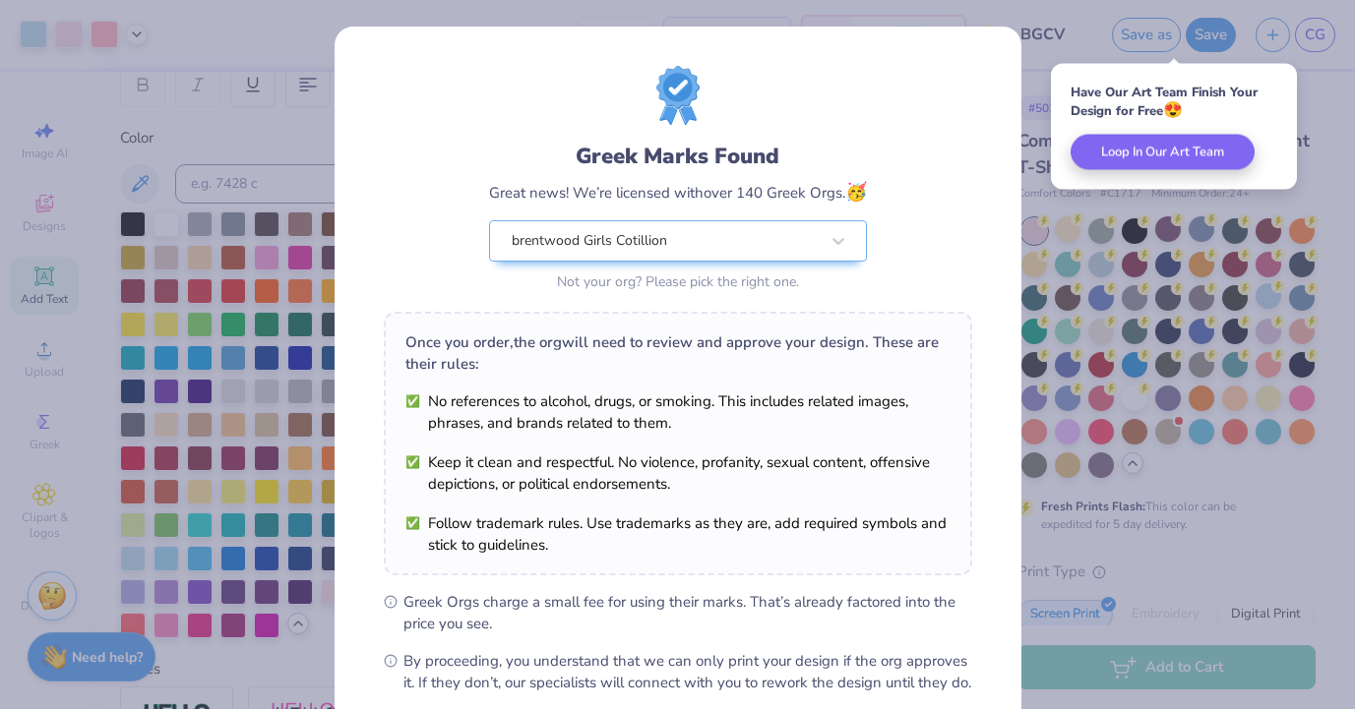
scroll to position [212, 0]
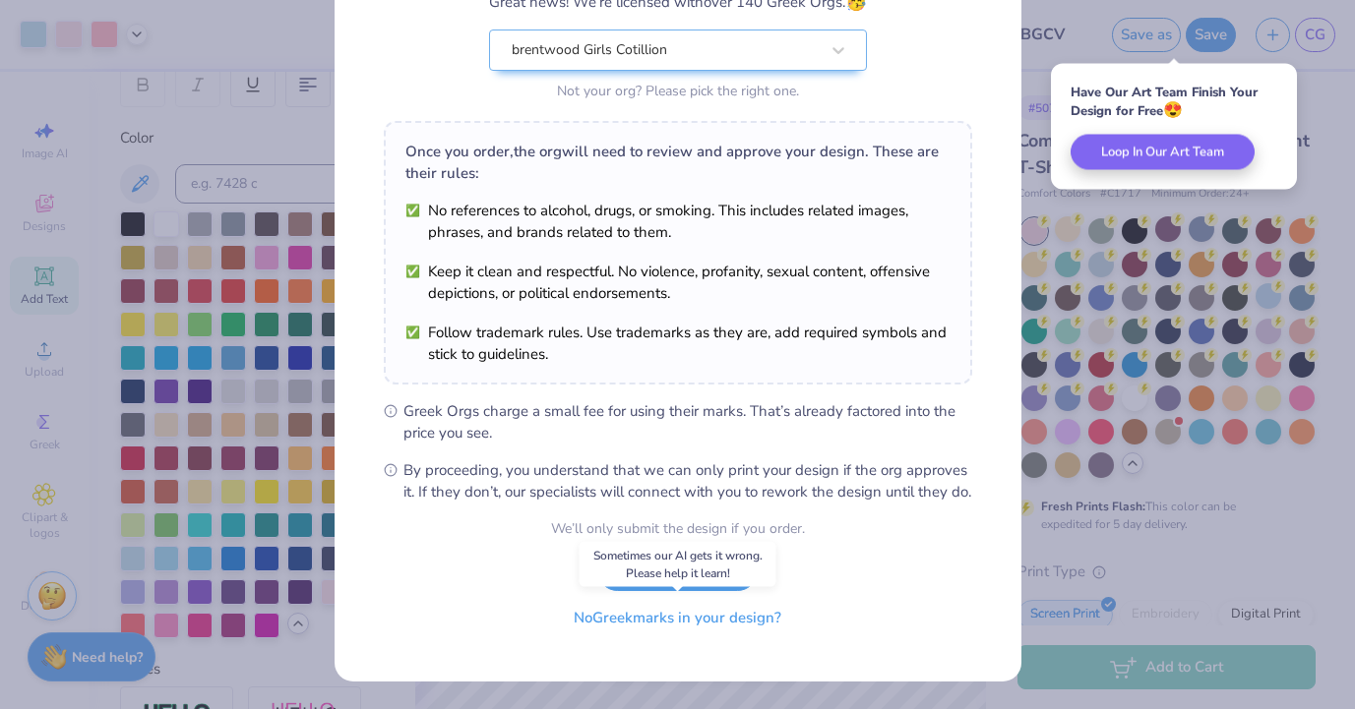
click at [682, 623] on button "No Greek marks in your design?" at bounding box center [677, 618] width 241 height 40
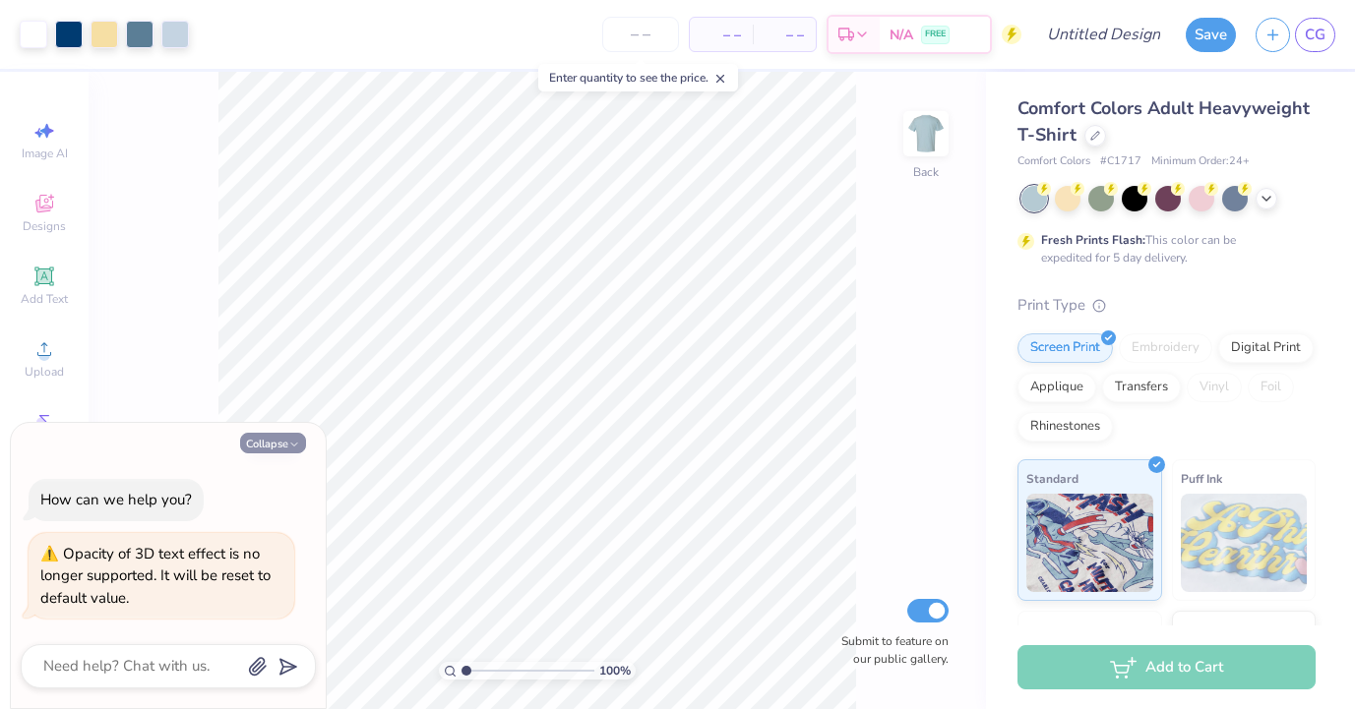
click at [284, 442] on button "Collapse" at bounding box center [273, 443] width 66 height 21
type textarea "x"
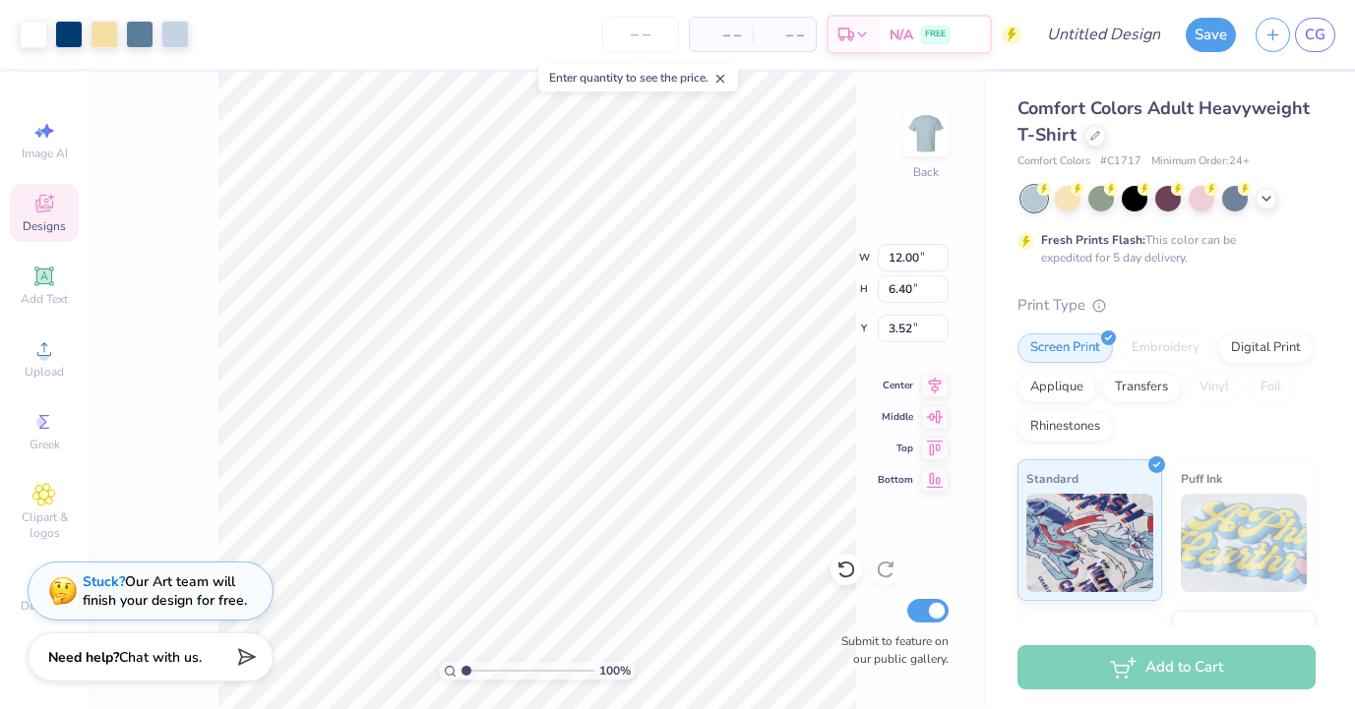
type input "3.52"
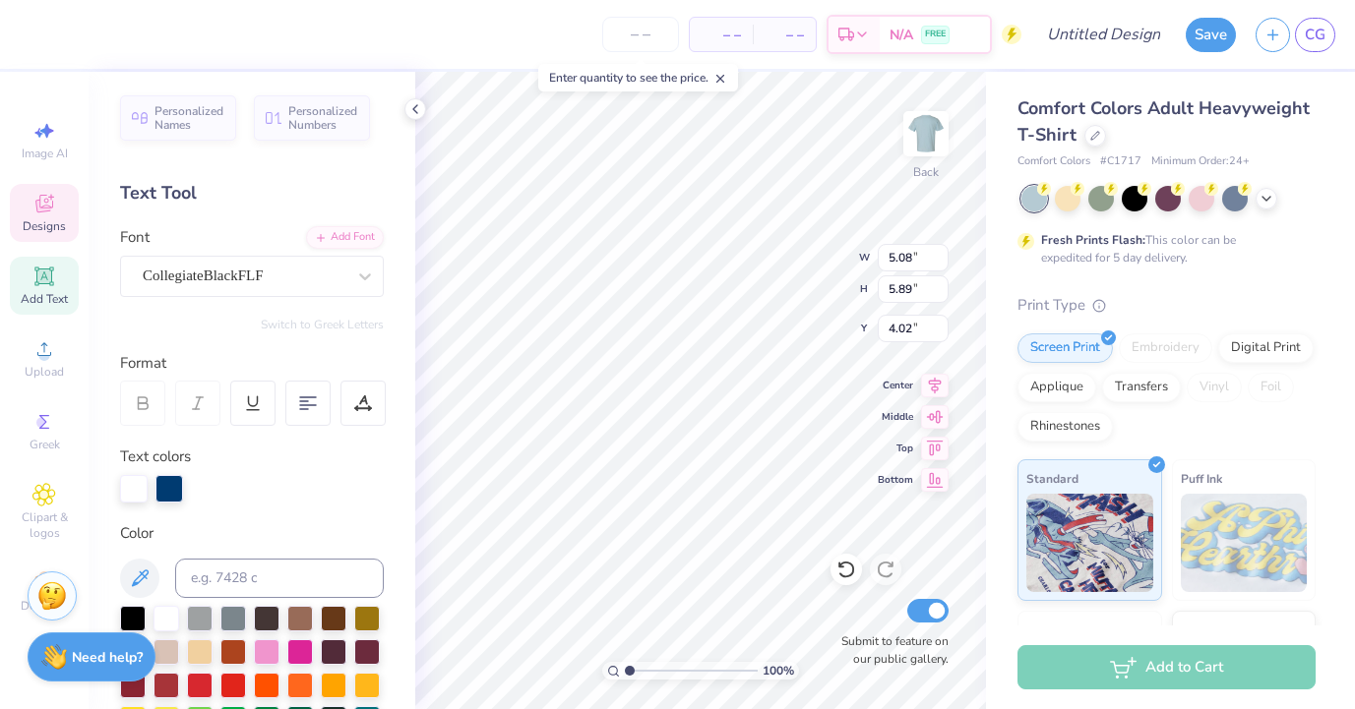
type input "1.38"
type input "0.64"
type input "5.87"
type input "5.66"
type input "2.48"
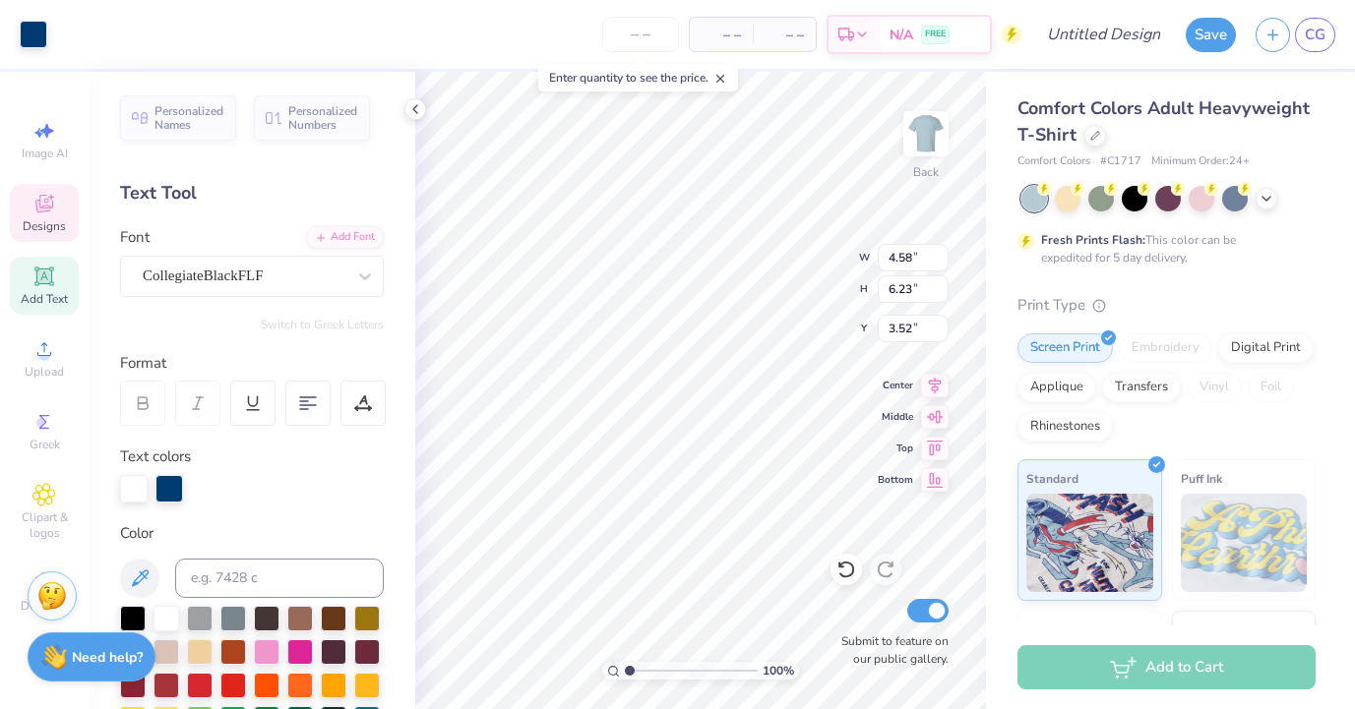
type input "5.43"
type input "5.25"
type input "6.42"
type textarea "bgc"
type input "5.93"
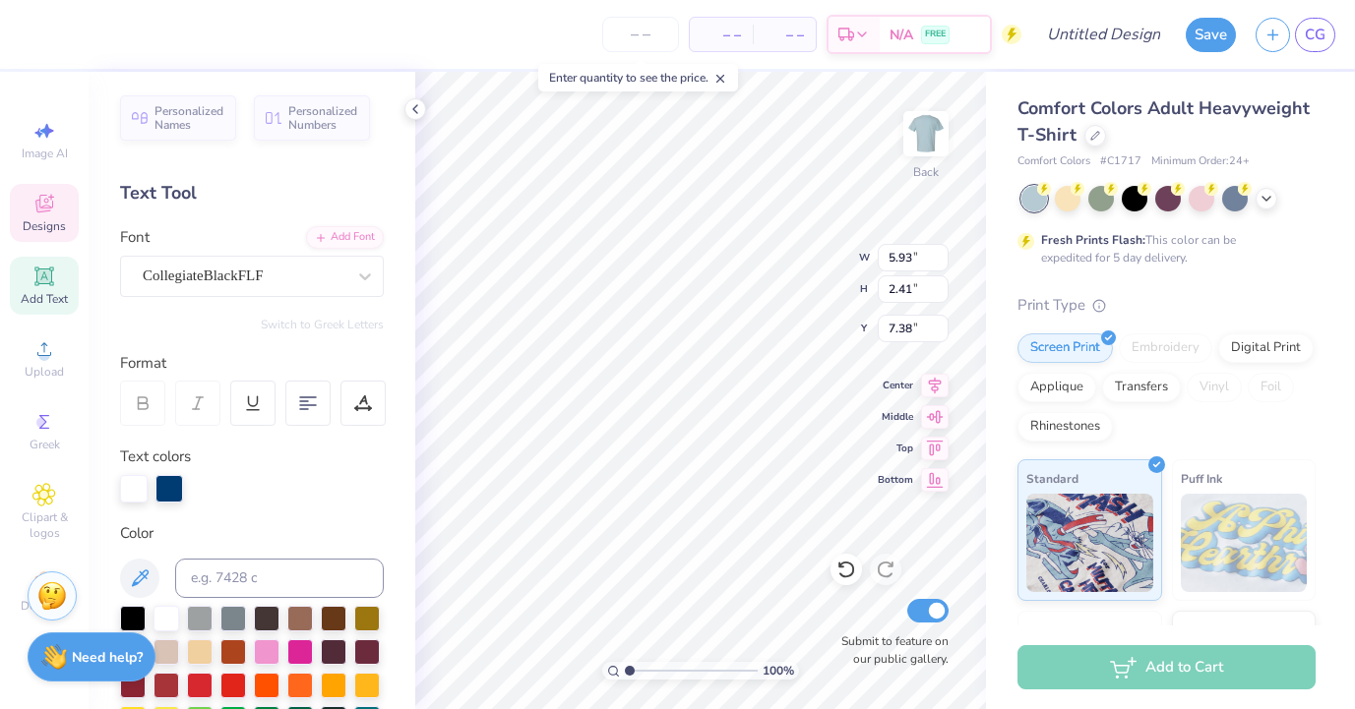
type input "2.41"
type input "5.91"
type input "2.06"
type input "1.59"
type input "5.07"
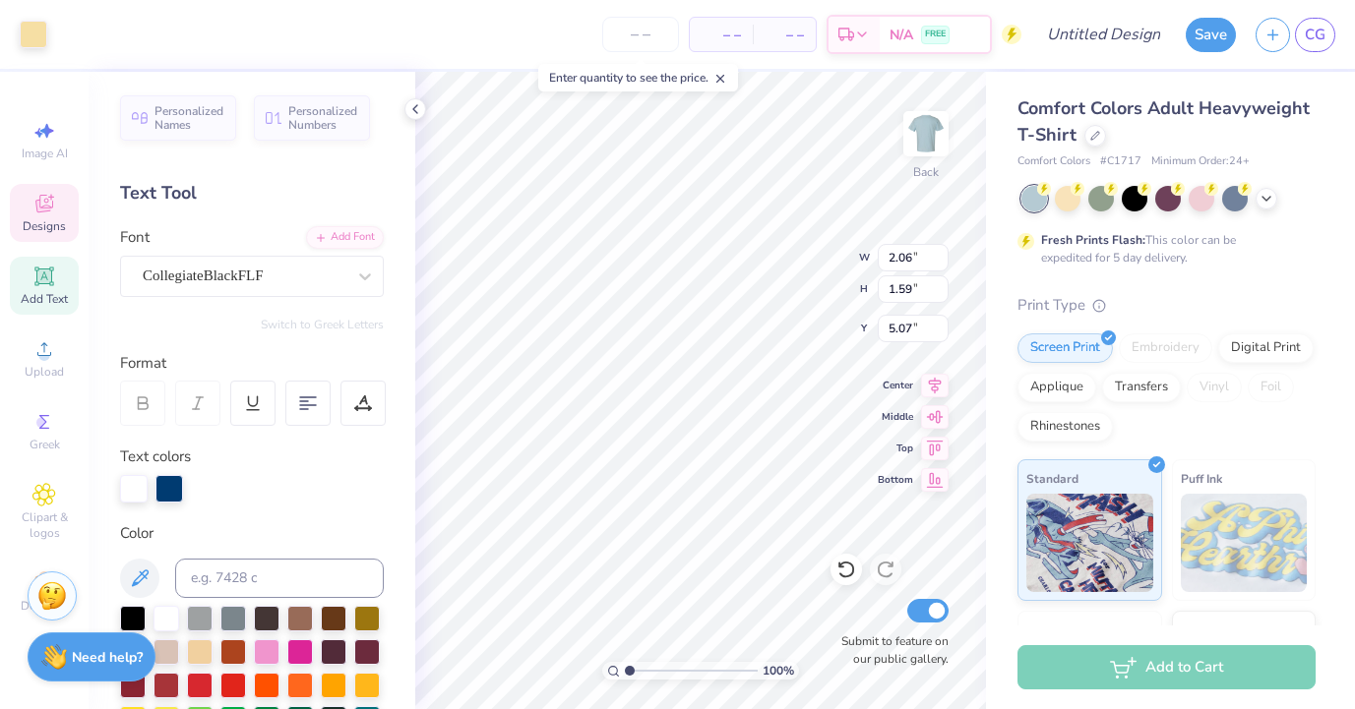
type input "4.58"
type input "6.23"
type input "3.52"
type input "1.71"
type input "0.57"
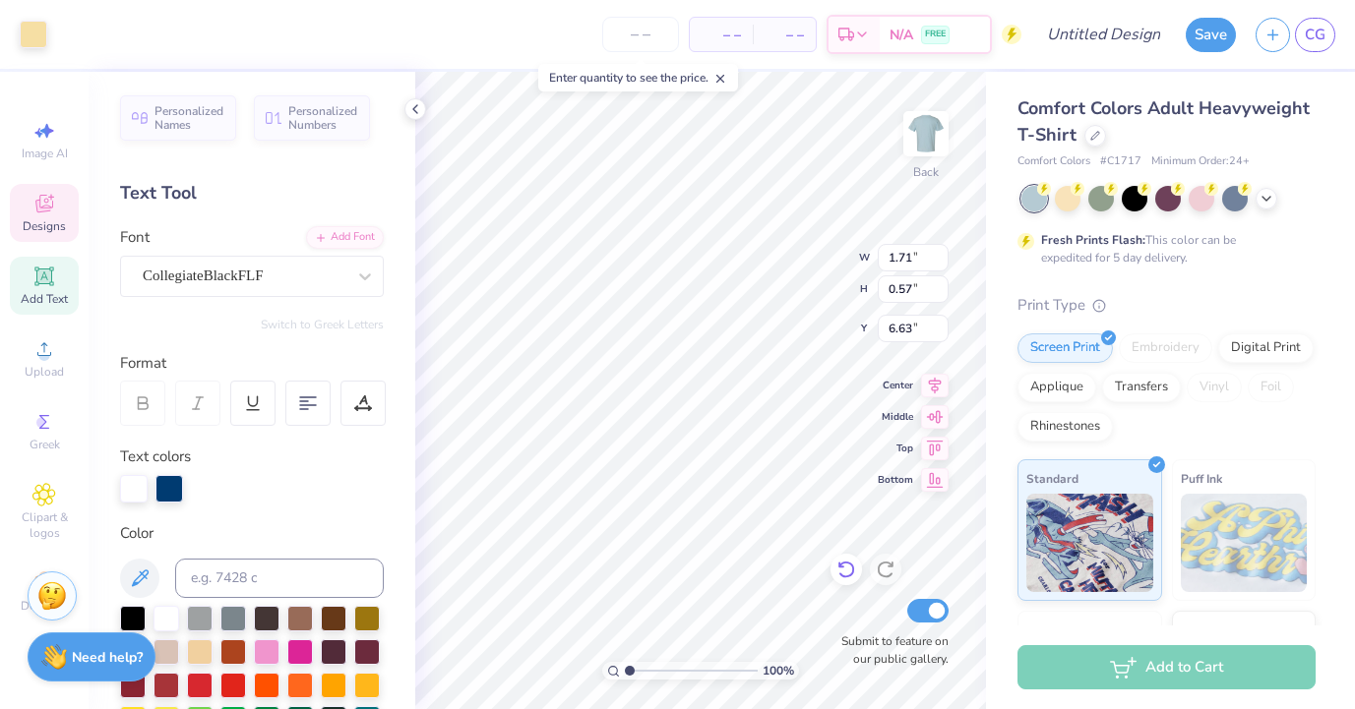
click at [841, 562] on icon at bounding box center [846, 570] width 20 height 20
type input "5.34"
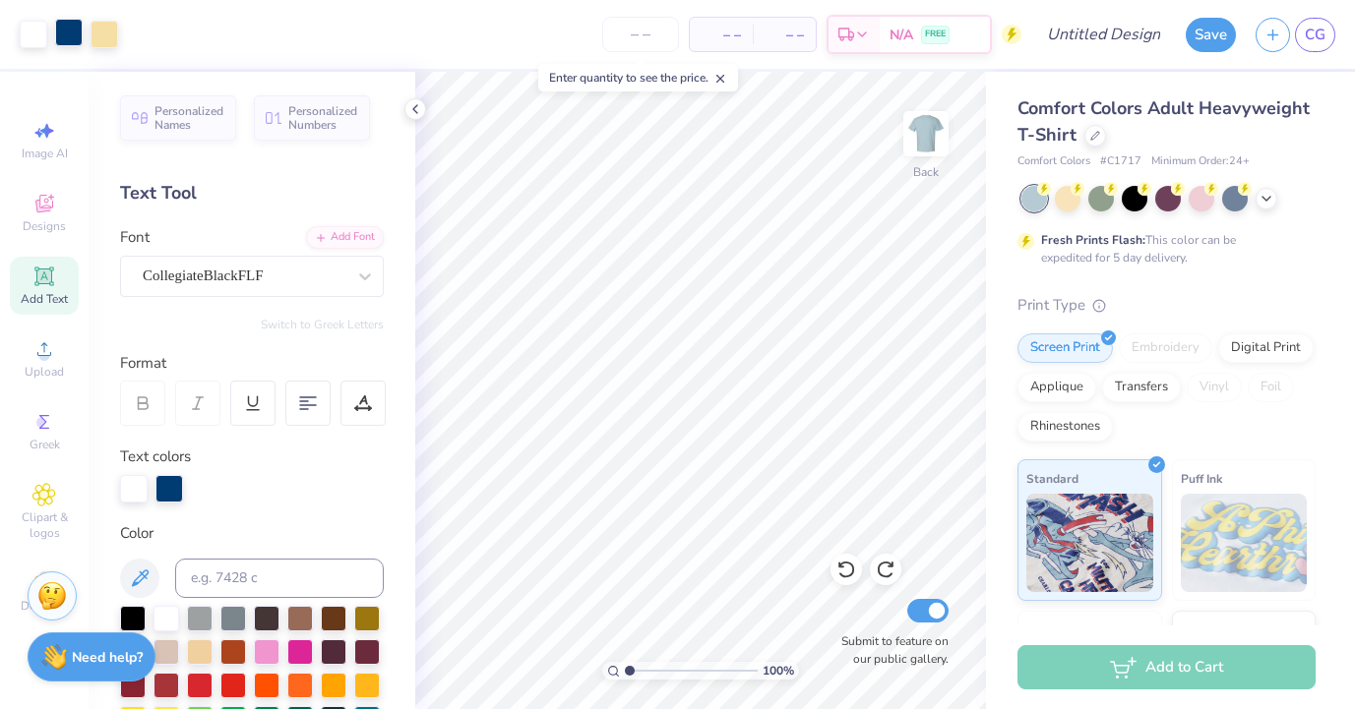
click at [69, 36] on div at bounding box center [69, 33] width 28 height 28
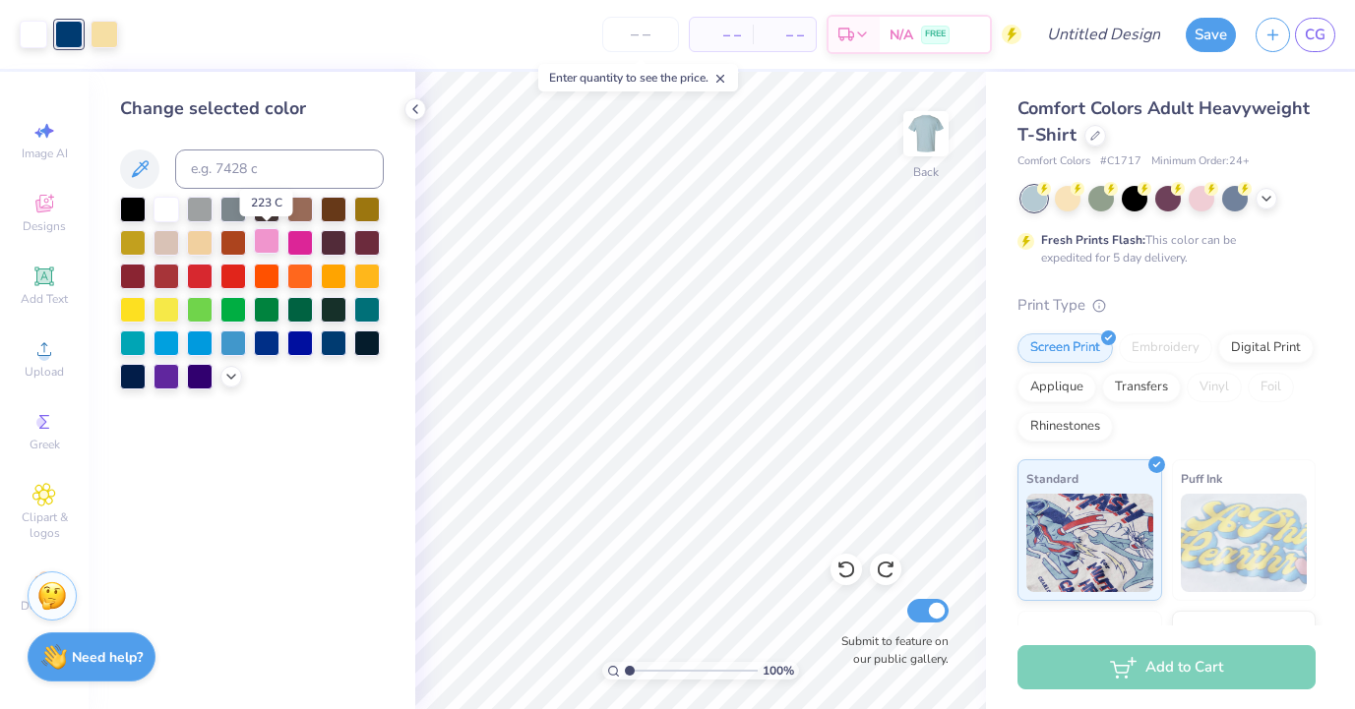
click at [272, 248] on div at bounding box center [267, 241] width 26 height 26
click at [110, 53] on div "Art colors" at bounding box center [59, 34] width 118 height 69
click at [107, 37] on div at bounding box center [105, 33] width 28 height 28
click at [305, 237] on div at bounding box center [300, 241] width 26 height 26
click at [227, 368] on icon at bounding box center [231, 375] width 16 height 16
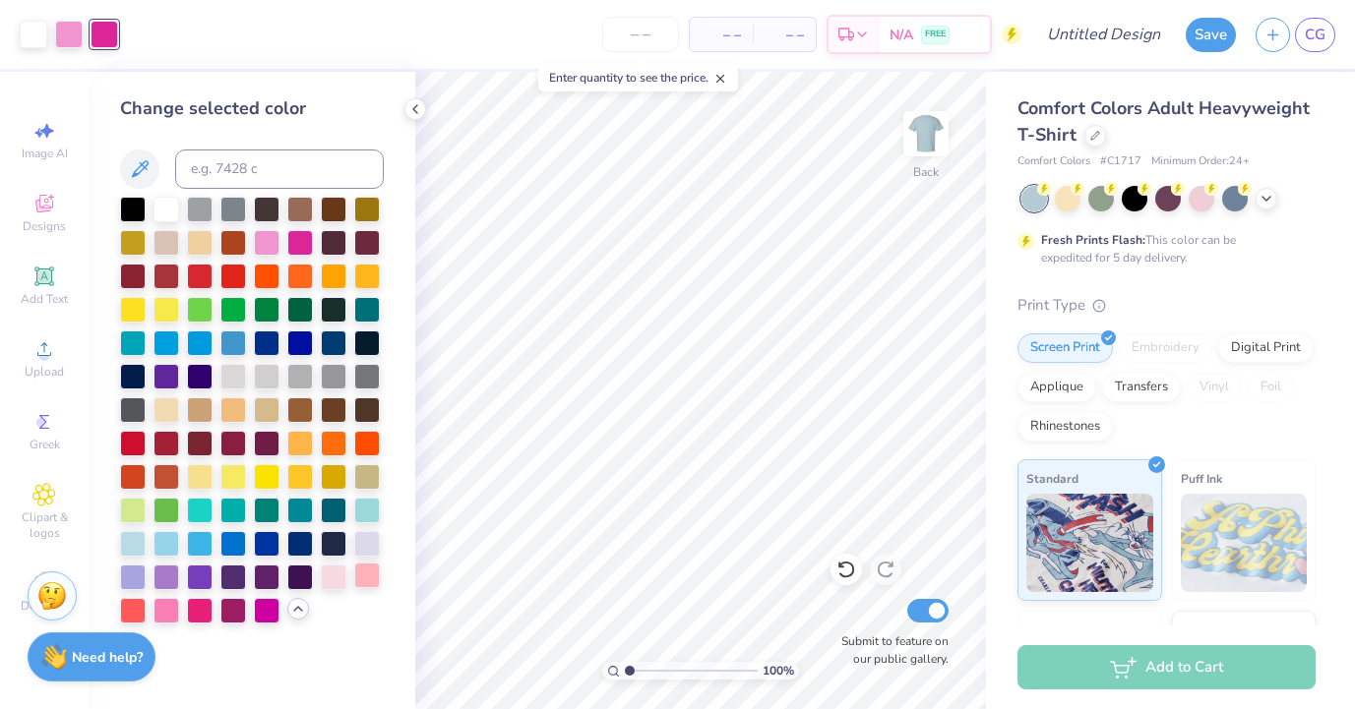
click at [366, 585] on div at bounding box center [367, 576] width 26 height 26
click at [338, 571] on div at bounding box center [334, 576] width 26 height 26
click at [160, 608] on div at bounding box center [167, 609] width 26 height 26
click at [204, 613] on div at bounding box center [200, 609] width 26 height 26
click at [333, 568] on div at bounding box center [334, 576] width 26 height 26
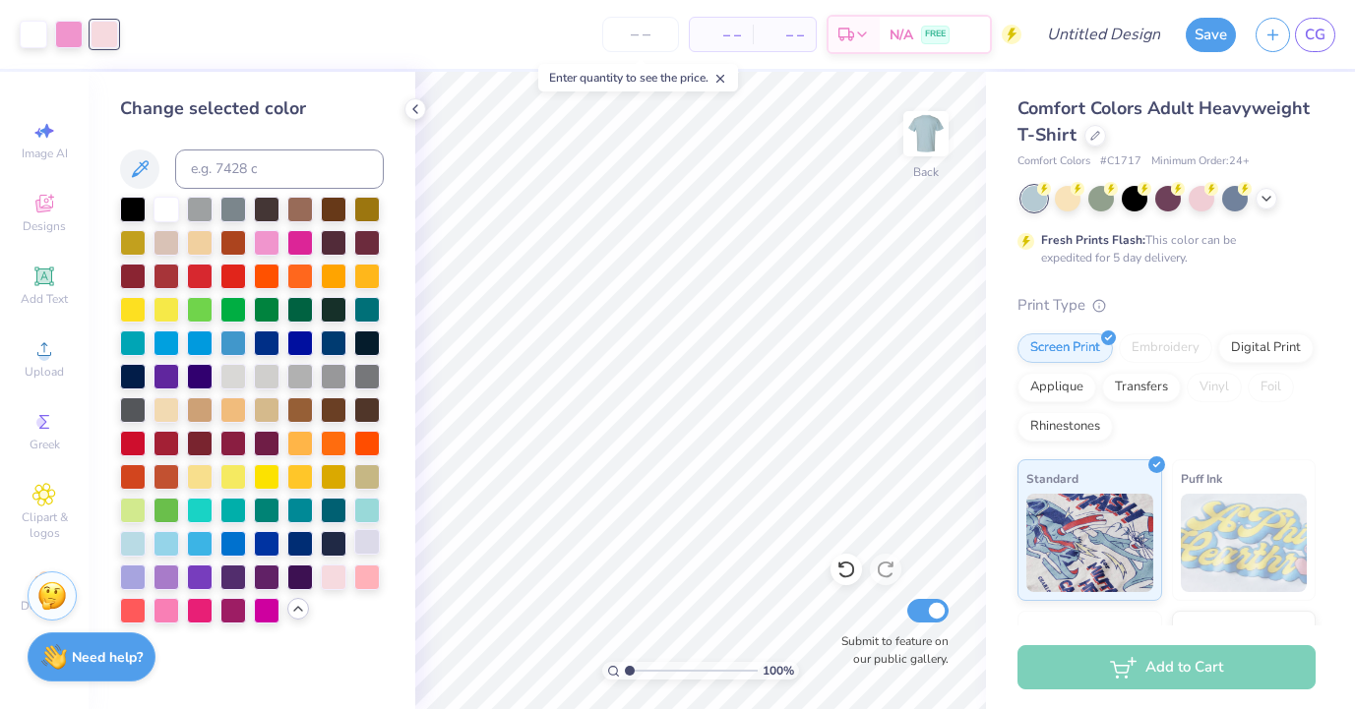
click at [368, 535] on div at bounding box center [367, 542] width 26 height 26
click at [326, 569] on div at bounding box center [334, 576] width 26 height 26
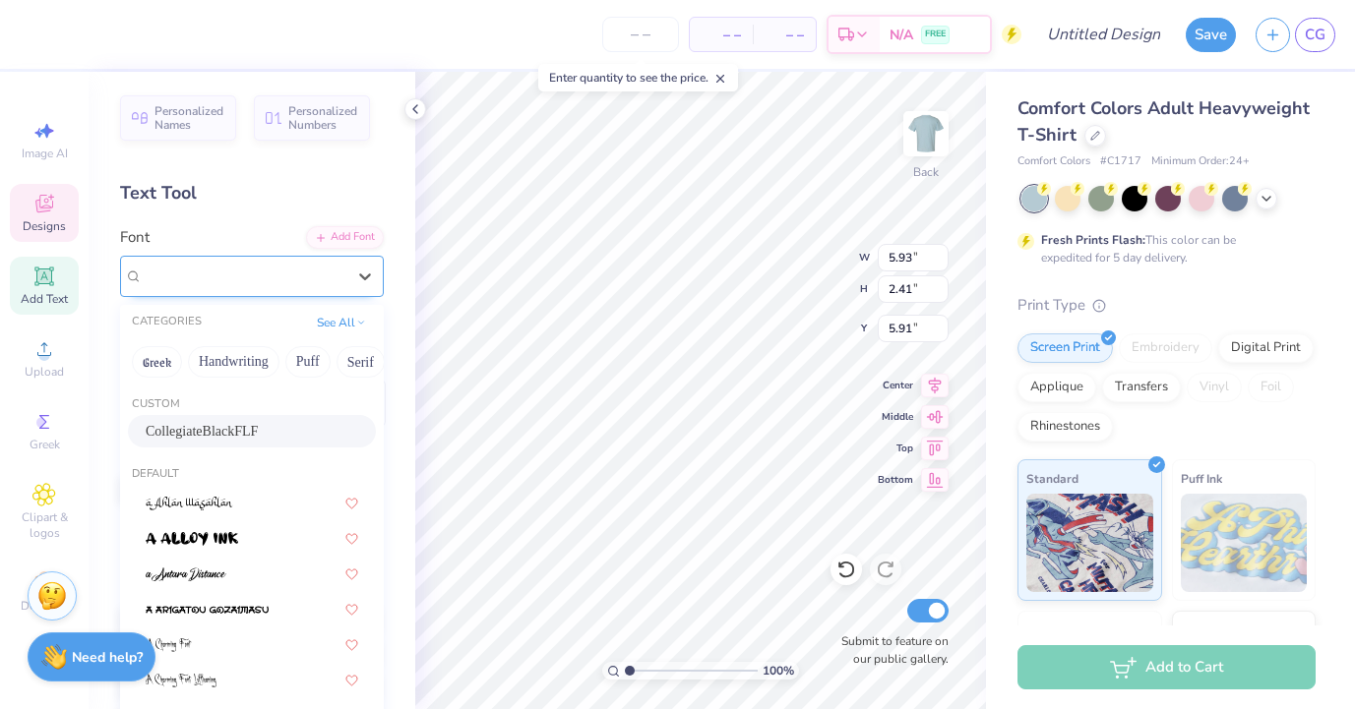
click at [336, 272] on div "CollegiateBlackFLF" at bounding box center [244, 276] width 207 height 31
click at [262, 540] on div at bounding box center [252, 537] width 213 height 21
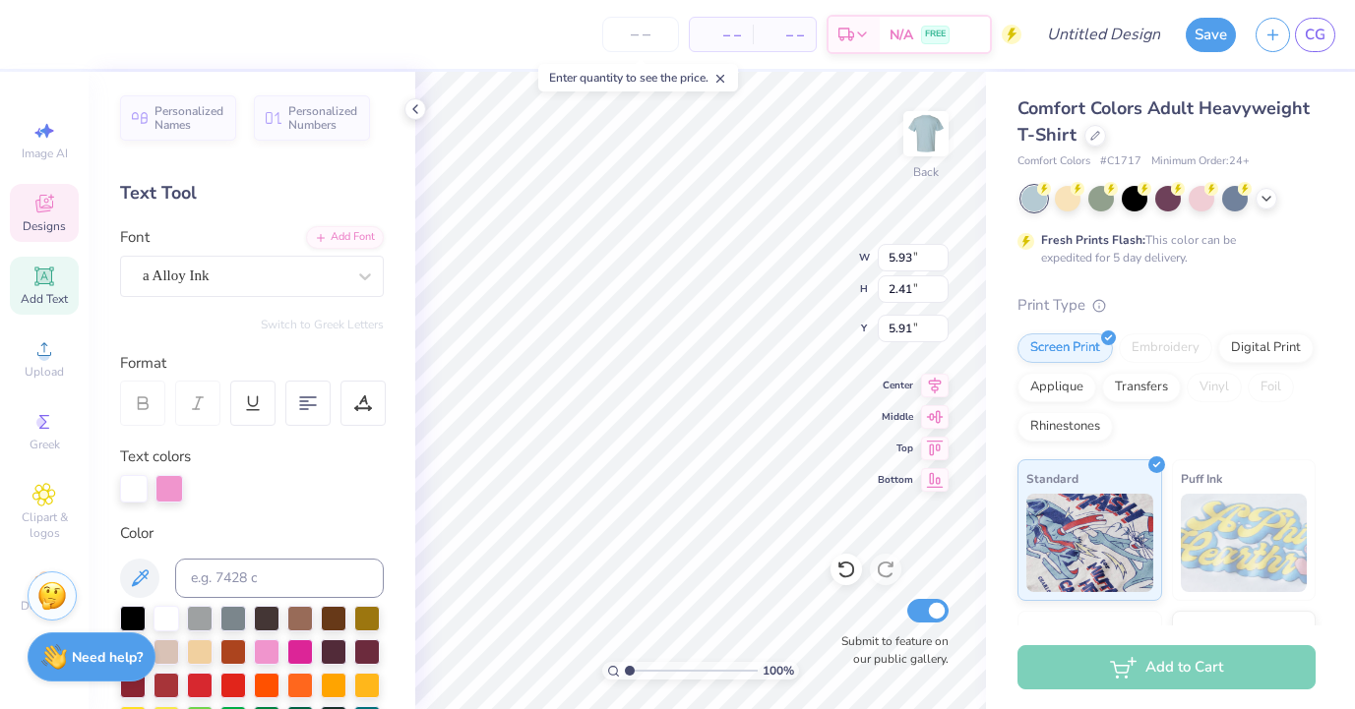
type textarea "bgc"
type input "3.64"
type input "1.68"
type input "6.03"
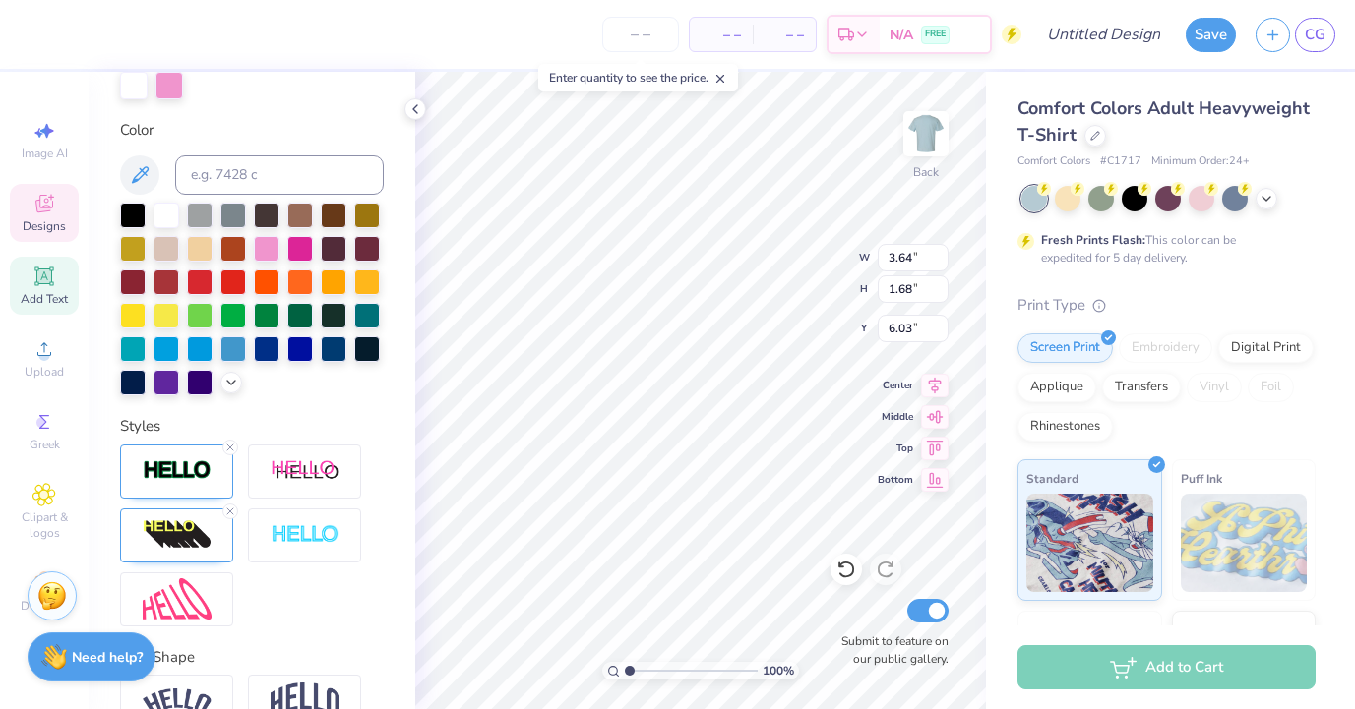
scroll to position [446, 0]
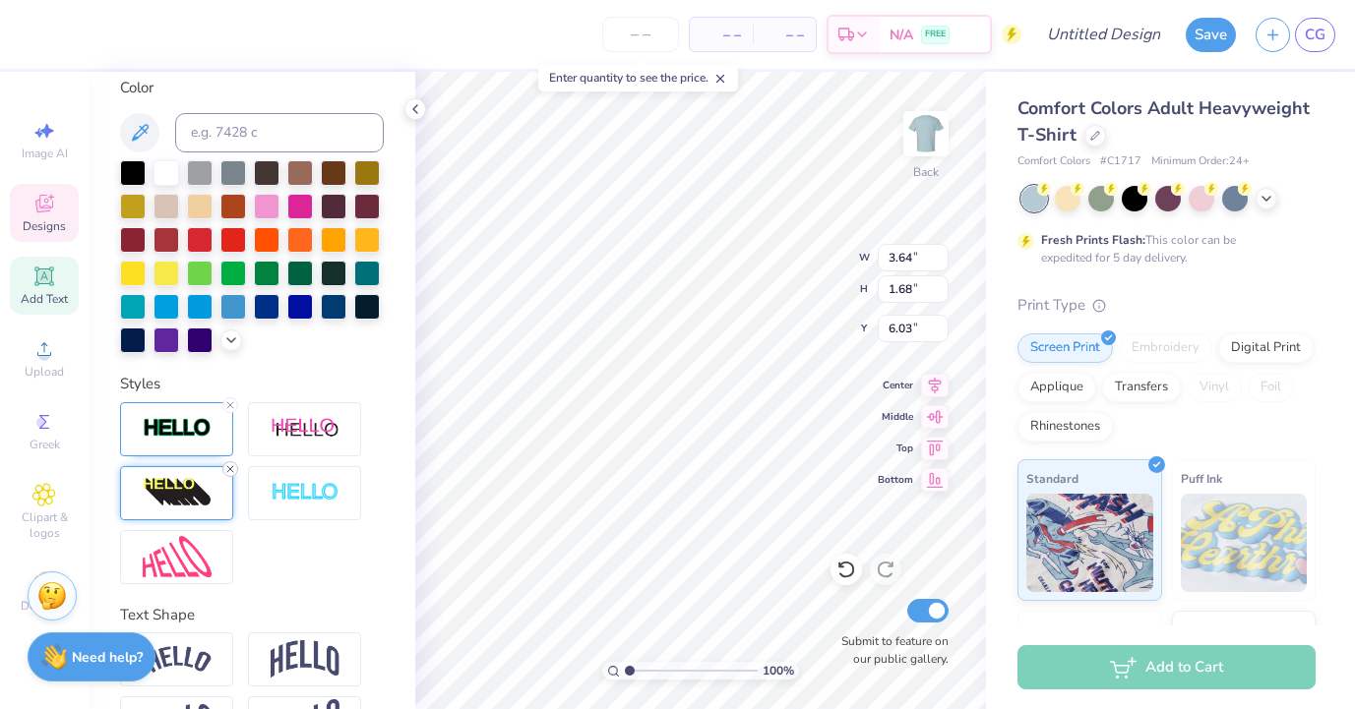
click at [227, 469] on icon at bounding box center [230, 469] width 12 height 12
type input "3.18"
type input "1.48"
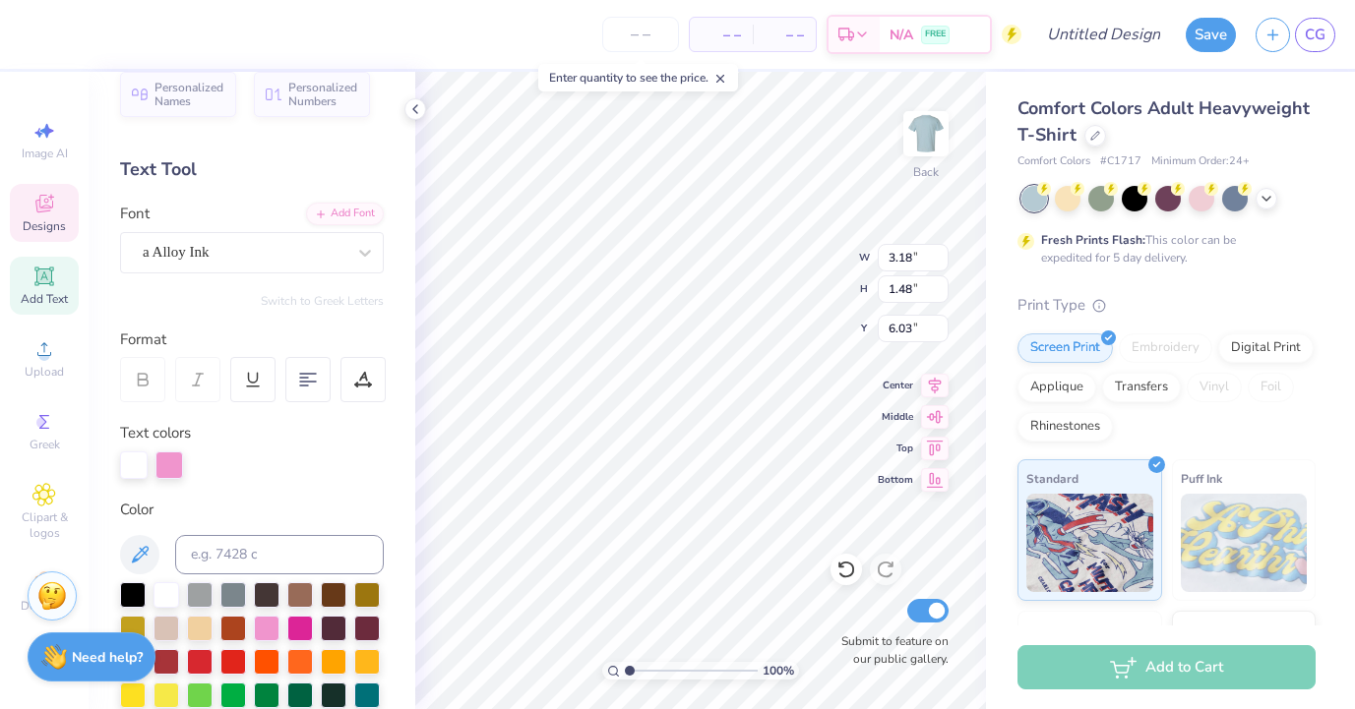
scroll to position [3, 0]
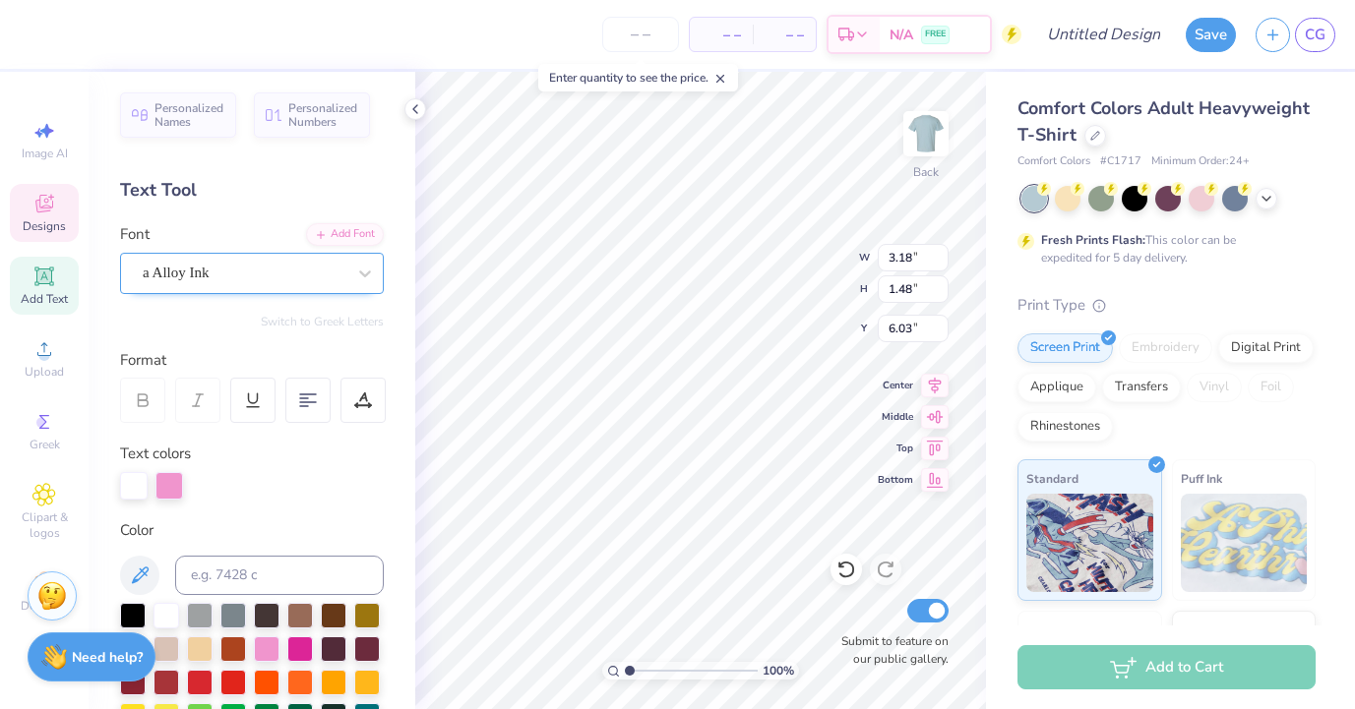
click at [234, 267] on div "a Alloy Ink" at bounding box center [244, 273] width 207 height 31
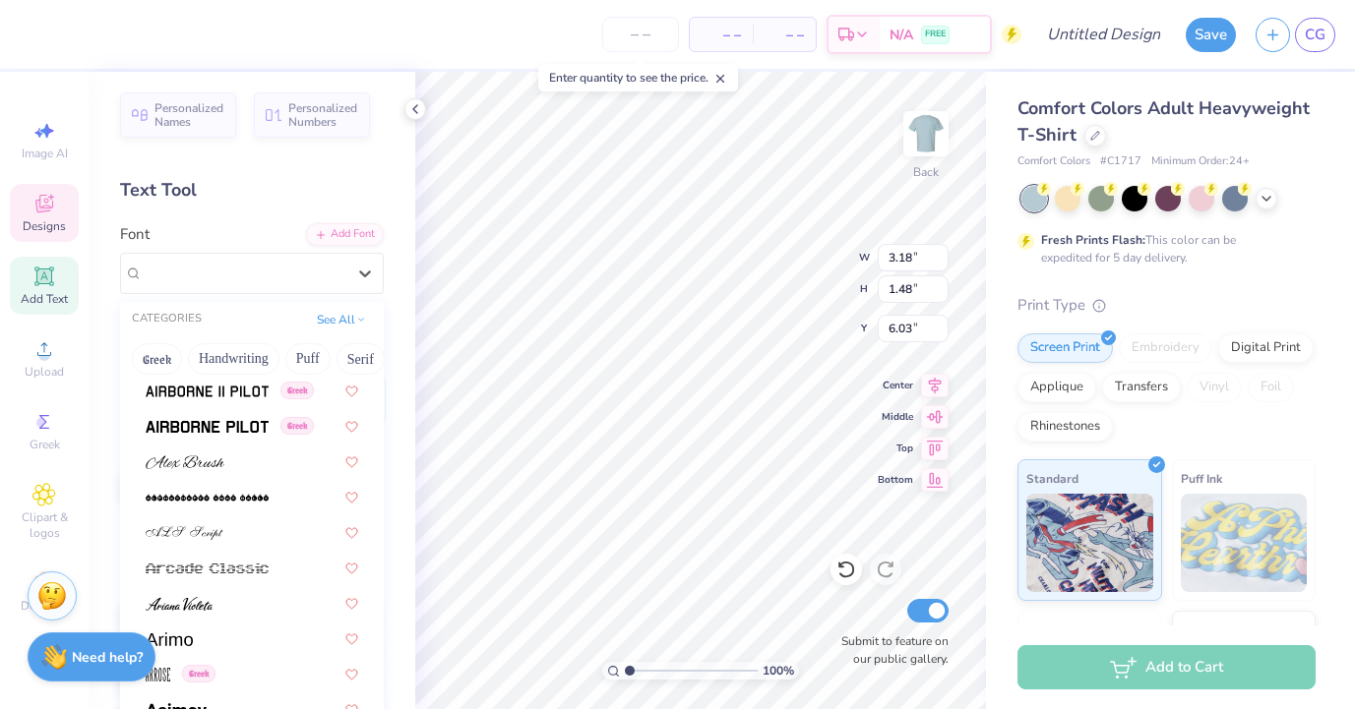
scroll to position [497, 0]
click at [252, 422] on img at bounding box center [207, 429] width 123 height 14
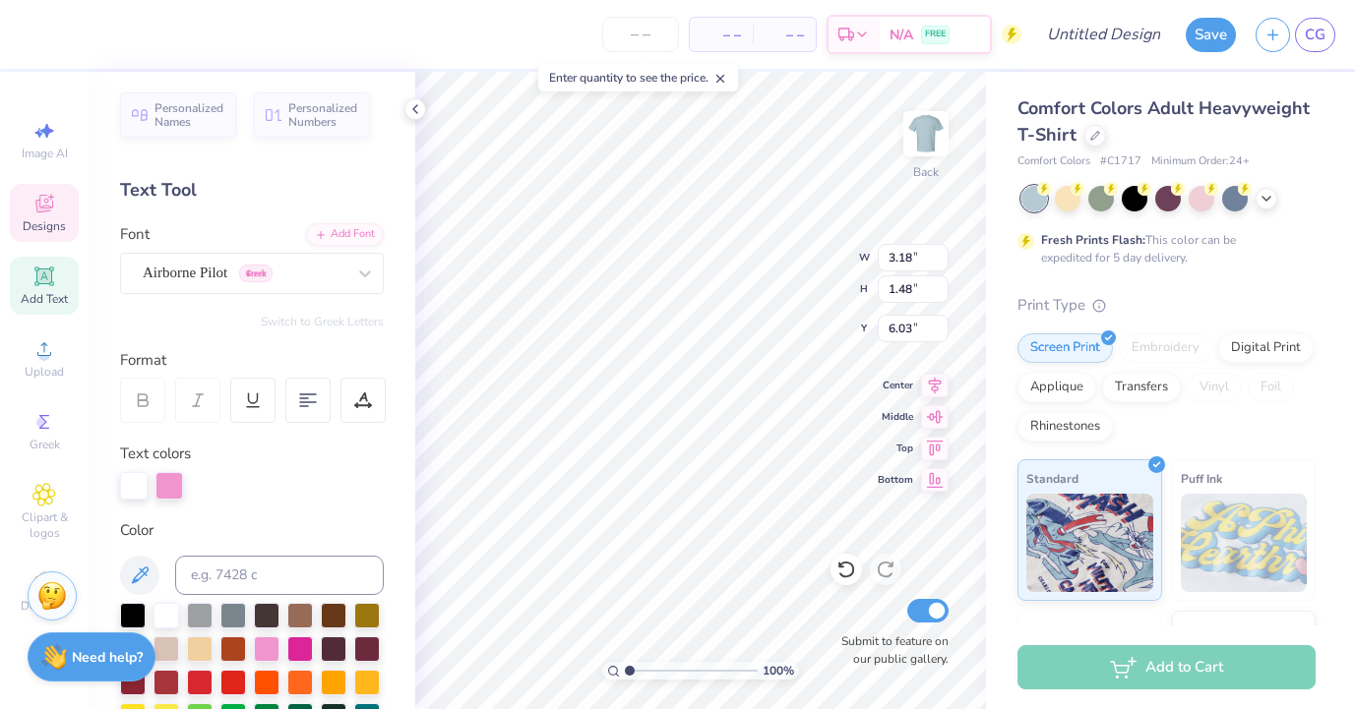
type input "3.06"
type input "1.26"
type input "6.14"
click at [284, 277] on div "Airborne Pilot Greek" at bounding box center [244, 273] width 207 height 31
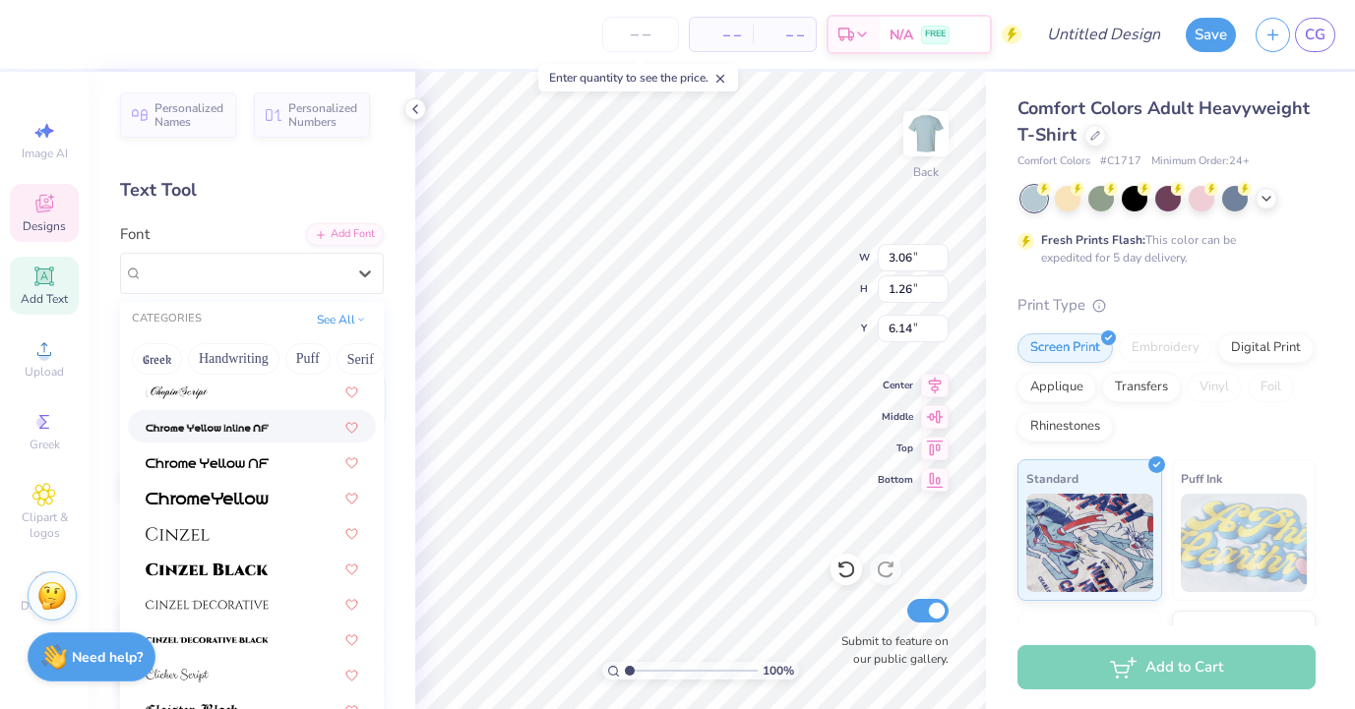
scroll to position [2314, 0]
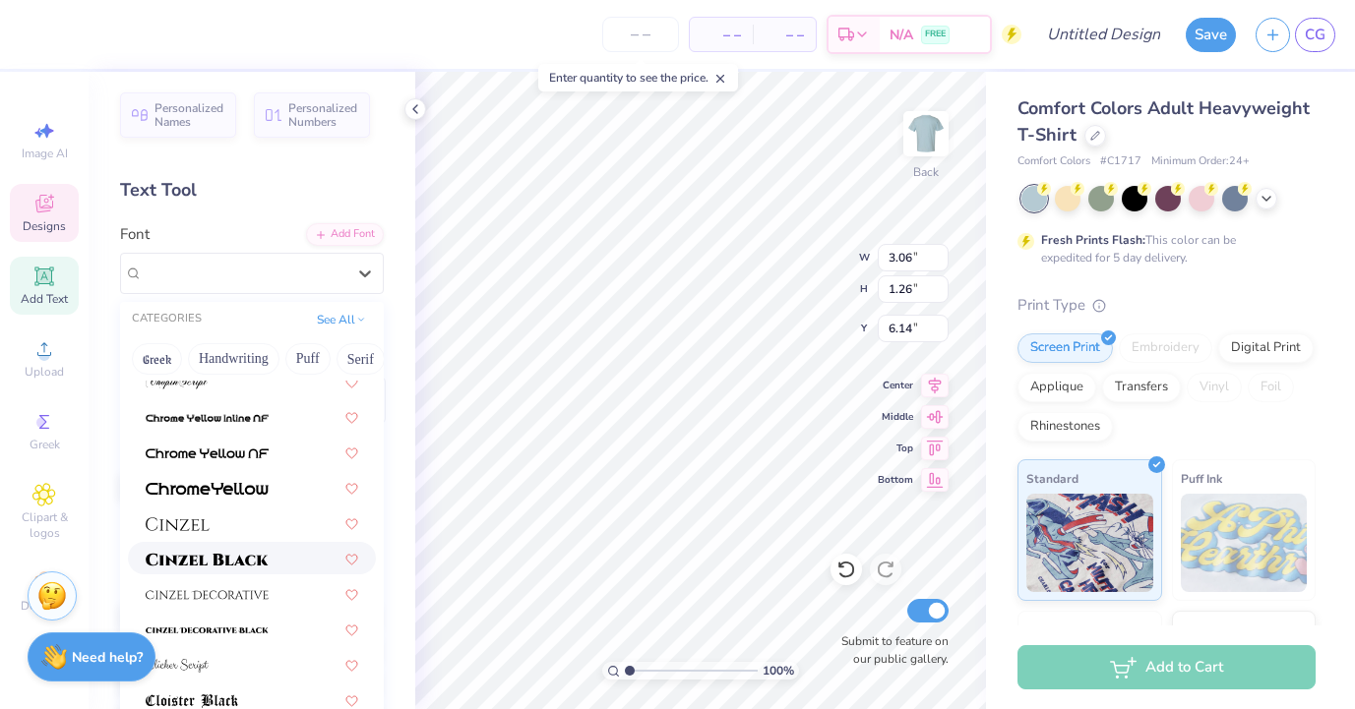
click at [241, 545] on div at bounding box center [252, 558] width 248 height 32
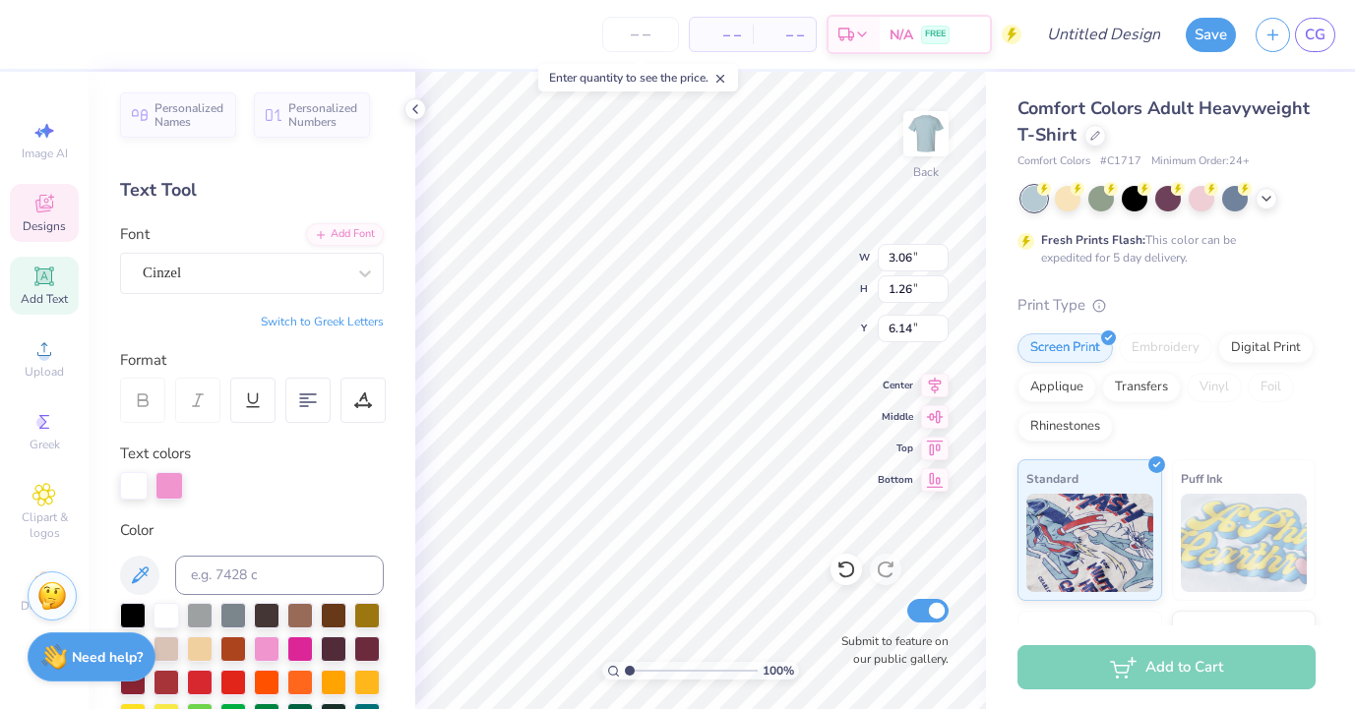
type input "3.41"
type input "1.08"
type input "6.23"
click at [361, 411] on div at bounding box center [362, 400] width 45 height 45
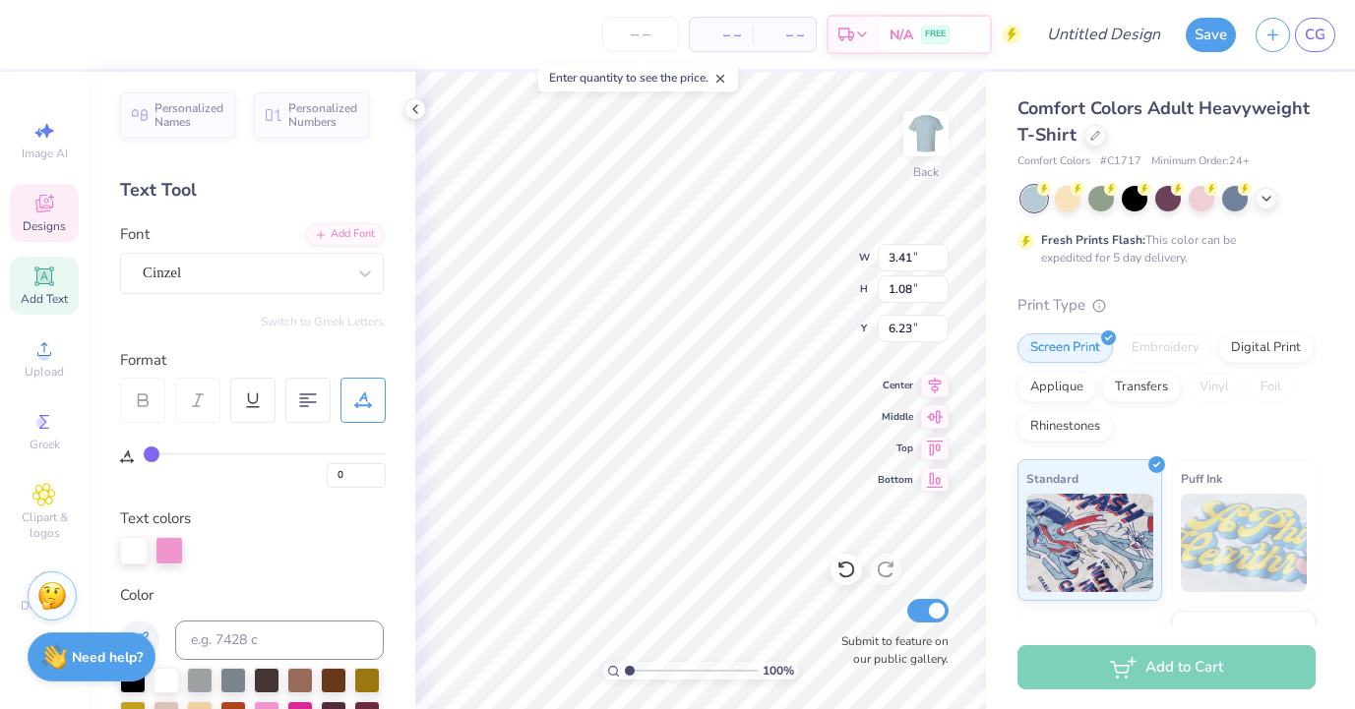
type input "2"
type input "3"
type input "5"
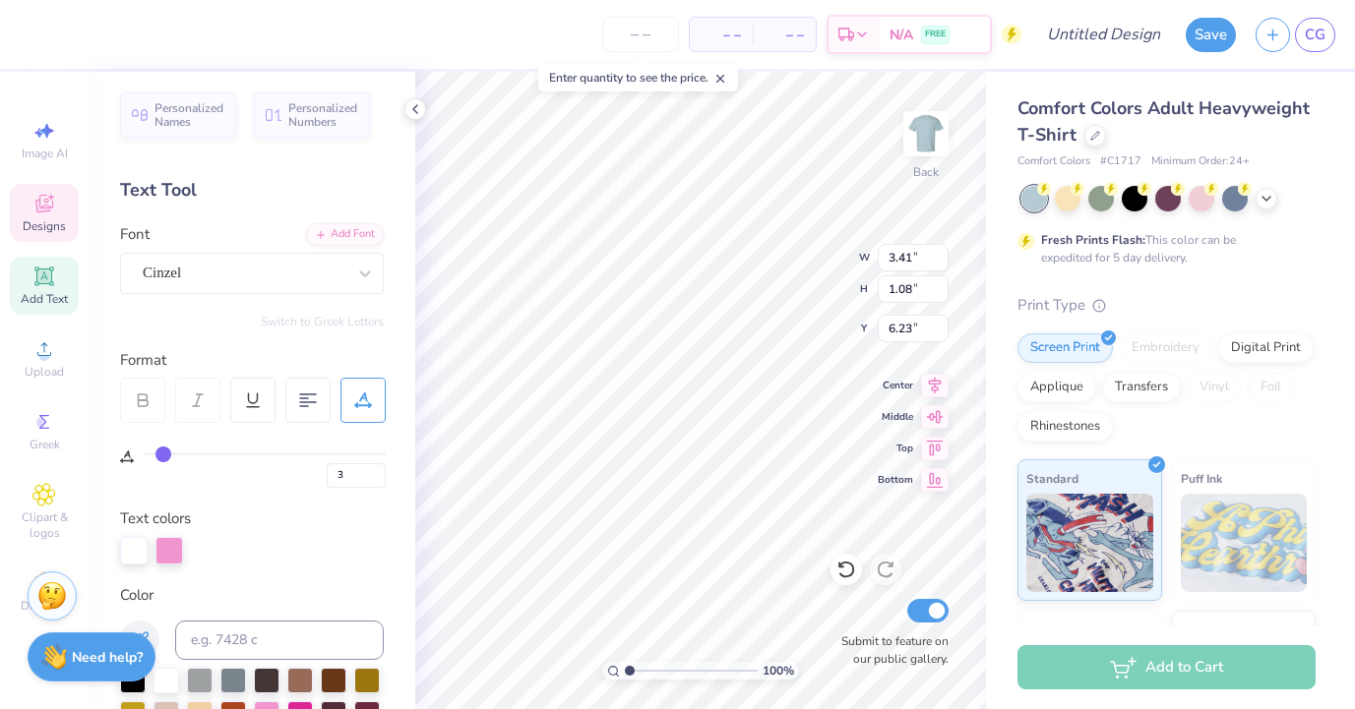
type input "5"
type input "7"
type input "11"
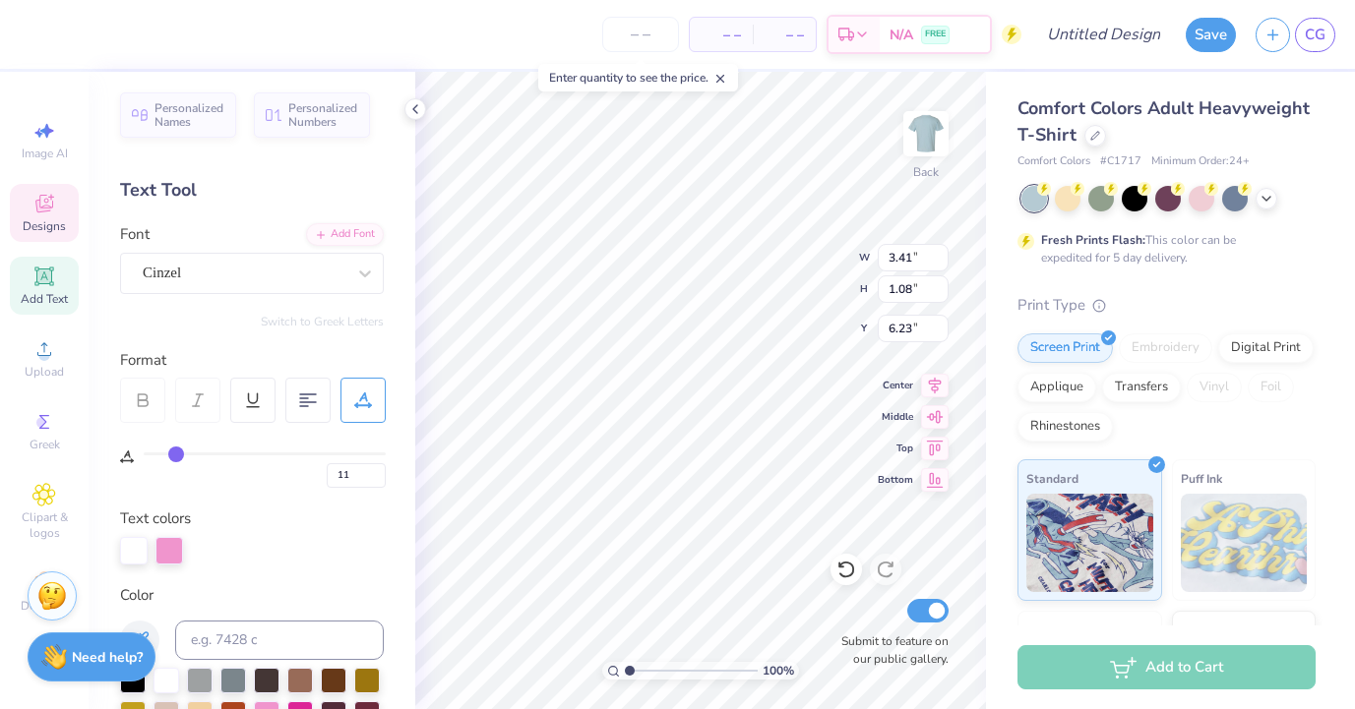
type input "16"
type input "20"
type input "25"
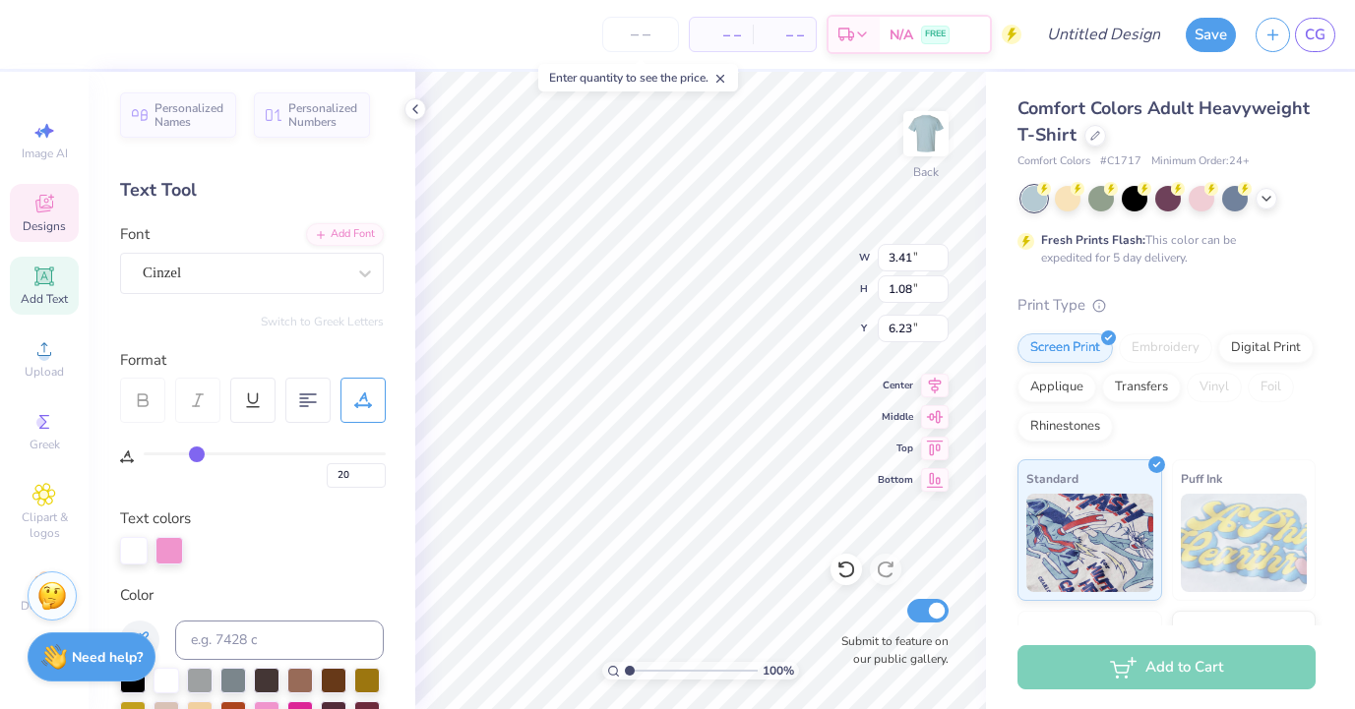
type input "25"
type input "28"
type input "30"
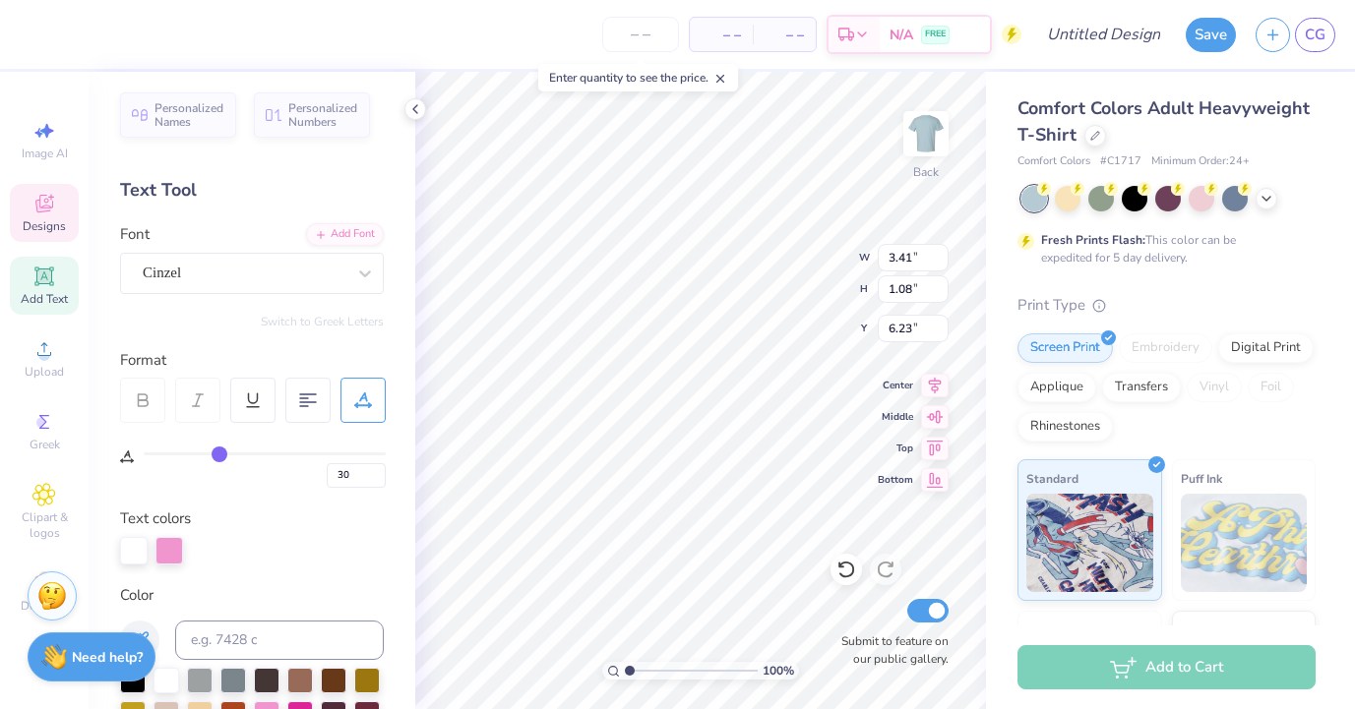
type input "32"
type input "33"
type input "34"
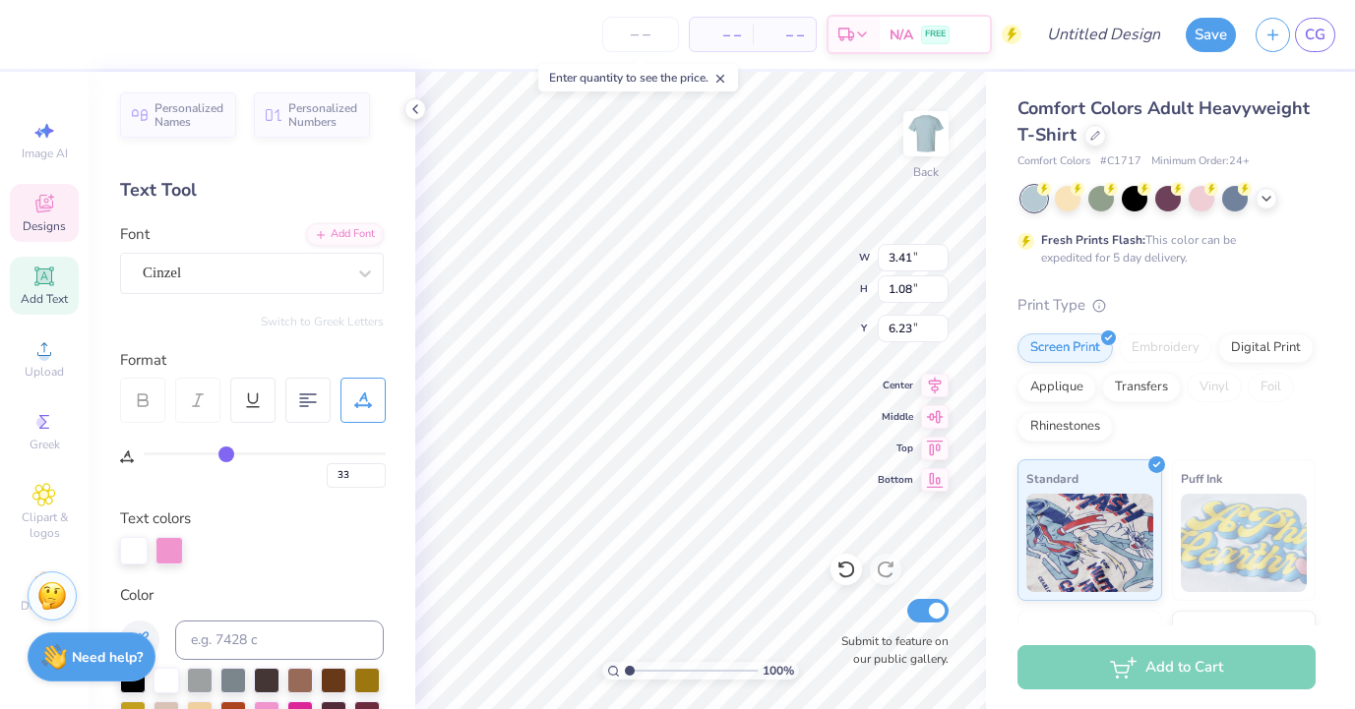
type input "34"
drag, startPoint x: 155, startPoint y: 449, endPoint x: 227, endPoint y: 448, distance: 71.8
type input "34"
click at [227, 453] on input "range" at bounding box center [265, 454] width 242 height 3
type input "4.56"
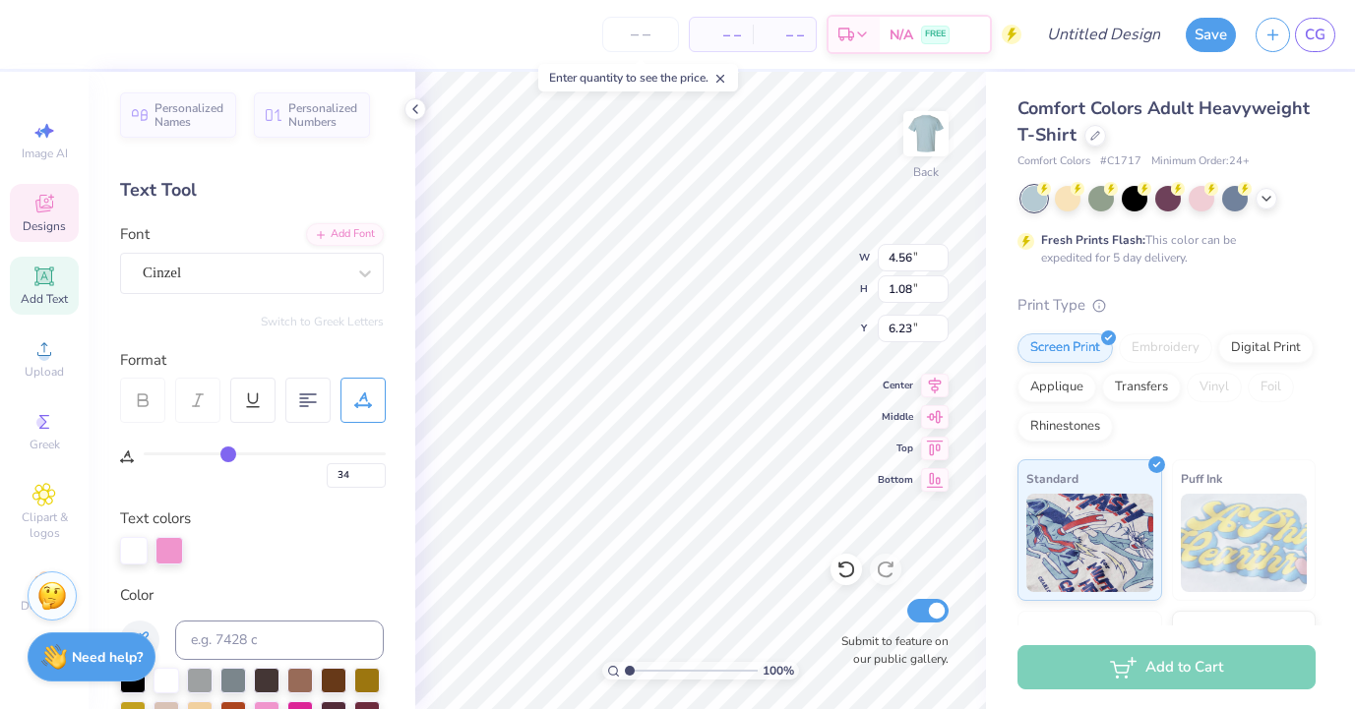
type input "35"
type input "34"
type input "31"
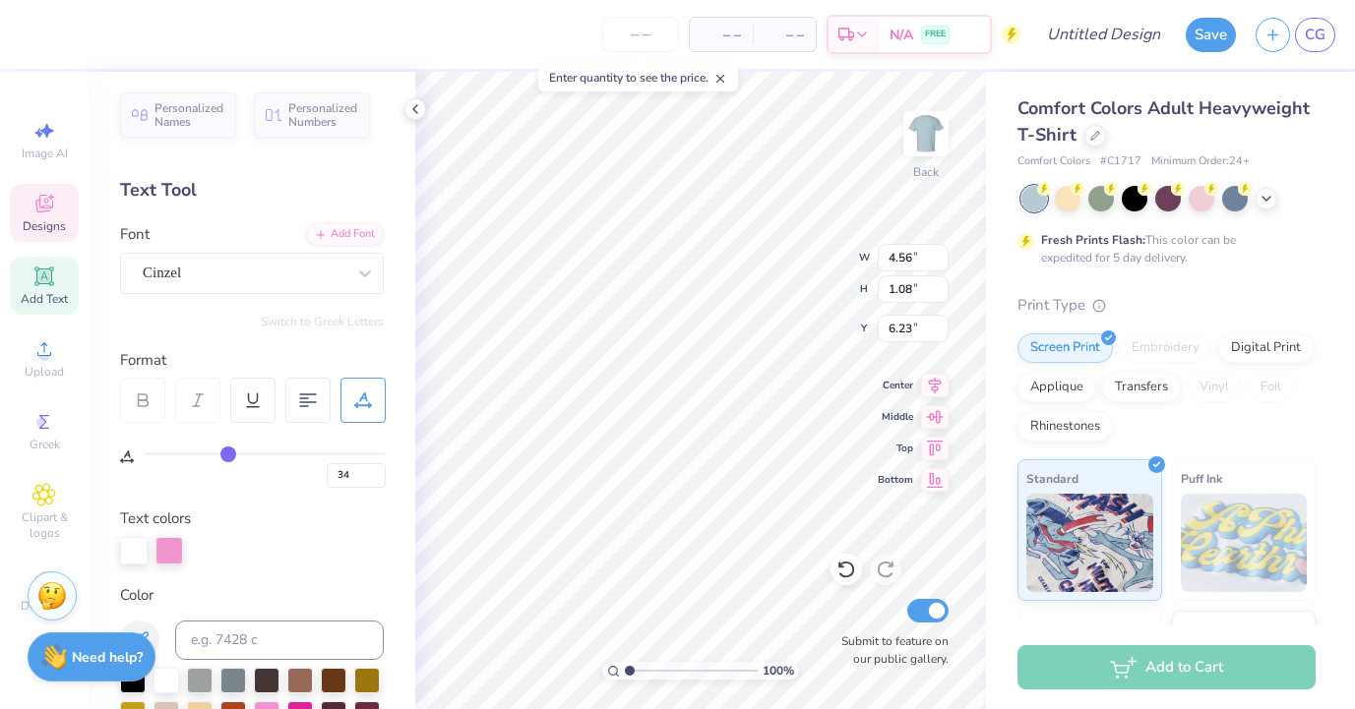
type input "31"
type input "25"
type input "19"
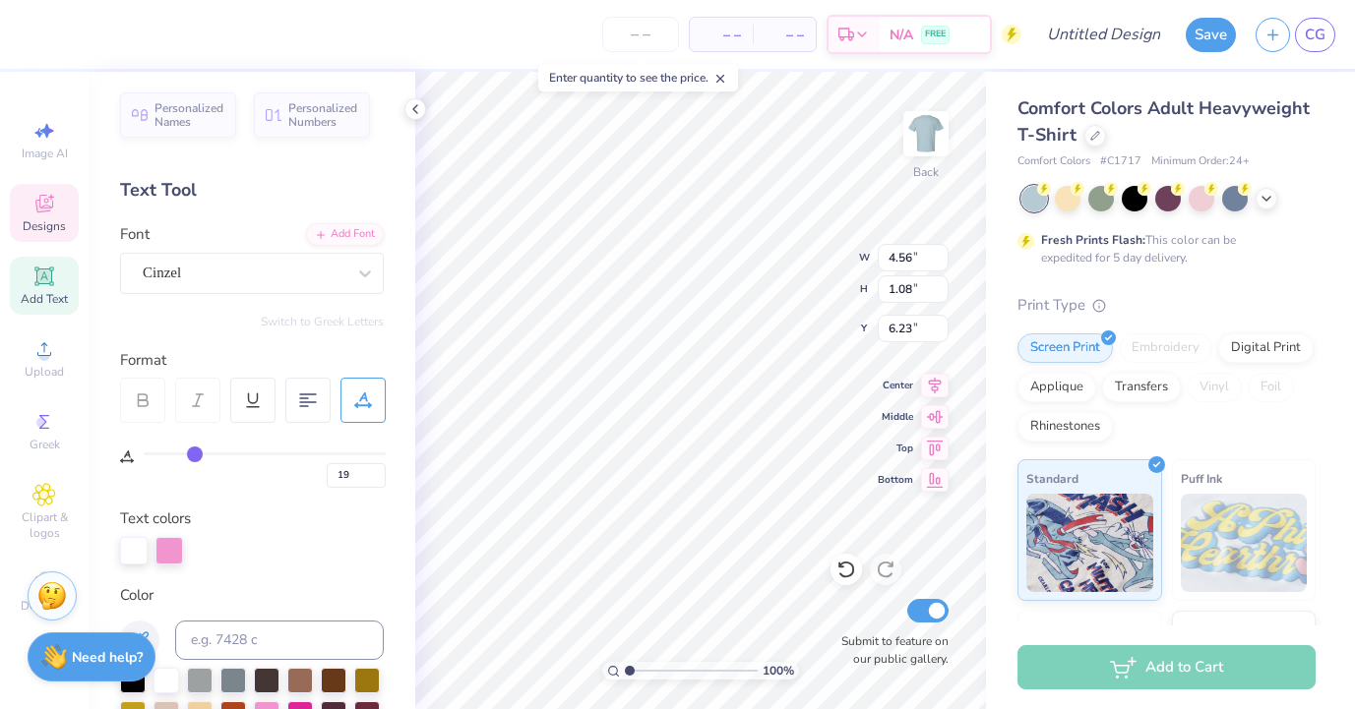
type input "12"
type input "7"
type input "2"
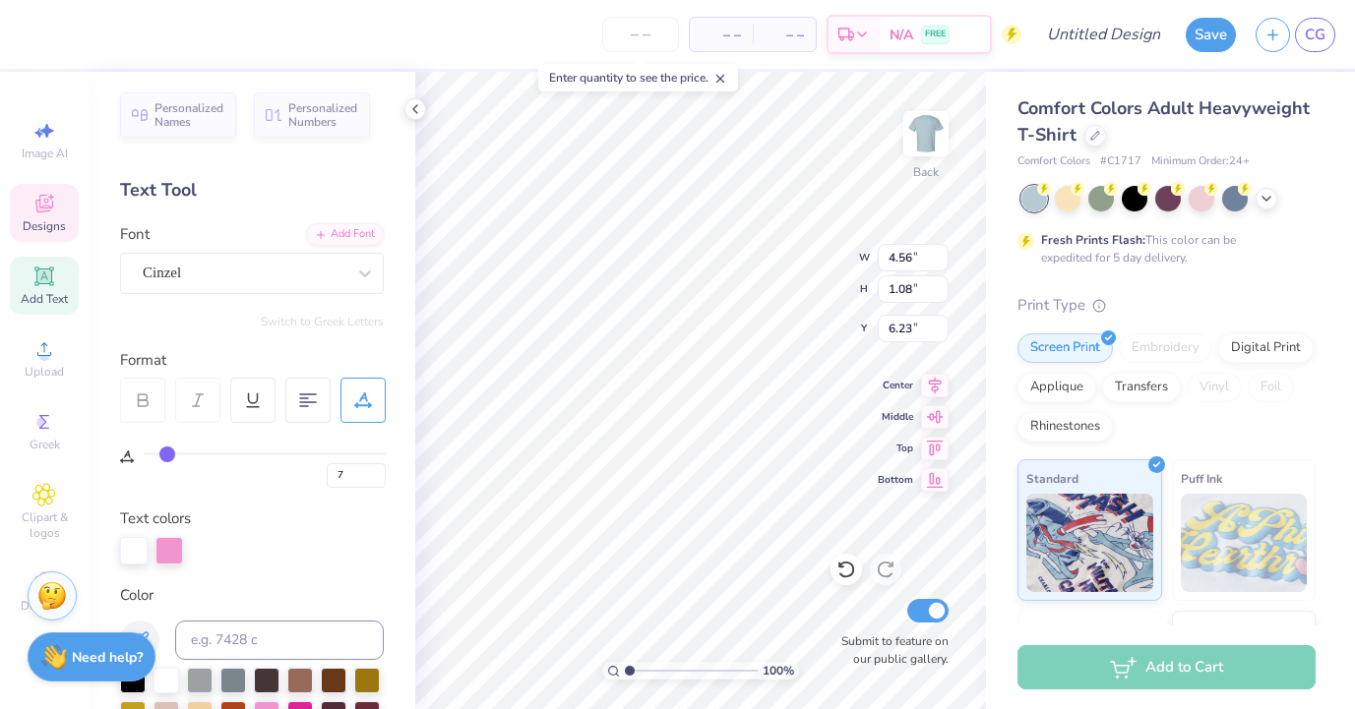
type input "2"
type input "0"
drag, startPoint x: 230, startPoint y: 455, endPoint x: 115, endPoint y: 454, distance: 115.1
type input "0"
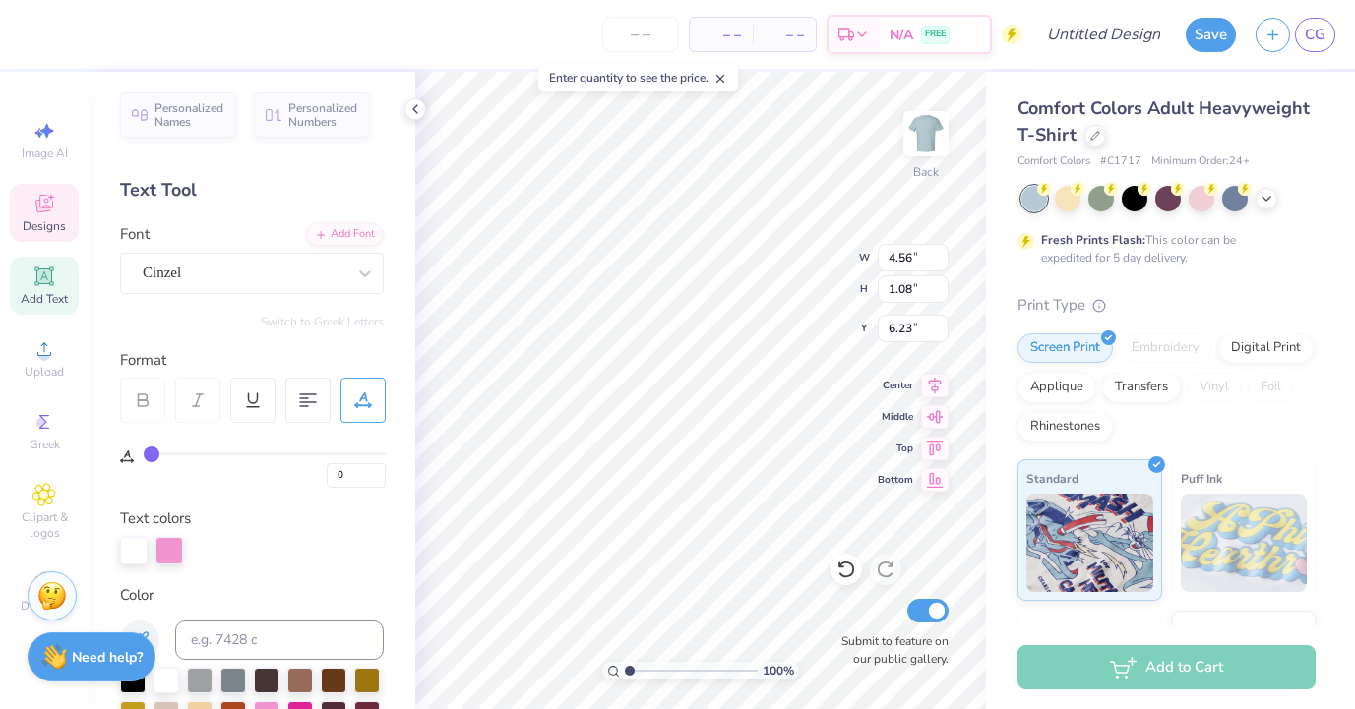
click at [144, 454] on input "range" at bounding box center [265, 454] width 242 height 3
type input "2.83"
type input "0.90"
type input "6.63"
click at [58, 220] on span "Designs" at bounding box center [44, 226] width 43 height 16
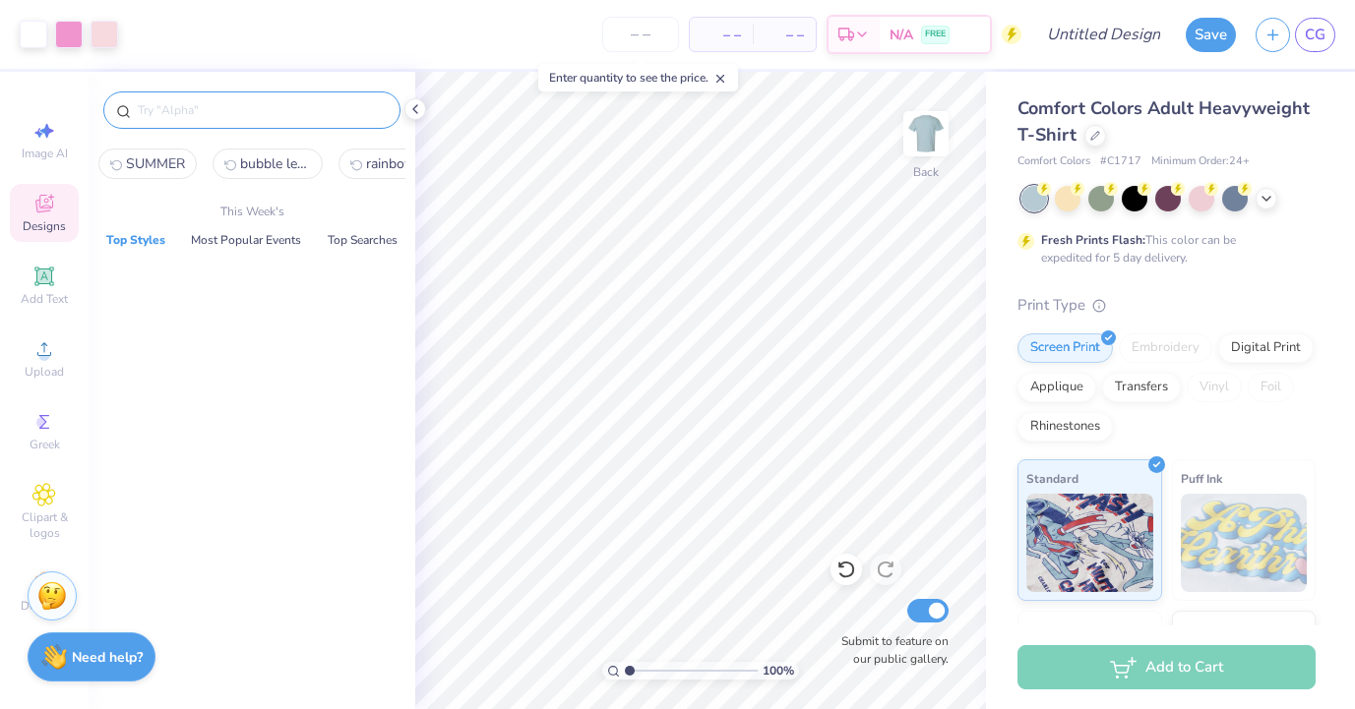
click at [277, 111] on input "text" at bounding box center [262, 110] width 252 height 20
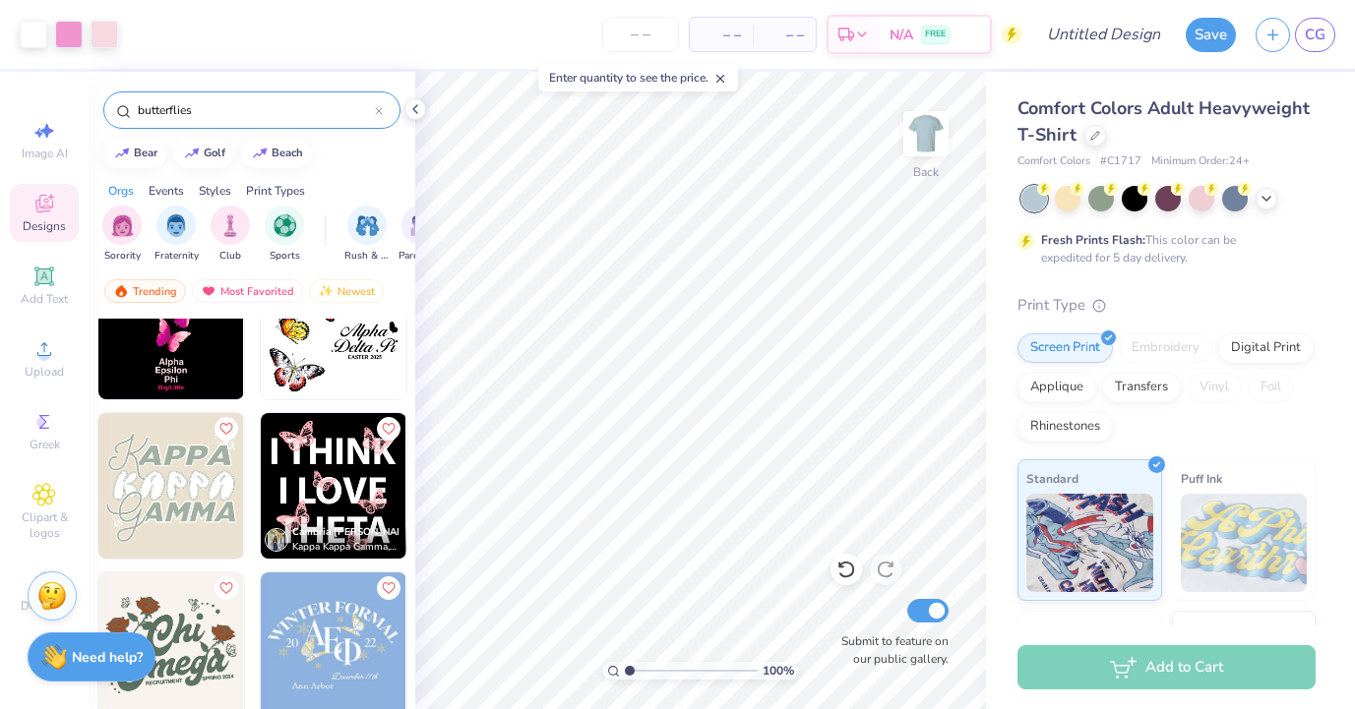
scroll to position [3680, 0]
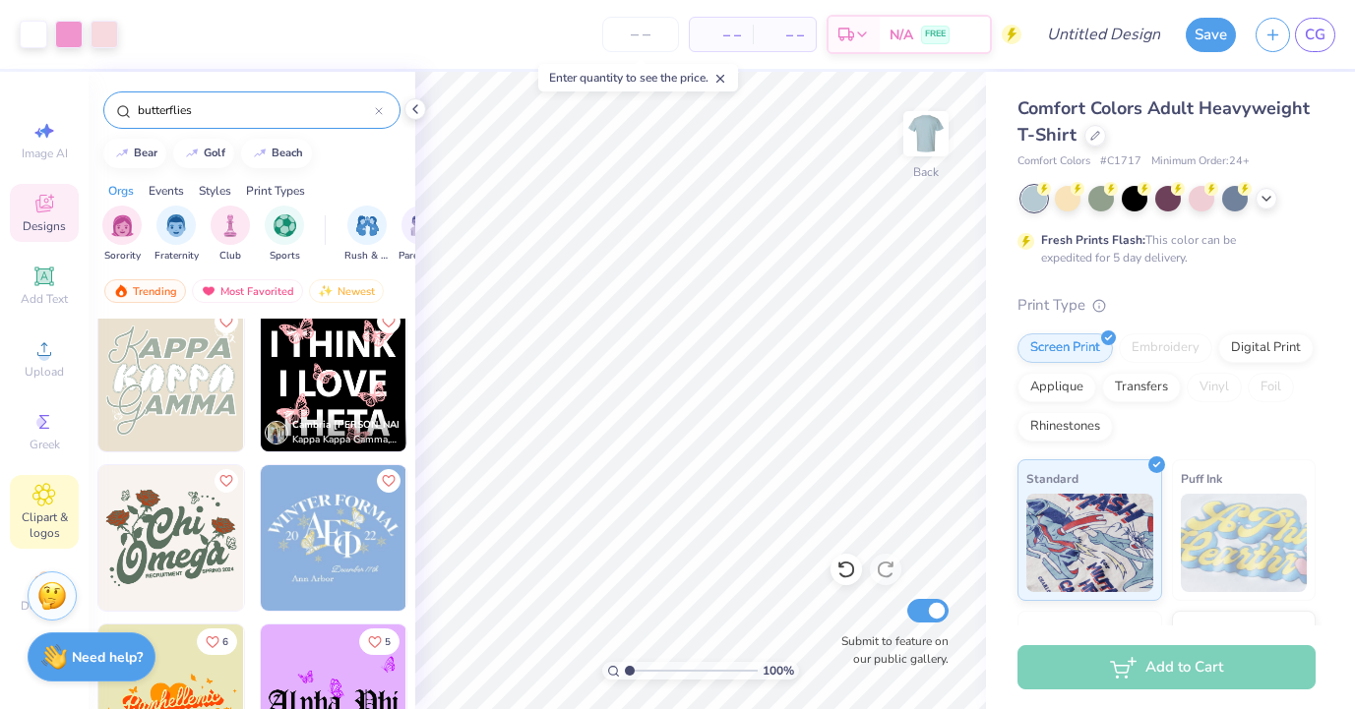
type input "butterflies"
click at [48, 502] on icon at bounding box center [43, 495] width 23 height 24
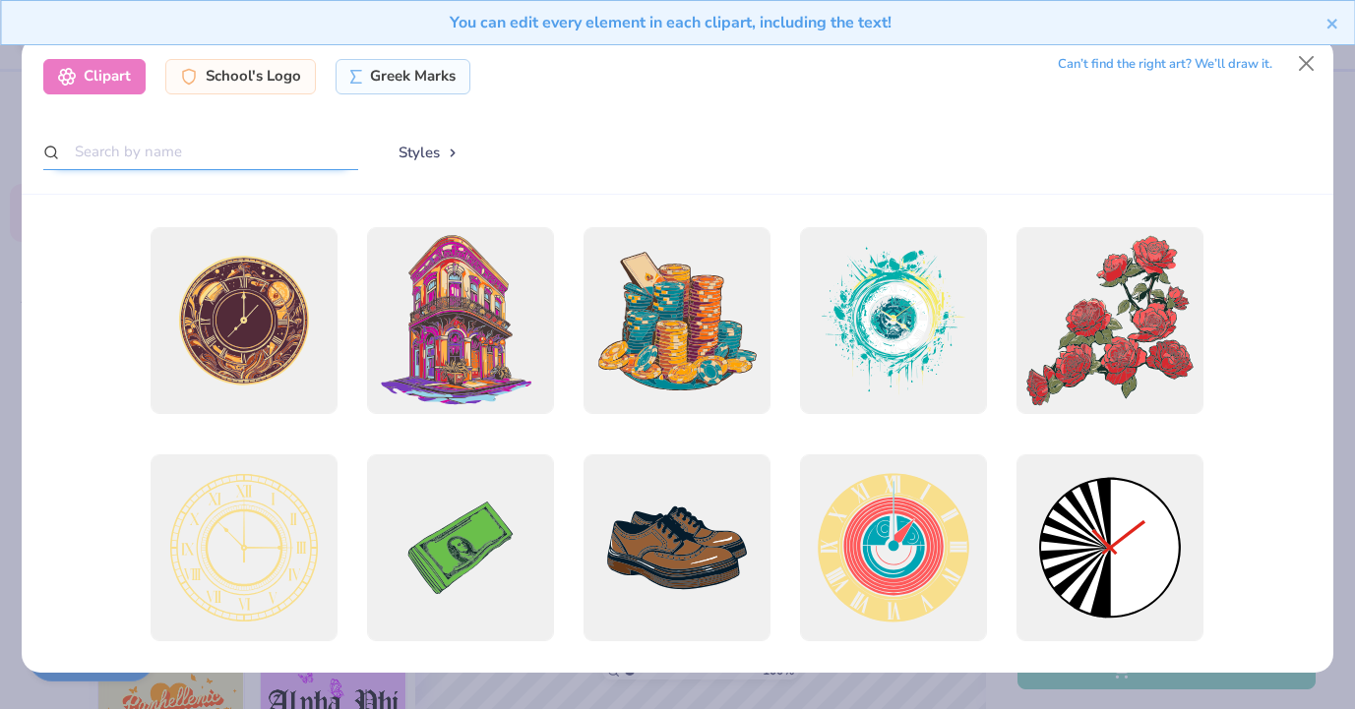
click at [277, 152] on input "text" at bounding box center [200, 152] width 315 height 36
type input "butterfly"
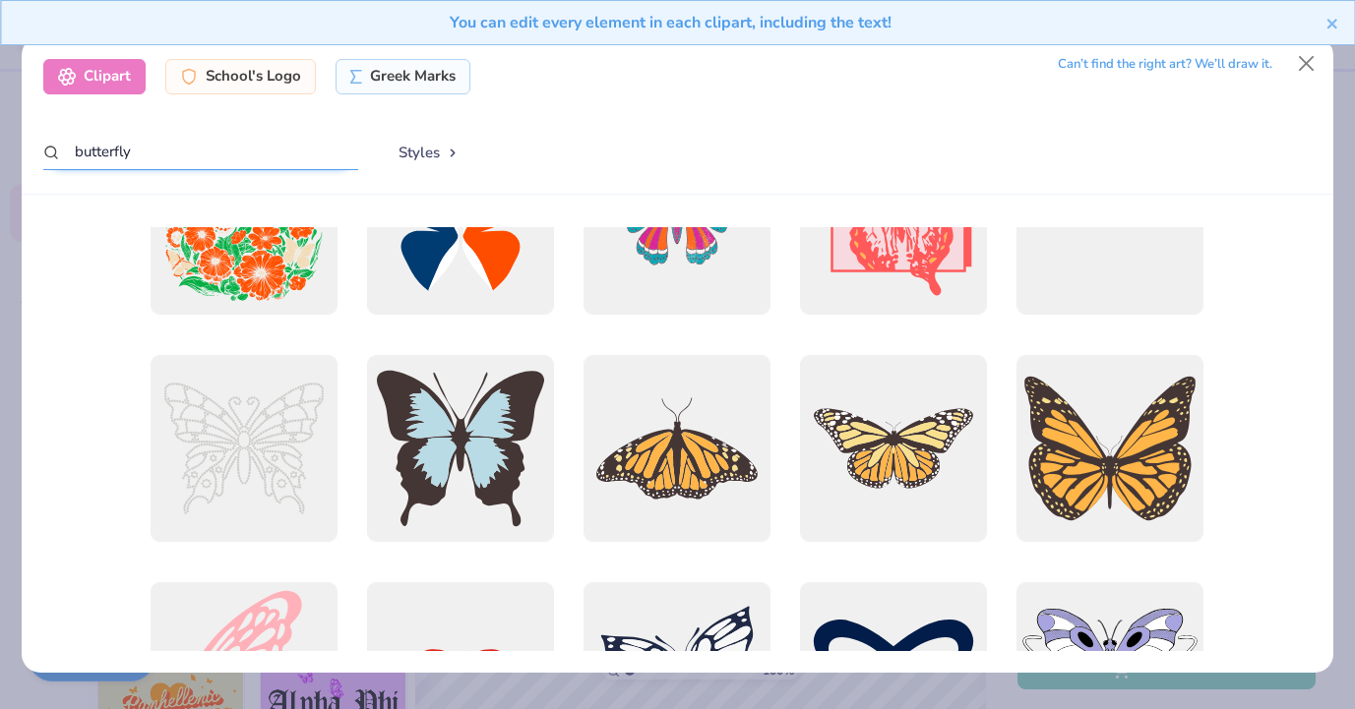
scroll to position [0, 0]
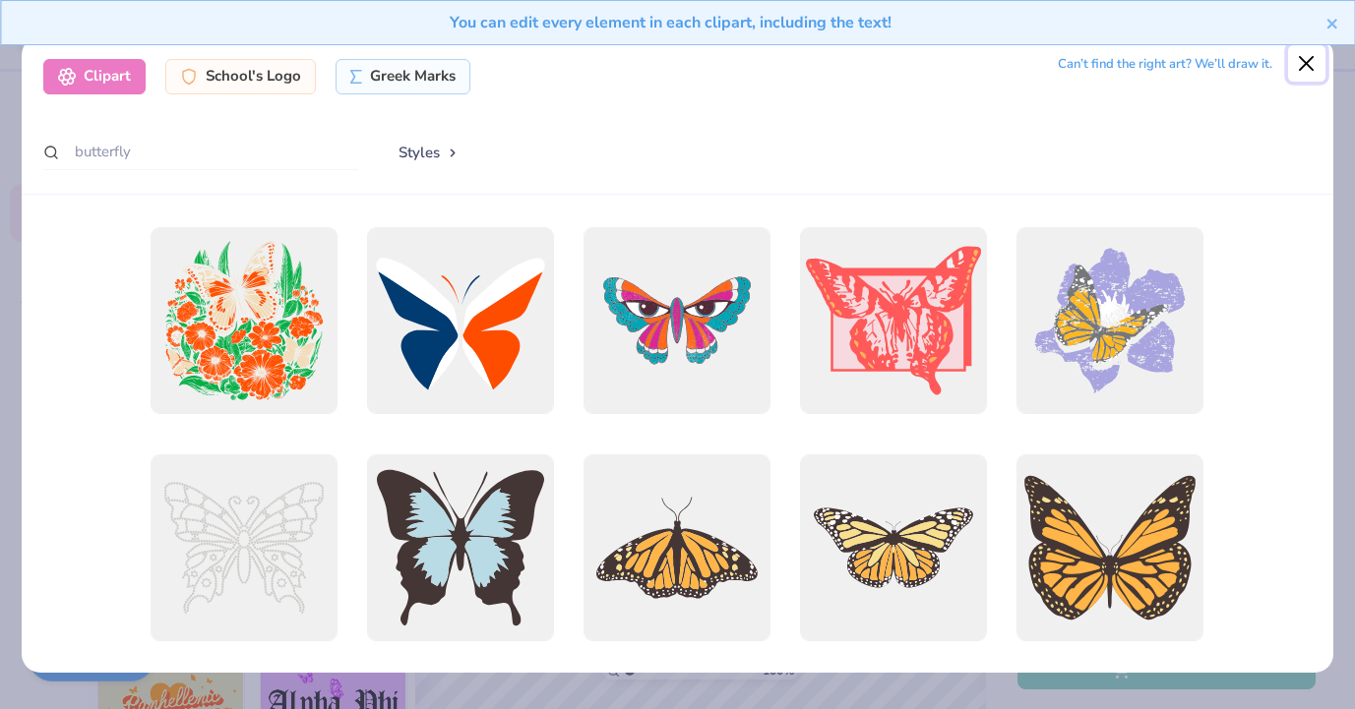
click at [1304, 63] on button "Close" at bounding box center [1306, 63] width 37 height 37
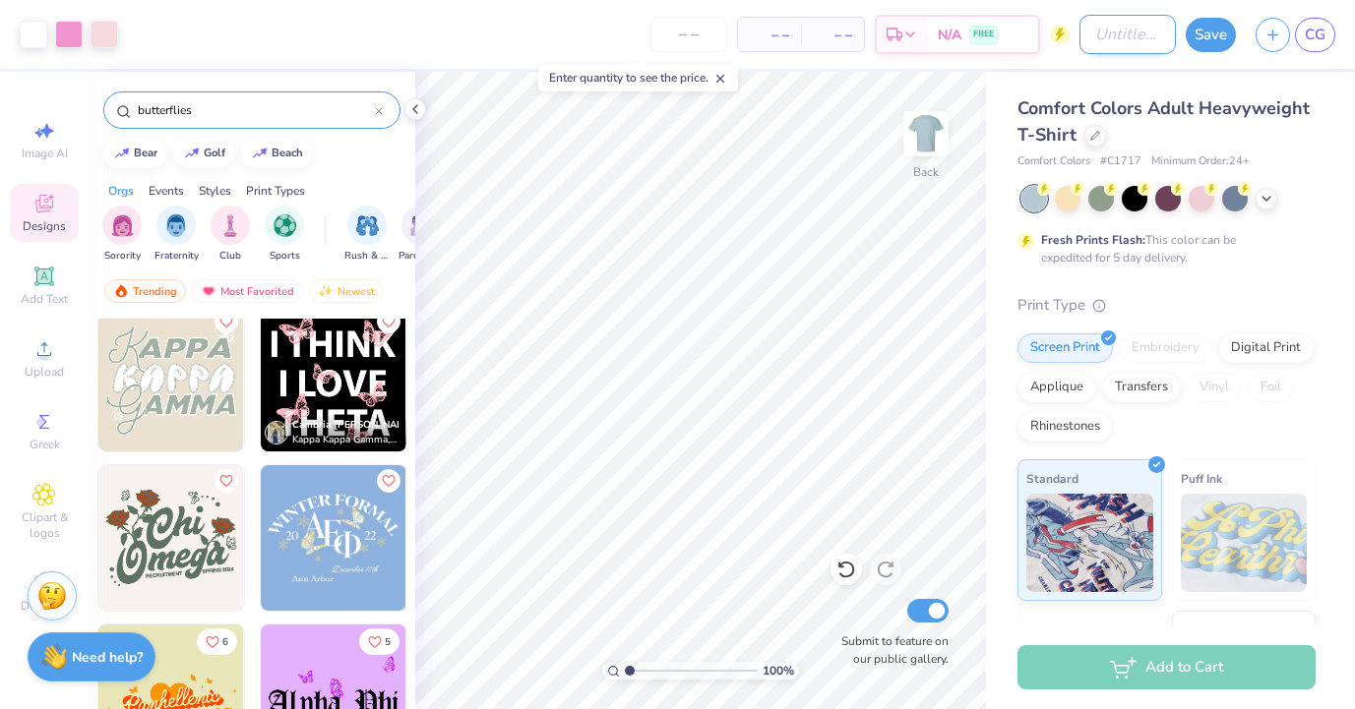
click at [1106, 27] on input "Design Title" at bounding box center [1127, 34] width 96 height 39
type input "bgc"
click at [1198, 38] on button "Save" at bounding box center [1211, 32] width 50 height 34
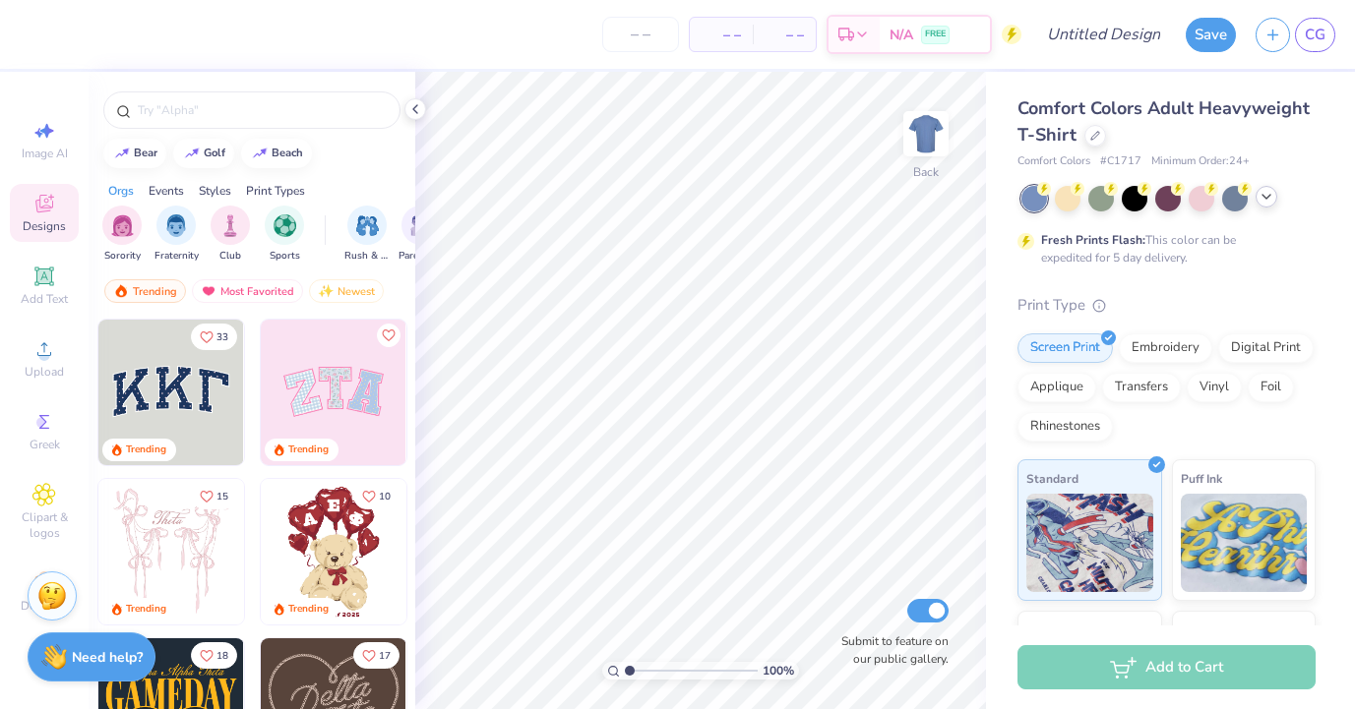
click at [1265, 197] on polyline at bounding box center [1267, 197] width 8 height 4
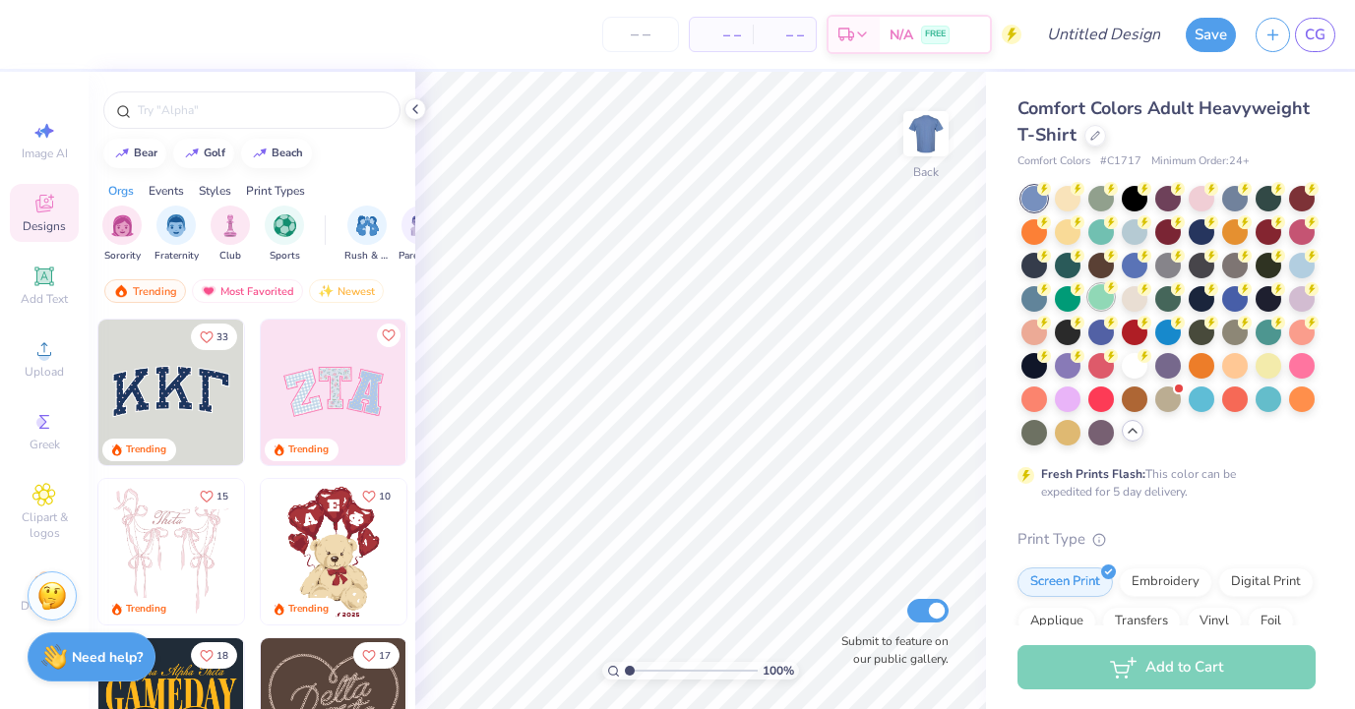
click at [1097, 298] on div at bounding box center [1101, 297] width 26 height 26
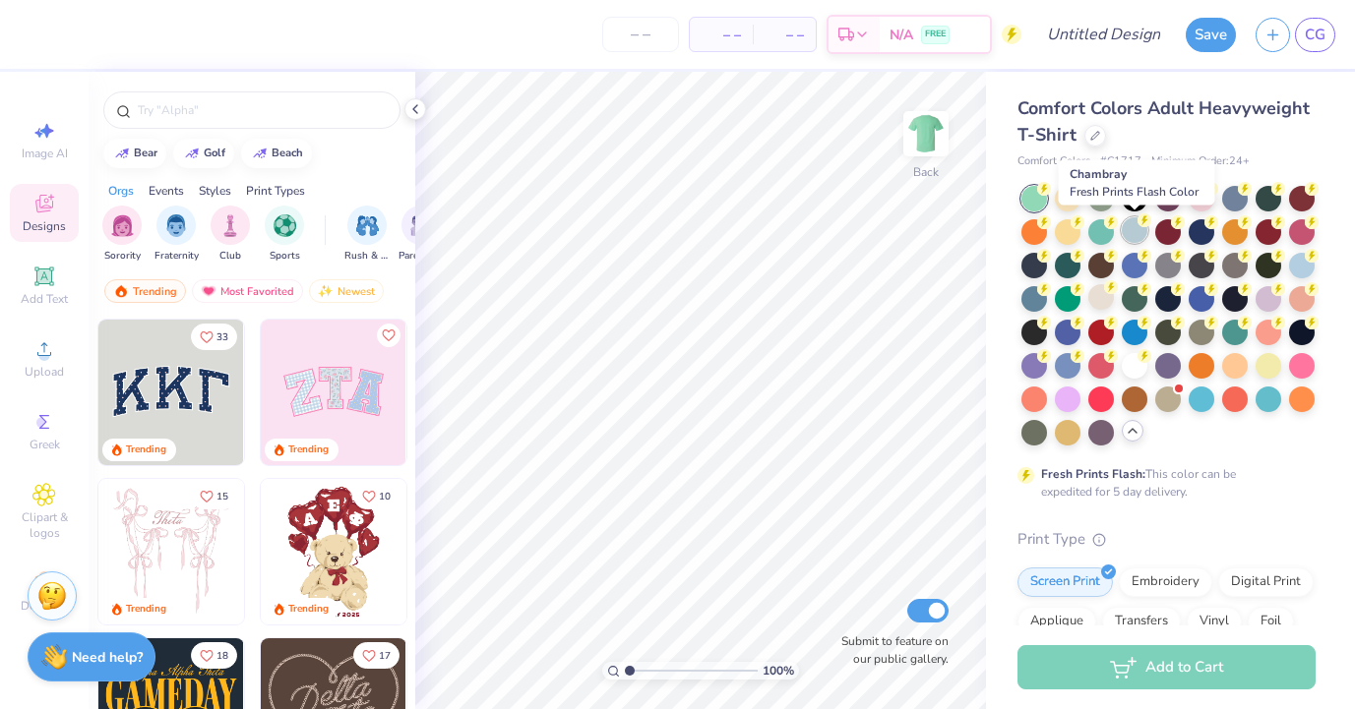
click at [1131, 230] on div at bounding box center [1135, 230] width 26 height 26
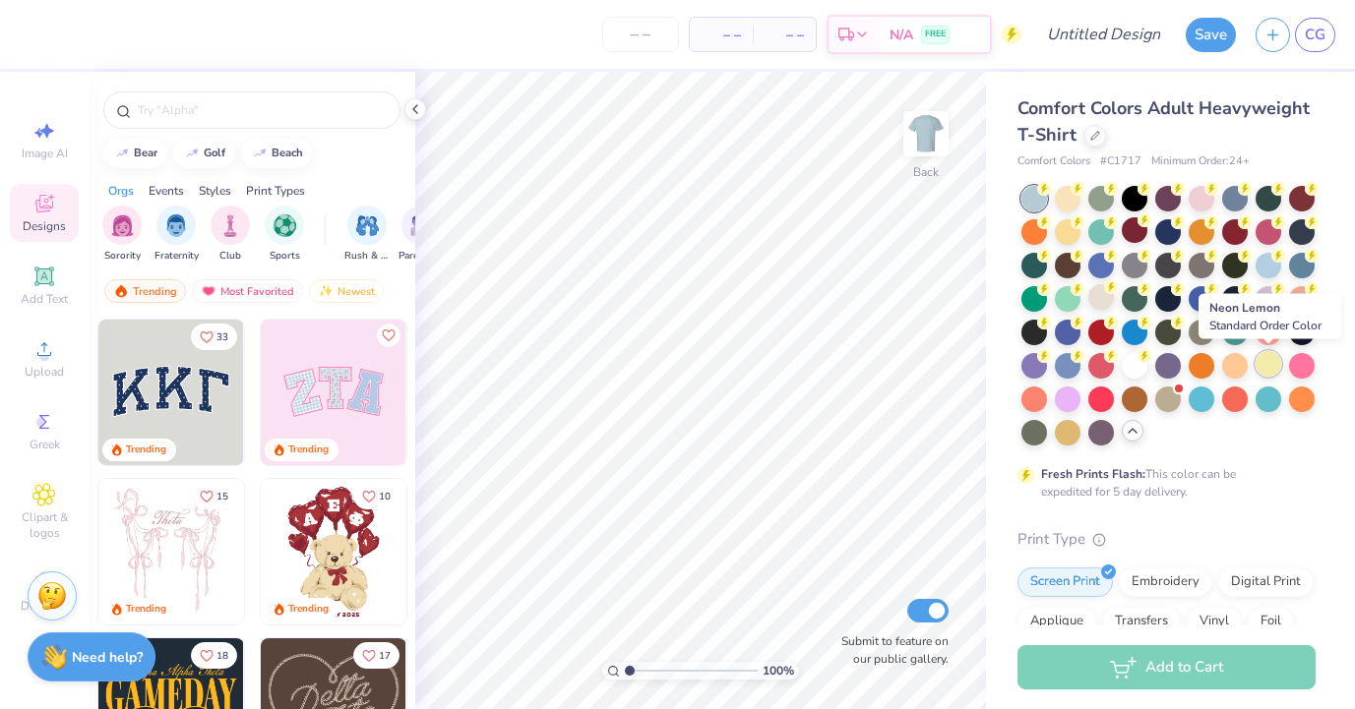
click at [1267, 364] on div at bounding box center [1269, 364] width 26 height 26
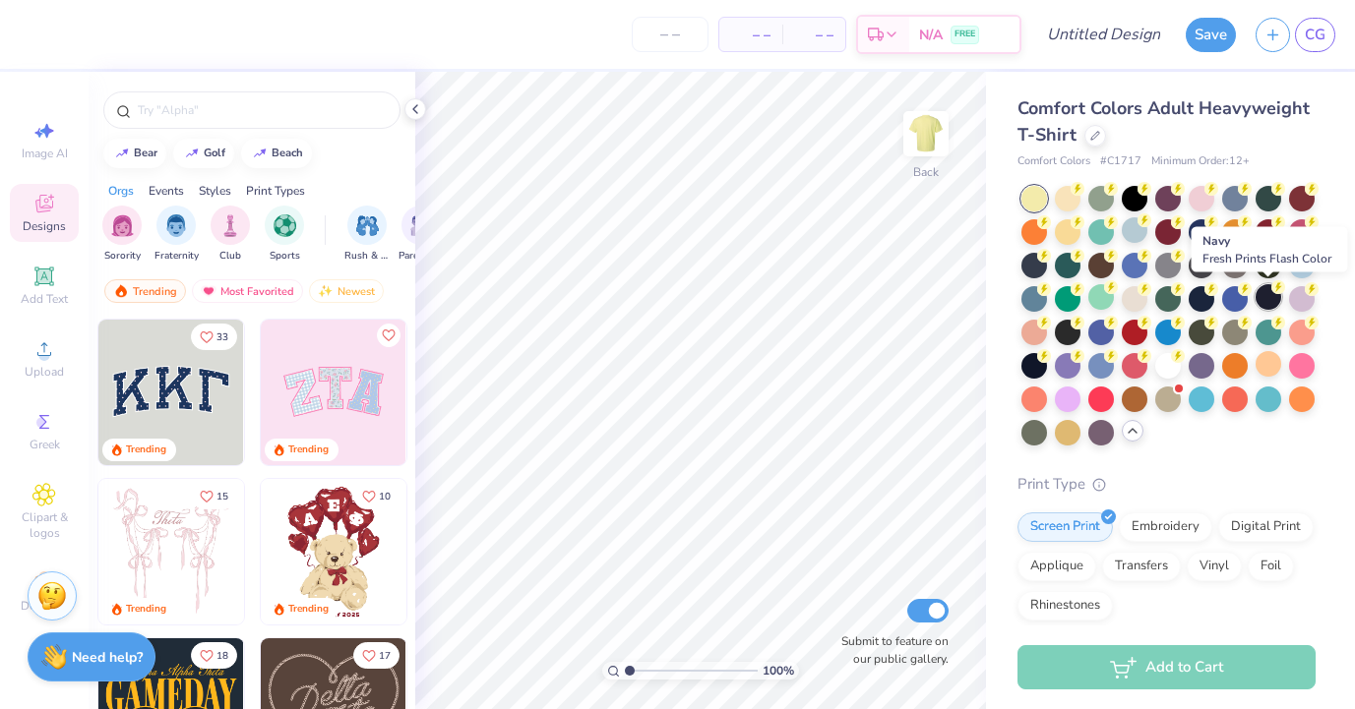
click at [1280, 295] on div at bounding box center [1269, 297] width 26 height 26
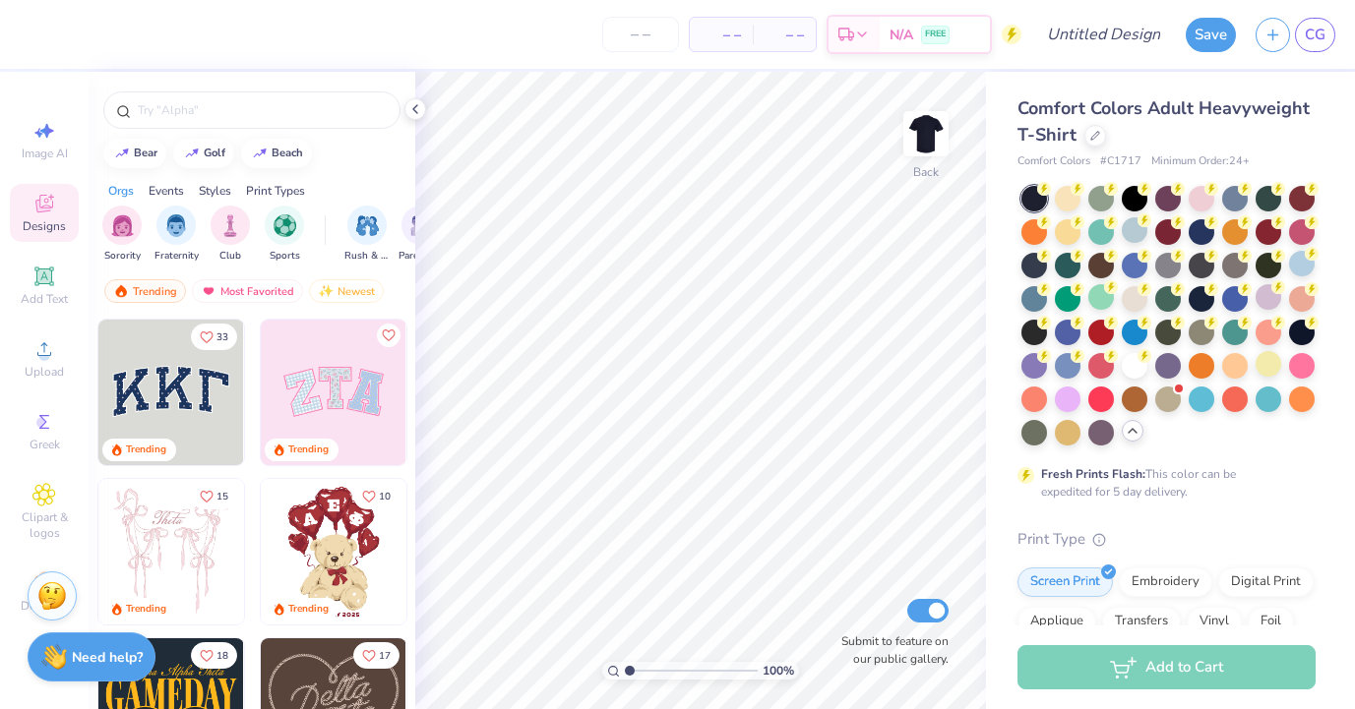
click at [1290, 277] on div at bounding box center [1168, 316] width 294 height 260
click at [1298, 263] on div at bounding box center [1302, 264] width 26 height 26
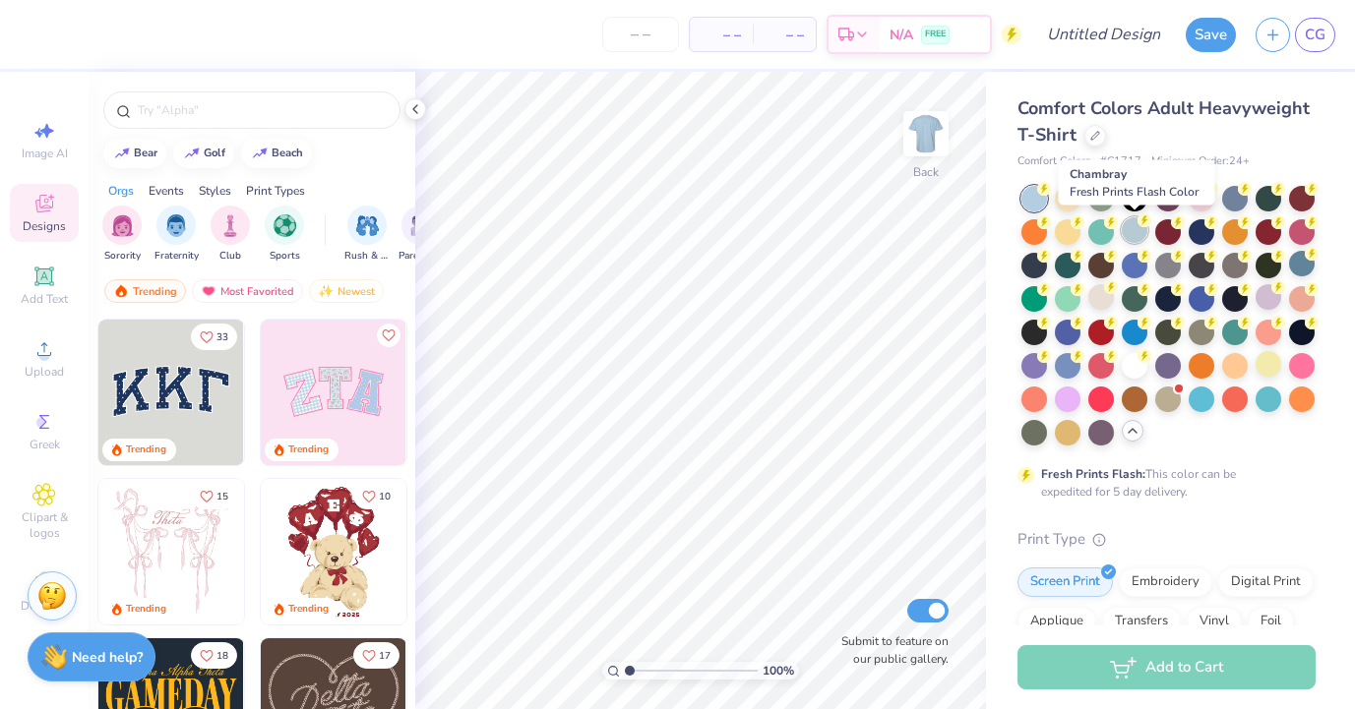
click at [1132, 235] on div at bounding box center [1135, 230] width 26 height 26
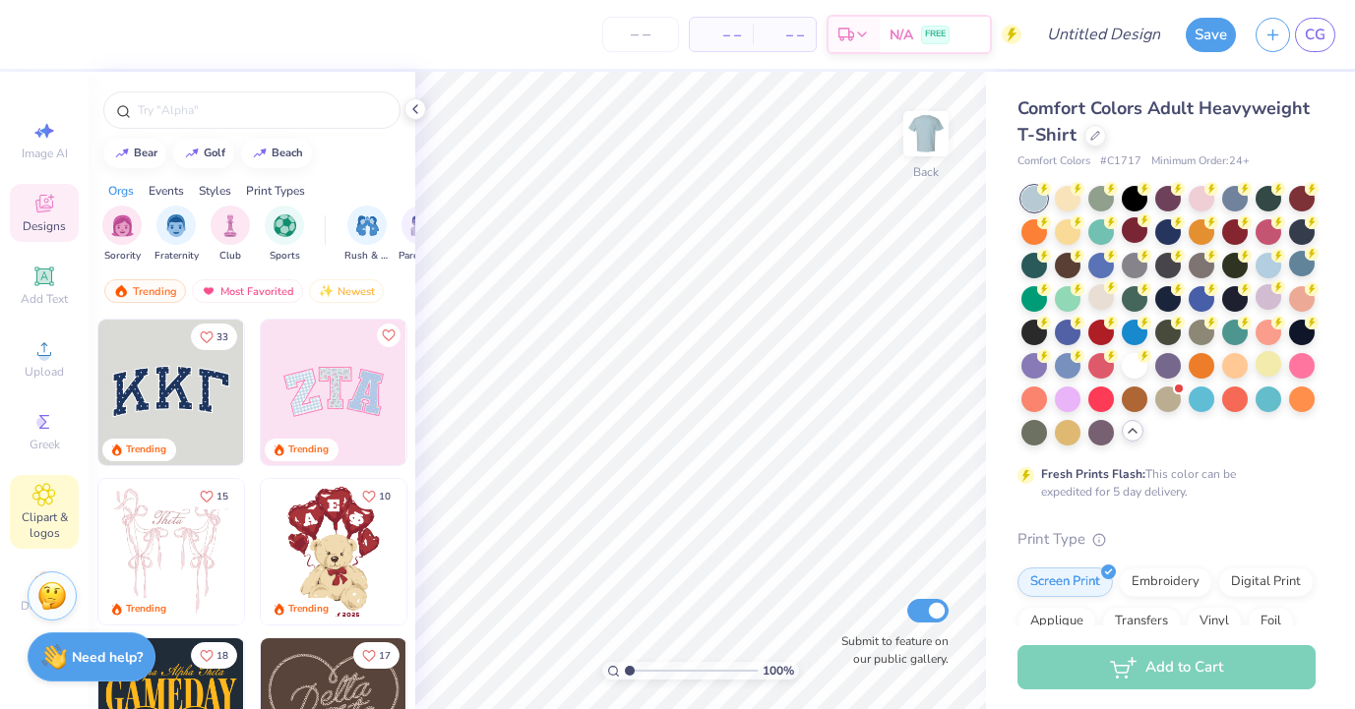
click at [33, 479] on div "Clipart & logos" at bounding box center [44, 512] width 69 height 74
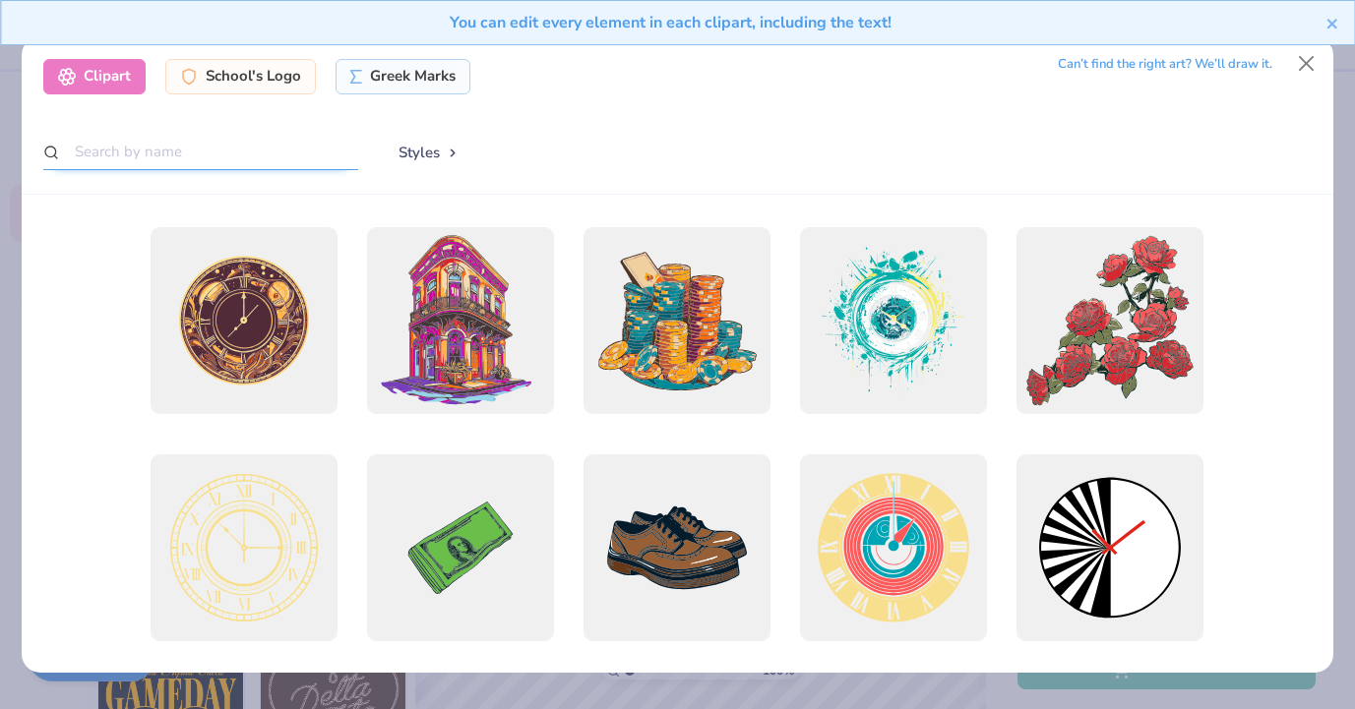
click at [290, 142] on input "text" at bounding box center [200, 152] width 315 height 36
type input "butterfly"
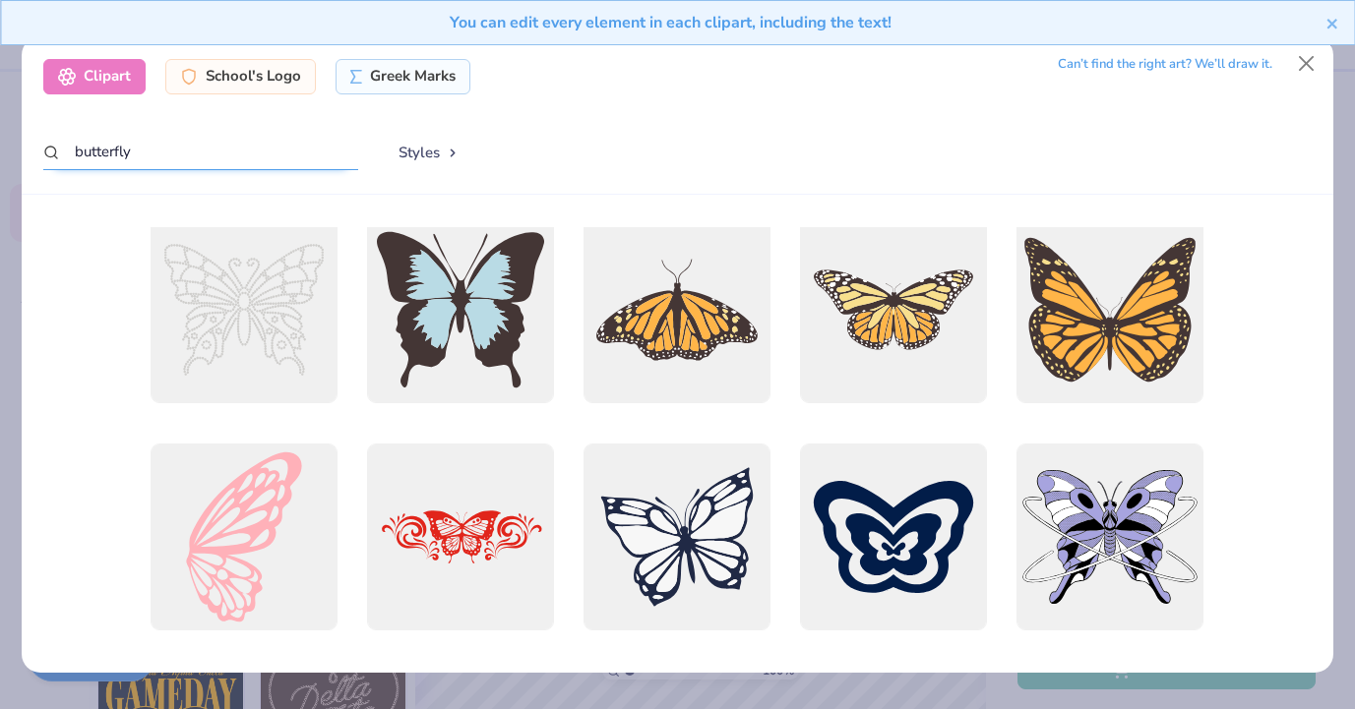
scroll to position [254, 0]
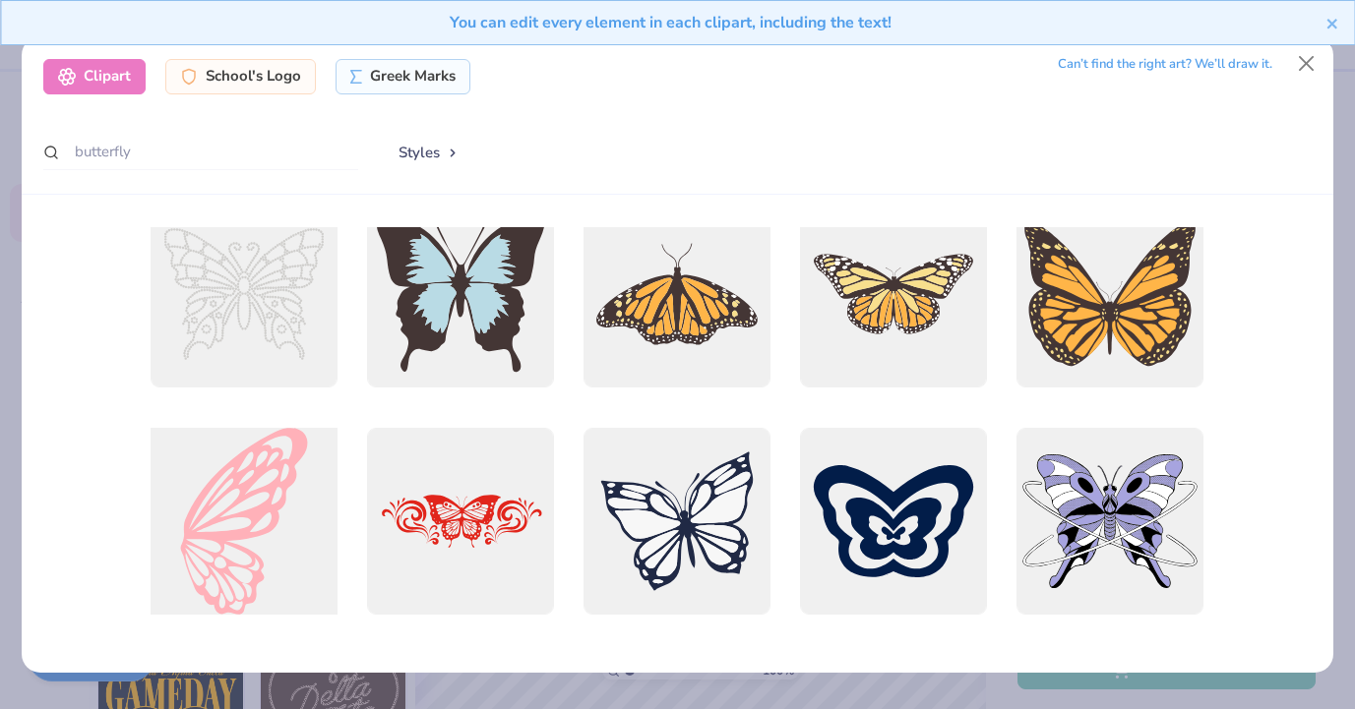
click at [289, 463] on div at bounding box center [245, 521] width 206 height 206
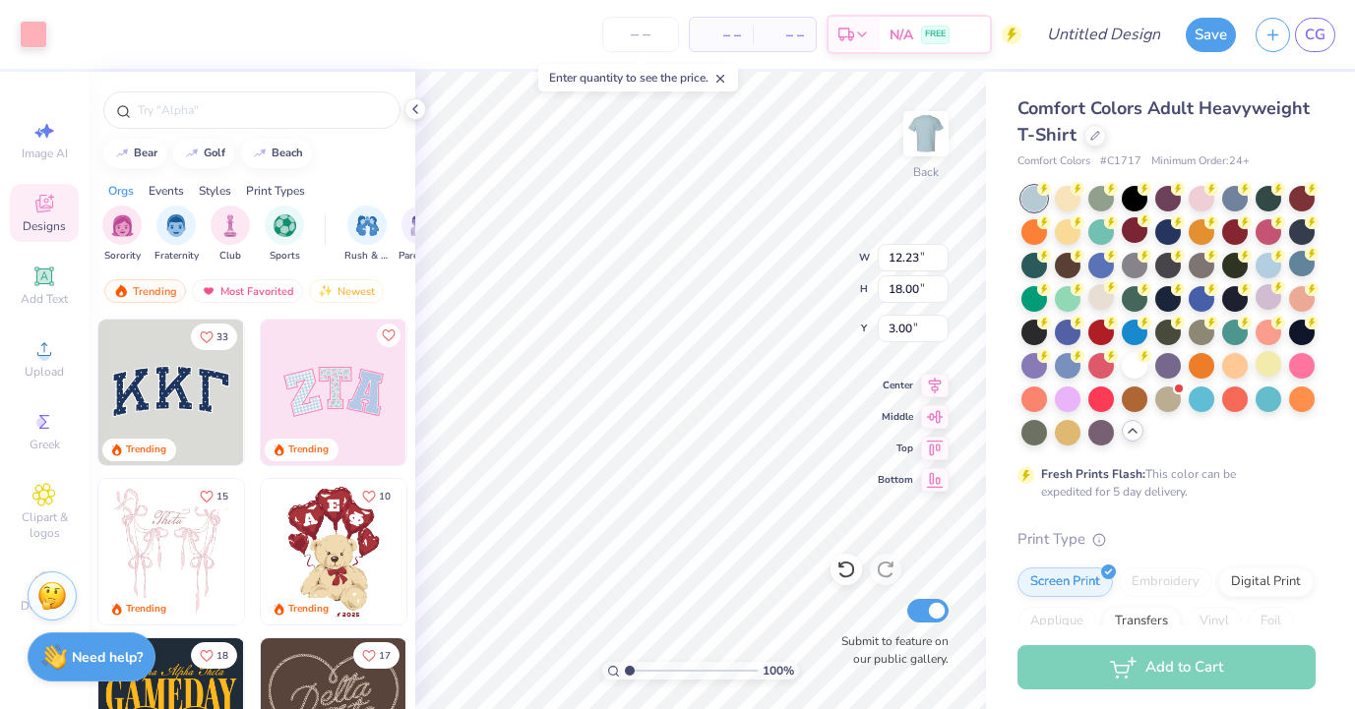
type input "6.40"
type input "9.43"
type input "11.57"
type input "4.56"
type input "6.71"
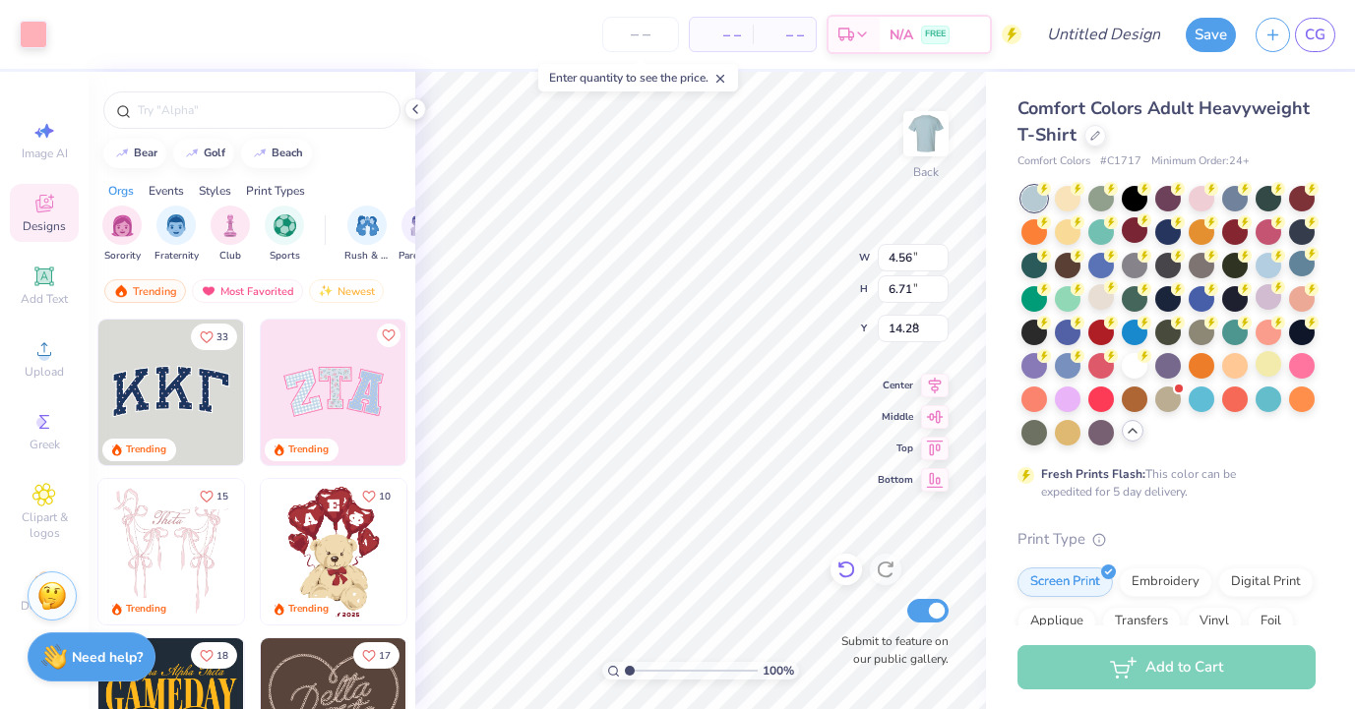
type input "4.79"
click at [60, 482] on div "Clipart & logos" at bounding box center [44, 512] width 69 height 74
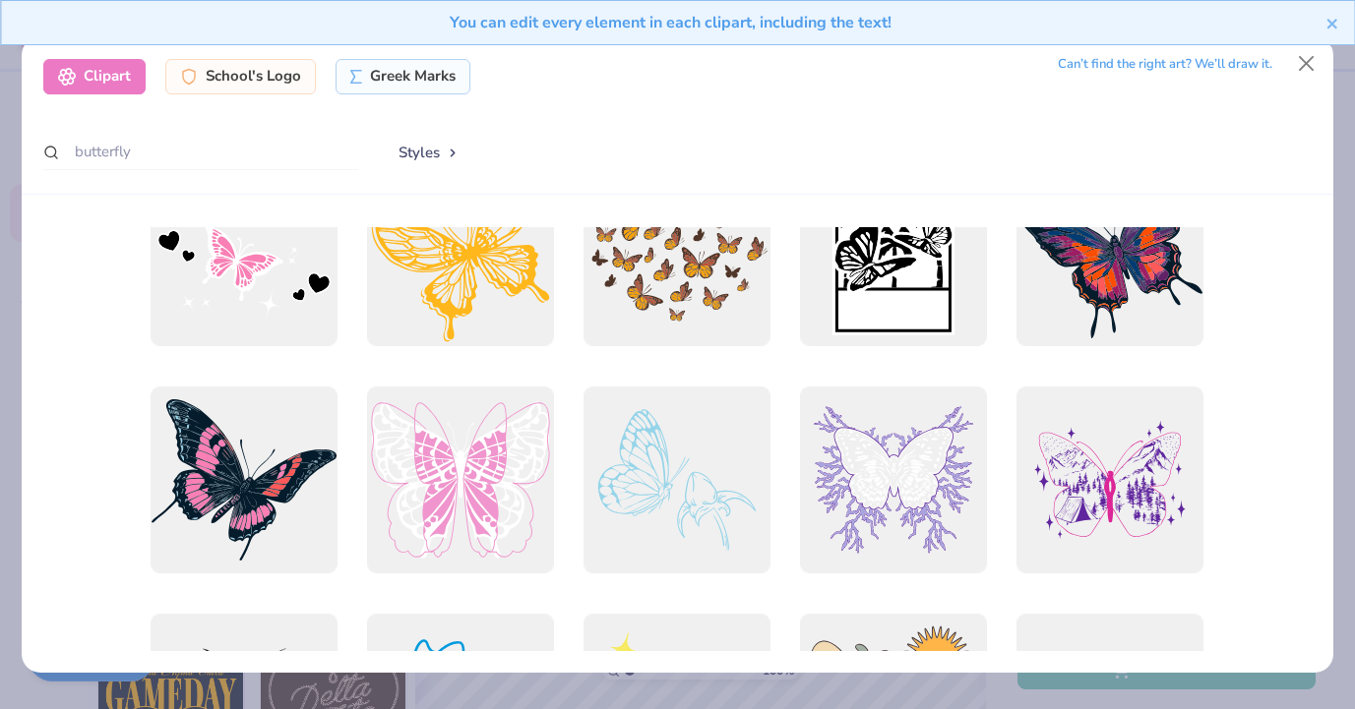
scroll to position [1383, 0]
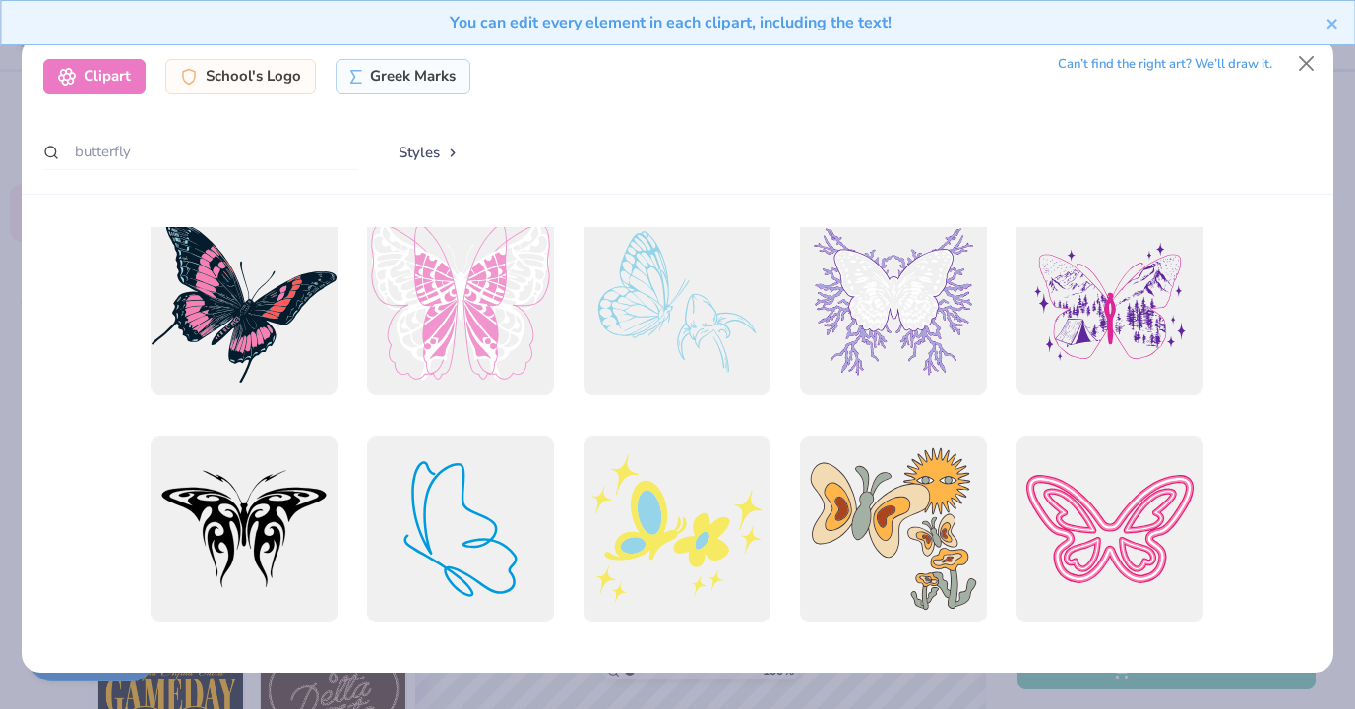
click at [661, 351] on div at bounding box center [678, 302] width 187 height 187
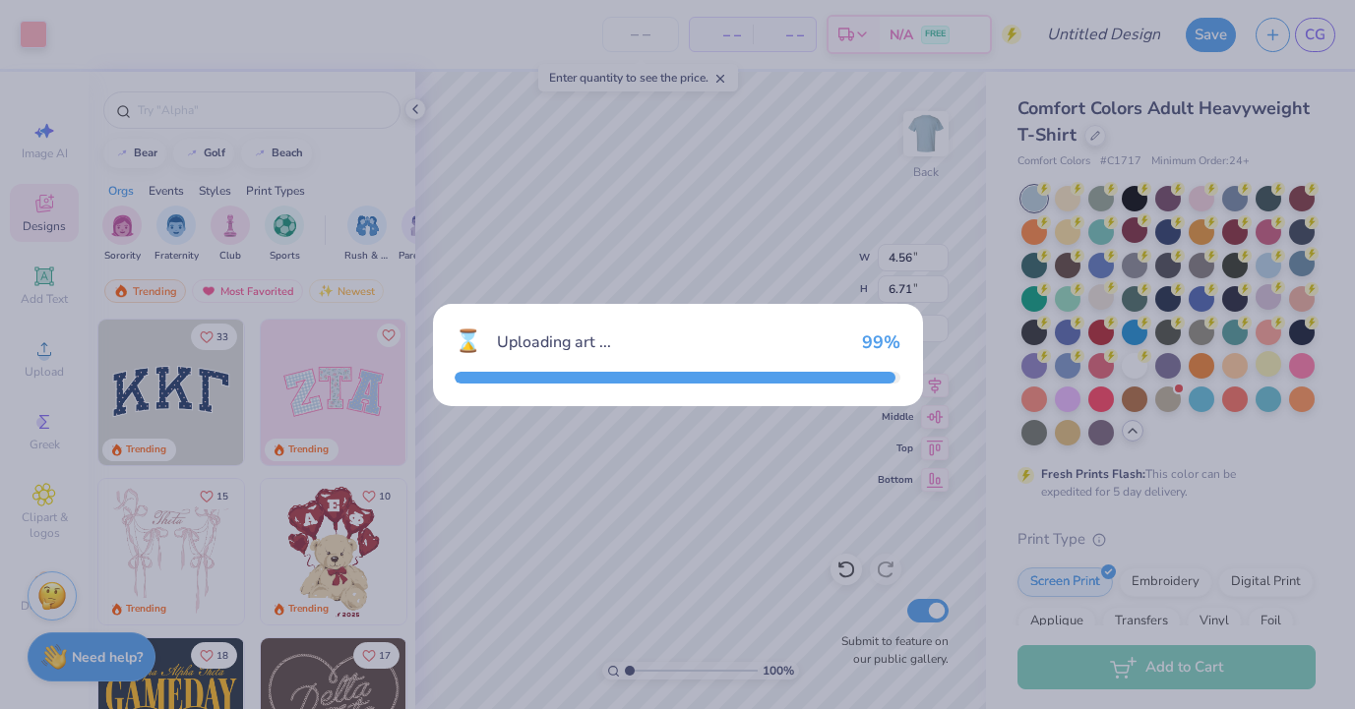
type input "14.17"
type input "12.69"
type input "3.00"
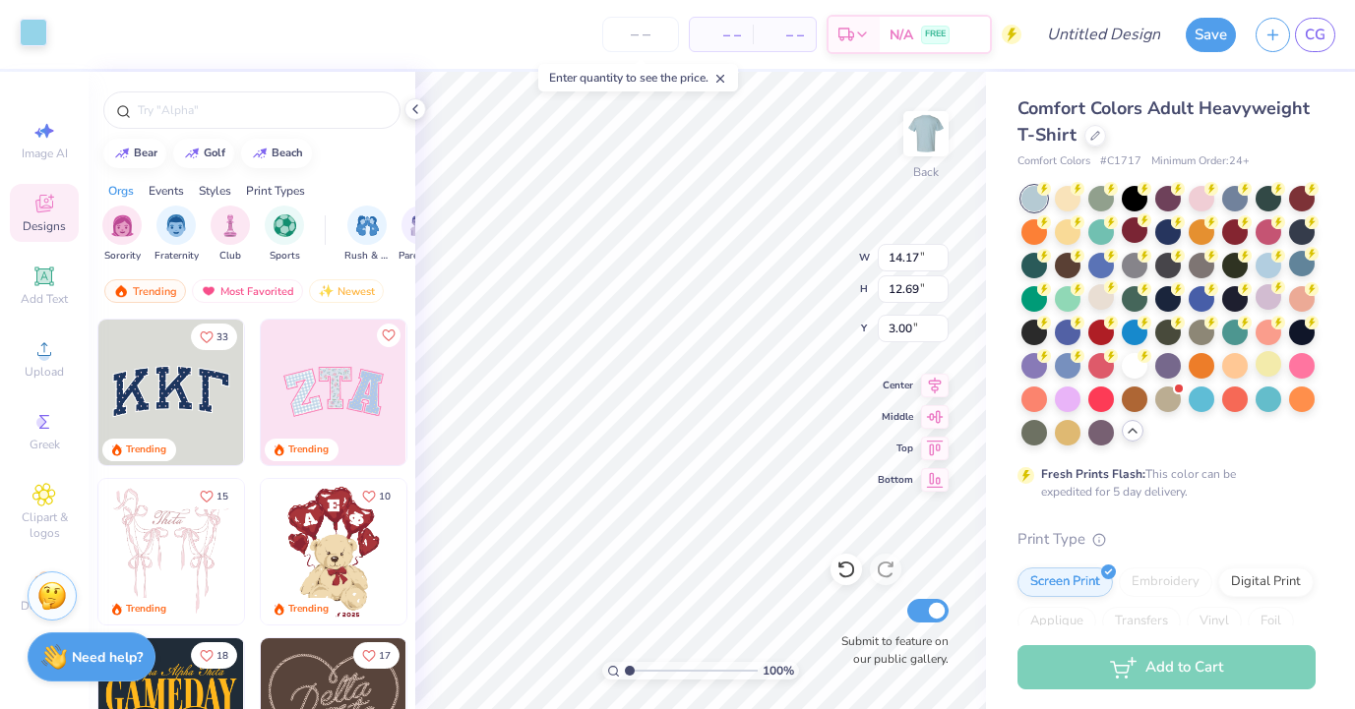
click at [41, 34] on div at bounding box center [34, 33] width 28 height 28
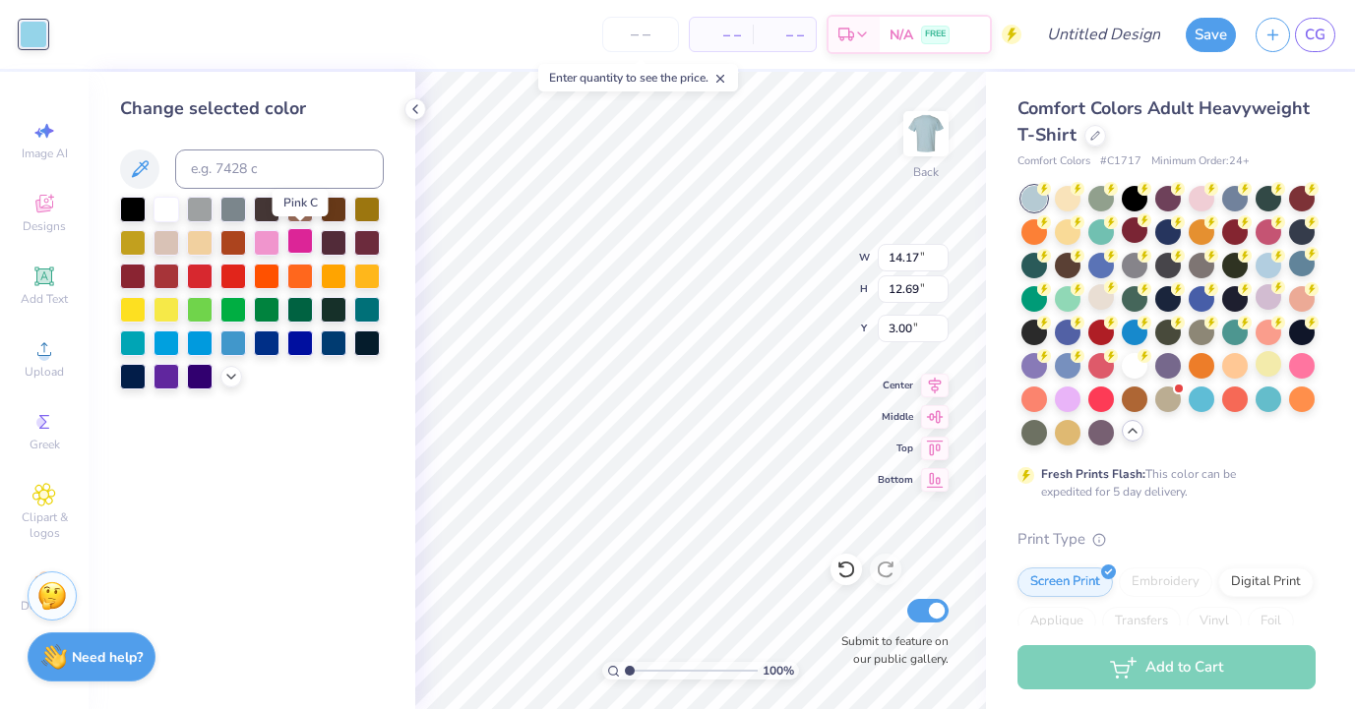
click at [302, 243] on div at bounding box center [300, 241] width 26 height 26
type input "7.94"
type input "7.11"
type input "8.58"
type input "4.56"
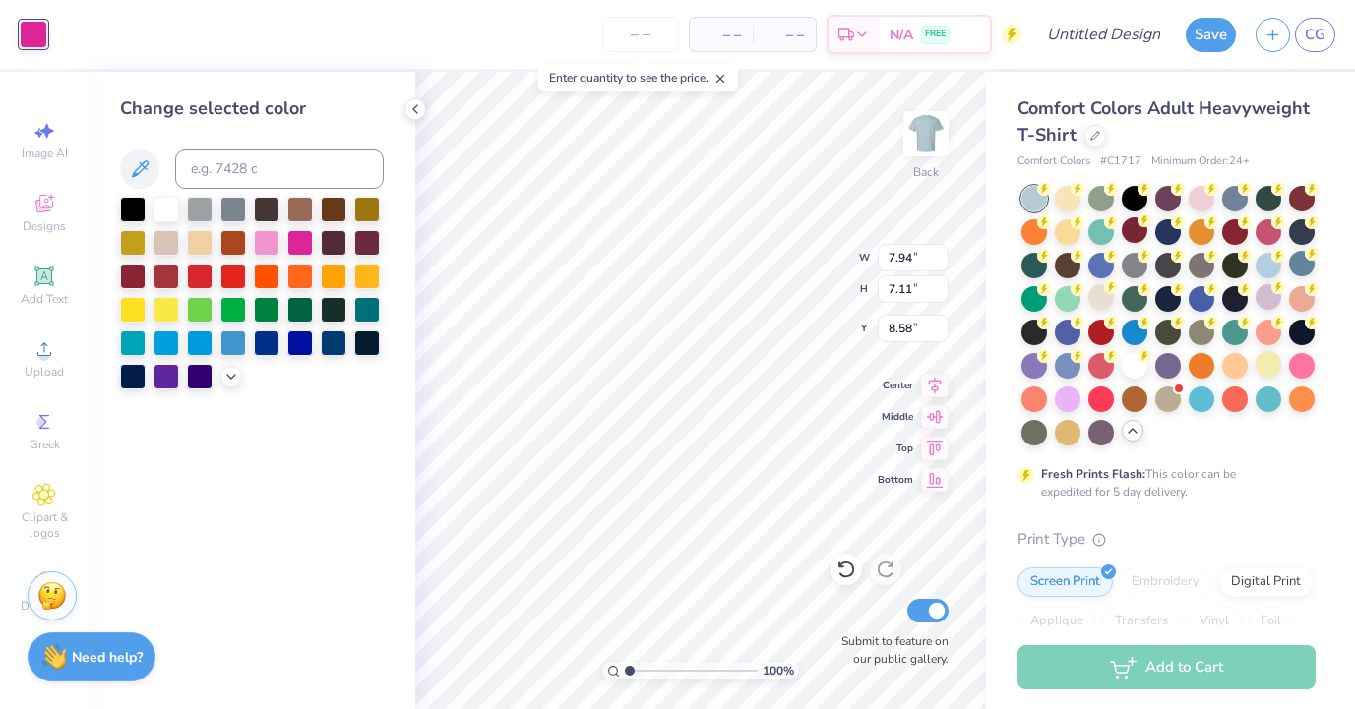
type input "6.71"
type input "4.79"
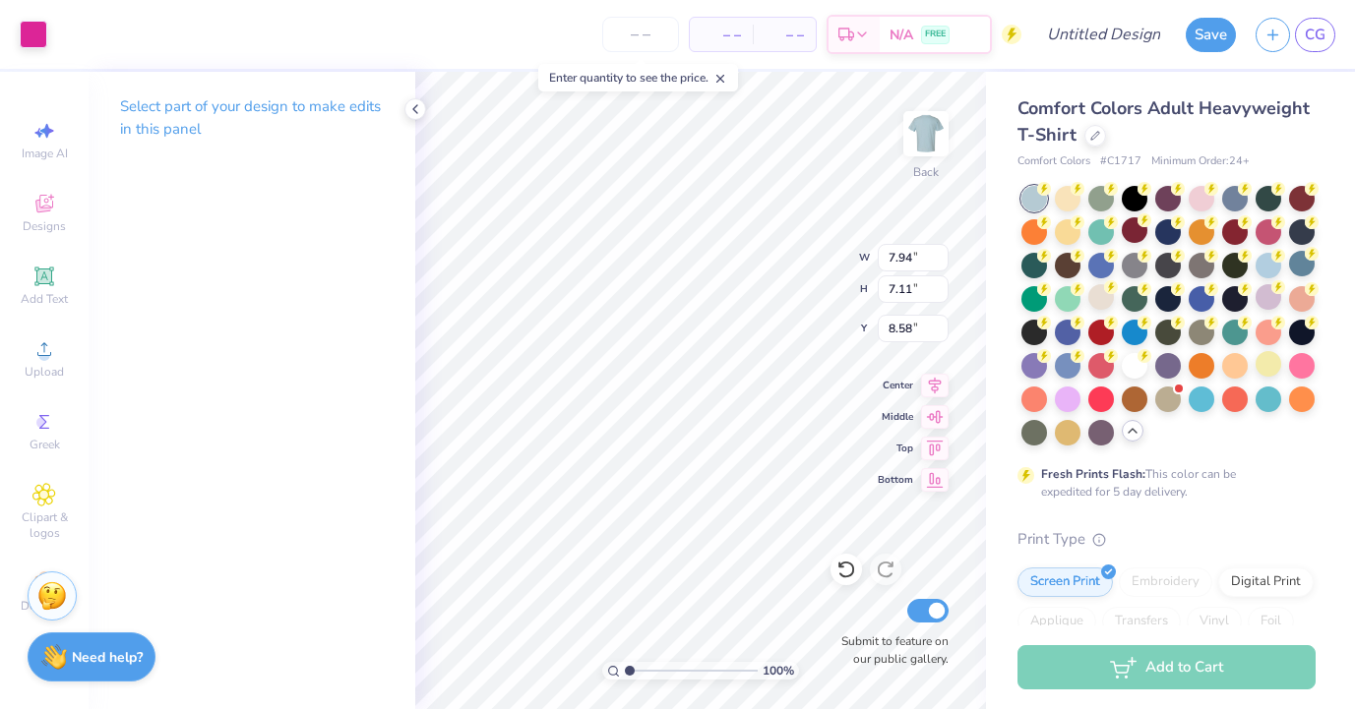
type input "3.00"
click at [45, 317] on div "Image AI Designs Add Text Upload Greek Clipart & logos Decorate" at bounding box center [44, 366] width 69 height 511
click at [44, 298] on span "Add Text" at bounding box center [44, 299] width 47 height 16
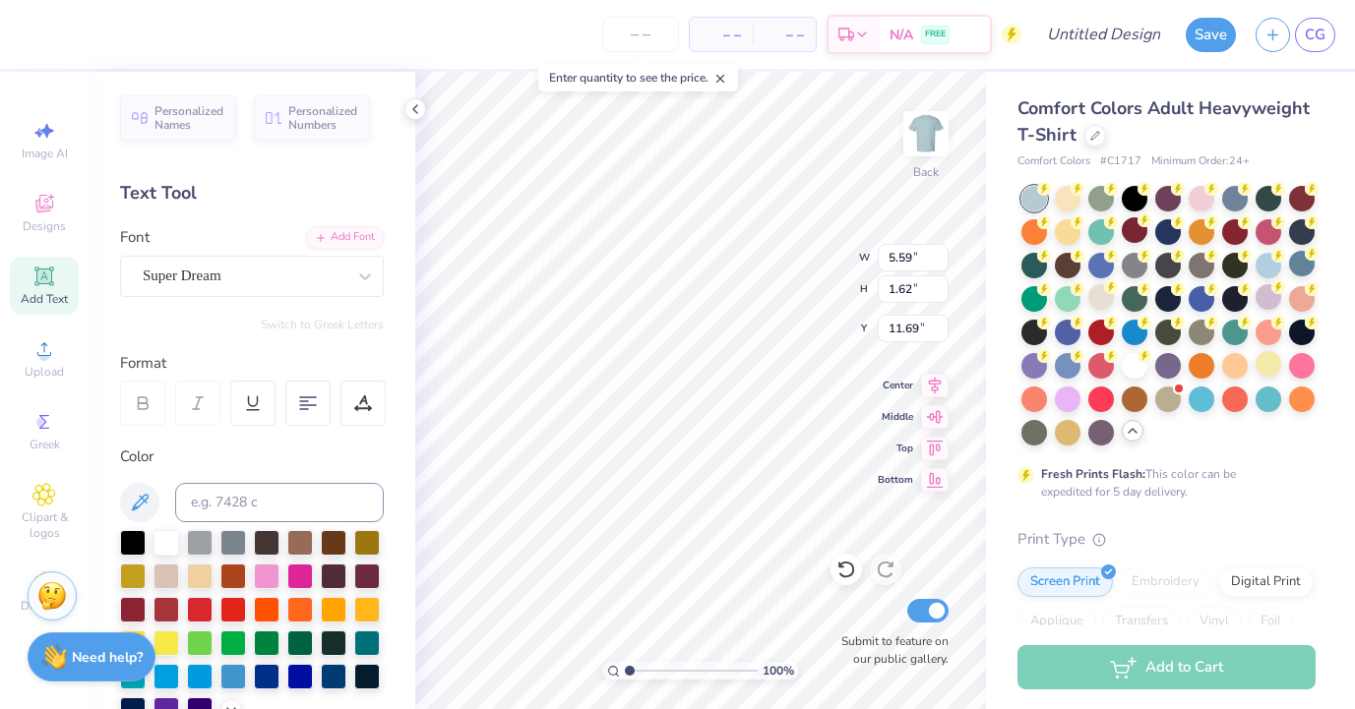
type textarea "r"
type textarea "rush week"
click at [360, 288] on div at bounding box center [364, 276] width 35 height 35
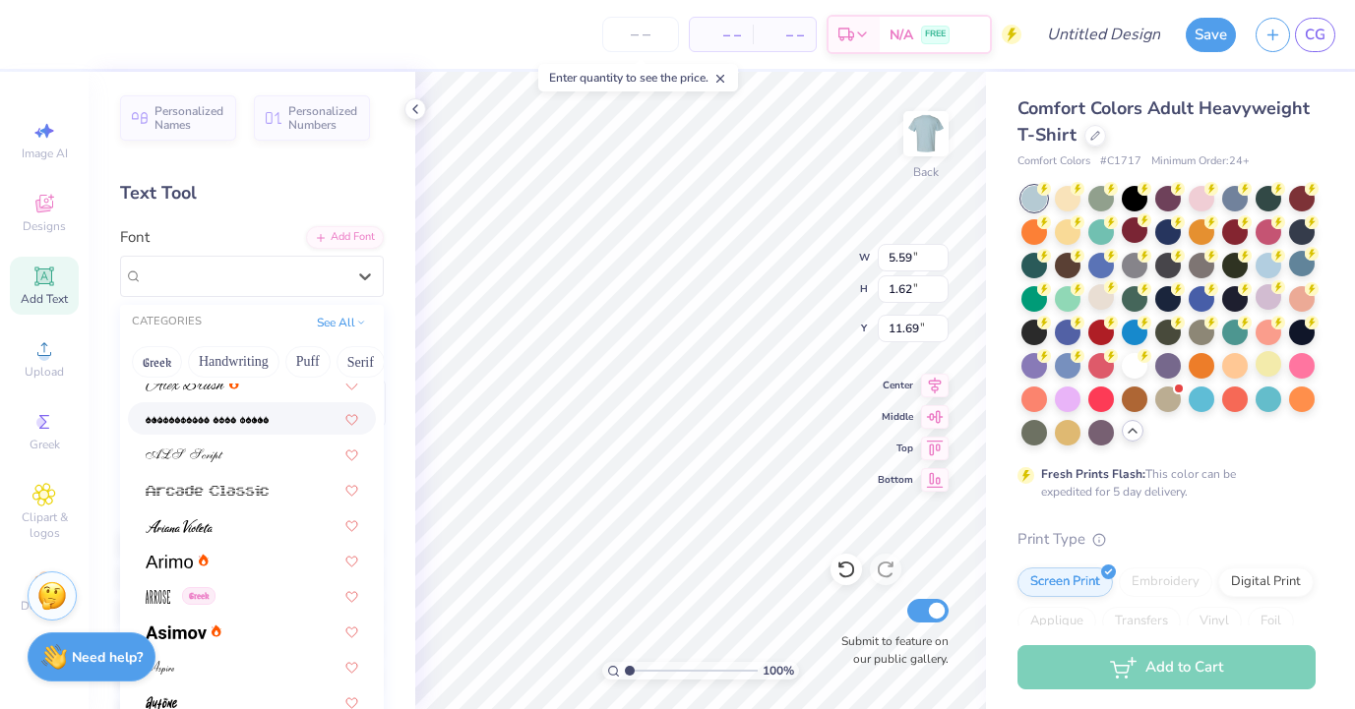
scroll to position [515, 0]
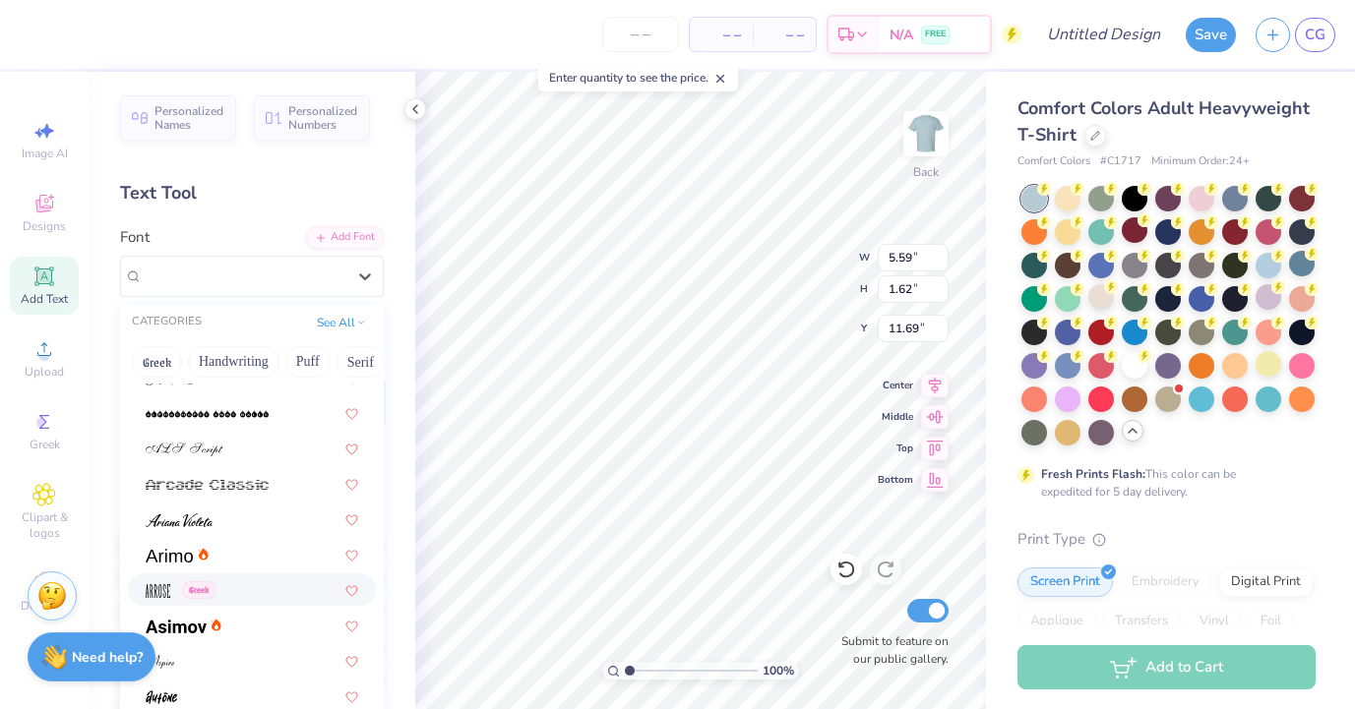
click at [155, 589] on img at bounding box center [158, 592] width 25 height 14
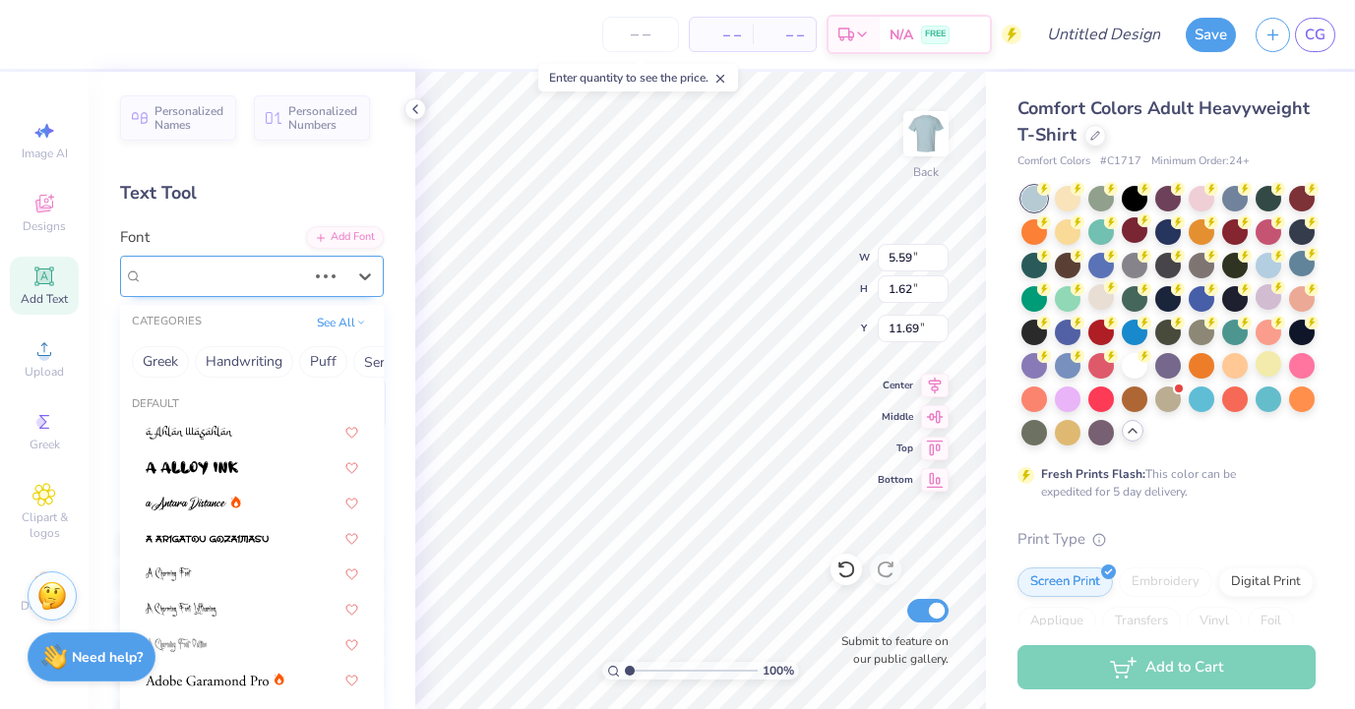
click at [326, 267] on div at bounding box center [325, 277] width 35 height 20
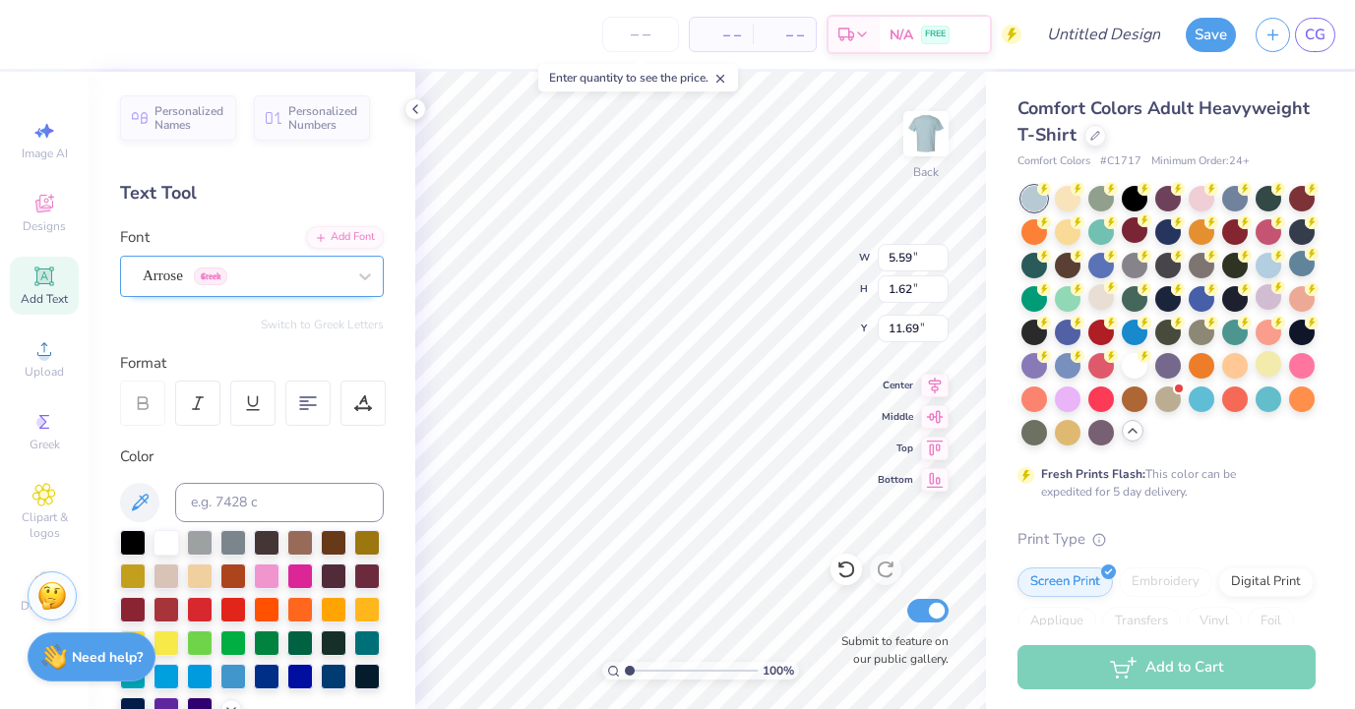
click at [277, 275] on div "Arrose Greek" at bounding box center [244, 276] width 207 height 31
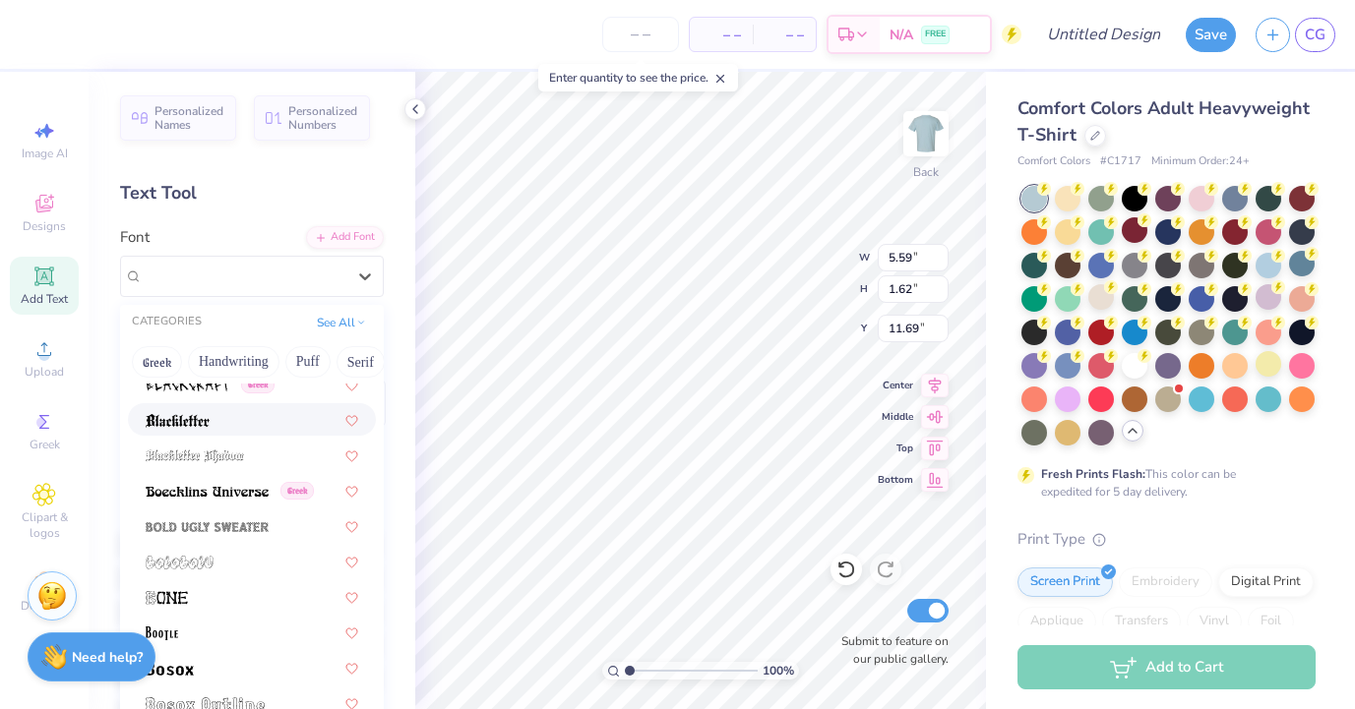
scroll to position [1076, 0]
click at [278, 520] on div at bounding box center [252, 525] width 213 height 21
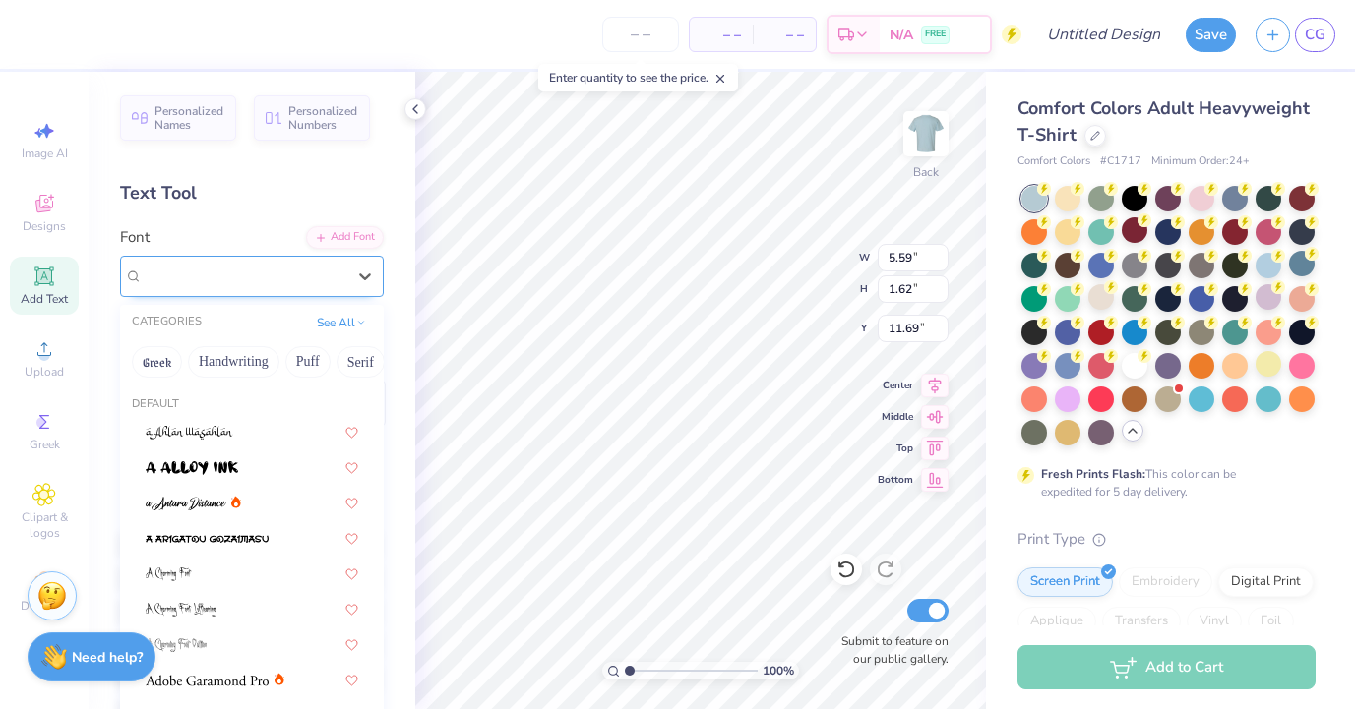
click at [280, 277] on div "Bold Ugly Sweater" at bounding box center [244, 276] width 207 height 31
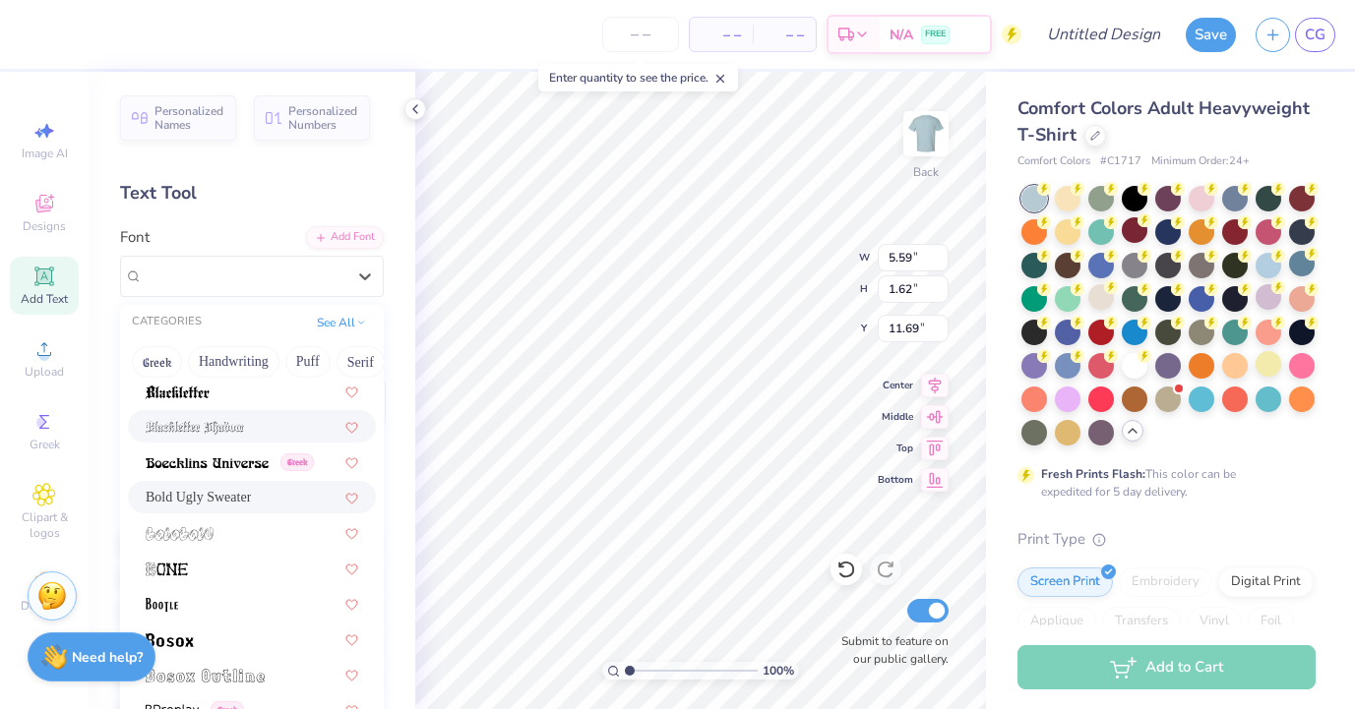
scroll to position [1114, 0]
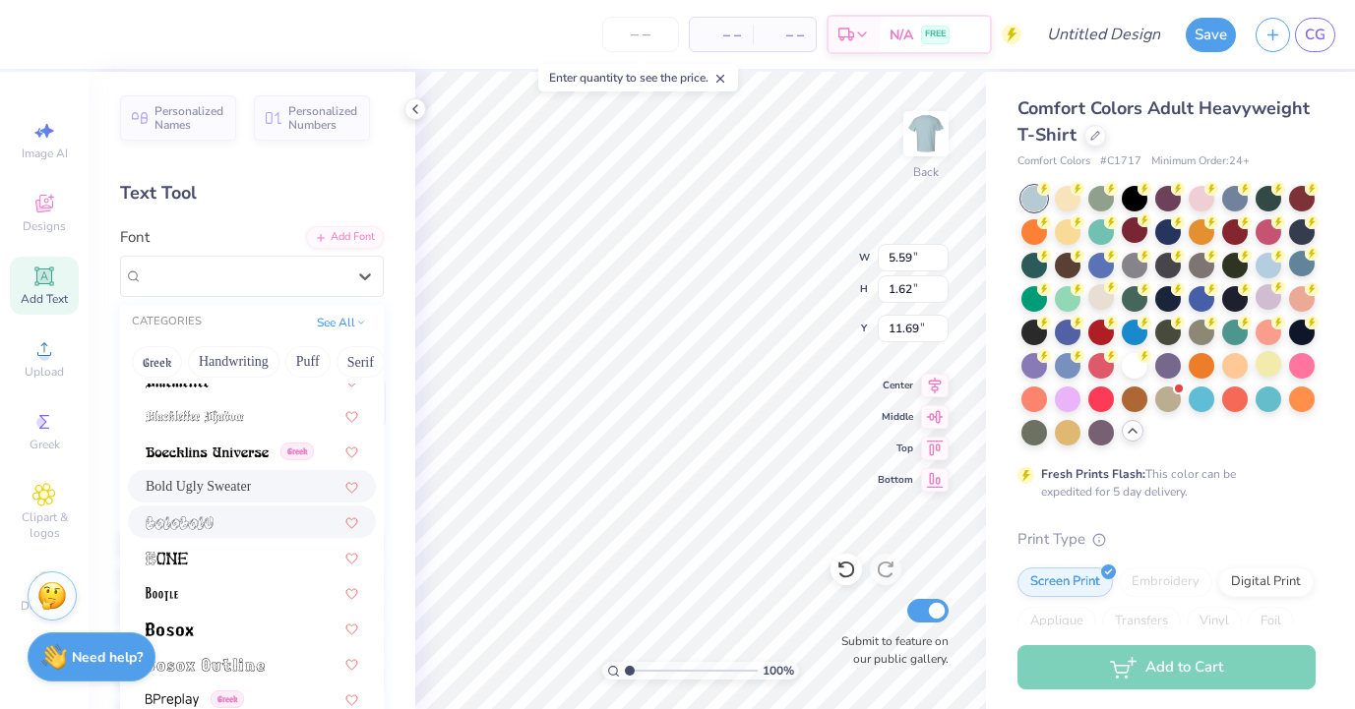
click at [250, 514] on div at bounding box center [252, 522] width 213 height 21
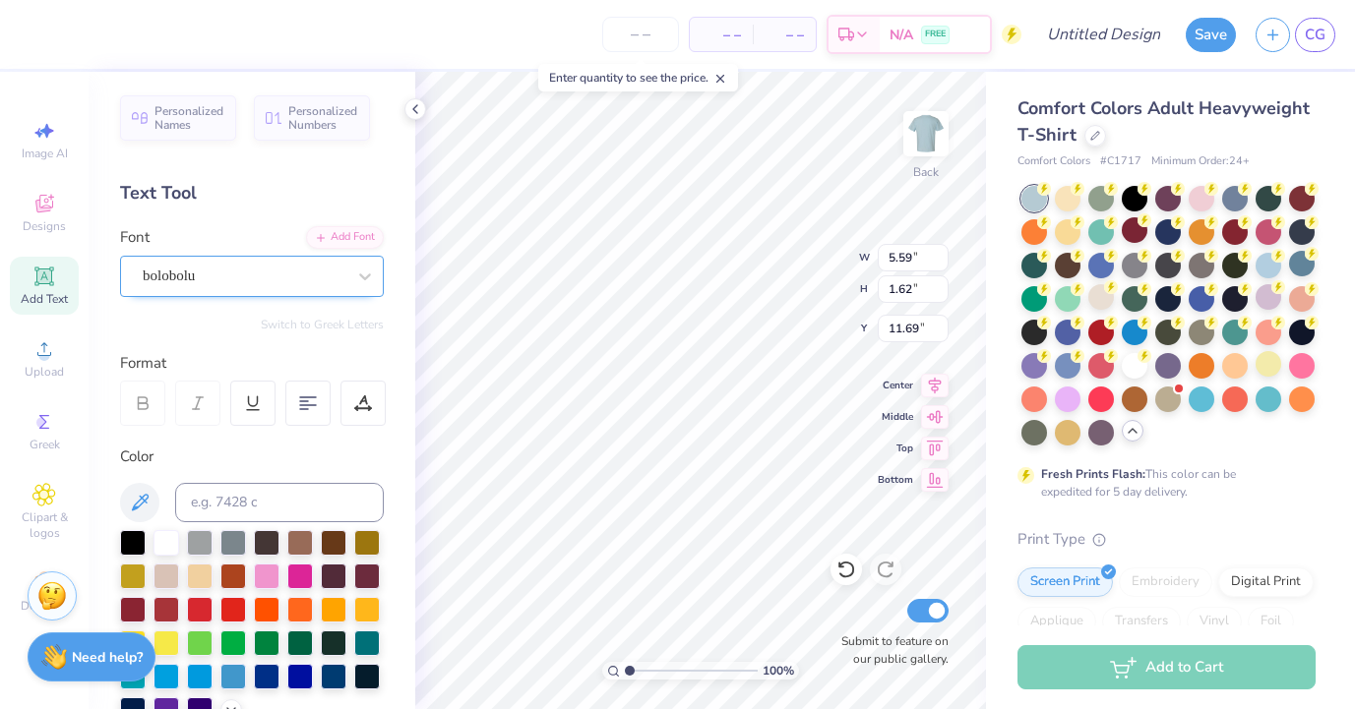
click at [274, 282] on div "bolobolu" at bounding box center [244, 276] width 207 height 31
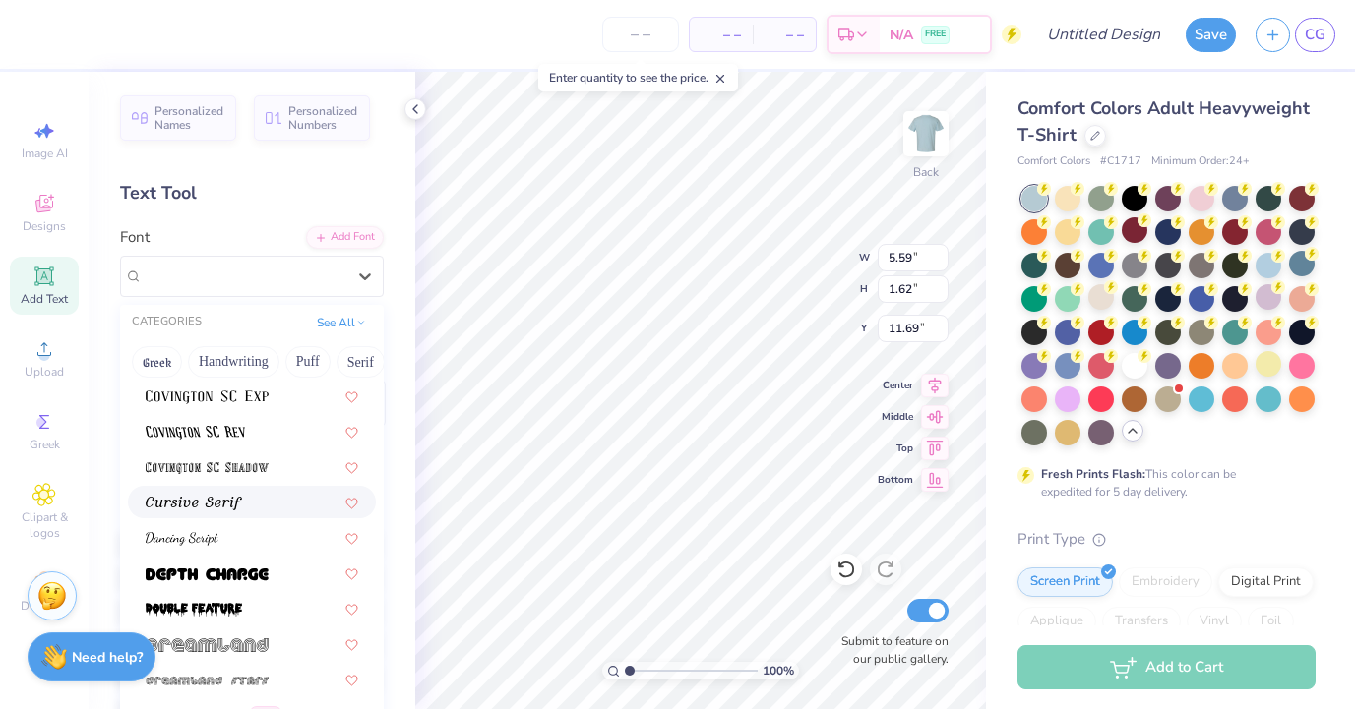
scroll to position [3232, 0]
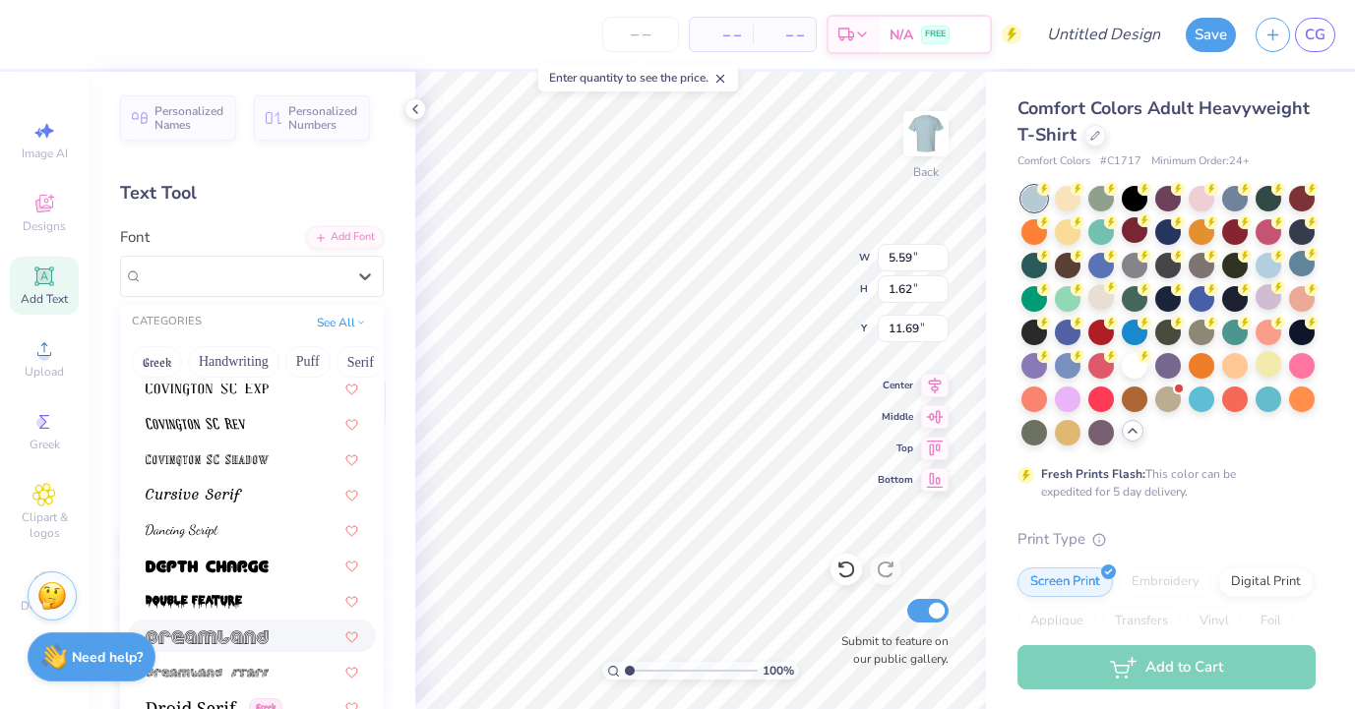
click at [269, 644] on div at bounding box center [252, 636] width 213 height 21
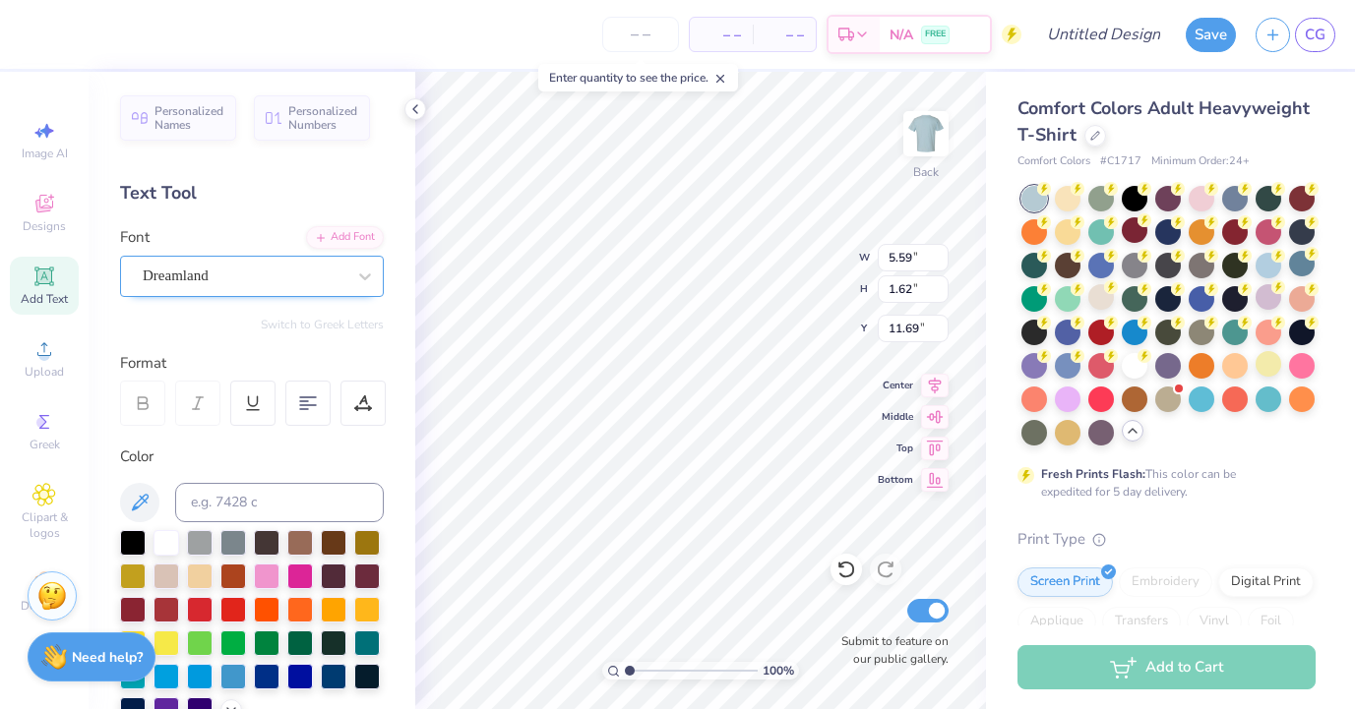
click at [309, 276] on div "Dreamland" at bounding box center [244, 276] width 207 height 31
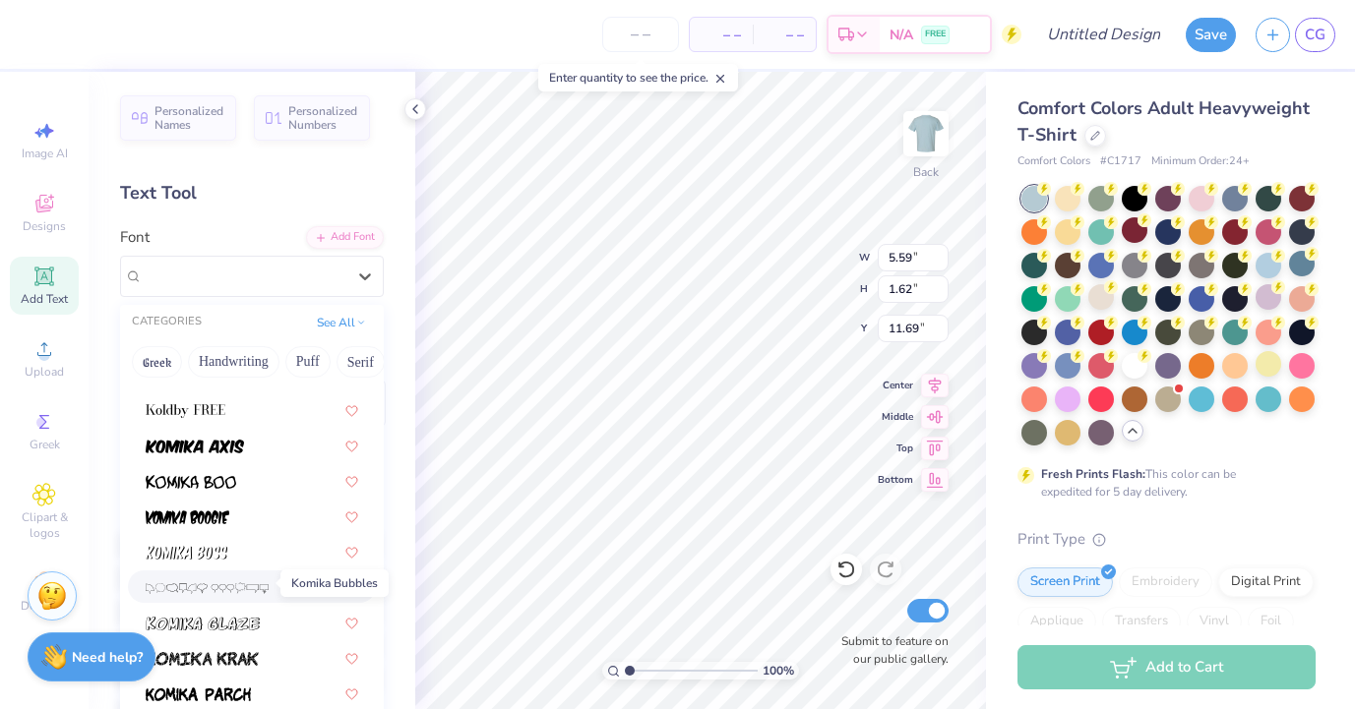
scroll to position [5684, 0]
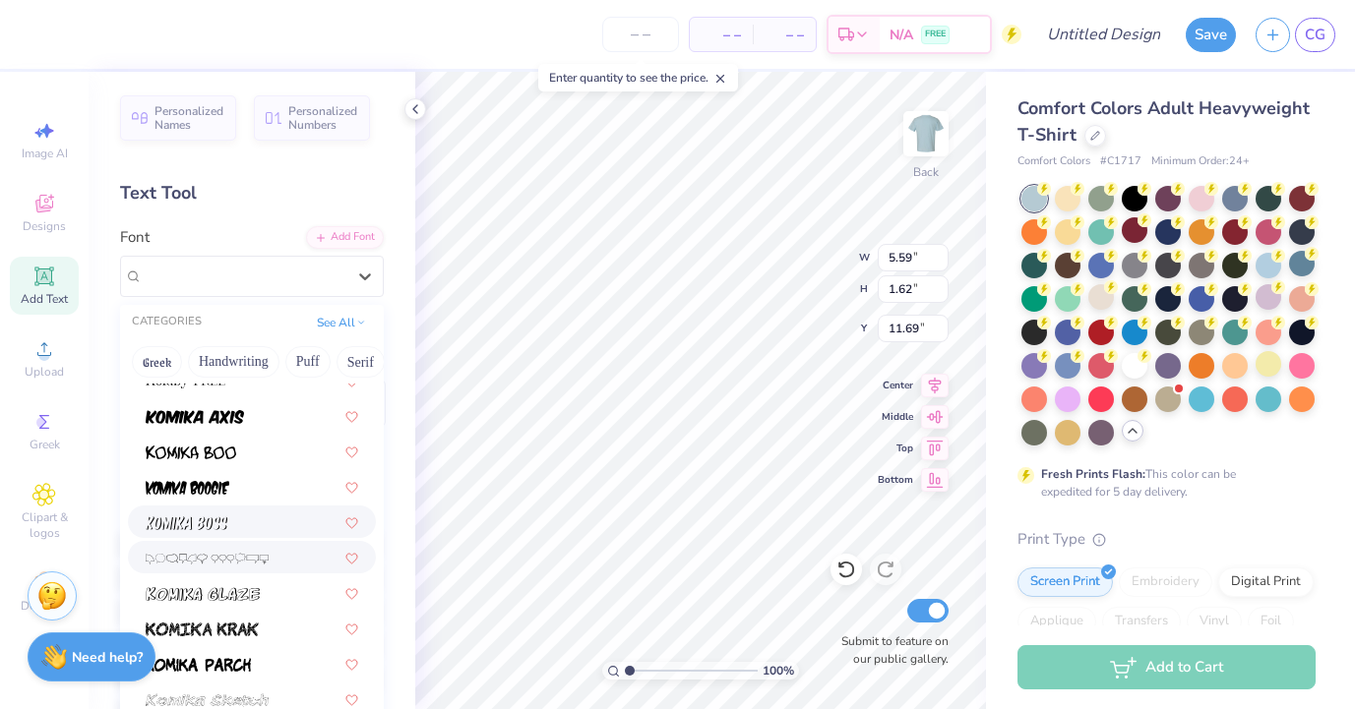
click at [225, 535] on div at bounding box center [252, 522] width 248 height 32
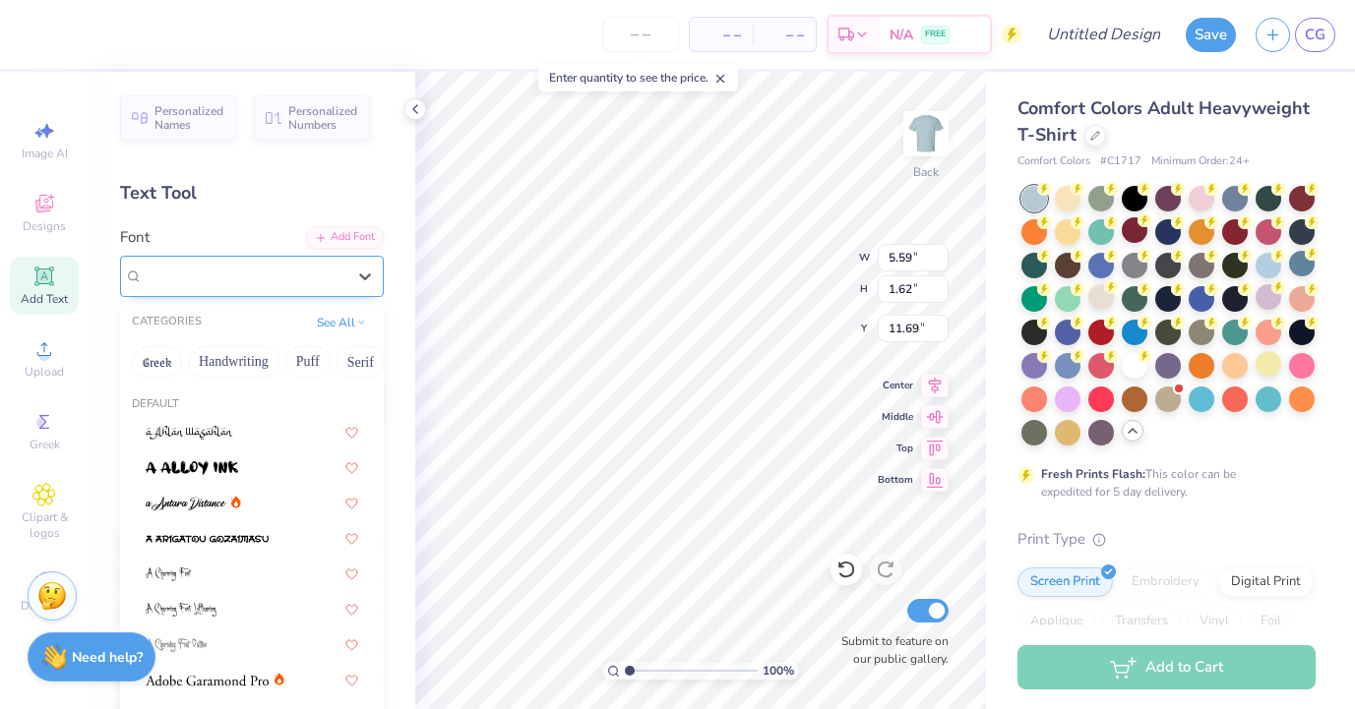
click at [254, 260] on div "Komika Boss" at bounding box center [252, 276] width 264 height 41
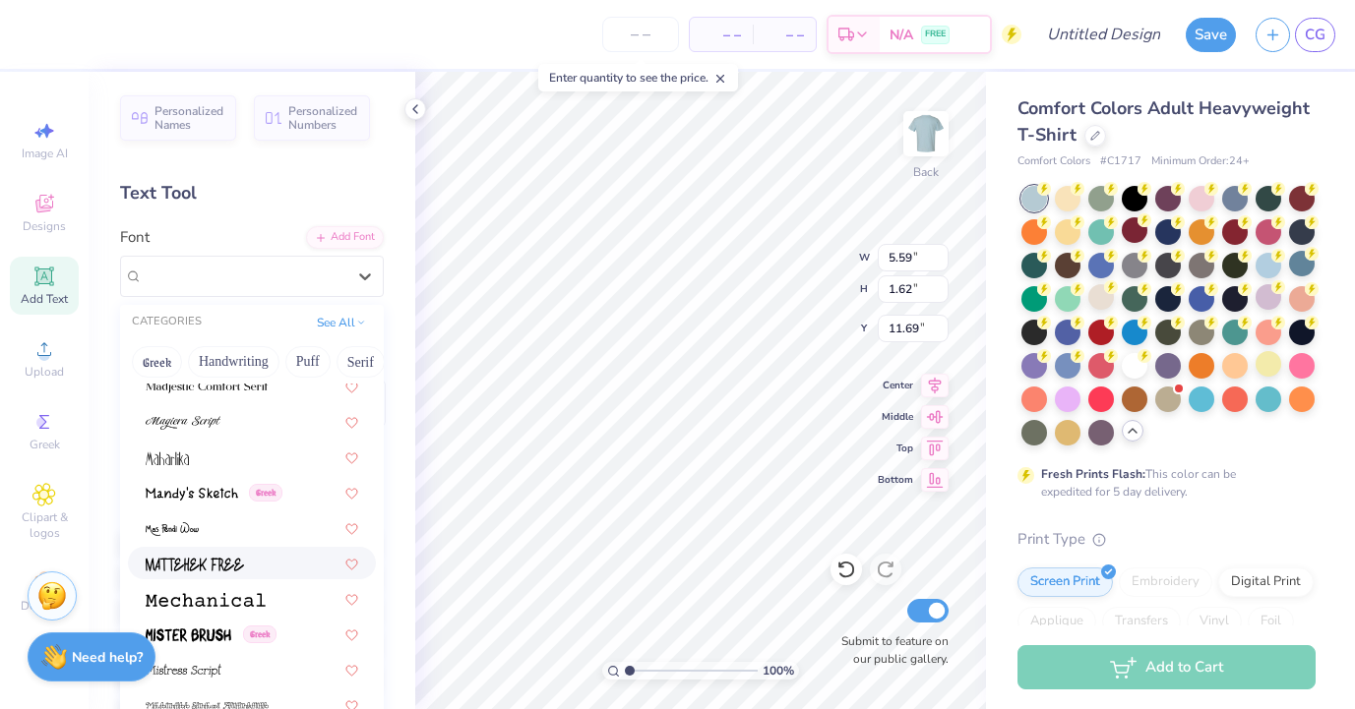
scroll to position [7005, 0]
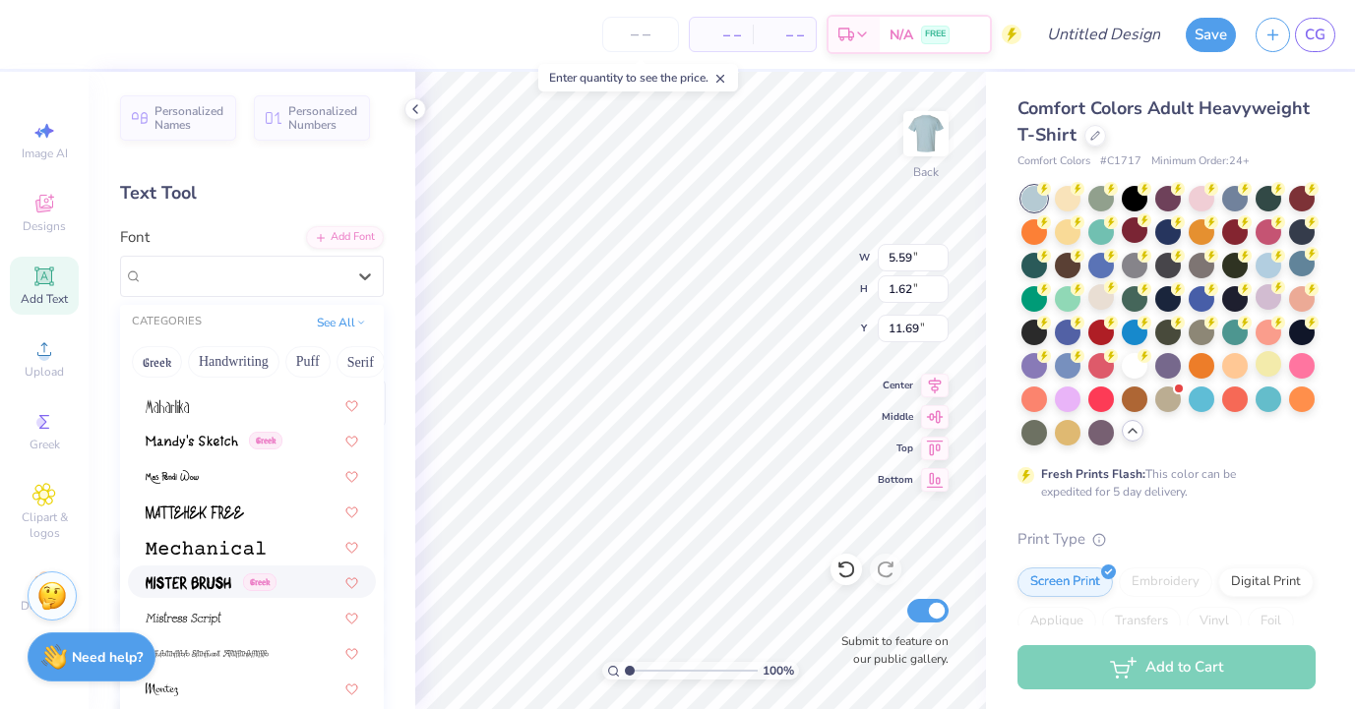
click at [217, 579] on img at bounding box center [189, 584] width 86 height 14
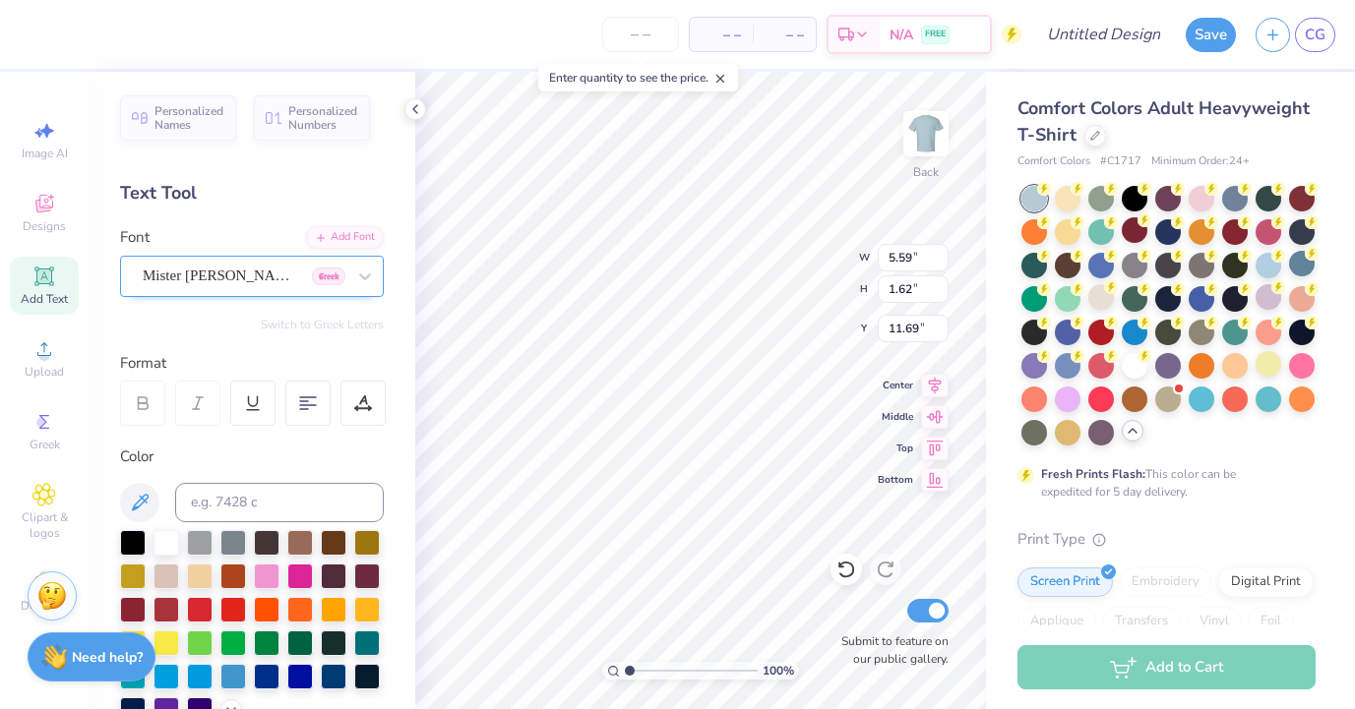
click at [264, 282] on div "Mister Brush Greek" at bounding box center [244, 276] width 207 height 31
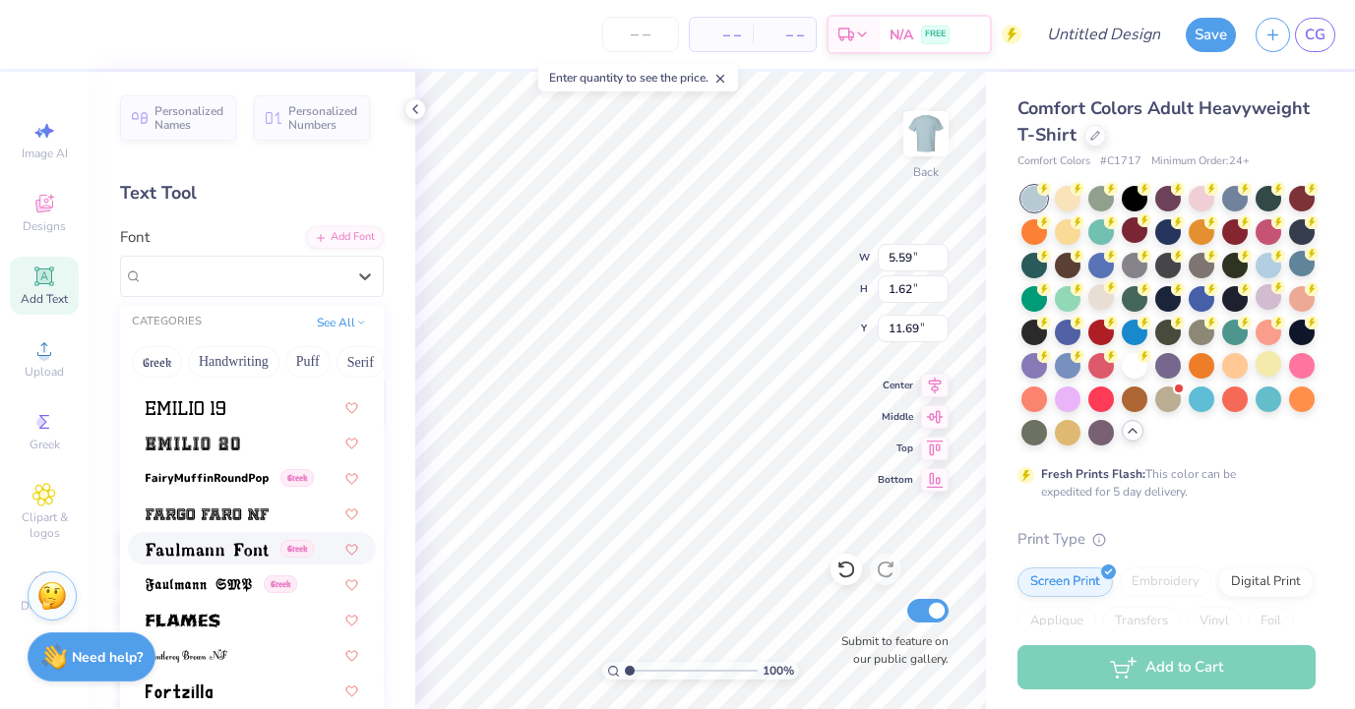
scroll to position [4062, 0]
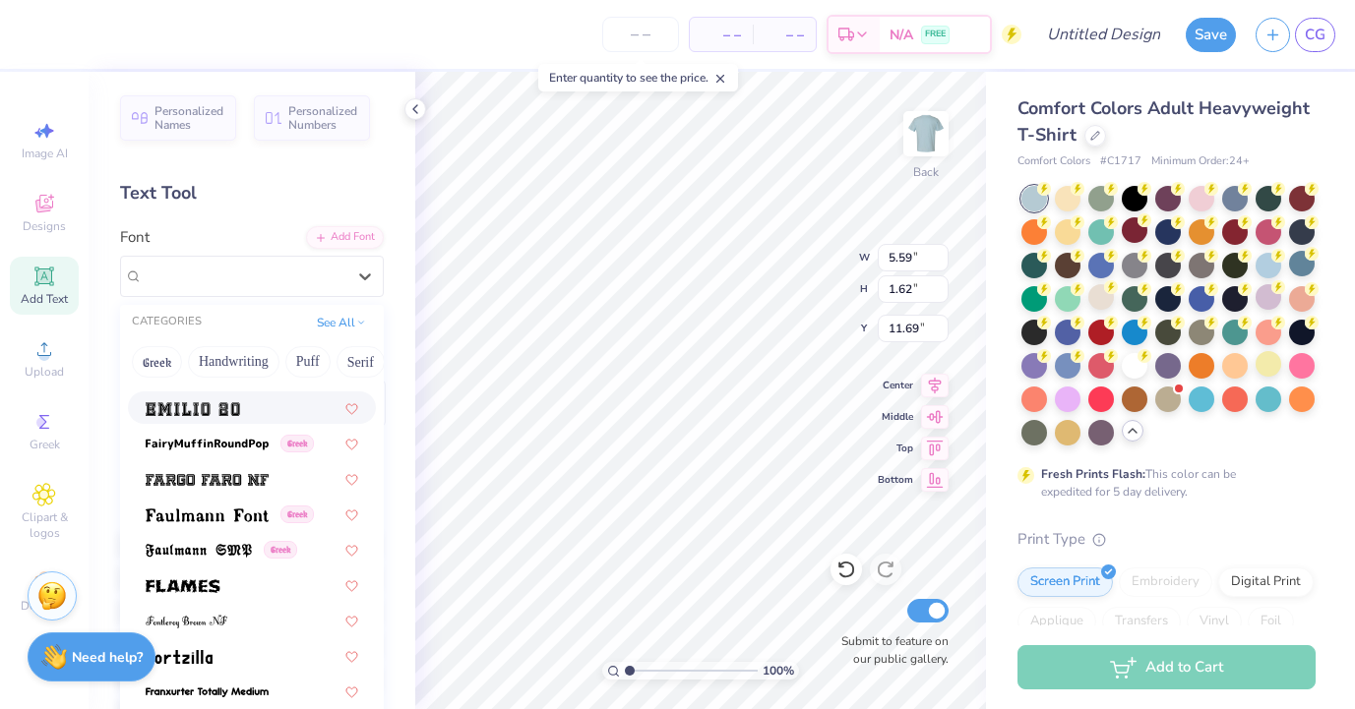
click at [248, 407] on div at bounding box center [252, 408] width 213 height 21
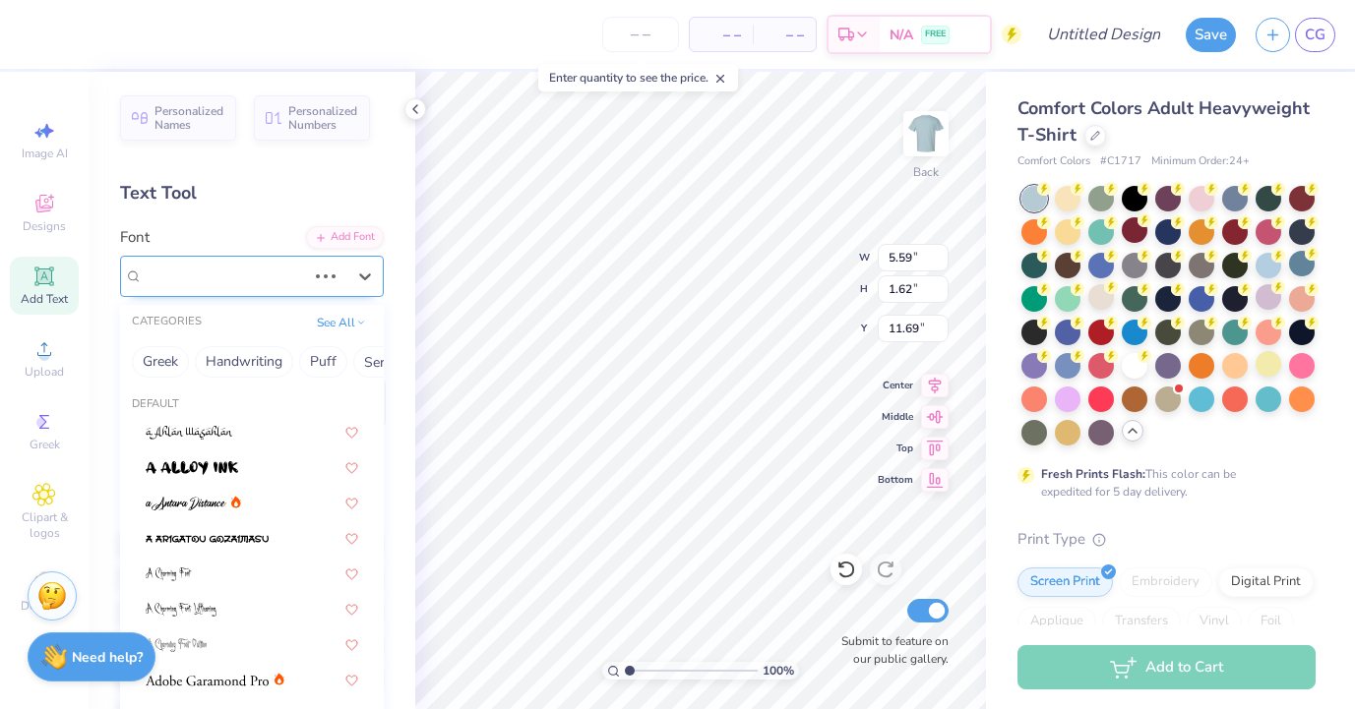
click at [266, 266] on div "Mister Brush Greek" at bounding box center [224, 276] width 167 height 31
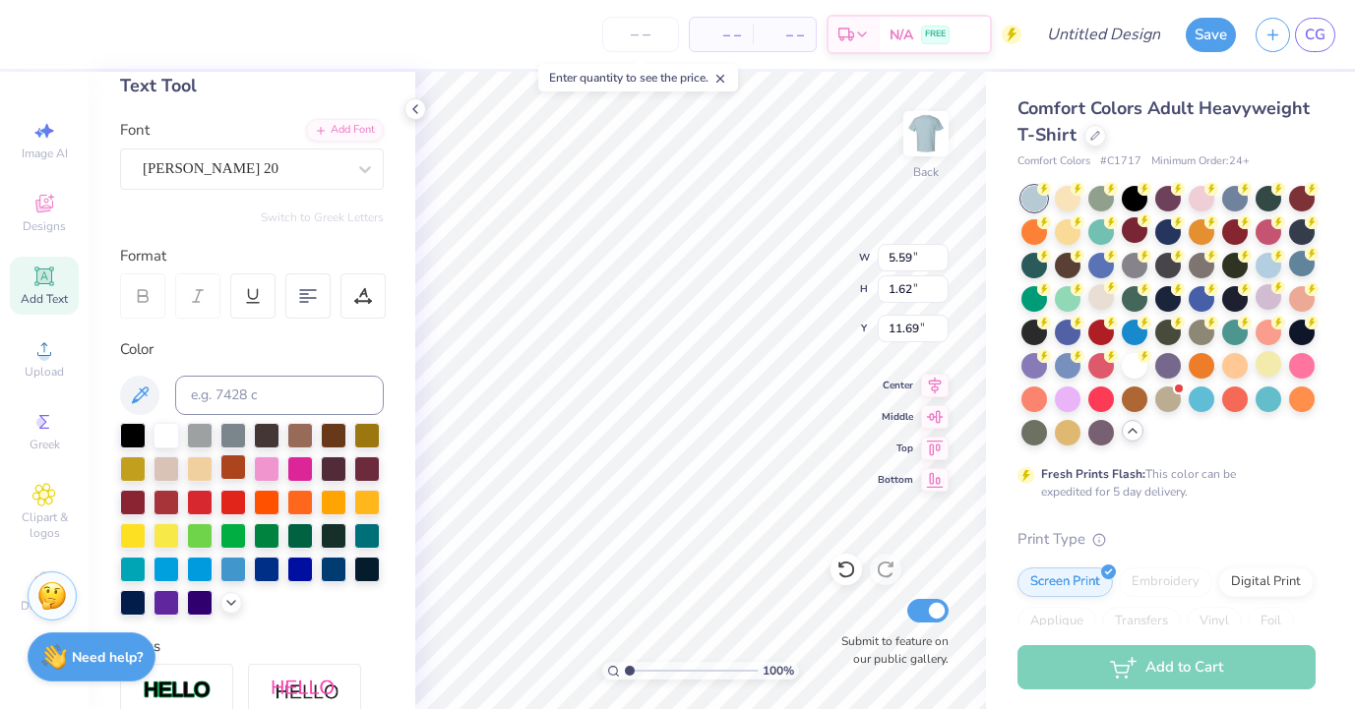
scroll to position [97, 0]
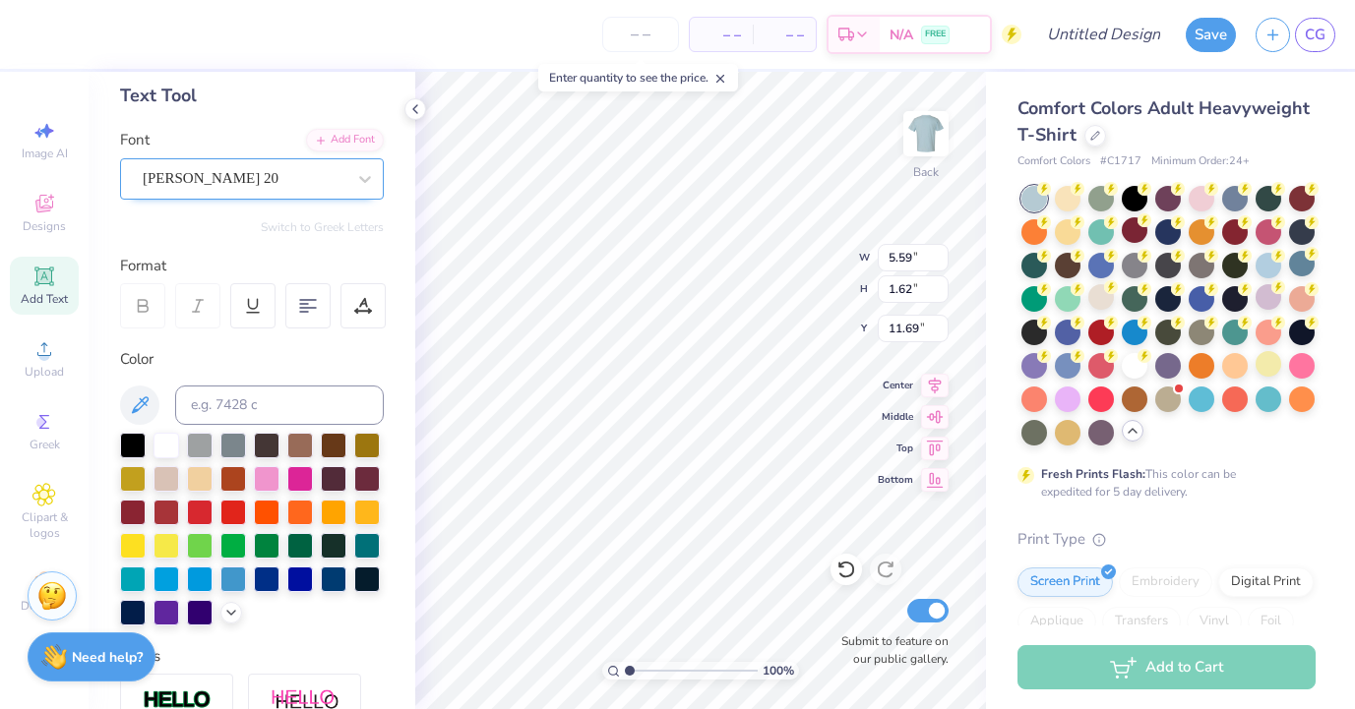
click at [307, 171] on div "[PERSON_NAME] 20" at bounding box center [244, 178] width 207 height 31
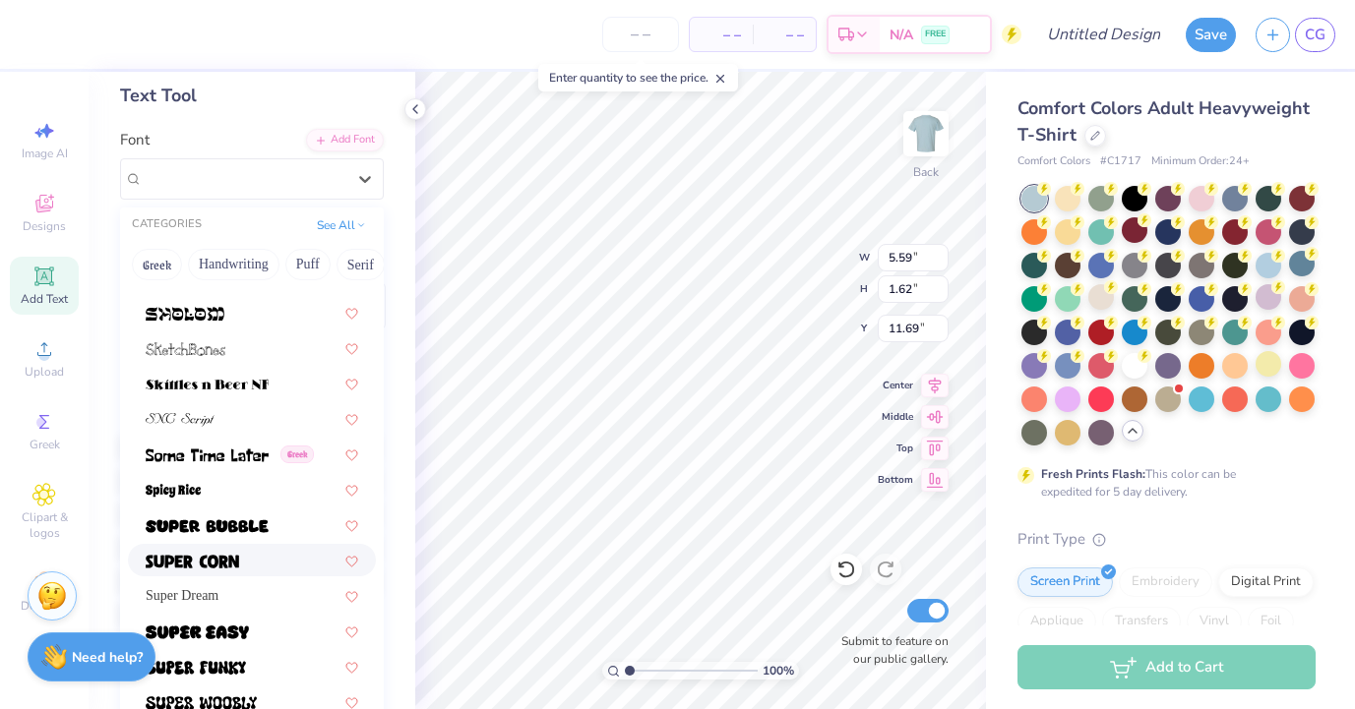
scroll to position [9376, 0]
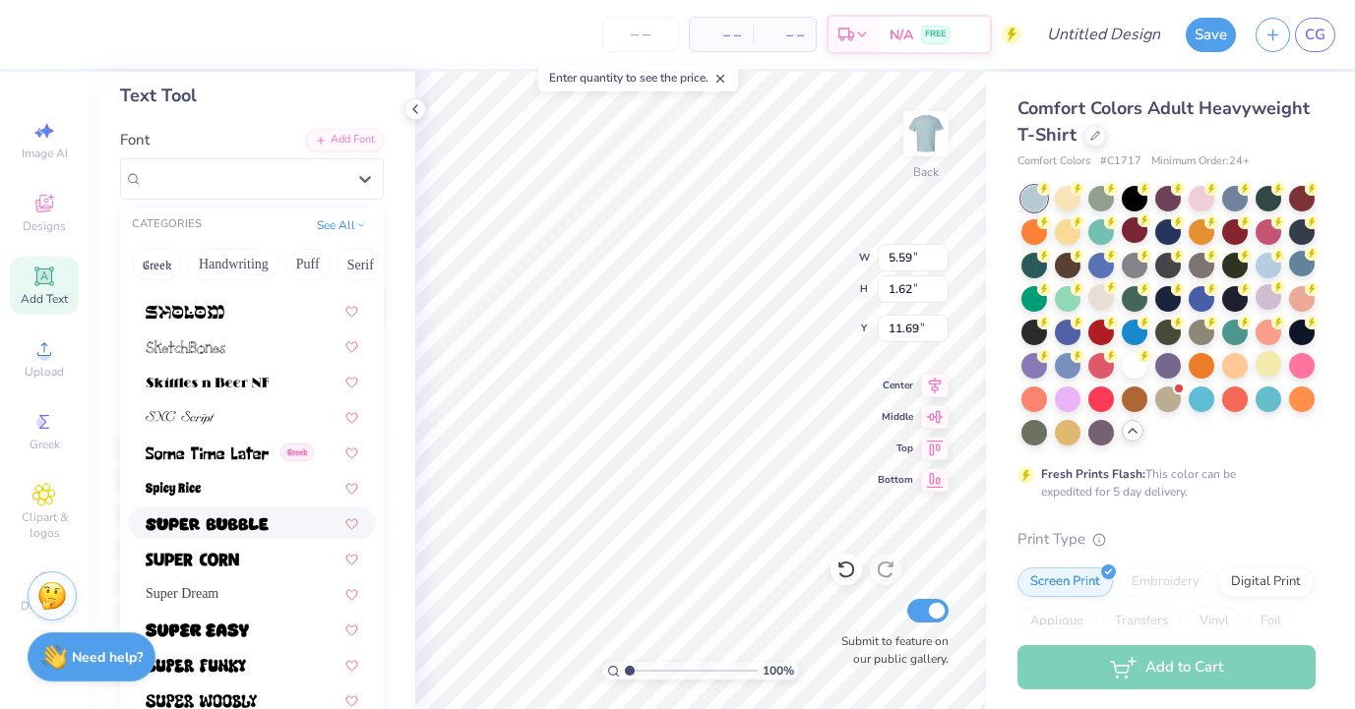
click at [238, 526] on img at bounding box center [207, 525] width 123 height 14
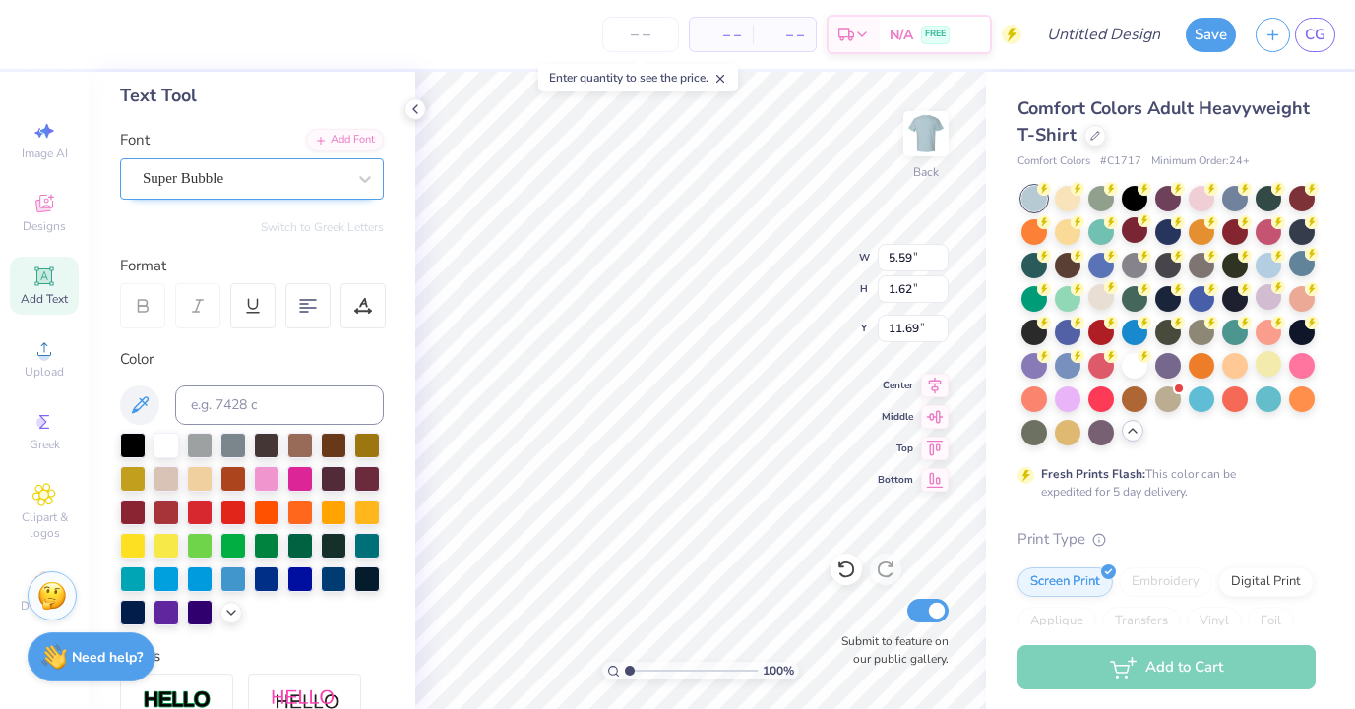
click at [276, 187] on div "Super Bubble" at bounding box center [244, 178] width 207 height 31
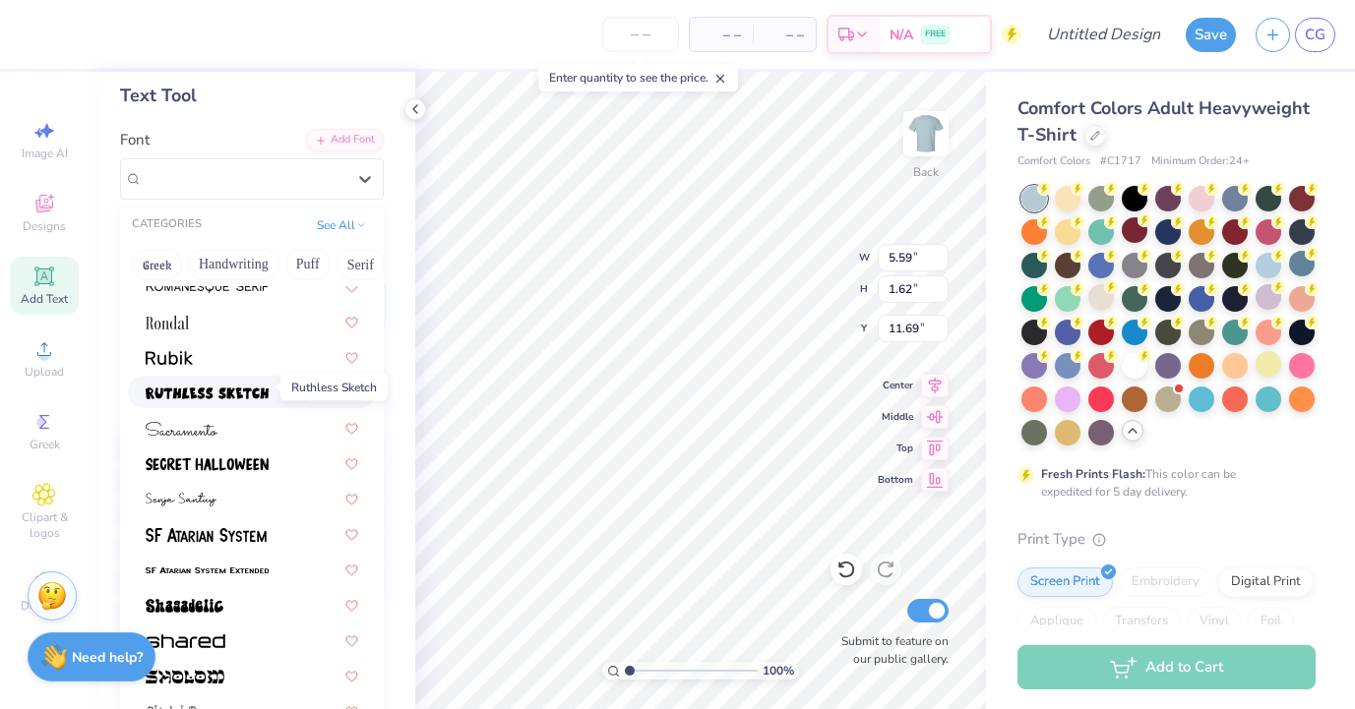
scroll to position [9016, 0]
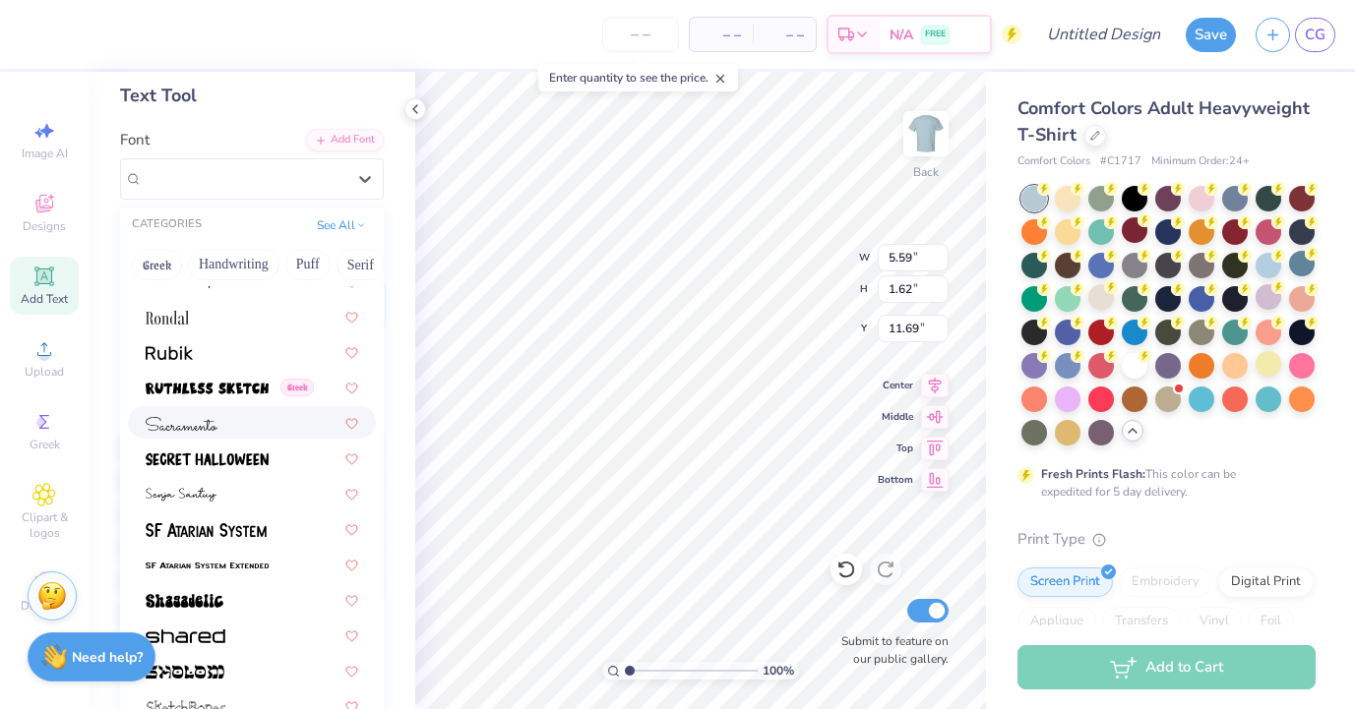
click at [229, 425] on div at bounding box center [252, 422] width 213 height 21
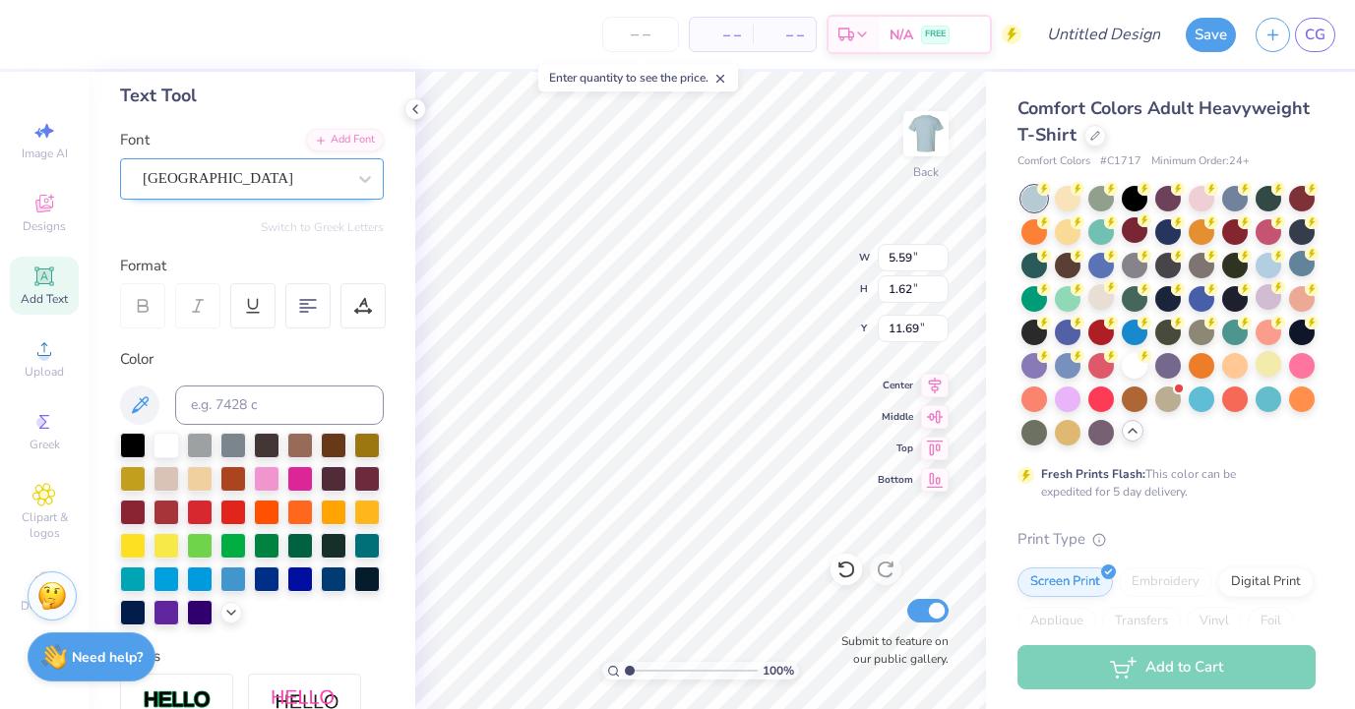
click at [263, 192] on div "[GEOGRAPHIC_DATA]" at bounding box center [244, 178] width 207 height 31
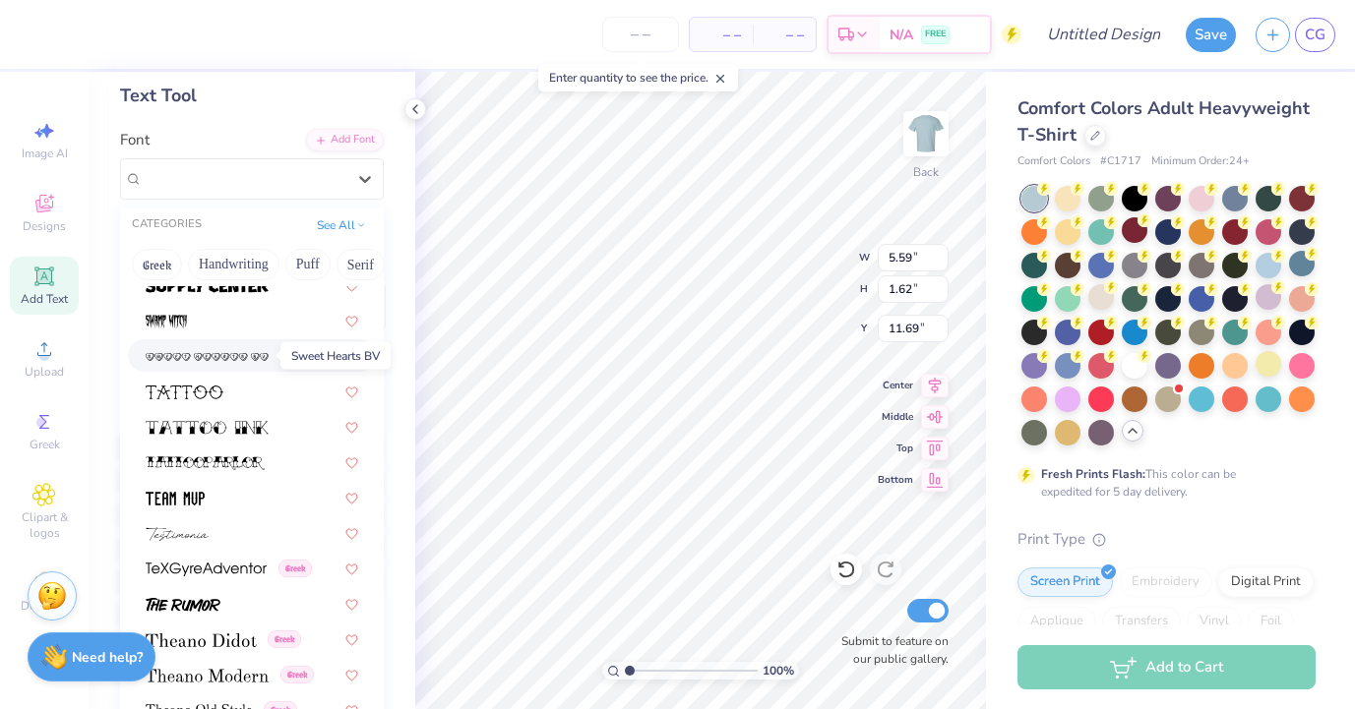
scroll to position [9829, 0]
click at [258, 432] on span at bounding box center [207, 424] width 123 height 21
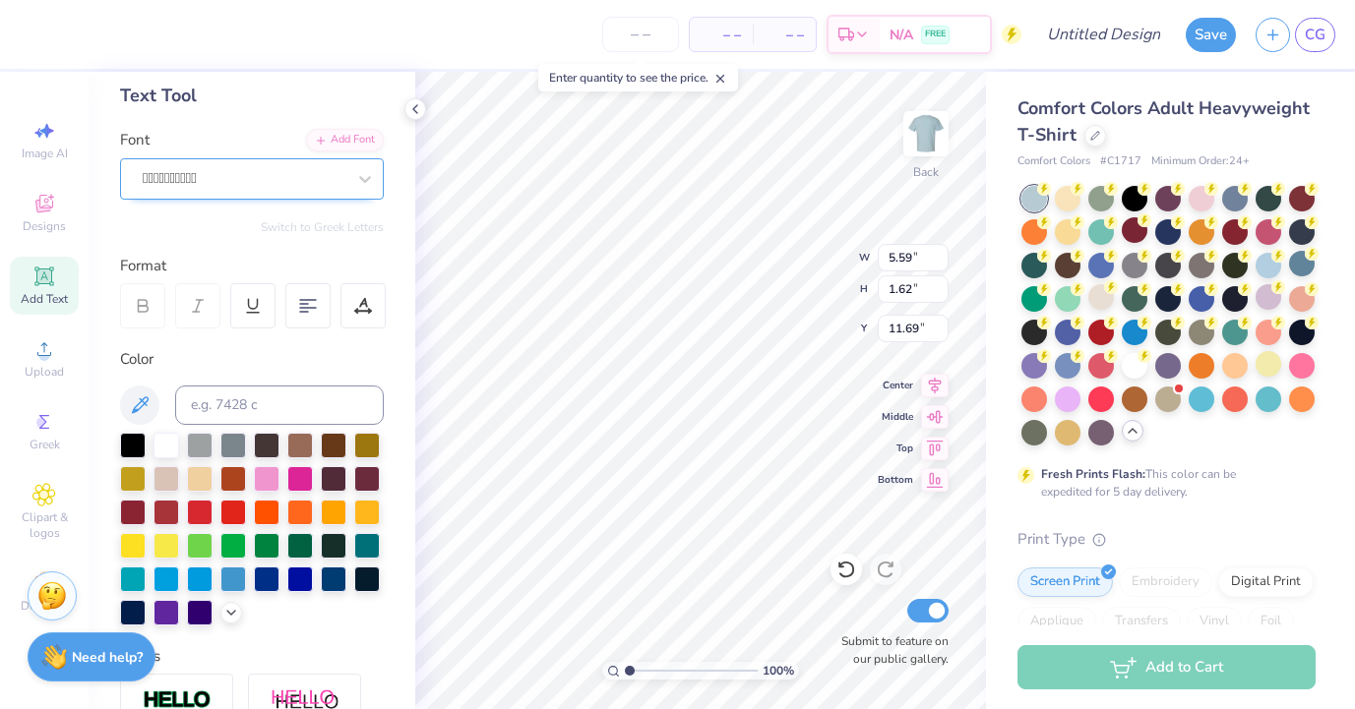
click at [278, 178] on div "" at bounding box center [244, 178] width 207 height 31
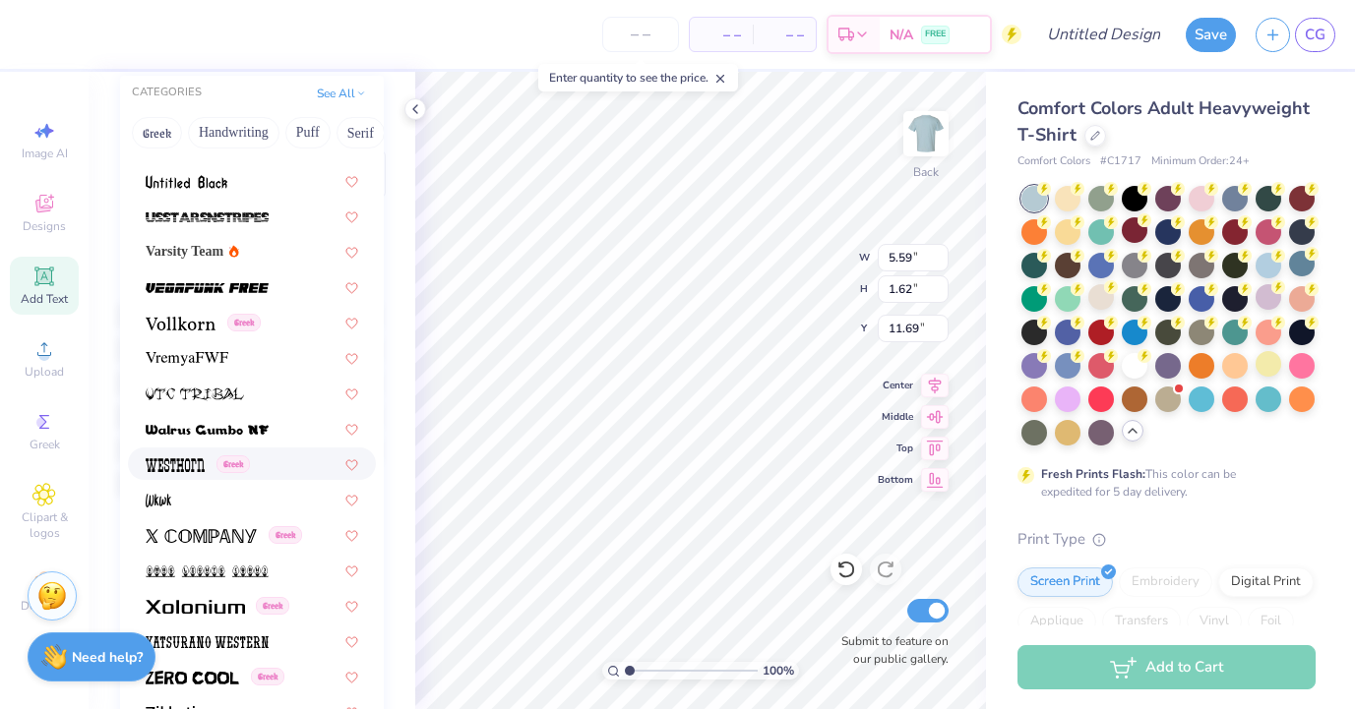
scroll to position [252, 0]
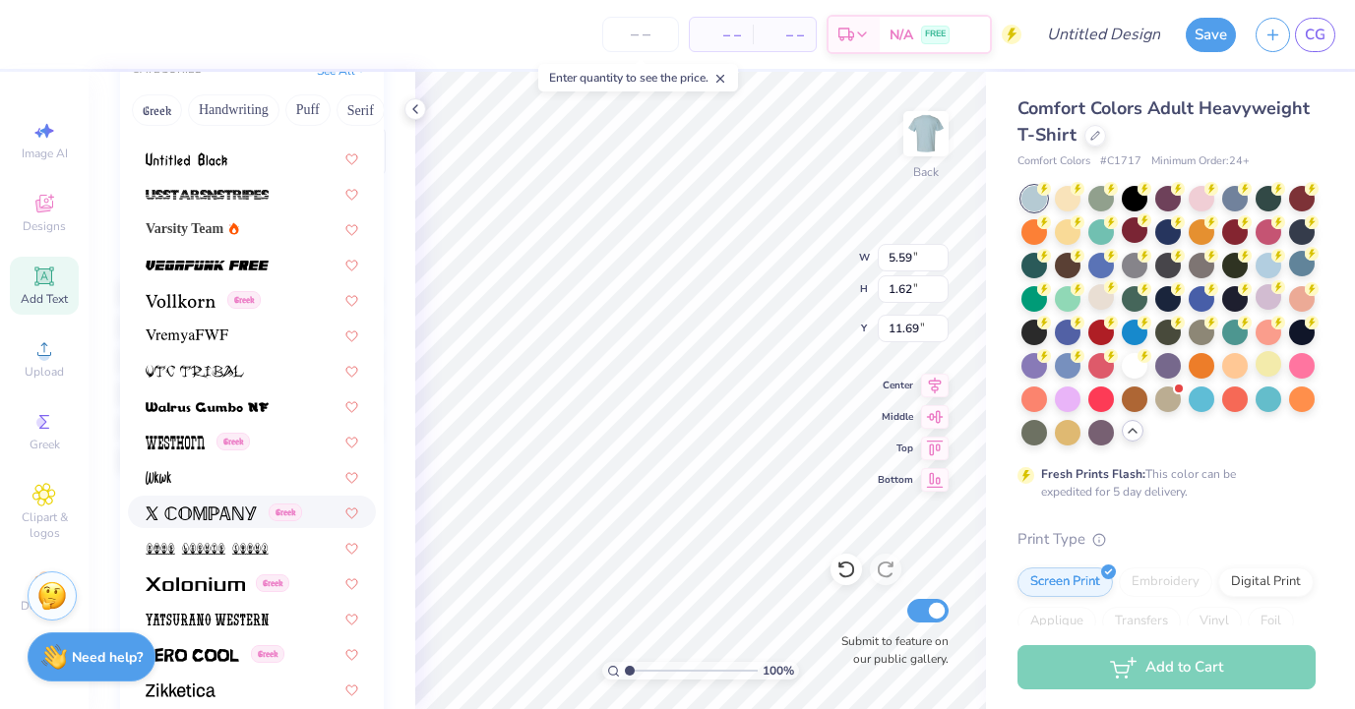
click at [217, 505] on span at bounding box center [201, 512] width 111 height 21
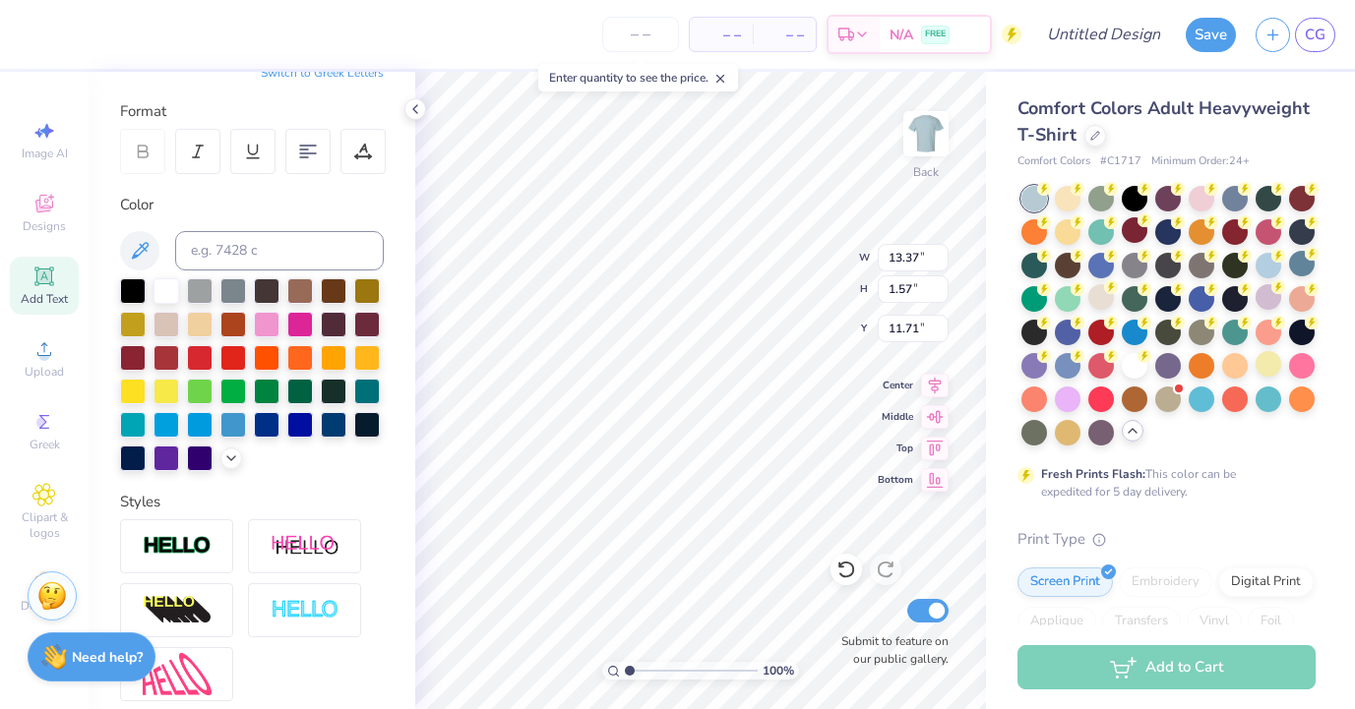
type input "10.14"
type input "1.19"
type input "7.18"
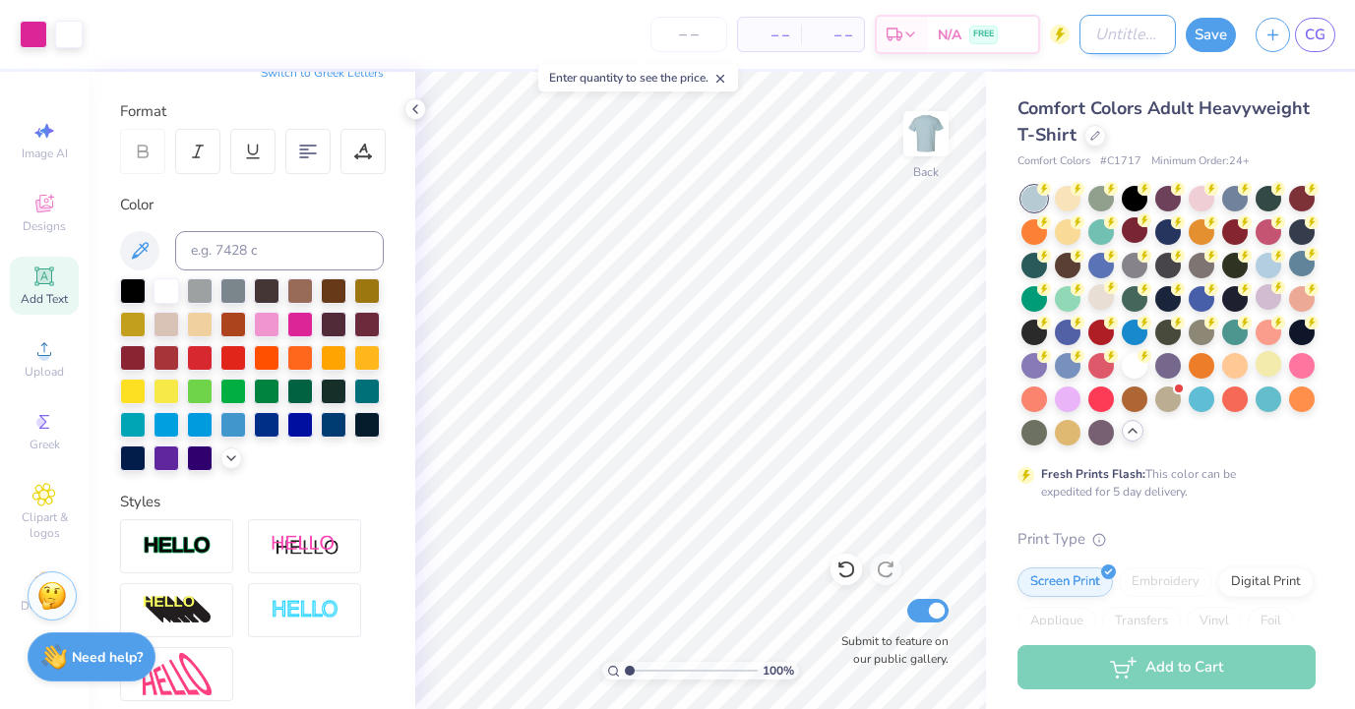
click at [1079, 44] on input "Design Title" at bounding box center [1127, 34] width 96 height 39
type input "b"
click at [1202, 37] on button "Save" at bounding box center [1211, 32] width 50 height 34
